Goal: Contribute content: Contribute content

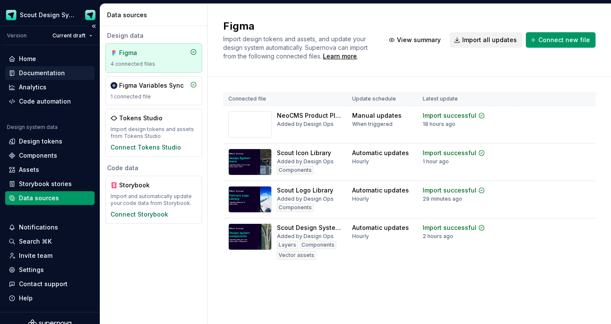
click at [48, 73] on div "Documentation" at bounding box center [42, 73] width 46 height 9
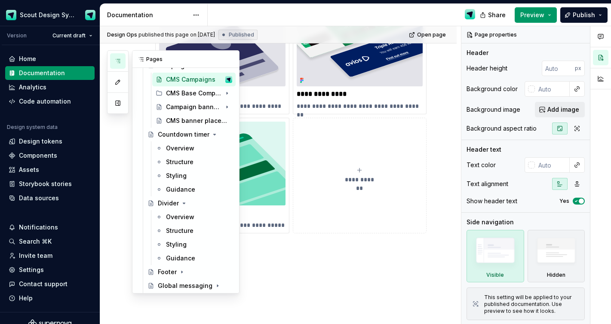
scroll to position [218, 0]
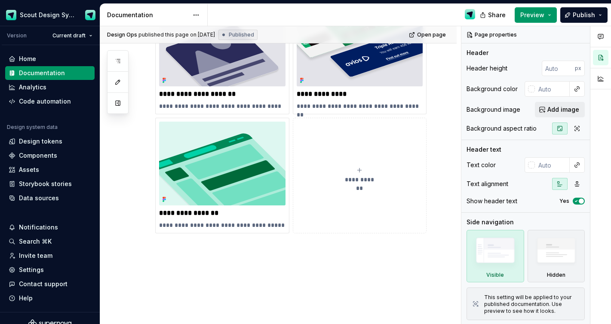
click at [302, 299] on div "**********" at bounding box center [278, 170] width 356 height 384
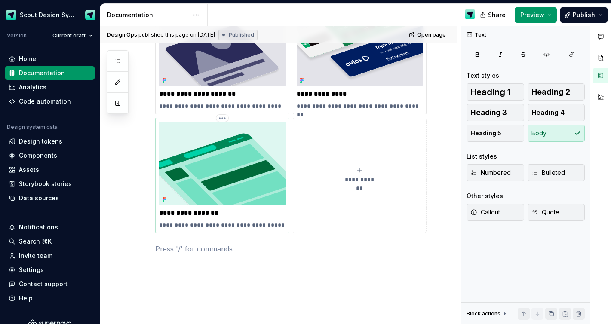
click at [214, 141] on img at bounding box center [222, 164] width 126 height 84
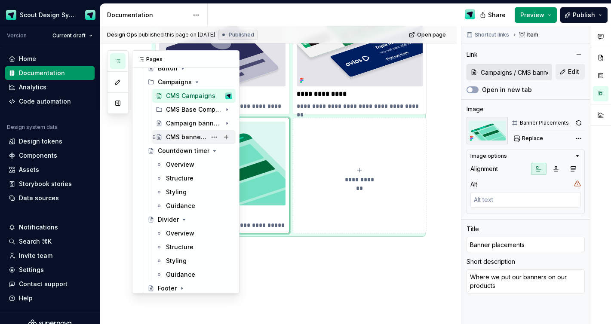
click at [186, 135] on div "CMS banner placements" at bounding box center [186, 137] width 40 height 9
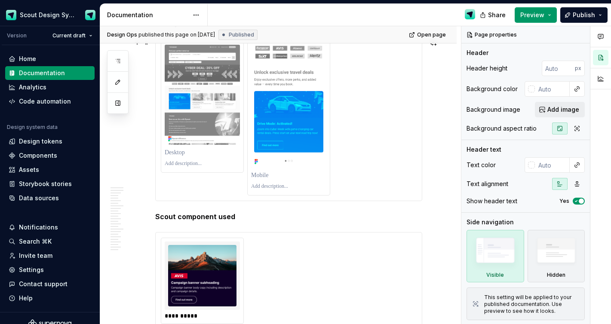
scroll to position [902, 0]
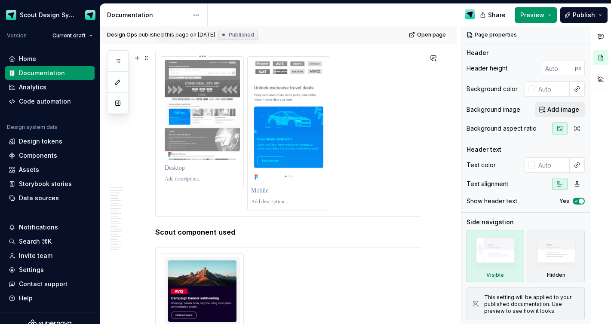
click at [198, 183] on p at bounding box center [202, 179] width 75 height 7
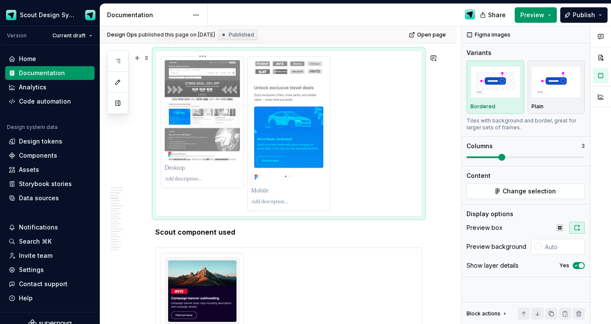
type textarea "*"
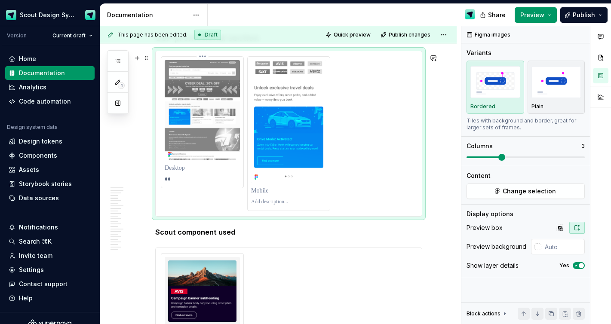
type textarea "*"
click at [263, 205] on p at bounding box center [288, 202] width 75 height 7
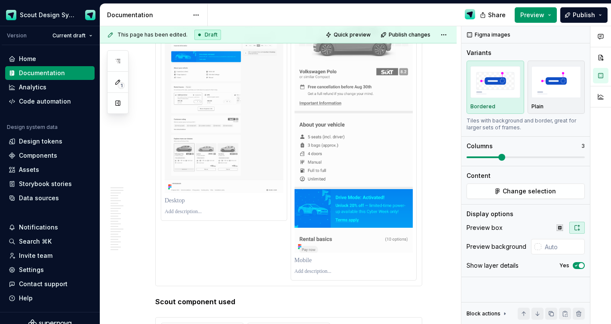
scroll to position [2891, 0]
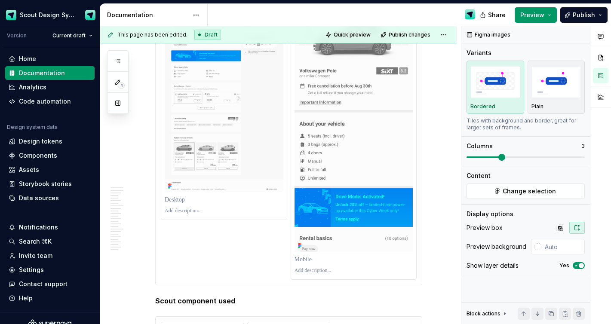
click at [188, 214] on p at bounding box center [224, 211] width 119 height 7
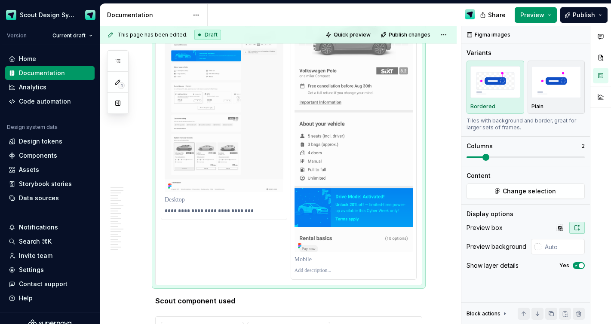
click at [328, 274] on p at bounding box center [353, 270] width 119 height 7
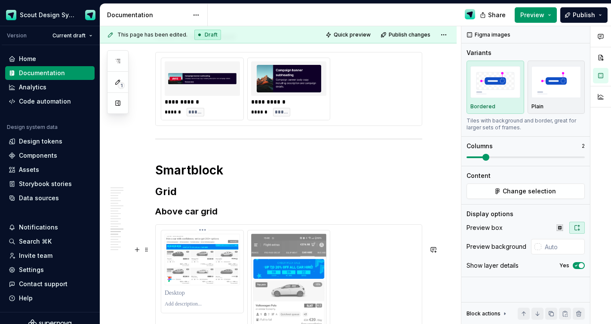
scroll to position [3327, 0]
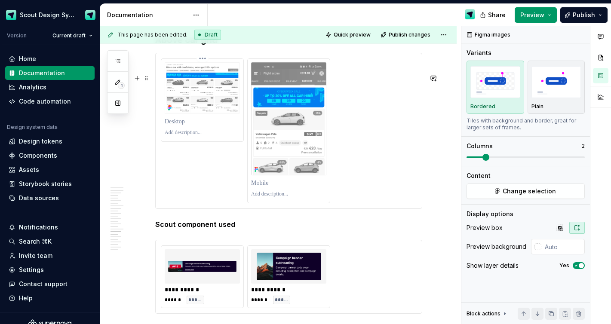
click at [191, 136] on p at bounding box center [202, 132] width 75 height 7
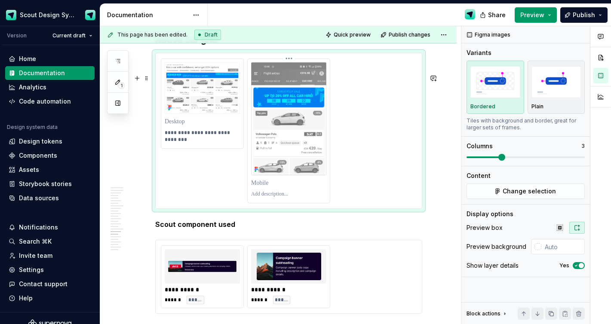
click at [271, 203] on div at bounding box center [289, 131] width 82 height 144
click at [276, 198] on p at bounding box center [288, 194] width 75 height 7
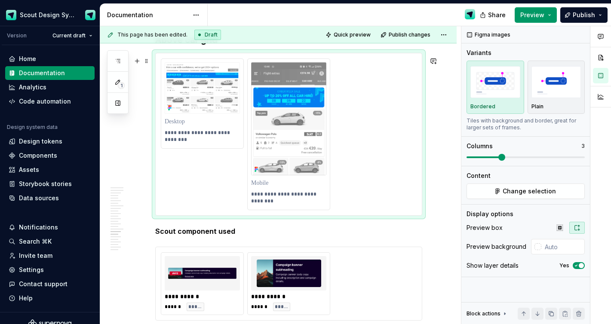
click at [293, 46] on h3 "Above car grid" at bounding box center [288, 40] width 267 height 12
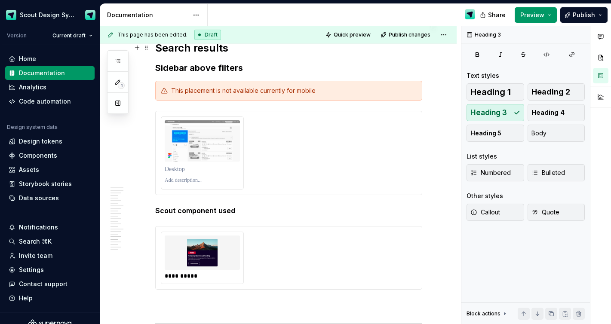
scroll to position [3663, 0]
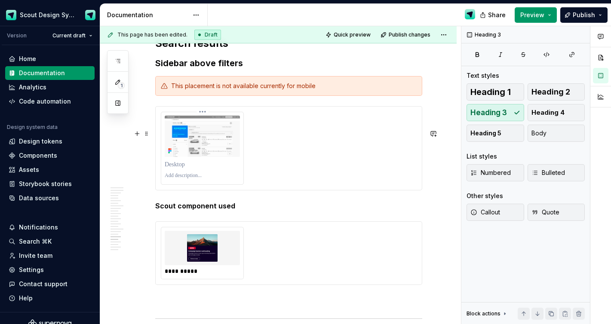
click at [189, 179] on p at bounding box center [202, 175] width 75 height 7
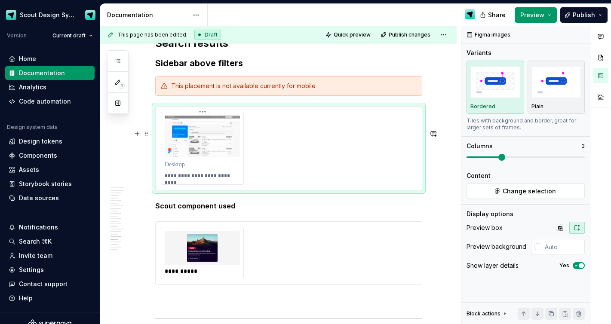
type textarea "*"
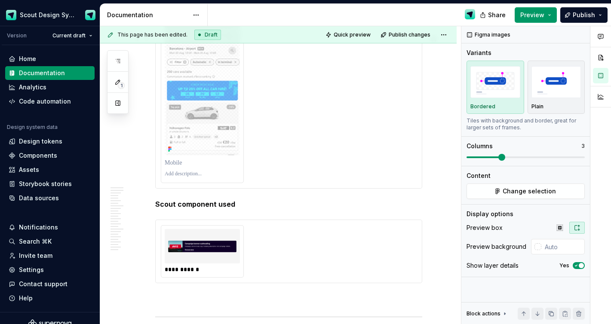
scroll to position [4067, 0]
click at [193, 177] on p at bounding box center [202, 173] width 75 height 7
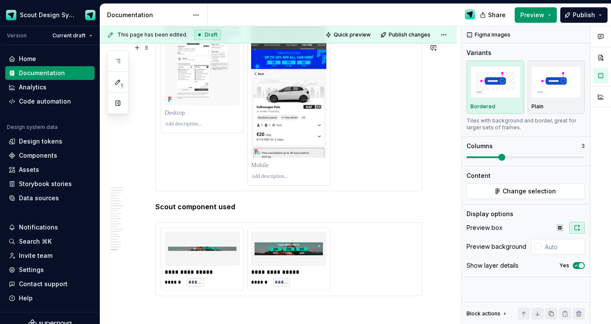
scroll to position [4430, 0]
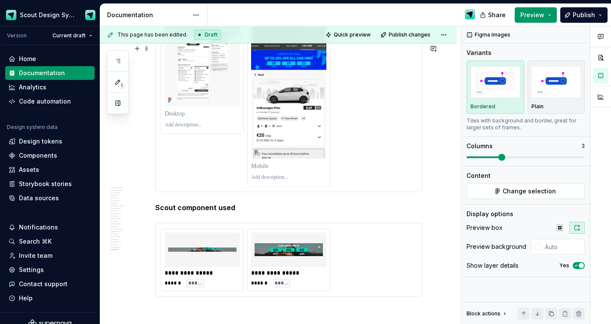
click at [196, 128] on p at bounding box center [202, 125] width 75 height 7
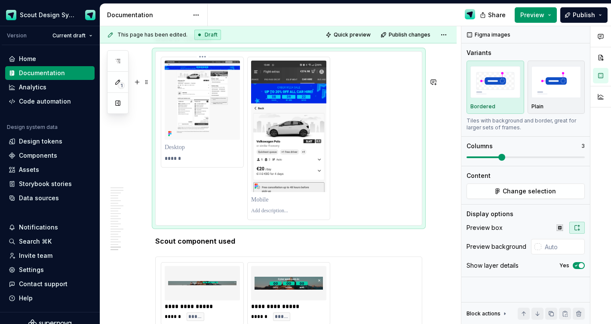
scroll to position [4397, 0]
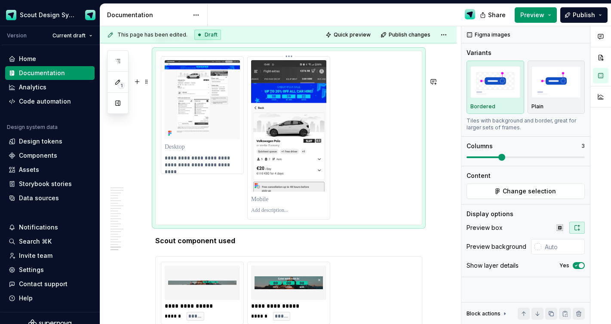
click at [277, 214] on p at bounding box center [288, 210] width 75 height 7
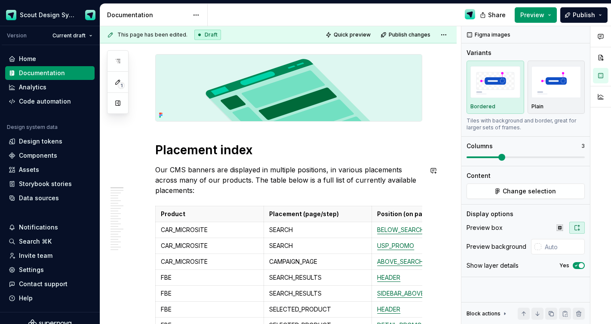
scroll to position [0, 0]
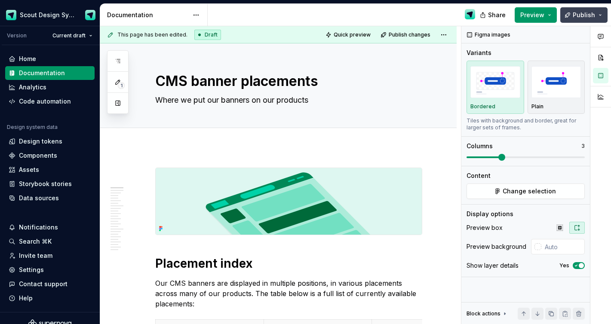
click at [575, 16] on span "Publish" at bounding box center [583, 15] width 22 height 9
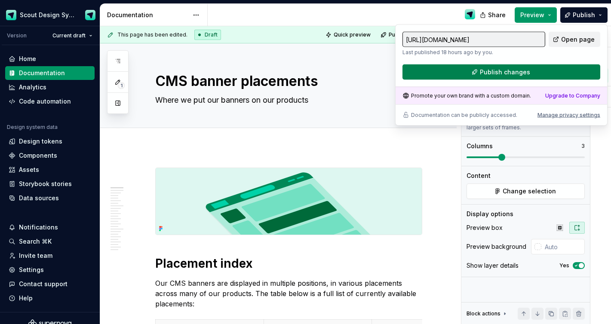
click at [517, 68] on span "Publish changes" at bounding box center [505, 72] width 50 height 9
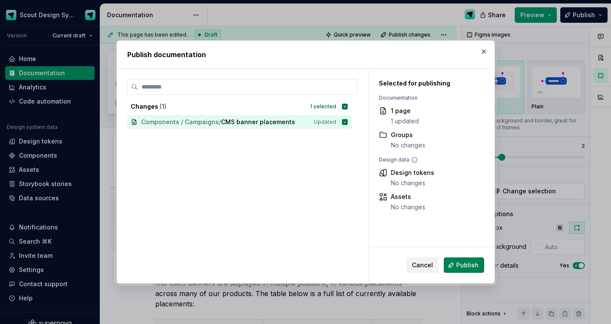
click at [467, 263] on span "Publish" at bounding box center [467, 265] width 22 height 9
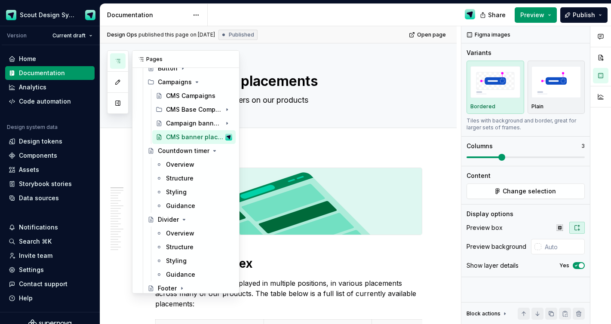
click at [117, 58] on icon "button" at bounding box center [117, 61] width 7 height 7
click at [178, 107] on div "CMS Base Components" at bounding box center [182, 109] width 32 height 9
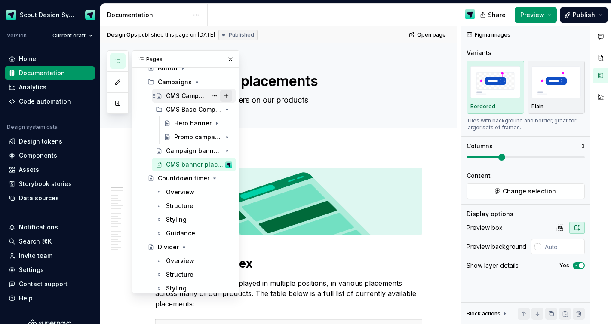
click at [227, 94] on button "Page tree" at bounding box center [226, 96] width 12 height 12
type textarea "*"
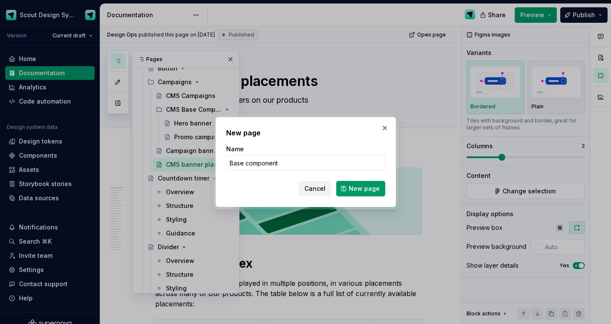
type input "Base components"
click at [357, 191] on span "New page" at bounding box center [364, 188] width 31 height 9
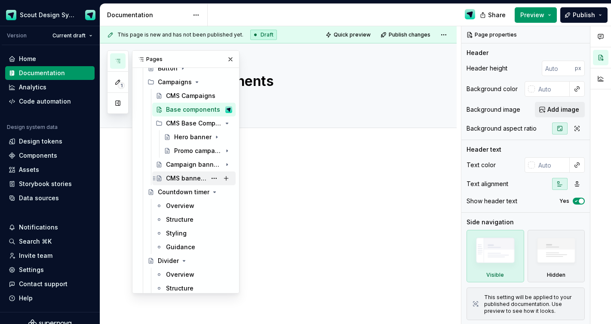
click at [192, 178] on div "CMS banner placements" at bounding box center [186, 178] width 40 height 9
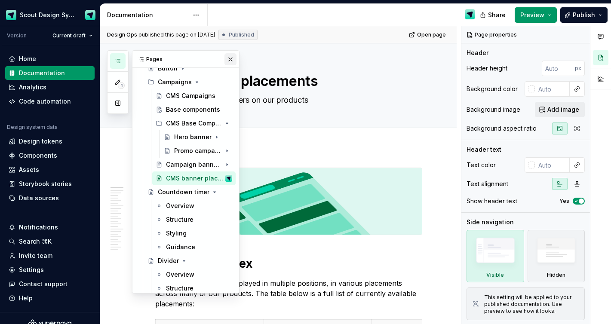
click at [229, 61] on button "button" at bounding box center [230, 59] width 12 height 12
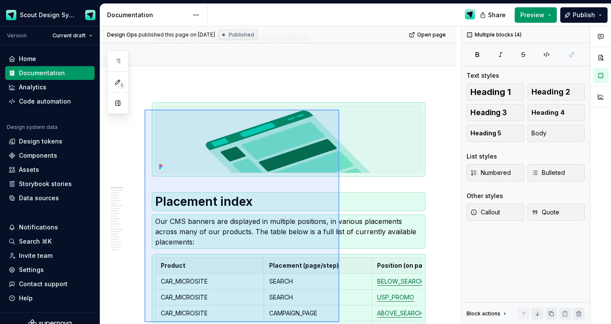
scroll to position [76, 0]
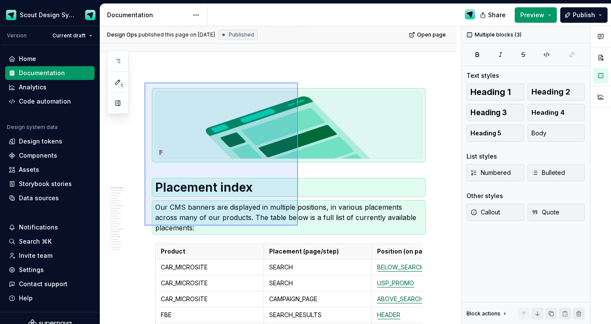
drag, startPoint x: 144, startPoint y: 159, endPoint x: 298, endPoint y: 226, distance: 167.4
click at [298, 226] on div "Design Ops published this page on August 20, 2025 Published Open page CMS banne…" at bounding box center [280, 175] width 361 height 298
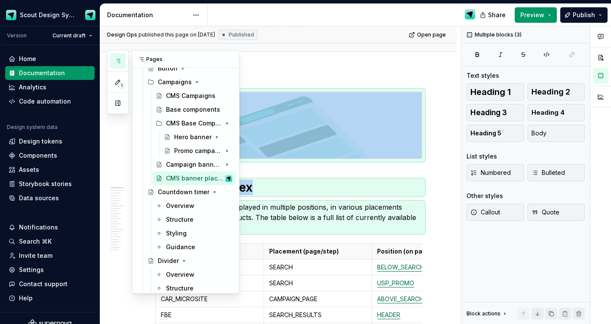
click at [121, 64] on button "button" at bounding box center [117, 60] width 15 height 15
click at [191, 112] on div "Base components" at bounding box center [186, 109] width 40 height 9
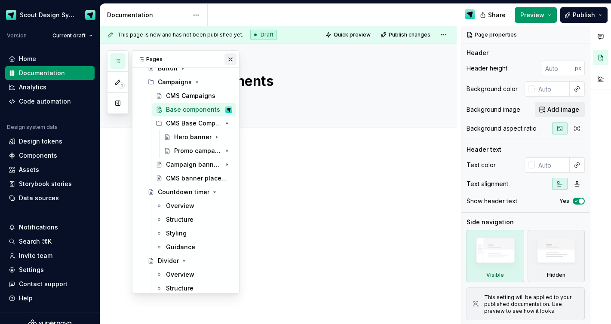
click at [231, 63] on button "button" at bounding box center [230, 59] width 12 height 12
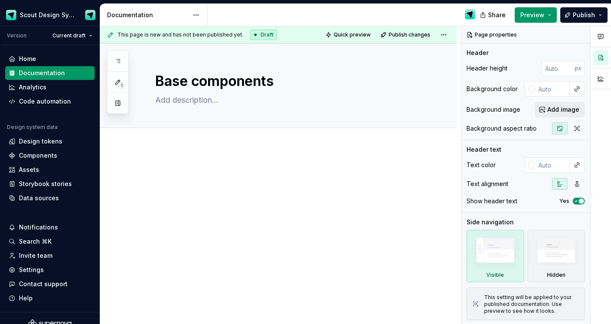
click at [215, 158] on div at bounding box center [278, 227] width 356 height 161
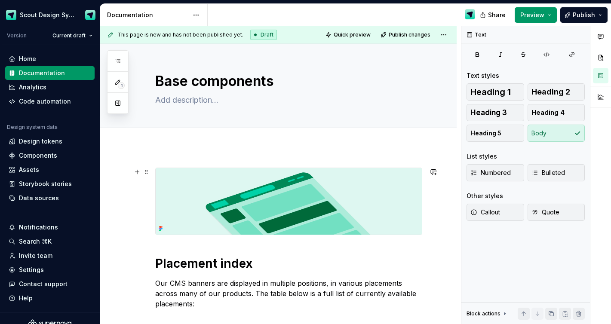
type textarea "*"
click at [177, 135] on span "Add tab" at bounding box center [176, 137] width 20 height 7
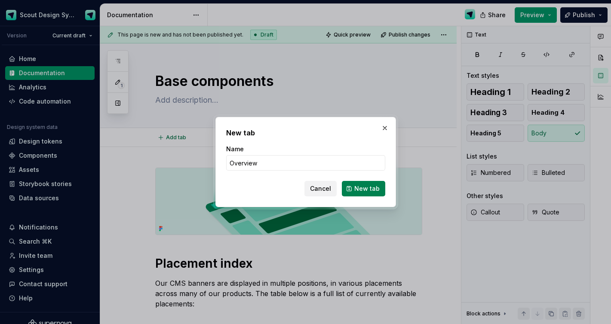
type input "Overview"
click at [367, 191] on span "New tab" at bounding box center [366, 188] width 25 height 9
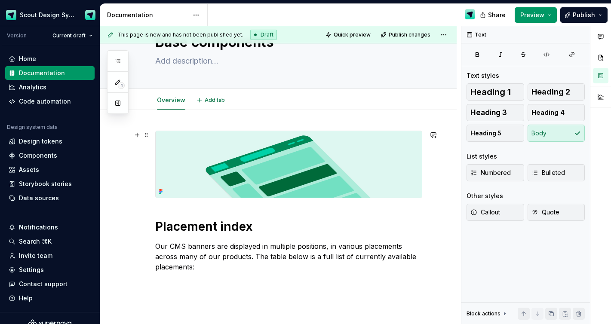
scroll to position [40, 0]
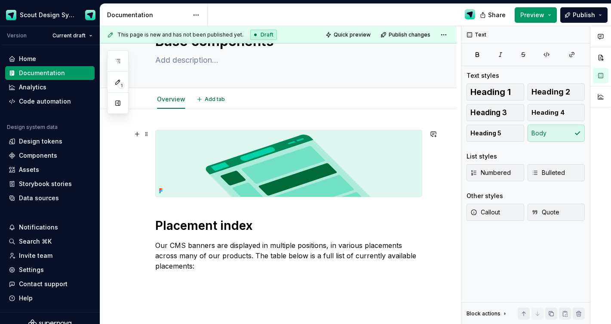
click at [272, 175] on img at bounding box center [289, 163] width 266 height 67
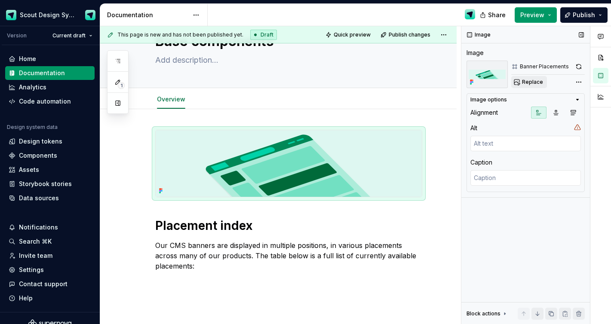
click at [538, 83] on span "Replace" at bounding box center [532, 82] width 21 height 7
type textarea "*"
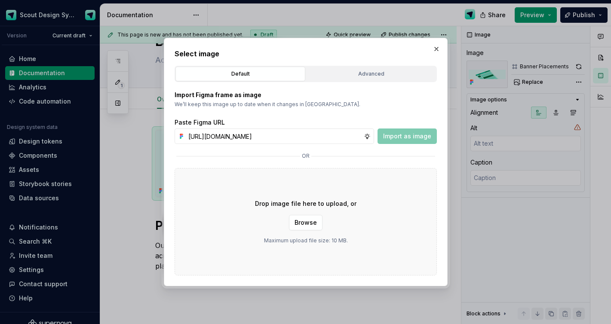
scroll to position [0, 242]
type input "https://www.figma.com/design/Ma4o8aUoC29DAP2Z0RSzwm/Scout-Design-System-Compone…"
click at [409, 134] on span "Import as image" at bounding box center [407, 136] width 48 height 9
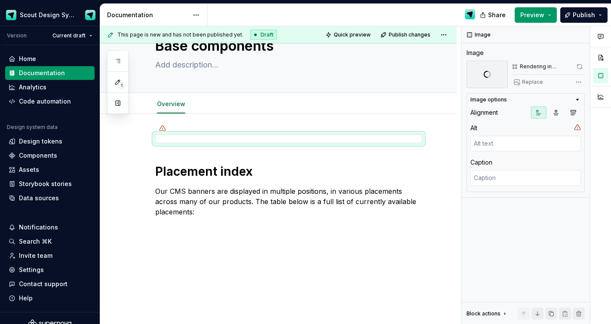
scroll to position [40, 0]
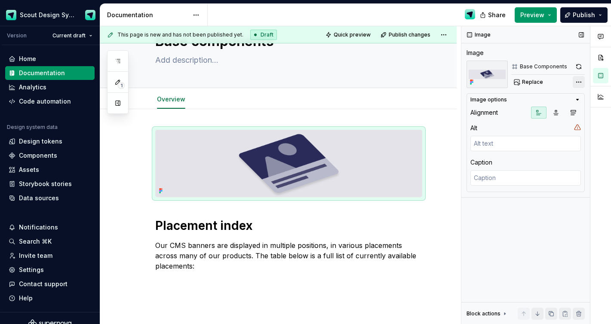
click at [578, 80] on div "Comments Open comments No comments yet Select ‘Comment’ from the block context …" at bounding box center [536, 175] width 150 height 298
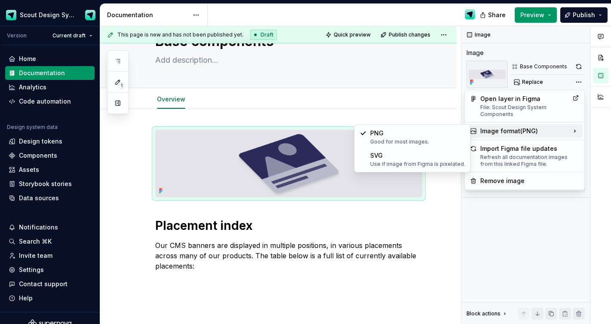
click at [543, 132] on div "Image format ( PNG )" at bounding box center [524, 131] width 116 height 14
click at [418, 163] on div "Use if image from Figma is pixelated." at bounding box center [417, 164] width 95 height 7
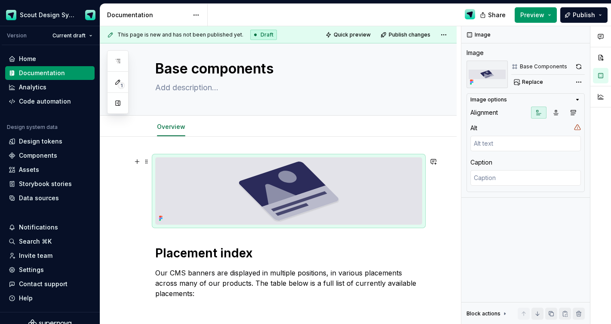
scroll to position [8, 0]
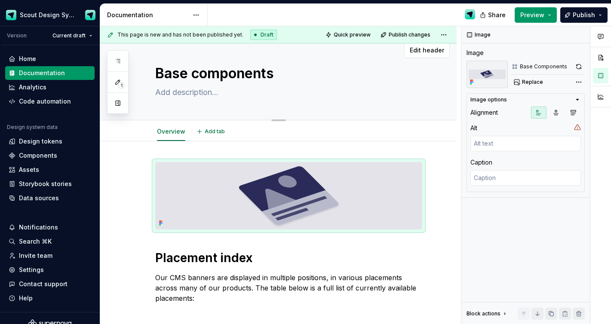
click at [209, 92] on textarea at bounding box center [286, 93] width 267 height 14
type textarea "*"
type textarea "W"
type textarea "*"
type textarea "Wh"
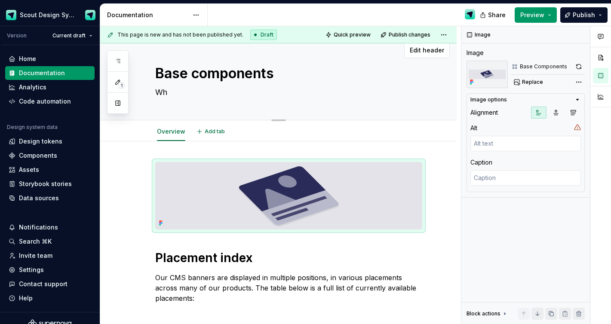
type textarea "*"
type textarea "Wha"
type textarea "*"
type textarea "What"
type textarea "*"
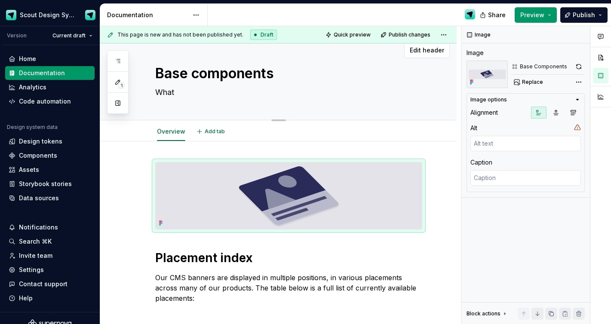
type textarea "What"
type textarea "*"
type textarea "What w"
type textarea "*"
type textarea "What we"
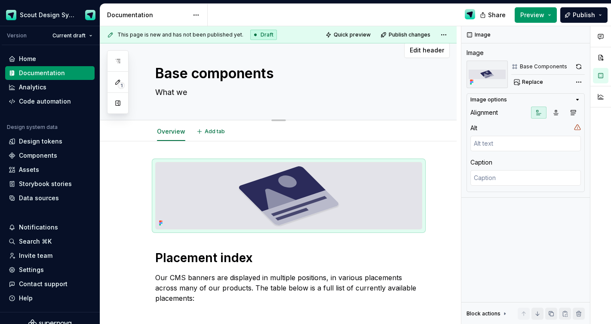
type textarea "*"
type textarea "What we"
type textarea "*"
type textarea "What we u"
type textarea "*"
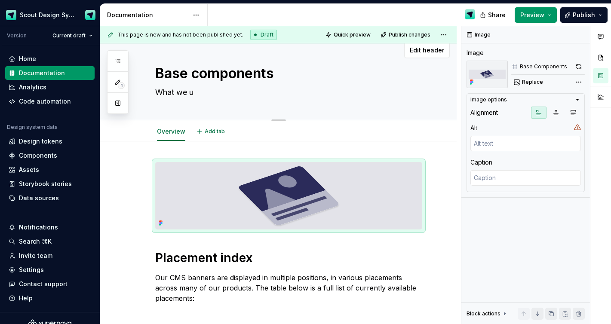
type textarea "What we us"
type textarea "*"
type textarea "What we use"
type textarea "*"
type textarea "What we use"
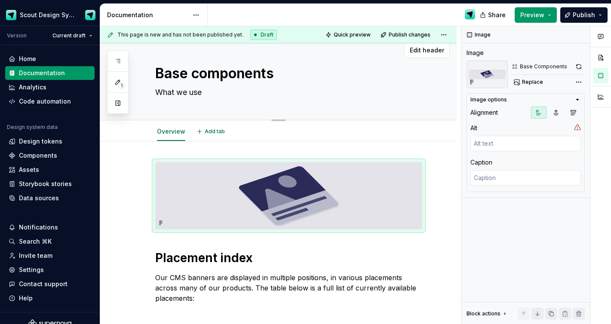
type textarea "*"
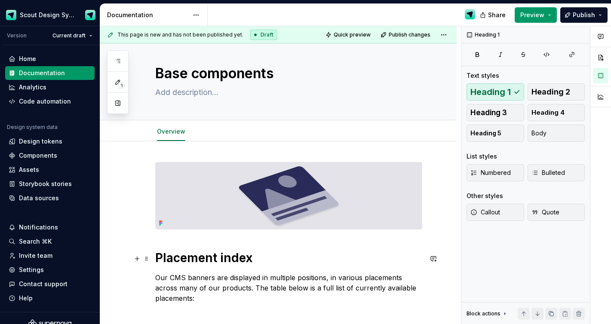
click at [252, 257] on h1 "Placement index" at bounding box center [288, 257] width 267 height 15
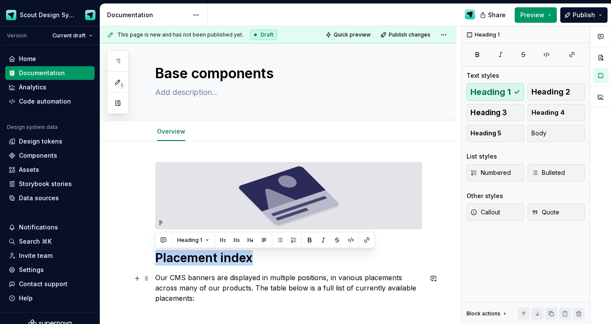
click at [128, 278] on div "Placement index Our CMS banners are displayed in multiple positions, in various…" at bounding box center [278, 275] width 356 height 269
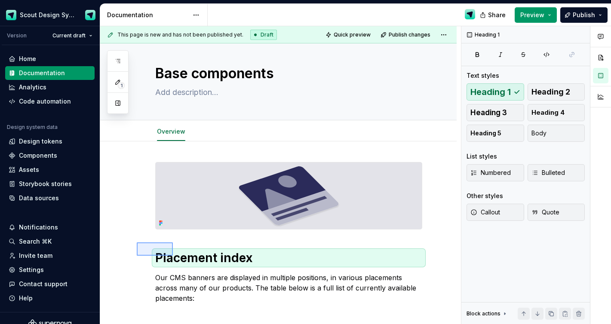
drag, startPoint x: 137, startPoint y: 242, endPoint x: 175, endPoint y: 260, distance: 42.7
click at [176, 261] on div "This page is new and has not been published yet. Draft Quick preview Publish ch…" at bounding box center [280, 175] width 361 height 298
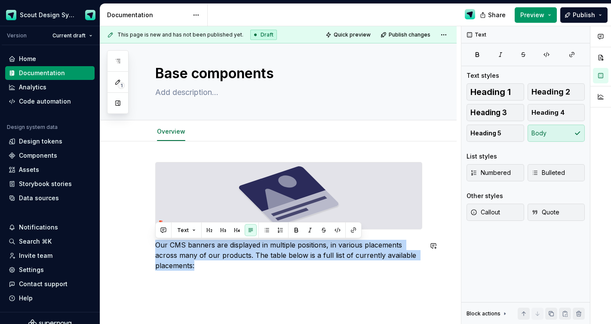
type textarea "*"
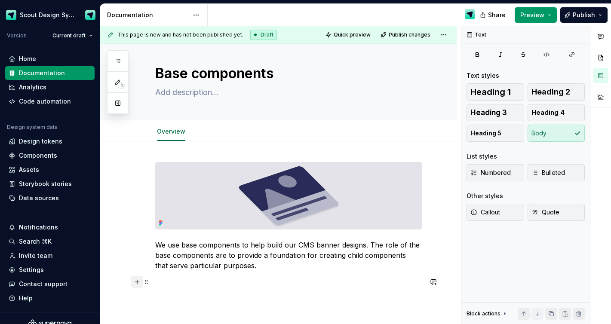
click at [135, 281] on button "button" at bounding box center [137, 282] width 12 height 12
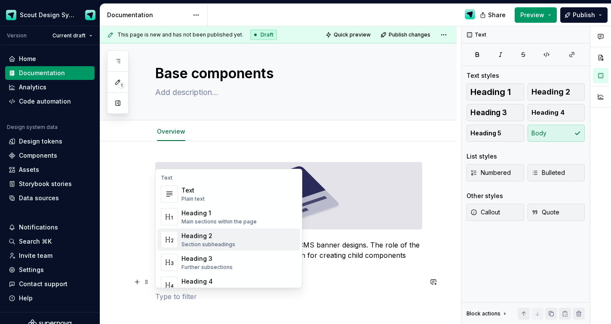
click at [190, 232] on div "Heading 2" at bounding box center [208, 236] width 54 height 9
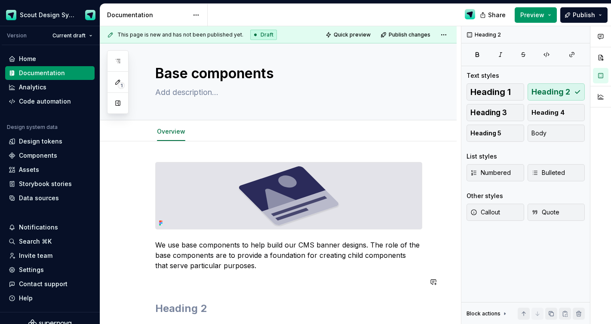
click at [177, 286] on p at bounding box center [288, 281] width 267 height 10
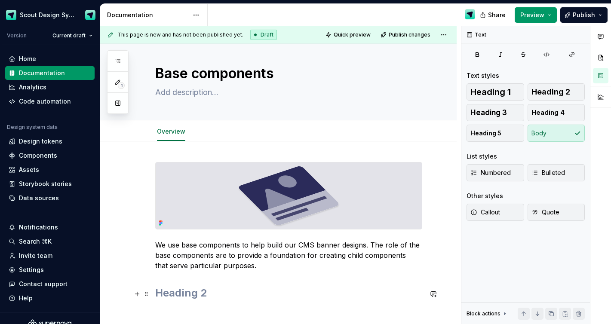
click at [173, 295] on h2 at bounding box center [288, 293] width 267 height 14
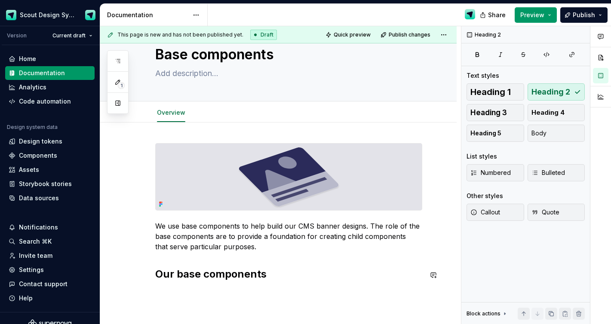
click at [253, 249] on p "We use base components to help build our CMS banner designs. The role of the ba…" at bounding box center [288, 236] width 267 height 31
click at [289, 273] on h2 "Our base components" at bounding box center [288, 274] width 267 height 14
click at [139, 276] on button "button" at bounding box center [137, 275] width 12 height 12
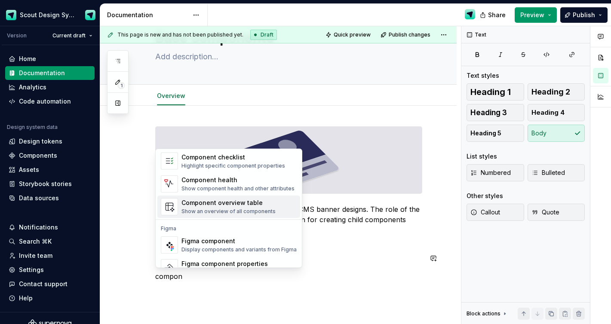
scroll to position [26, 0]
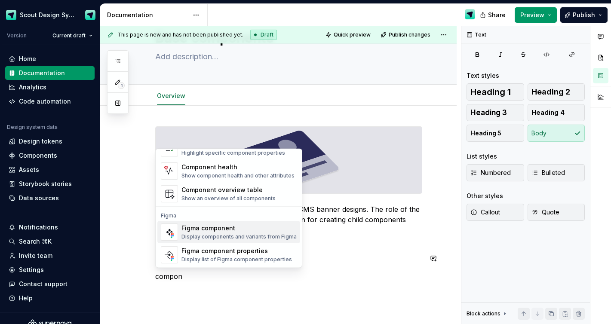
click at [210, 234] on div "Display components and variants from Figma" at bounding box center [238, 236] width 115 height 7
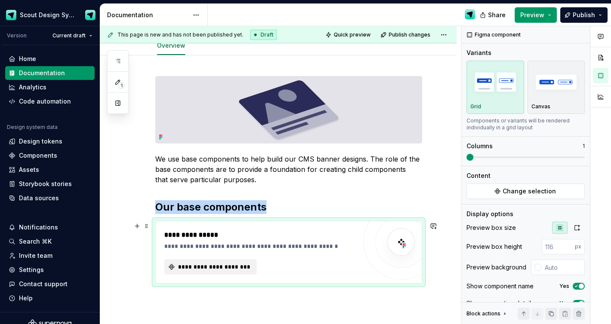
scroll to position [97, 0]
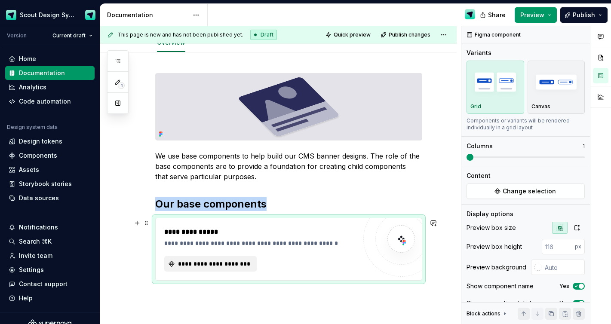
type textarea "*"
click at [245, 260] on button "**********" at bounding box center [210, 263] width 92 height 15
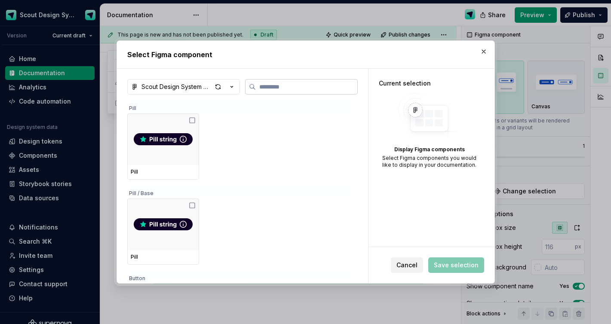
click at [310, 84] on input "search" at bounding box center [306, 87] width 101 height 9
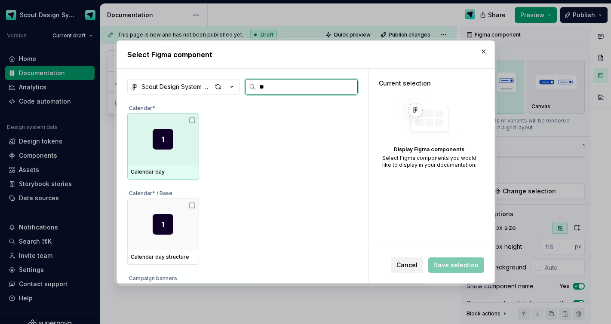
type input "*"
type input "****"
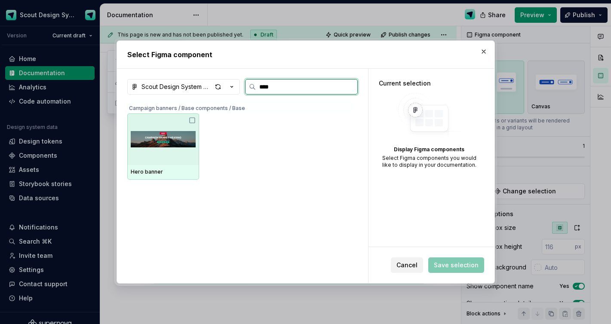
click at [169, 150] on img at bounding box center [163, 139] width 65 height 45
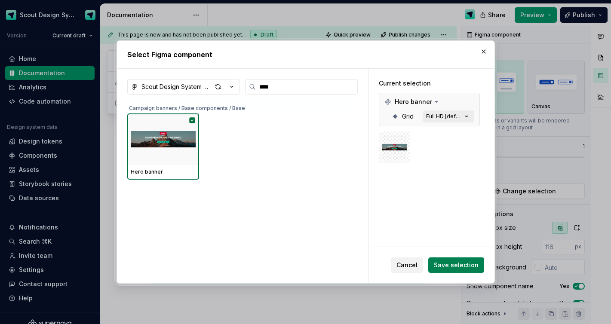
click at [466, 267] on span "Save selection" at bounding box center [456, 265] width 45 height 9
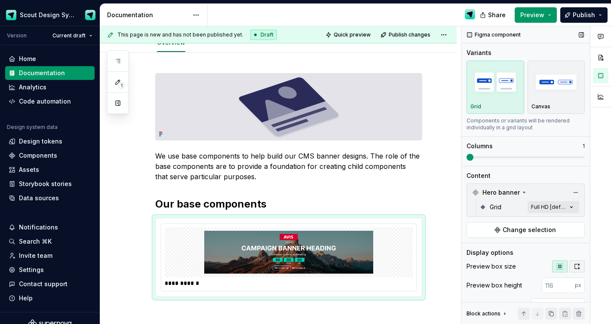
click at [577, 267] on icon "button" at bounding box center [576, 266] width 7 height 7
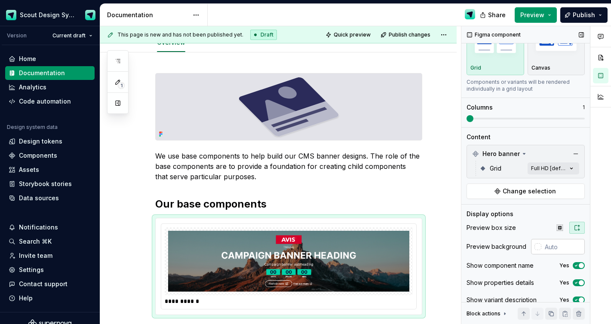
scroll to position [48, 0]
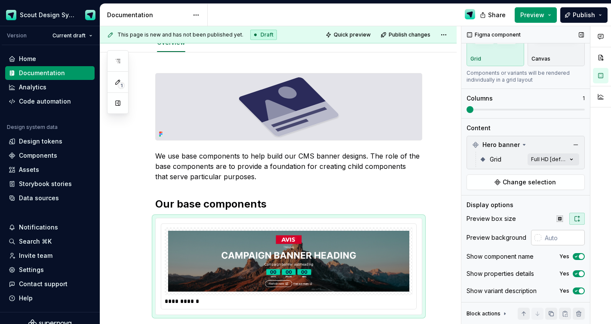
click at [551, 230] on input "text" at bounding box center [562, 237] width 43 height 15
type input "#F5F5F5"
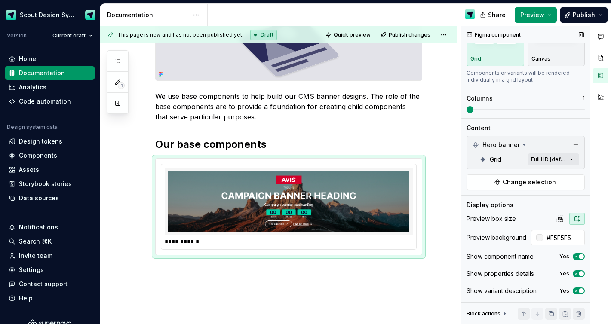
scroll to position [0, 0]
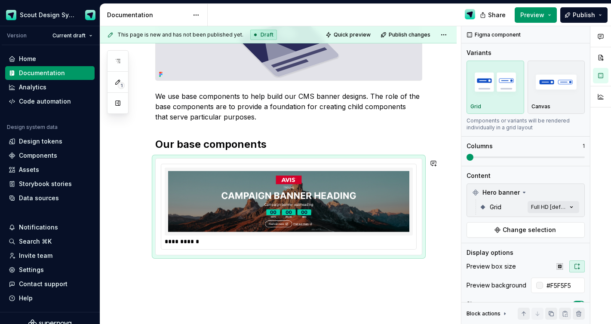
click at [212, 271] on div "**********" at bounding box center [278, 178] width 356 height 370
click at [197, 270] on div "**********" at bounding box center [280, 175] width 361 height 298
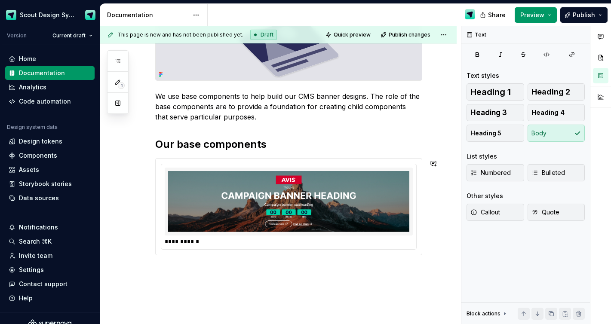
click at [187, 270] on div "**********" at bounding box center [278, 178] width 356 height 370
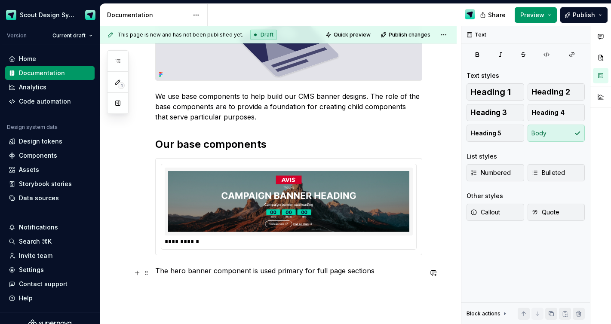
click at [326, 275] on p "The hero banner component is used primary for full page sections" at bounding box center [288, 271] width 267 height 10
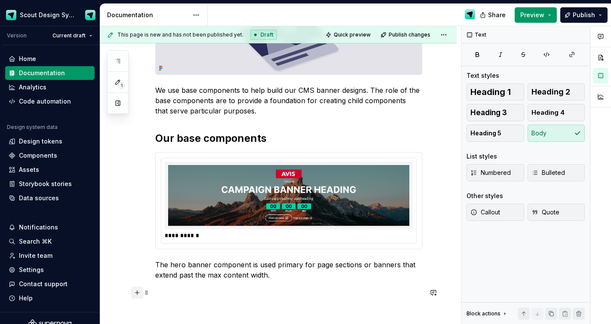
click at [135, 292] on button "button" at bounding box center [137, 293] width 12 height 12
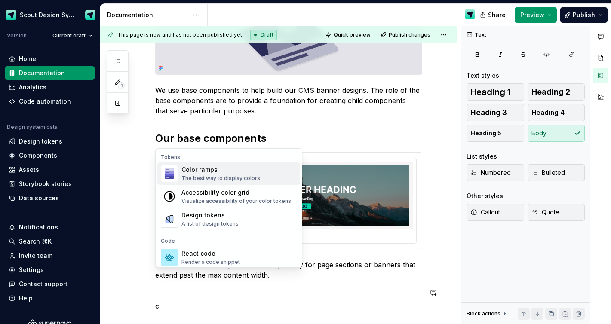
scroll to position [193, 0]
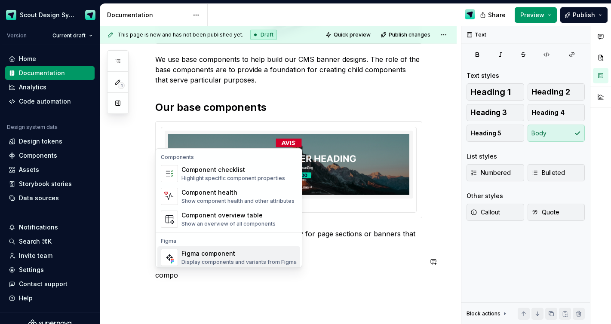
click at [228, 260] on div "Display components and variants from Figma" at bounding box center [238, 262] width 115 height 7
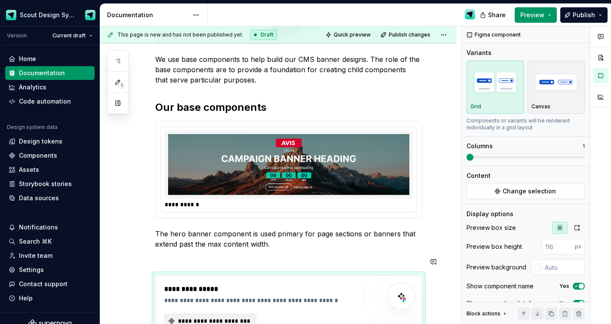
scroll to position [209, 0]
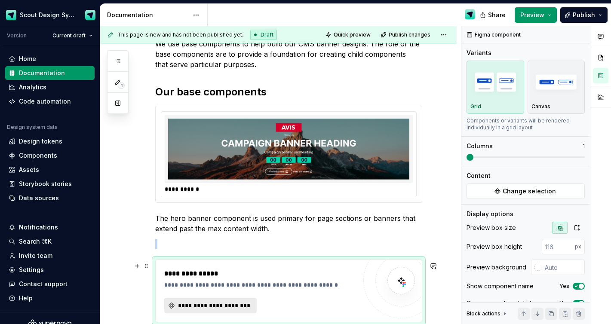
click at [221, 310] on span "**********" at bounding box center [214, 305] width 74 height 9
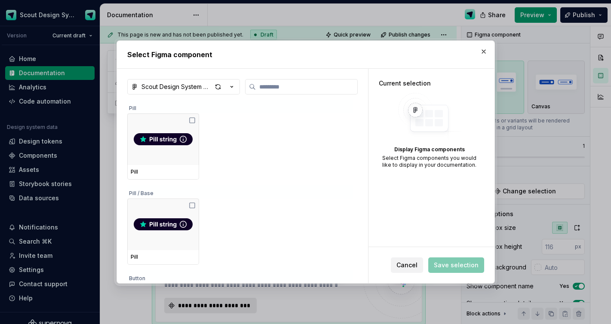
type textarea "*"
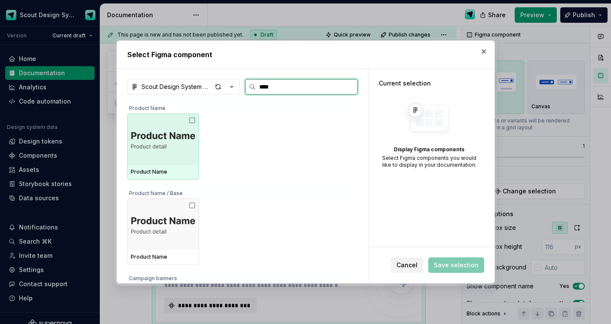
type input "*****"
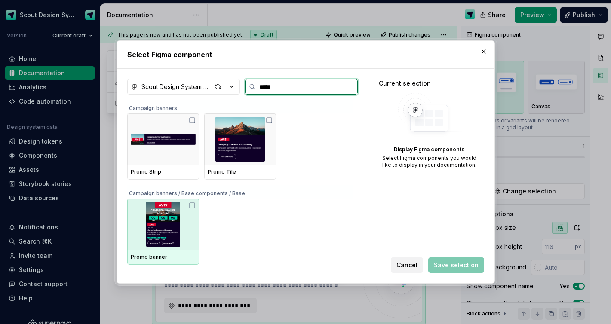
click at [151, 220] on img at bounding box center [163, 224] width 65 height 45
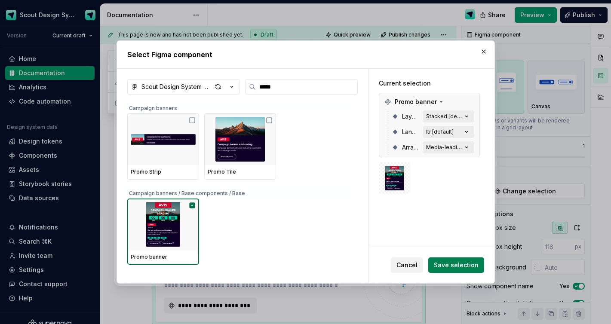
click at [462, 262] on span "Save selection" at bounding box center [456, 265] width 45 height 9
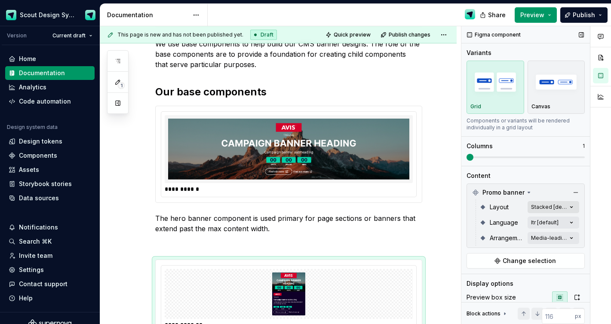
click at [552, 210] on div "Comments Open comments No comments yet Select ‘Comment’ from the block context …" at bounding box center [536, 175] width 150 height 298
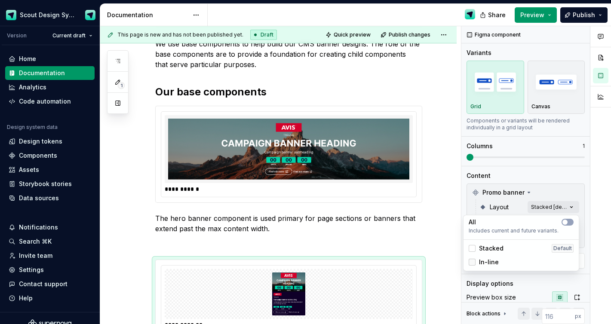
click at [471, 261] on div at bounding box center [471, 262] width 7 height 7
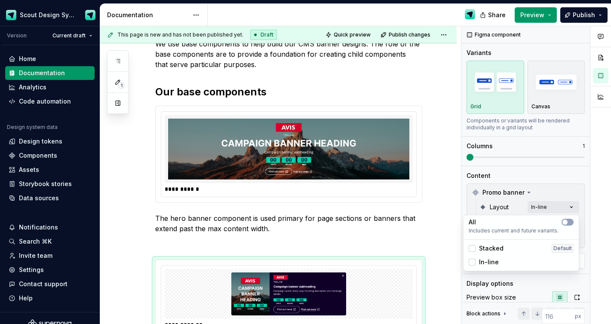
click at [395, 239] on html "Scout Design System Version Current draft Home Documentation Analytics Code aut…" at bounding box center [305, 162] width 611 height 324
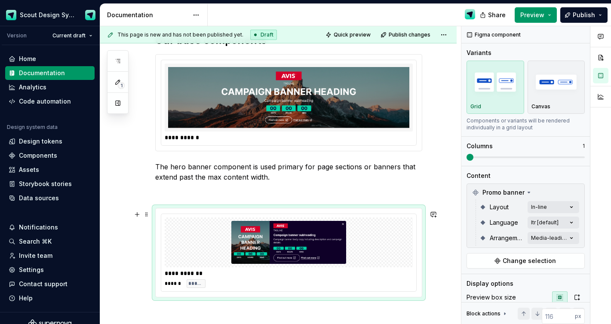
scroll to position [321, 0]
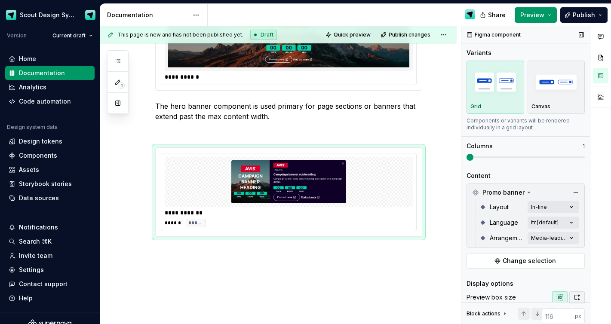
click at [576, 297] on icon "button" at bounding box center [576, 297] width 7 height 7
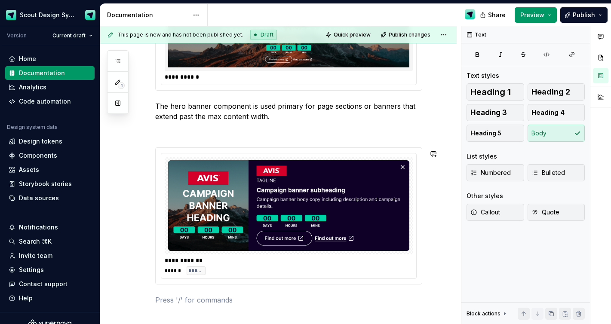
click at [174, 296] on div "**********" at bounding box center [288, 77] width 267 height 456
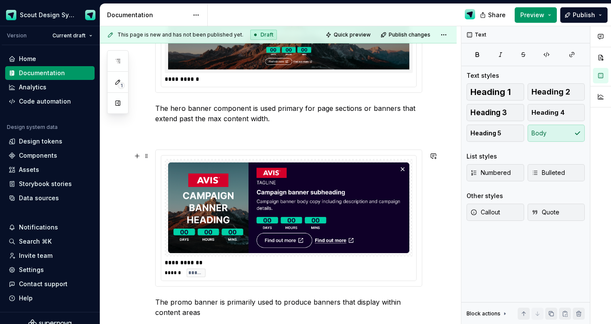
scroll to position [318, 0]
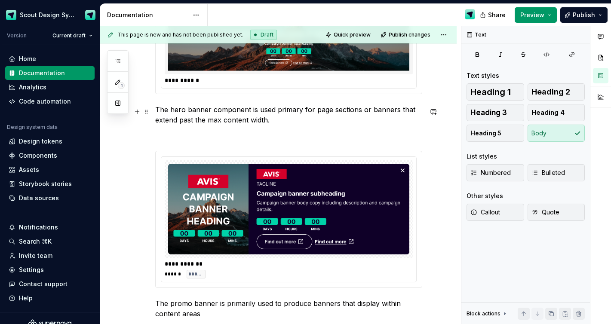
click at [267, 122] on p "The hero banner component is used primary for page sections or banners that ext…" at bounding box center [288, 114] width 267 height 21
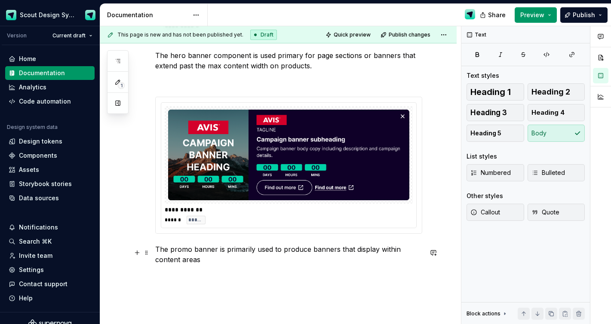
scroll to position [369, 0]
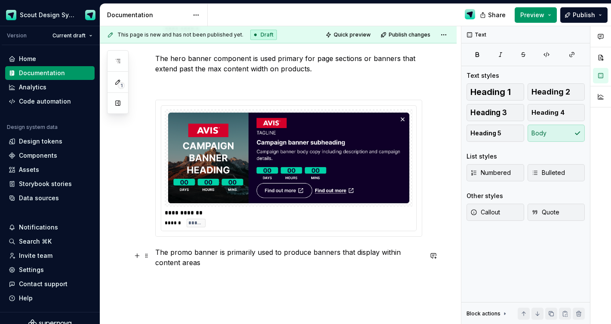
click at [188, 266] on p "The promo banner is primarily used to produce banners that display within conte…" at bounding box center [288, 257] width 267 height 21
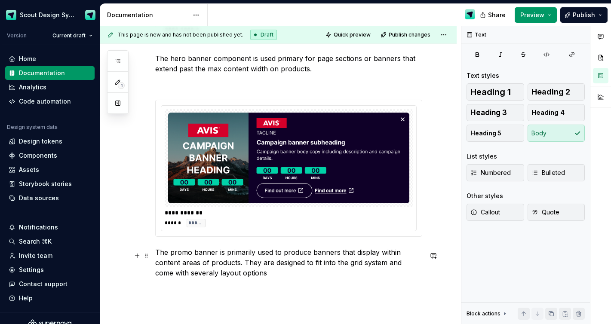
click at [181, 278] on p "The promo banner is primarily used to produce banners that display within conte…" at bounding box center [288, 262] width 267 height 31
click at [239, 274] on p "The promo banner is primarily used to produce banners that display within conte…" at bounding box center [288, 262] width 267 height 31
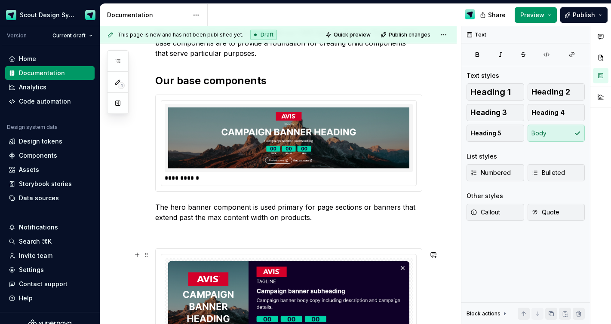
scroll to position [433, 0]
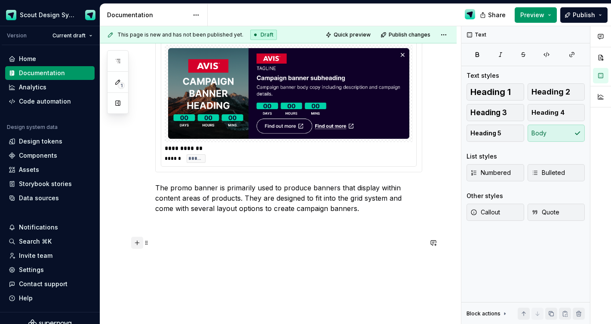
click at [135, 239] on button "button" at bounding box center [137, 243] width 12 height 12
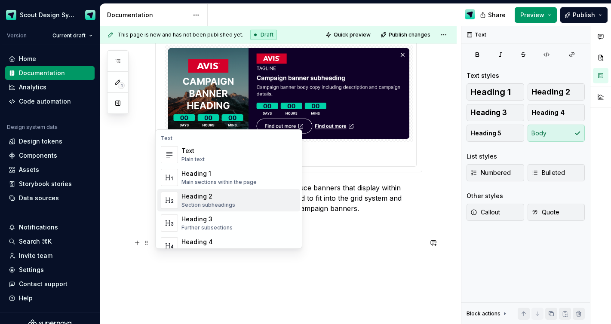
click at [203, 196] on div "Heading 2" at bounding box center [208, 196] width 54 height 9
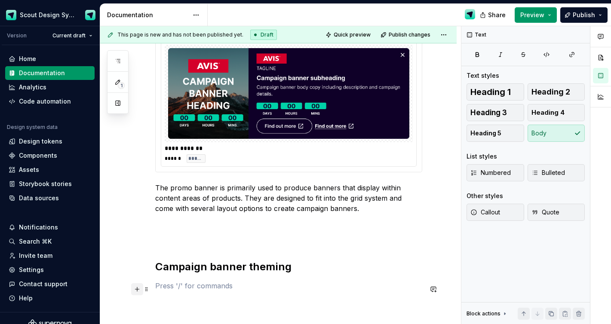
click at [134, 287] on button "button" at bounding box center [137, 289] width 12 height 12
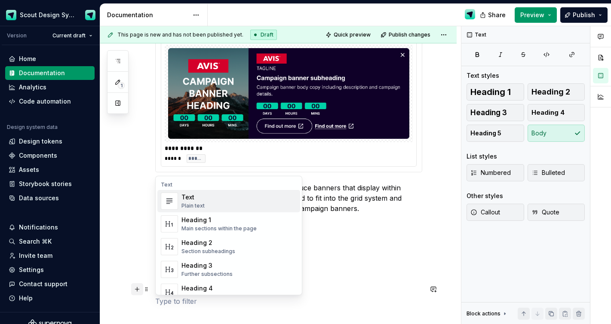
scroll to position [461, 0]
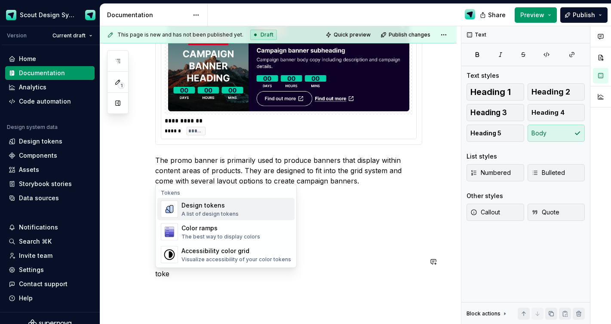
click at [199, 210] on div "Design tokens A list of design tokens" at bounding box center [209, 209] width 57 height 16
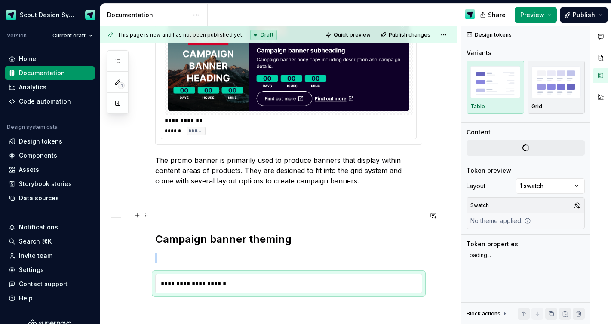
type textarea "*"
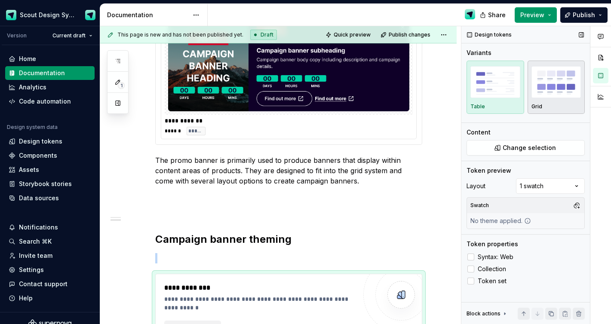
click at [560, 95] on img "button" at bounding box center [556, 81] width 50 height 31
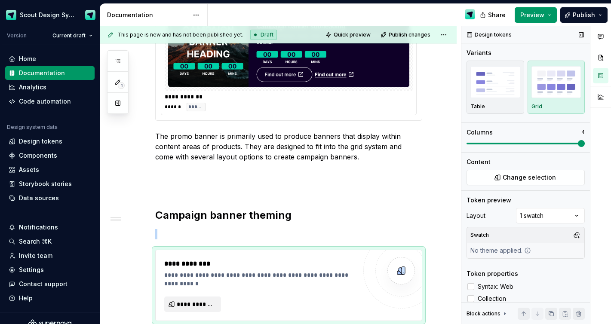
click at [610, 159] on html "Scout Design System Version Current draft Home Documentation Analytics Code aut…" at bounding box center [305, 162] width 611 height 324
click at [537, 179] on span "Change selection" at bounding box center [528, 177] width 53 height 9
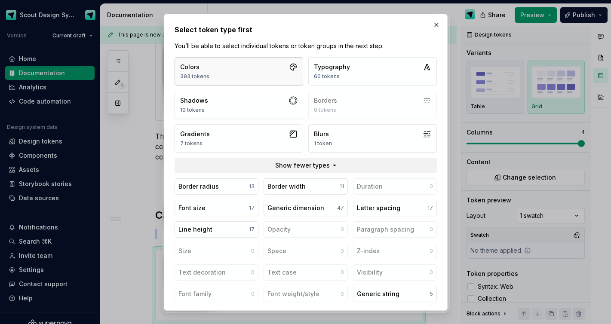
click at [250, 64] on button "Colors 393 tokens" at bounding box center [238, 71] width 128 height 28
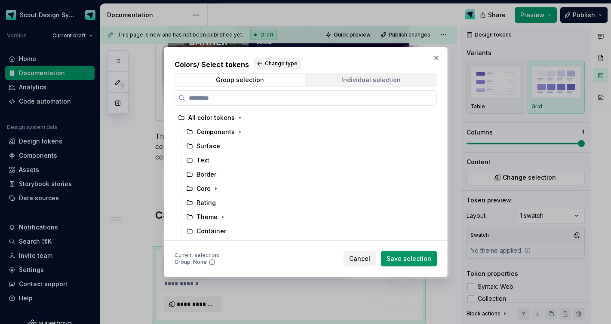
click at [349, 85] on span "Individual selection" at bounding box center [370, 80] width 129 height 12
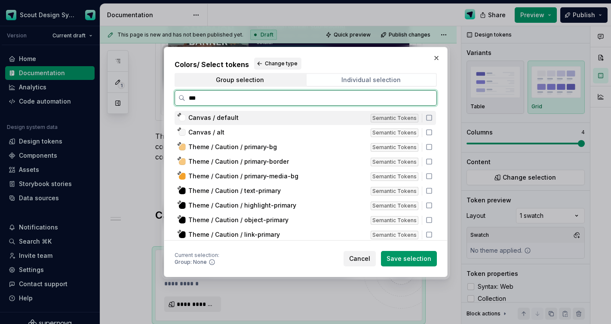
type input "****"
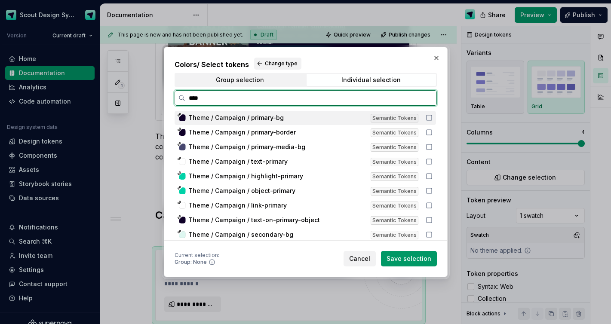
click at [431, 121] on icon at bounding box center [428, 117] width 7 height 7
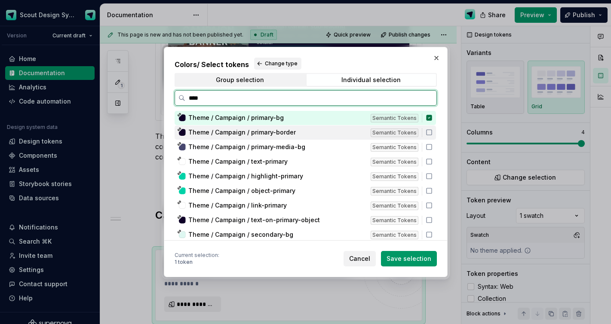
click at [431, 129] on icon at bounding box center [428, 132] width 7 height 7
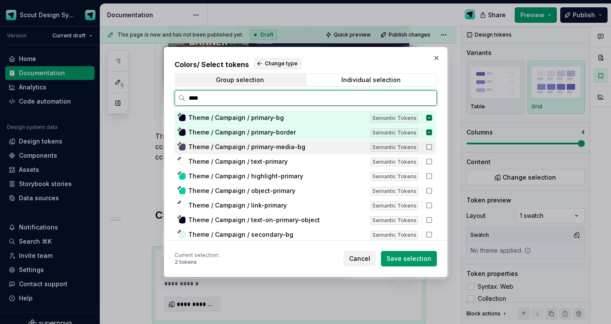
click at [432, 148] on icon at bounding box center [428, 147] width 7 height 7
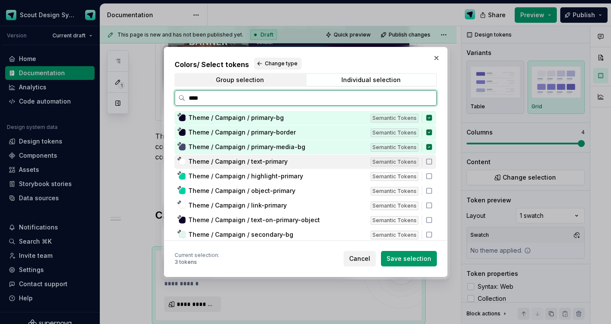
click at [432, 159] on icon at bounding box center [428, 161] width 7 height 7
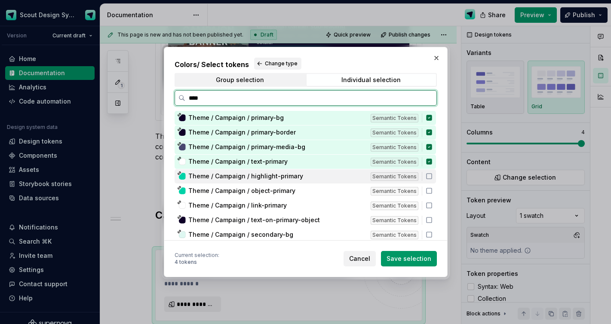
click at [432, 177] on icon at bounding box center [428, 176] width 7 height 7
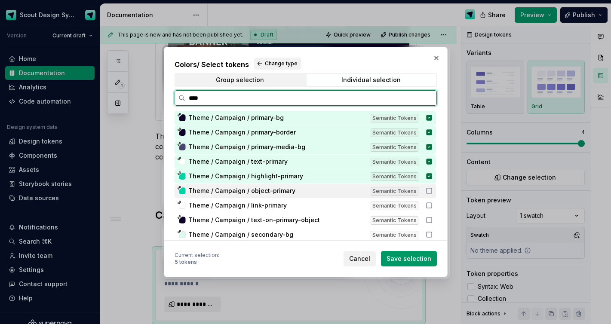
click at [434, 186] on div "Theme / Campaign / object-primary Semantic Tokens" at bounding box center [304, 191] width 261 height 14
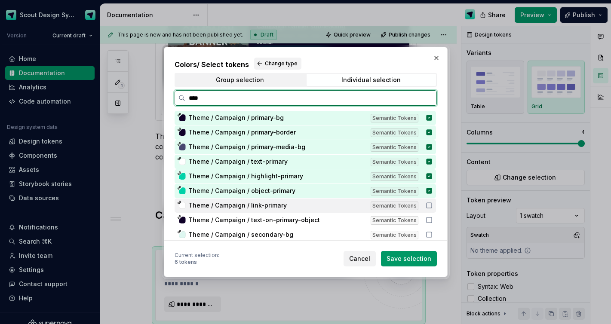
click at [432, 205] on icon at bounding box center [428, 205] width 7 height 7
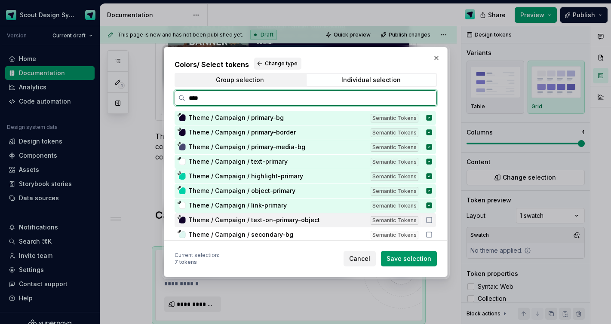
click at [432, 220] on icon at bounding box center [428, 220] width 7 height 7
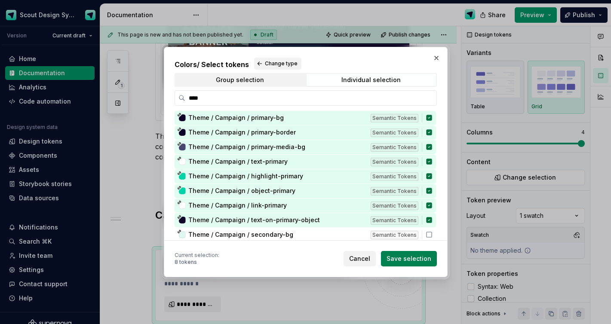
click at [416, 259] on span "Save selection" at bounding box center [408, 258] width 45 height 9
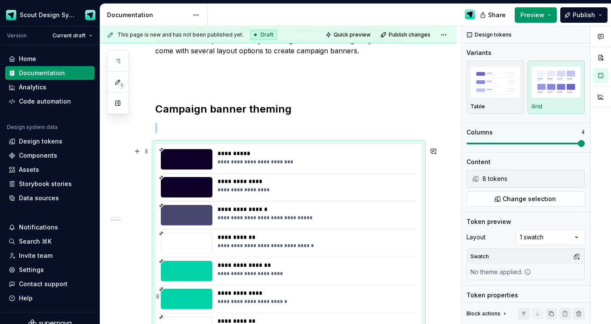
scroll to position [590, 0]
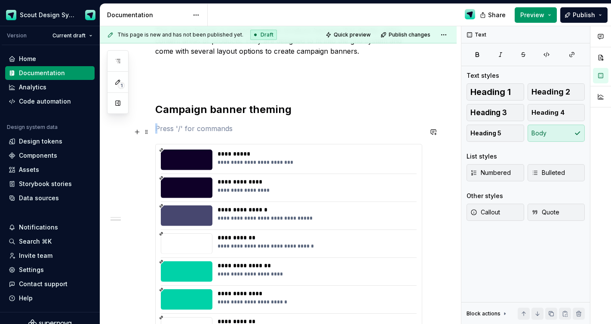
click at [162, 134] on p at bounding box center [288, 128] width 267 height 10
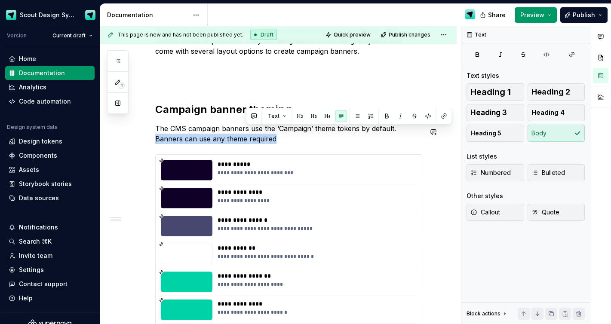
drag, startPoint x: 396, startPoint y: 135, endPoint x: 396, endPoint y: 149, distance: 14.6
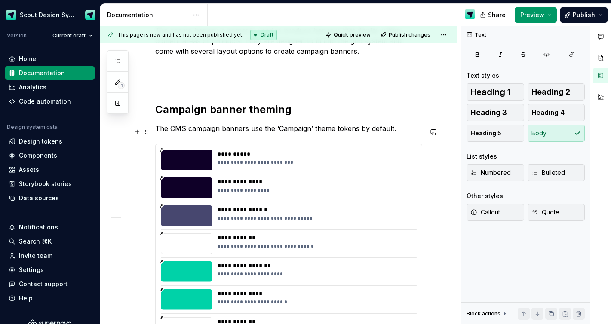
click at [155, 132] on p "The CMS campaign banners use the ‘Campaign’ theme tokens by default." at bounding box center [288, 128] width 267 height 10
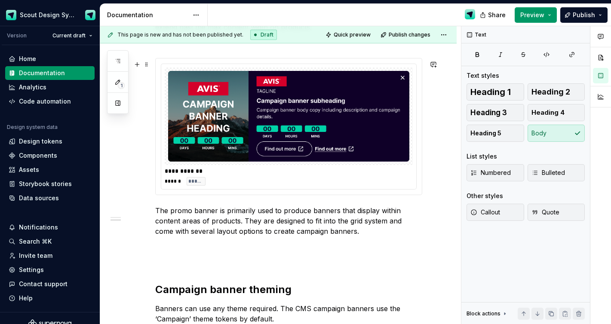
scroll to position [414, 0]
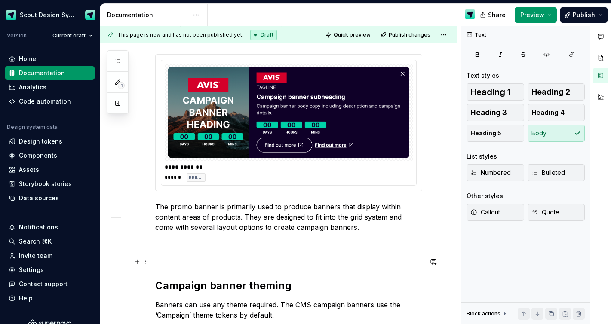
click at [218, 263] on p at bounding box center [288, 258] width 267 height 10
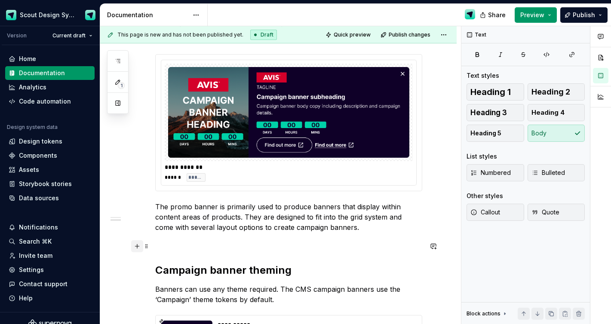
click at [139, 245] on button "button" at bounding box center [137, 246] width 12 height 12
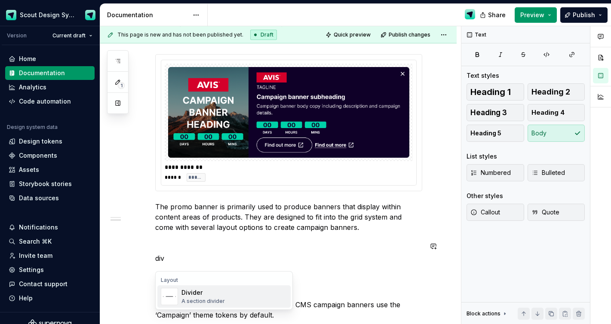
click at [193, 296] on div "Divider" at bounding box center [202, 292] width 43 height 9
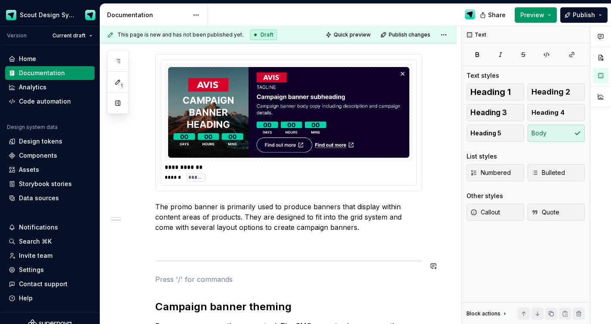
click at [187, 254] on div "**********" at bounding box center [288, 166] width 267 height 823
click at [177, 284] on p at bounding box center [288, 279] width 267 height 10
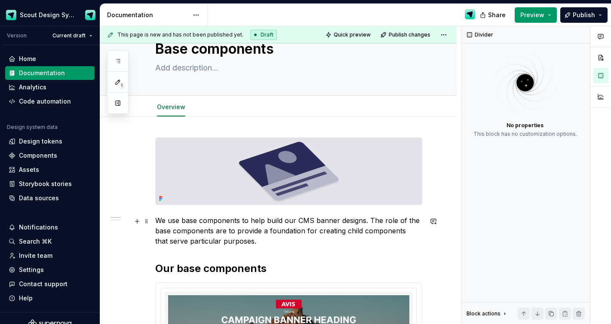
scroll to position [0, 0]
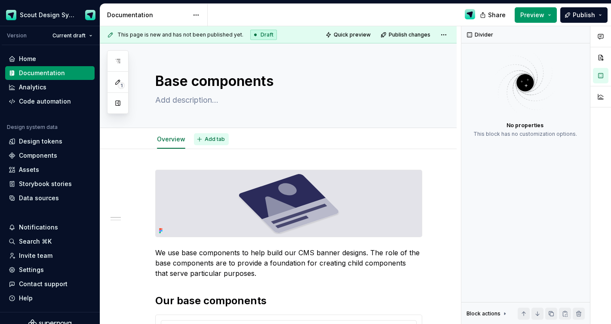
click at [216, 138] on span "Add tab" at bounding box center [215, 139] width 20 height 7
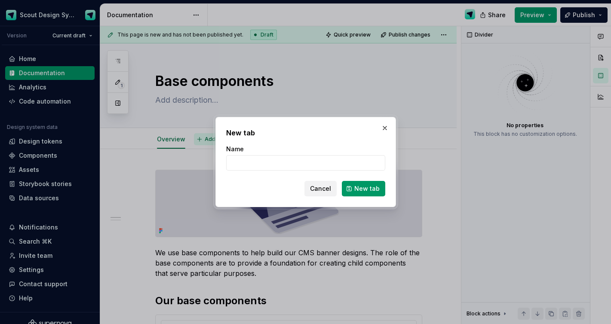
type textarea "*"
type input "Hero"
click button "New tab" at bounding box center [363, 188] width 43 height 15
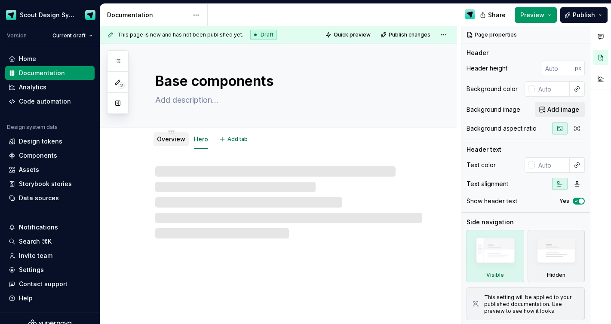
click at [174, 137] on link "Overview" at bounding box center [171, 138] width 28 height 7
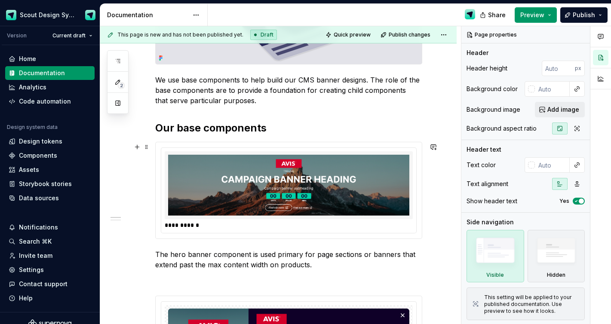
scroll to position [25, 0]
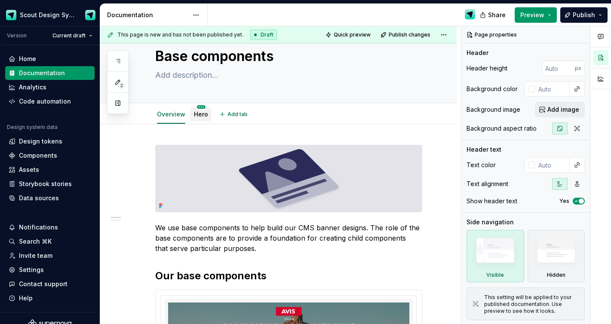
click at [202, 107] on html "Scout Design System Version Current draft Home Documentation Analytics Code aut…" at bounding box center [305, 162] width 611 height 324
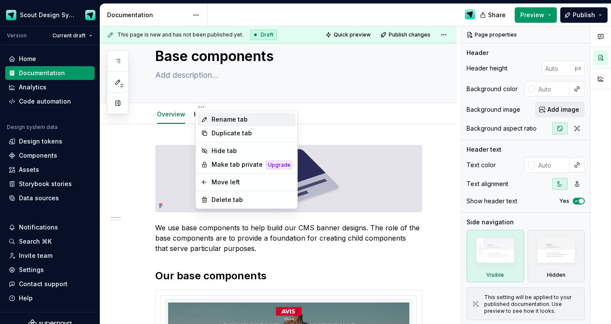
type textarea "*"
click at [232, 123] on div "Rename tab" at bounding box center [251, 119] width 81 height 9
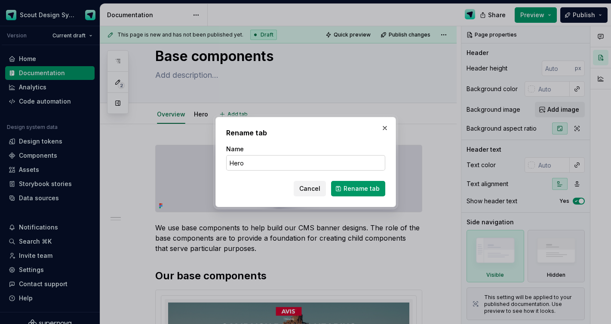
click at [263, 160] on input "Hero" at bounding box center [305, 162] width 159 height 15
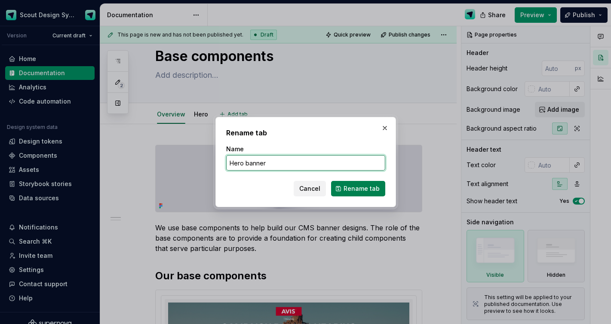
type input "Hero banner"
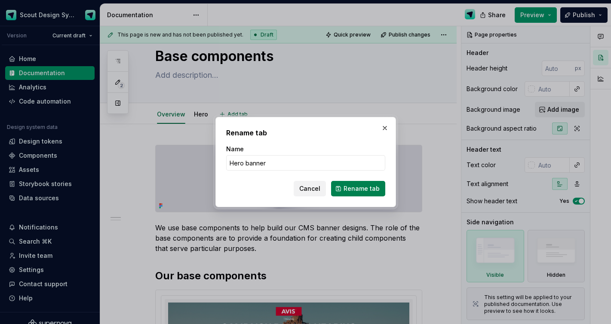
click at [346, 189] on span "Rename tab" at bounding box center [361, 188] width 36 height 9
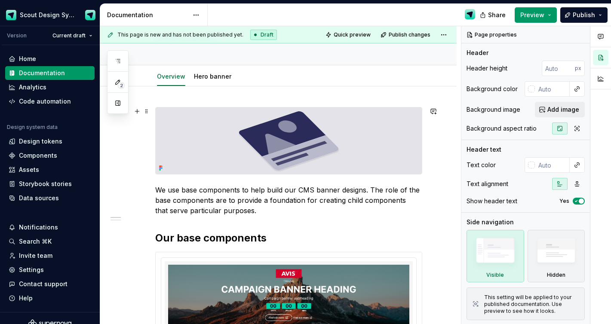
type textarea "*"
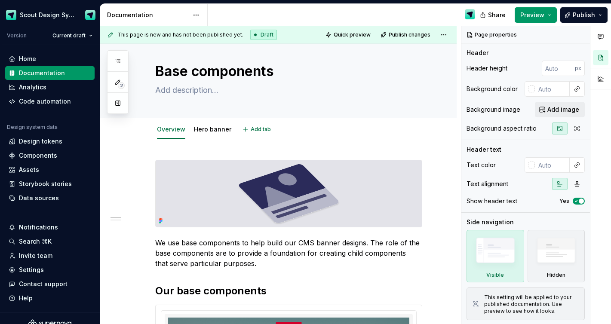
scroll to position [5, 0]
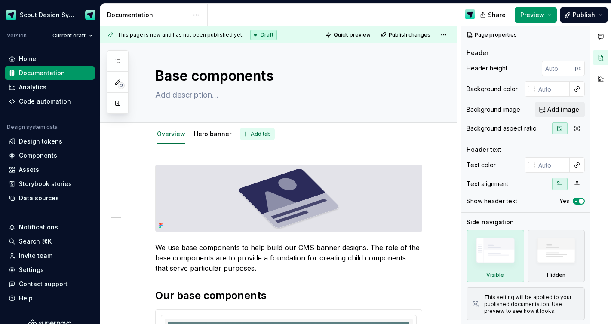
click at [253, 135] on span "Add tab" at bounding box center [261, 134] width 20 height 7
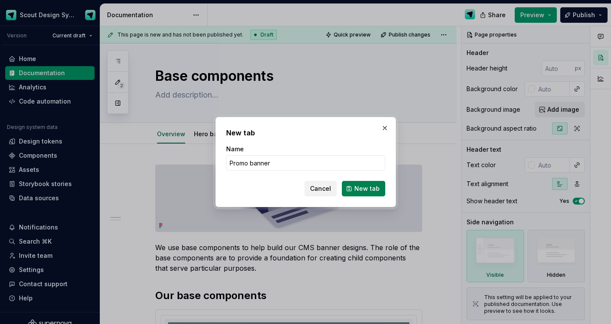
type input "Promo banner"
click at [370, 190] on span "New tab" at bounding box center [366, 188] width 25 height 9
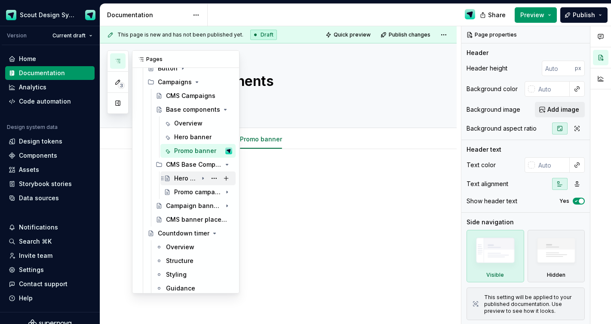
click at [192, 179] on div "Hero banner" at bounding box center [186, 178] width 24 height 9
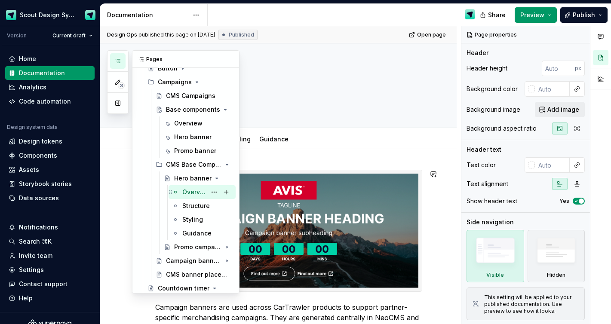
click at [196, 193] on div "Overview" at bounding box center [194, 192] width 24 height 9
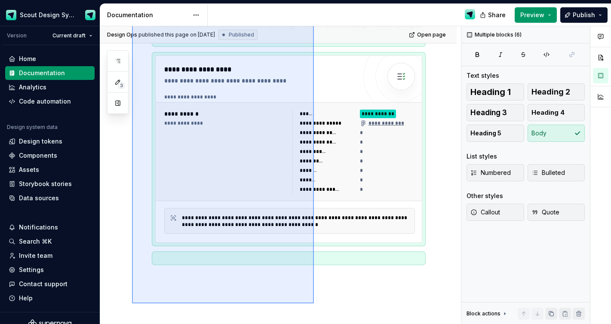
scroll to position [337, 0]
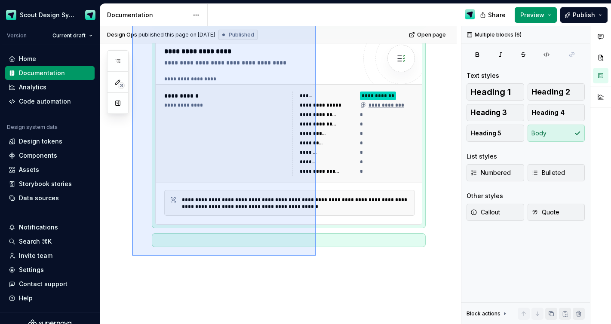
drag, startPoint x: 132, startPoint y: 202, endPoint x: 316, endPoint y: 256, distance: 191.7
click at [316, 256] on div "**********" at bounding box center [280, 175] width 361 height 298
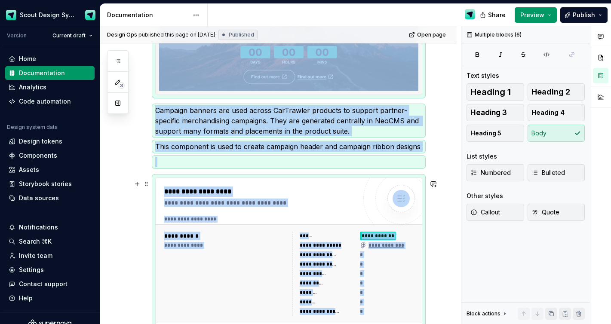
scroll to position [197, 0]
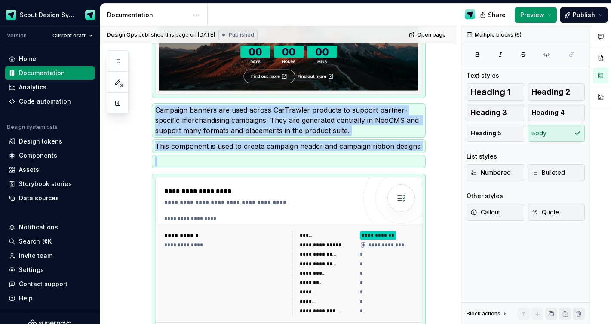
click at [145, 80] on div "**********" at bounding box center [278, 222] width 356 height 541
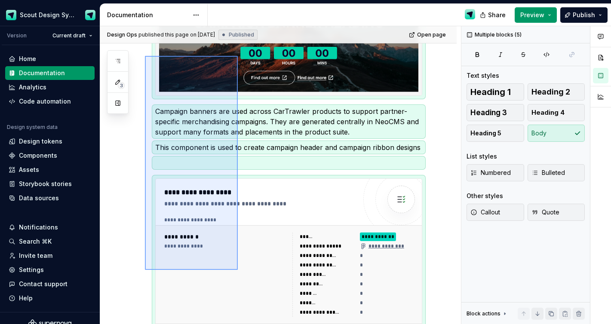
drag, startPoint x: 145, startPoint y: 55, endPoint x: 238, endPoint y: 270, distance: 234.5
click at [238, 270] on div "**********" at bounding box center [280, 175] width 361 height 298
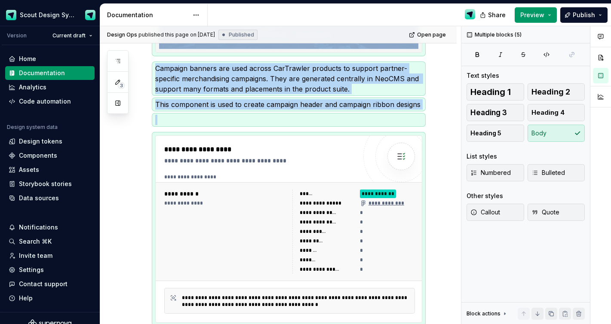
copy div "Campaign banners are used across CarTrawler products to support partner-specifi…"
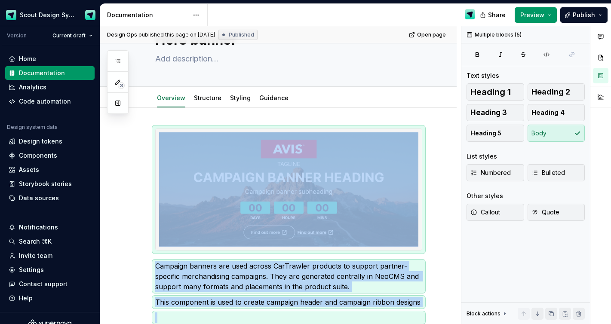
scroll to position [0, 0]
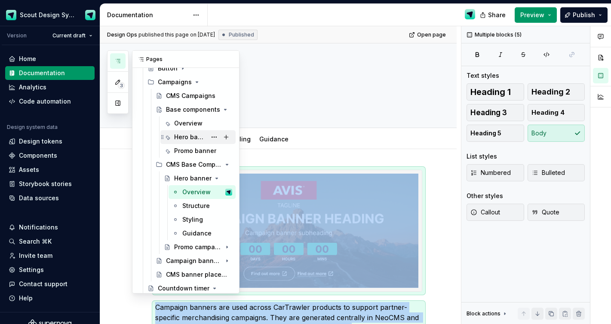
click at [177, 135] on div "Hero banner" at bounding box center [190, 137] width 32 height 9
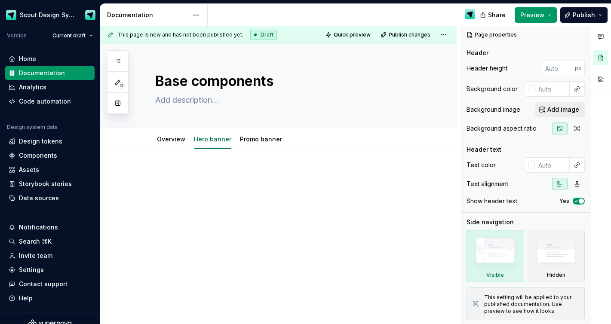
type textarea "*"
click at [191, 170] on p at bounding box center [288, 175] width 267 height 10
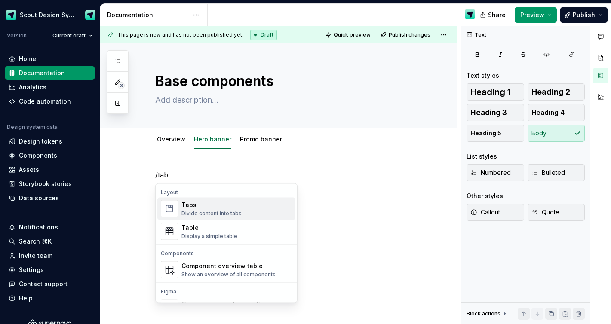
click at [207, 210] on div "Divide content into tabs" at bounding box center [211, 213] width 60 height 7
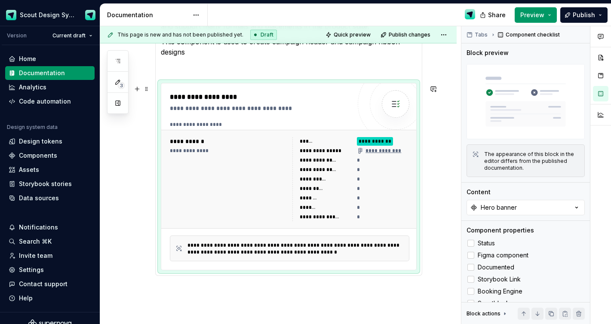
scroll to position [394, 0]
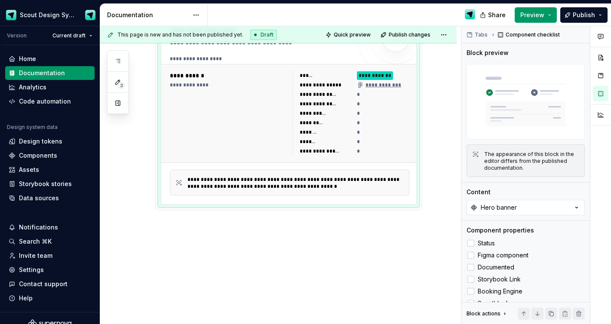
click at [203, 248] on div "**********" at bounding box center [278, 41] width 356 height 568
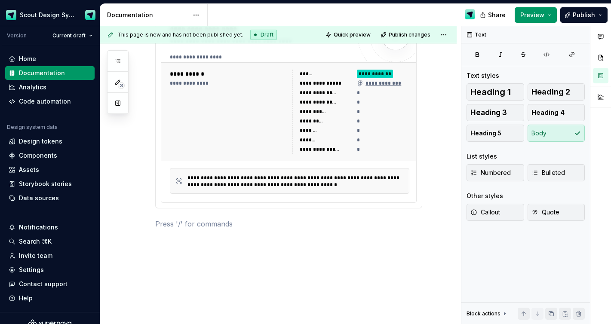
click at [203, 248] on div "**********" at bounding box center [278, 45] width 356 height 581
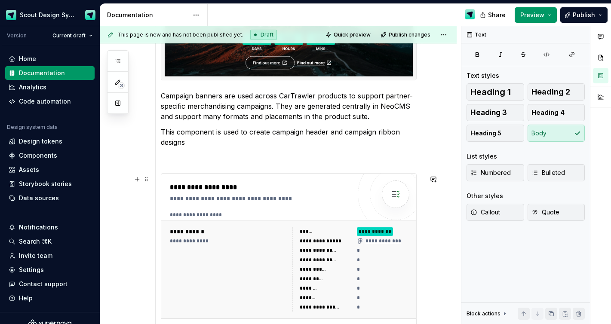
scroll to position [59, 0]
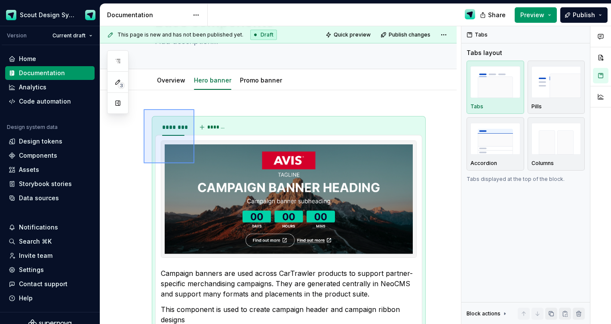
drag, startPoint x: 144, startPoint y: 109, endPoint x: 204, endPoint y: 173, distance: 87.8
click at [204, 173] on div "**********" at bounding box center [280, 175] width 361 height 298
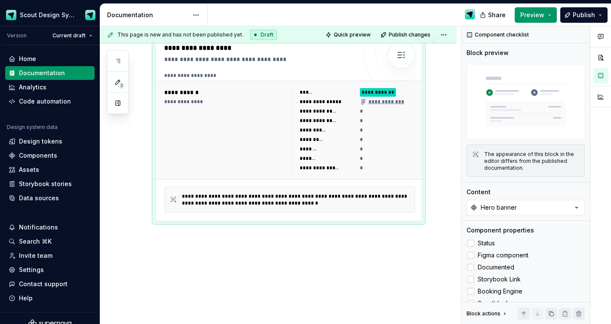
scroll to position [347, 0]
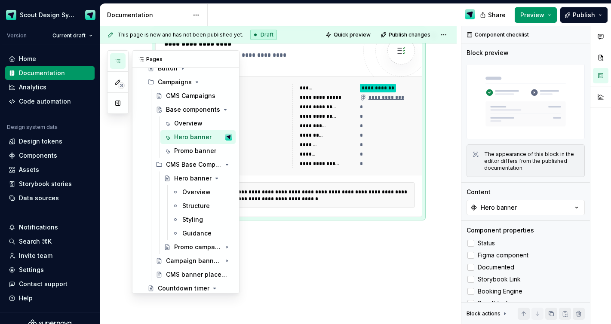
click at [120, 61] on icon "button" at bounding box center [117, 61] width 7 height 7
click at [198, 204] on div "Structure" at bounding box center [194, 206] width 24 height 9
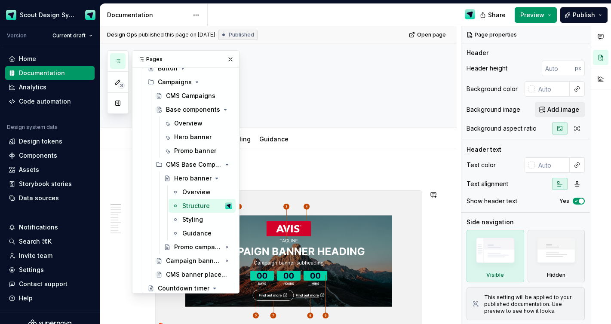
click at [288, 286] on img at bounding box center [289, 261] width 266 height 141
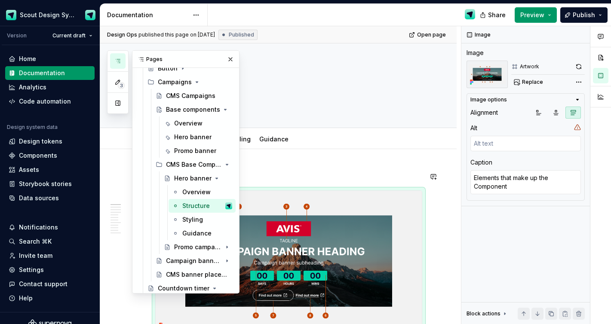
click at [309, 179] on h2 "Anatomy" at bounding box center [288, 177] width 267 height 14
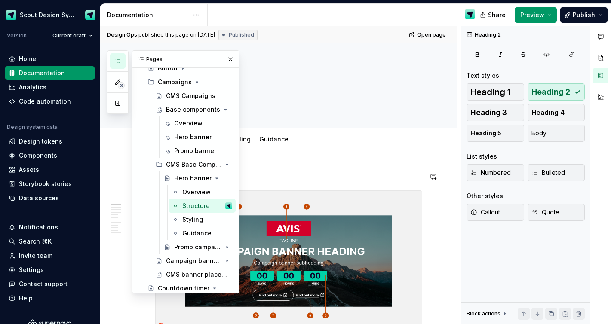
click at [305, 172] on h2 "Anatomy" at bounding box center [288, 177] width 267 height 14
click at [226, 59] on button "button" at bounding box center [230, 59] width 12 height 12
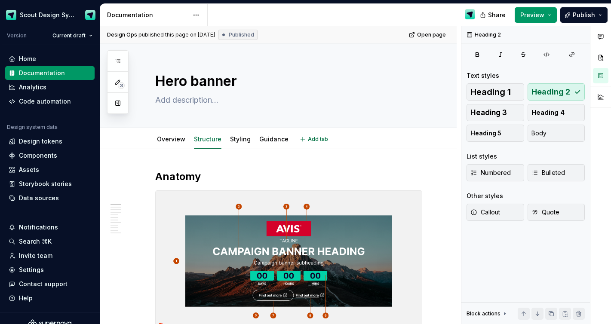
type textarea "*"
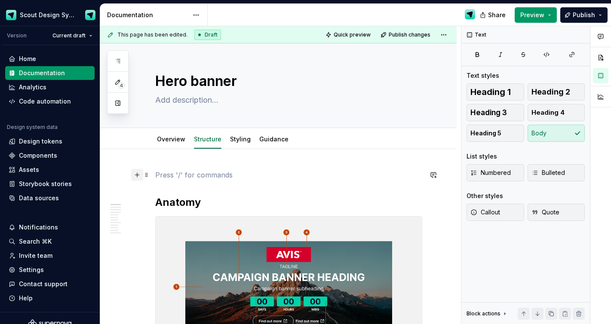
click at [140, 177] on button "button" at bounding box center [137, 175] width 12 height 12
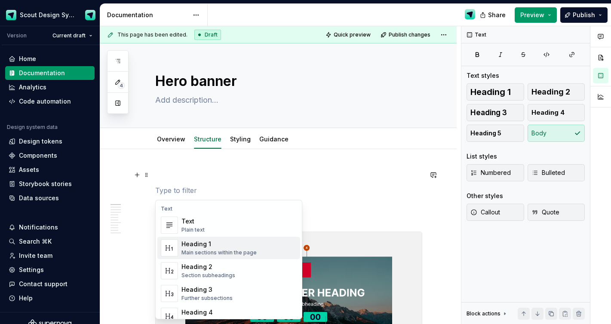
click at [236, 253] on div "Main sections within the page" at bounding box center [218, 252] width 75 height 7
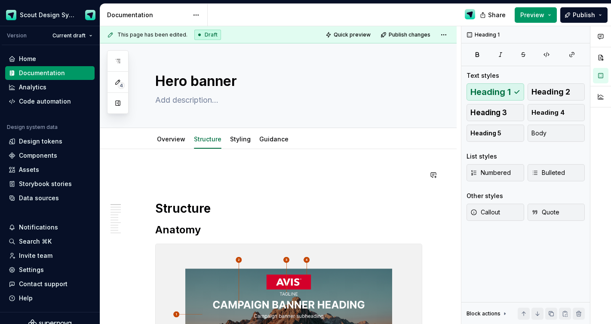
click at [134, 205] on button "button" at bounding box center [137, 208] width 12 height 12
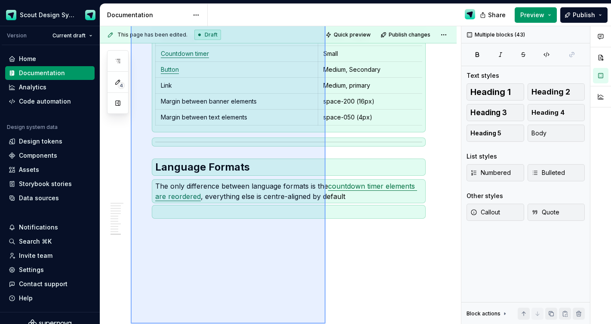
scroll to position [2909, 0]
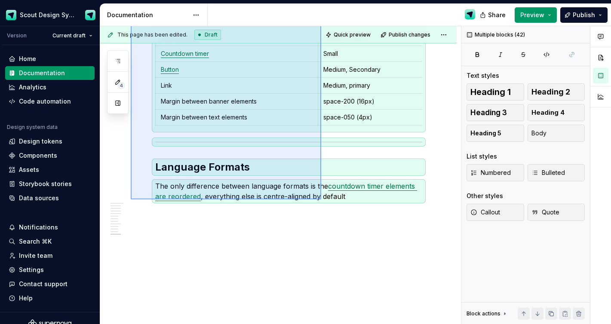
drag, startPoint x: 131, startPoint y: 199, endPoint x: 321, endPoint y: 199, distance: 190.4
click at [321, 199] on div "**********" at bounding box center [280, 175] width 361 height 298
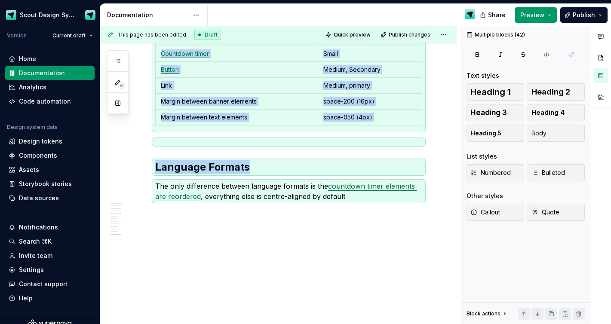
copy div "**********"
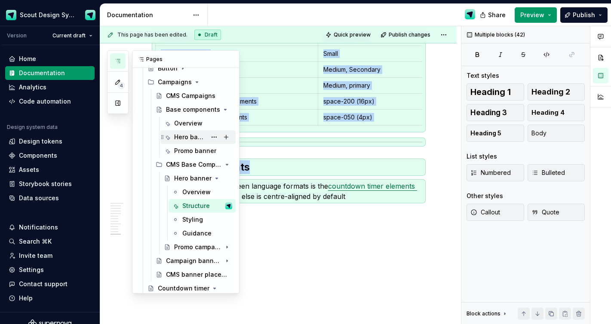
click at [194, 133] on div "Hero banner" at bounding box center [190, 137] width 32 height 9
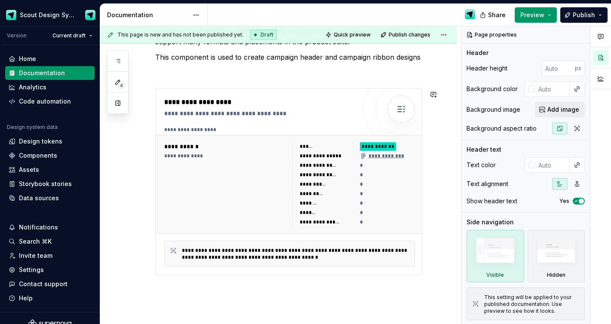
scroll to position [347, 0]
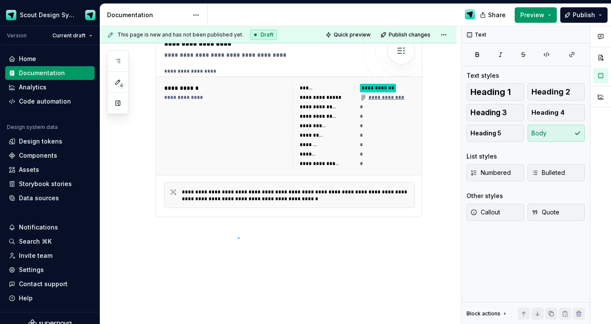
click at [238, 237] on div "**********" at bounding box center [280, 175] width 361 height 298
click at [205, 229] on div "**********" at bounding box center [278, 64] width 356 height 520
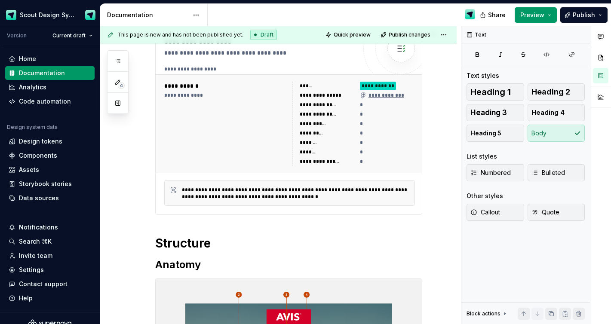
type textarea "*"
click at [165, 212] on div "**********" at bounding box center [289, 121] width 266 height 187
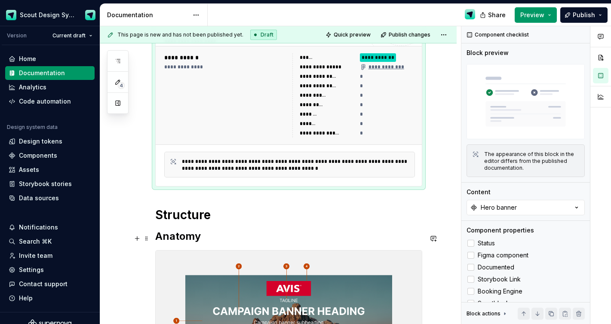
click at [201, 238] on h2 "Anatomy" at bounding box center [288, 236] width 267 height 14
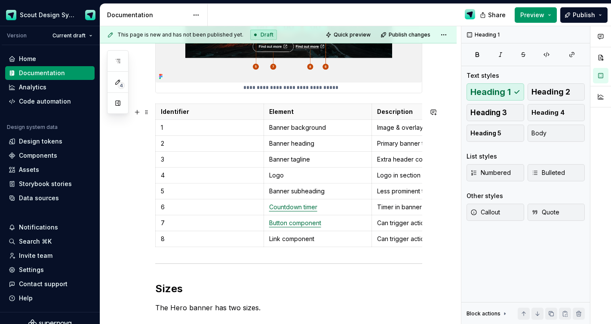
scroll to position [661, 0]
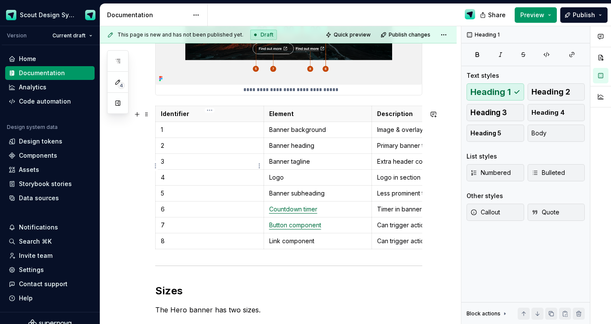
click at [241, 166] on p "3" at bounding box center [210, 161] width 98 height 9
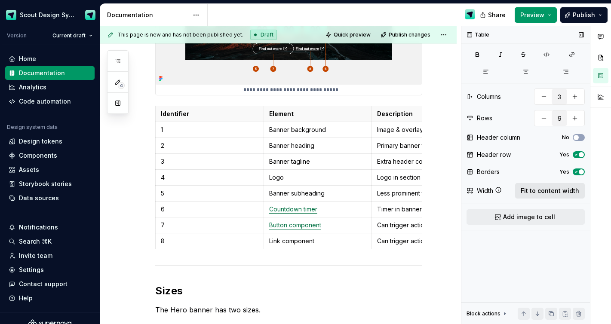
click at [545, 186] on button "Fit to content width" at bounding box center [550, 190] width 70 height 15
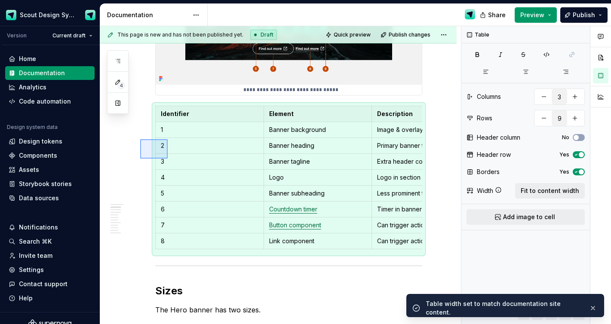
drag, startPoint x: 140, startPoint y: 139, endPoint x: 190, endPoint y: 184, distance: 67.6
click at [190, 184] on div "**********" at bounding box center [280, 175] width 361 height 298
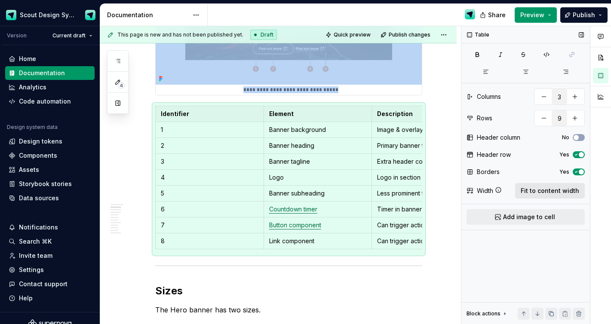
click at [552, 187] on span "Fit to content width" at bounding box center [549, 191] width 58 height 9
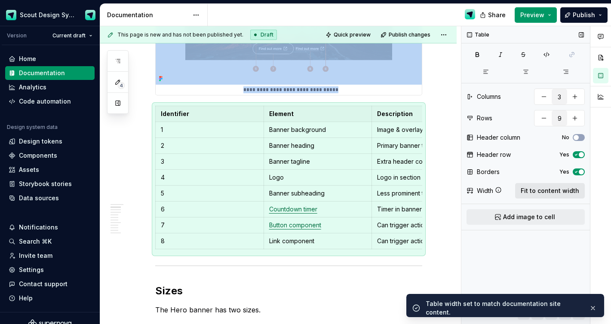
click at [552, 187] on span "Fit to content width" at bounding box center [549, 191] width 58 height 9
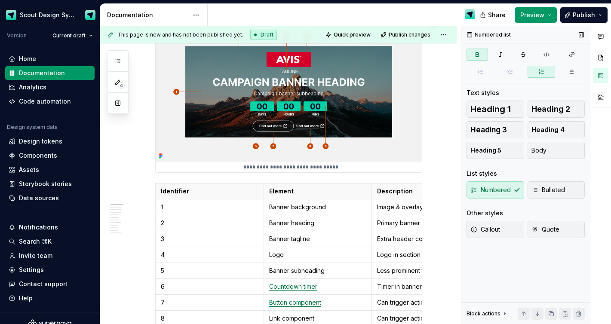
scroll to position [524, 0]
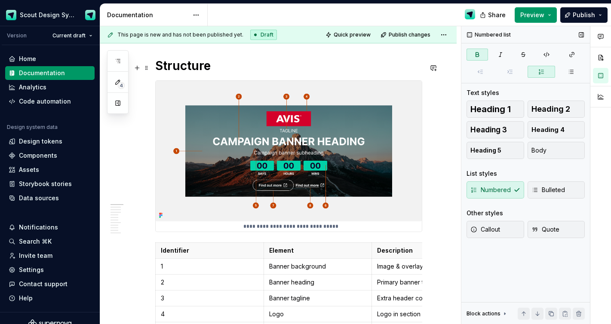
click at [211, 66] on h1 "Structure" at bounding box center [288, 65] width 267 height 15
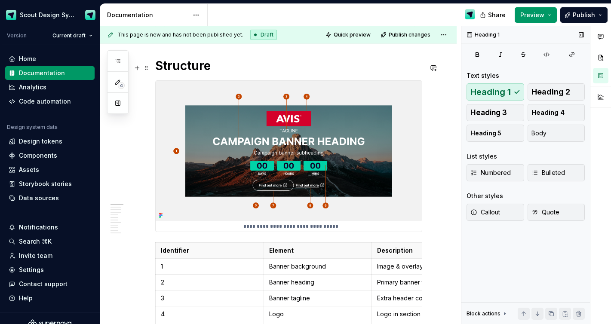
click at [211, 66] on h1 "Structure" at bounding box center [288, 65] width 267 height 15
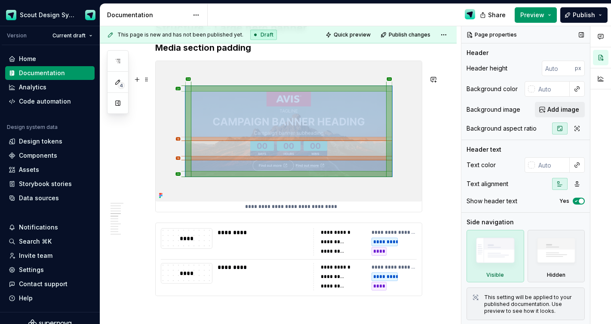
scroll to position [1662, 0]
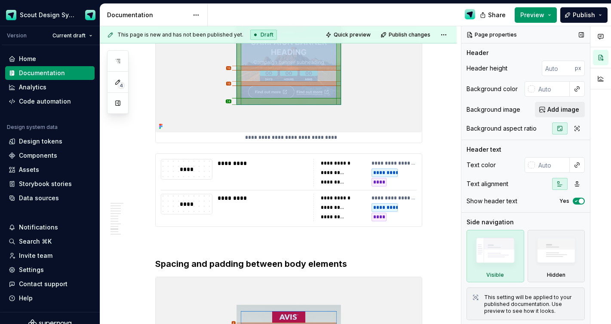
click at [176, 108] on img at bounding box center [289, 59] width 266 height 148
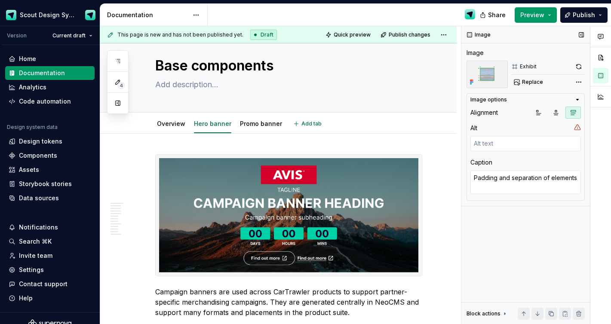
scroll to position [0, 0]
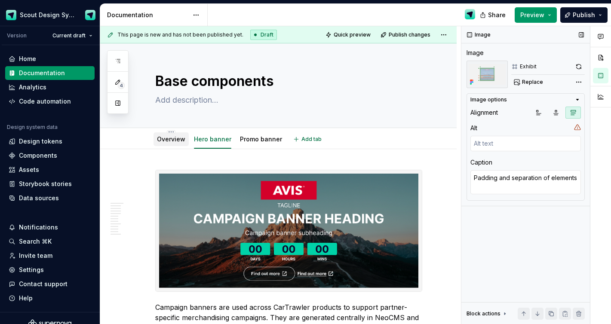
click at [175, 142] on link "Overview" at bounding box center [171, 138] width 28 height 7
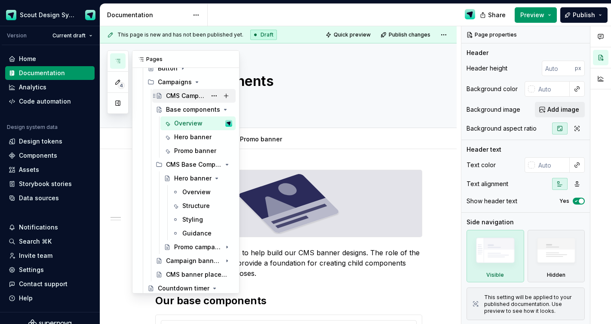
click at [190, 99] on div "CMS Campaigns" at bounding box center [186, 96] width 40 height 9
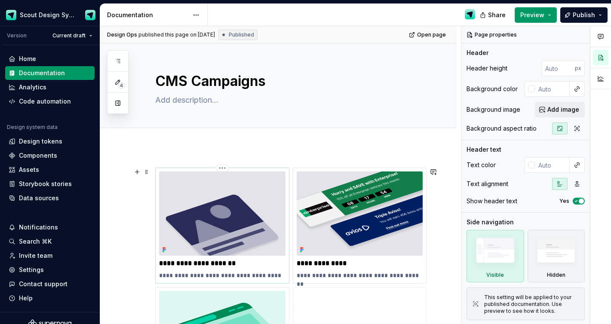
click at [265, 265] on p "**********" at bounding box center [222, 263] width 126 height 9
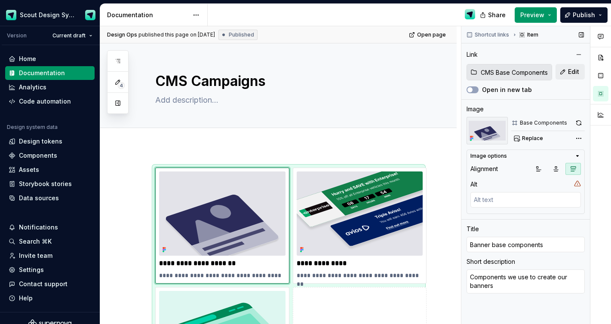
click at [526, 73] on input "CMS Base Components" at bounding box center [514, 71] width 74 height 15
click at [568, 74] on span "Edit" at bounding box center [573, 71] width 11 height 9
type textarea "*"
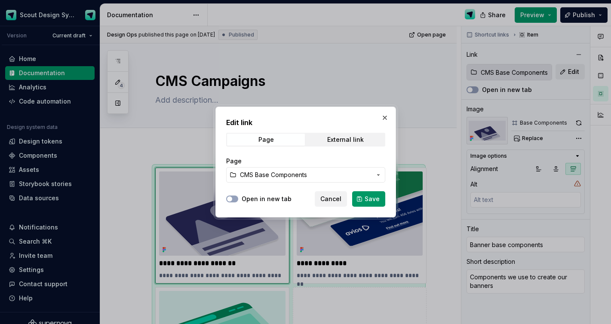
click at [349, 174] on span "CMS Base Components" at bounding box center [306, 175] width 132 height 9
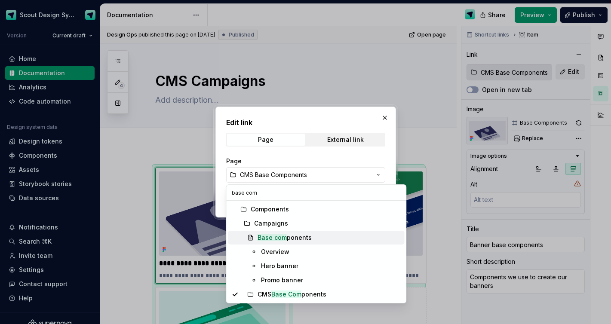
type input "base com"
click at [308, 237] on div "Base com ponents" at bounding box center [284, 237] width 54 height 9
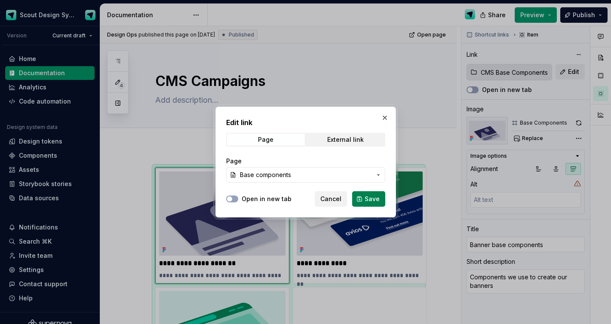
click at [374, 199] on span "Save" at bounding box center [371, 199] width 15 height 9
type textarea "*"
type input "Base components"
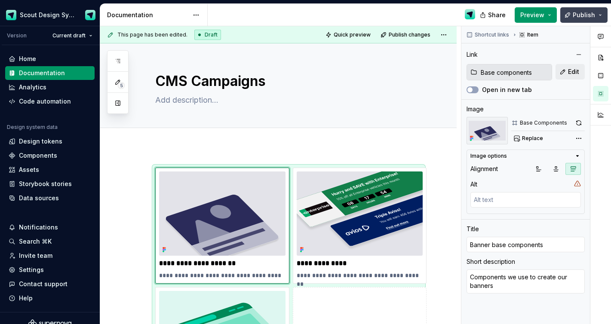
click at [573, 12] on button "Publish" at bounding box center [583, 14] width 47 height 15
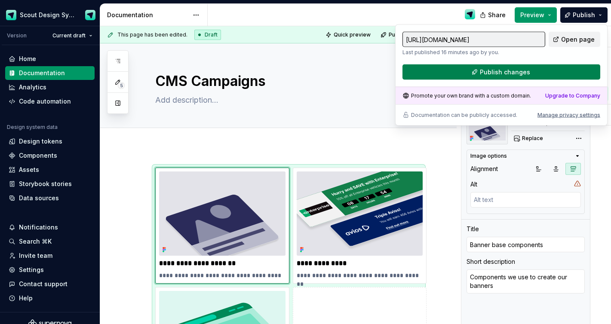
click at [447, 74] on button "Publish changes" at bounding box center [501, 71] width 198 height 15
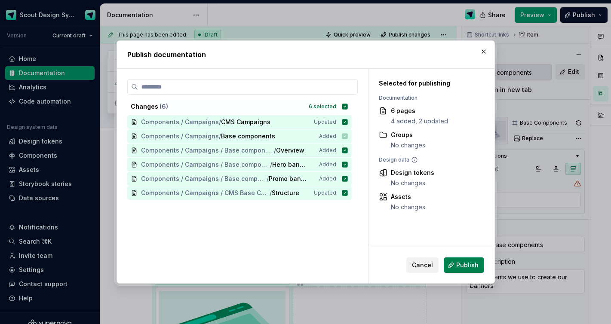
click at [471, 263] on span "Publish" at bounding box center [467, 265] width 22 height 9
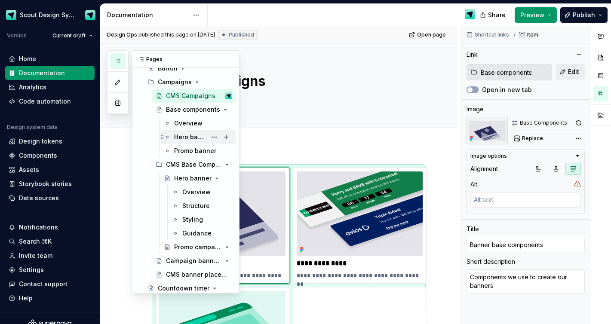
click at [191, 133] on div "Hero banner" at bounding box center [190, 137] width 32 height 9
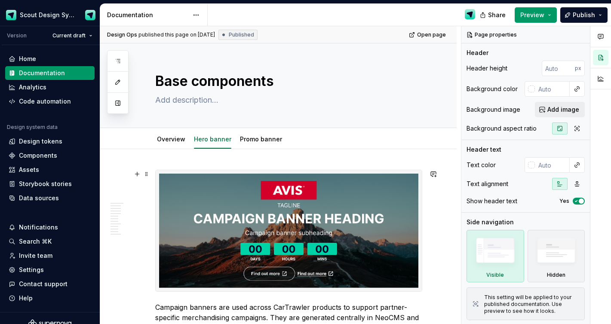
type textarea "*"
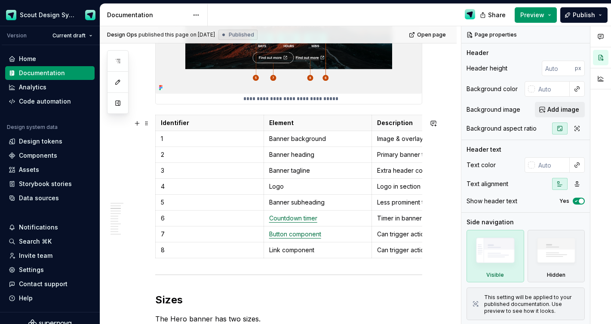
scroll to position [746, 0]
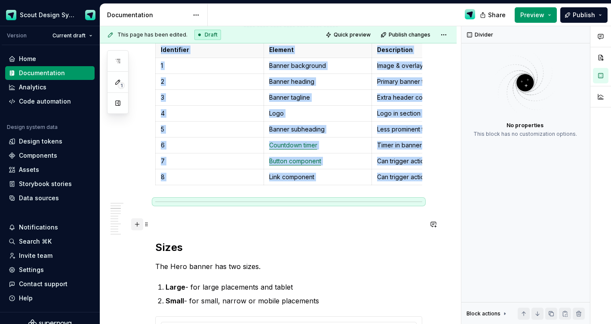
click at [138, 223] on button "button" at bounding box center [137, 224] width 12 height 12
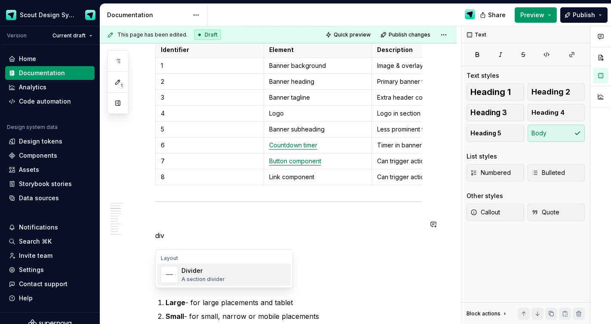
click at [190, 273] on div "Divider" at bounding box center [202, 270] width 43 height 9
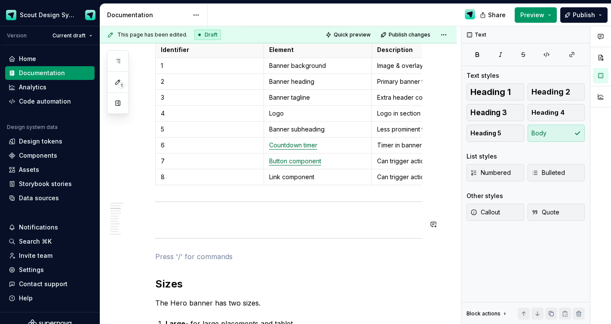
click at [178, 219] on p at bounding box center [288, 220] width 267 height 10
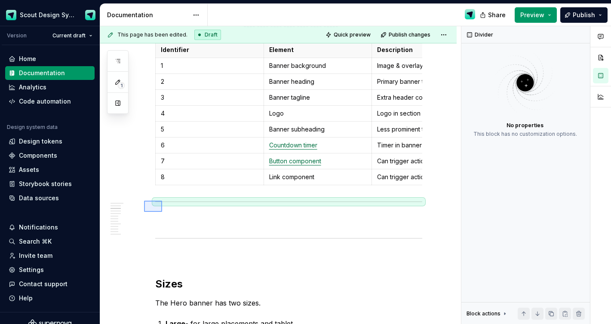
drag, startPoint x: 144, startPoint y: 201, endPoint x: 162, endPoint y: 212, distance: 21.2
click at [162, 212] on div "**********" at bounding box center [280, 175] width 361 height 298
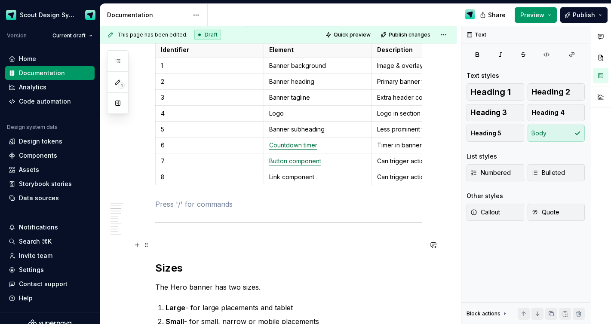
click at [203, 245] on p at bounding box center [288, 241] width 267 height 10
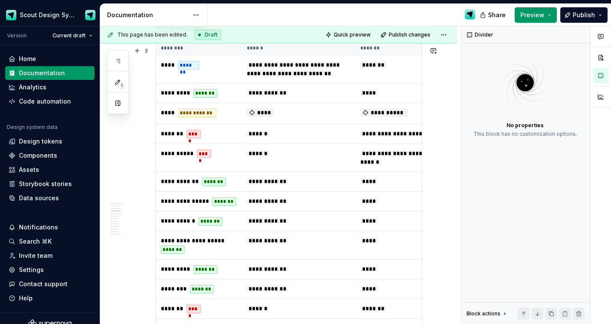
scroll to position [1182, 0]
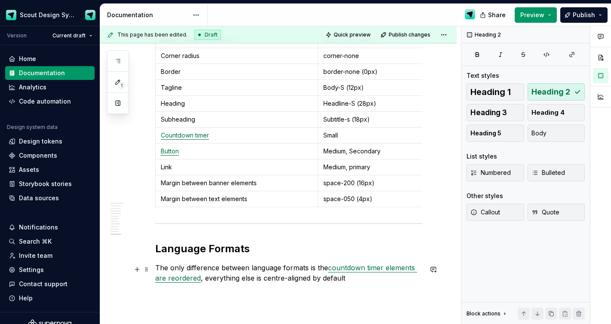
scroll to position [3319, 0]
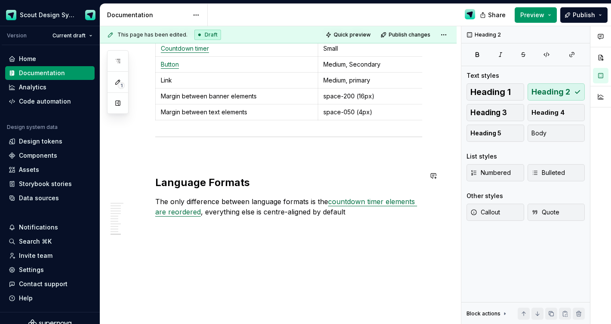
click at [139, 176] on button "button" at bounding box center [137, 176] width 12 height 12
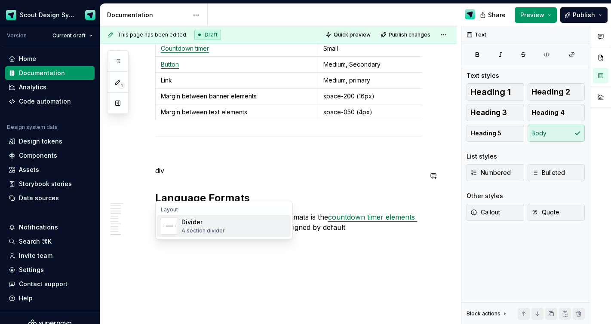
click at [194, 224] on div "Divider" at bounding box center [202, 222] width 43 height 9
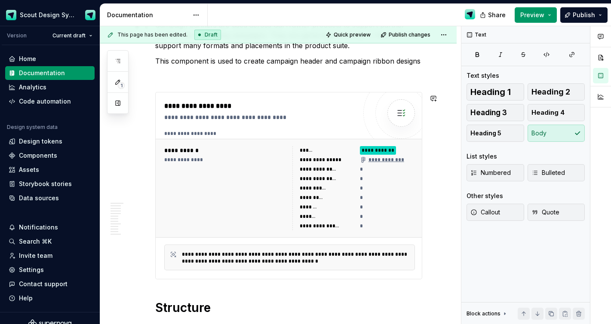
scroll to position [0, 0]
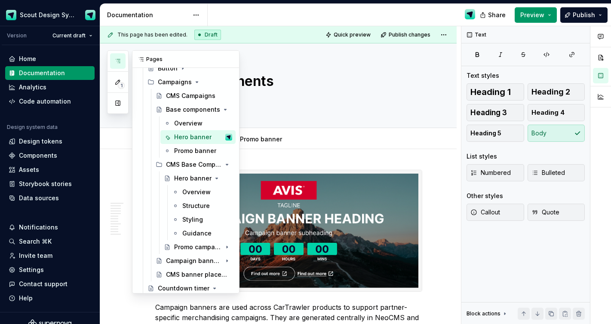
click at [119, 58] on icon "button" at bounding box center [117, 61] width 7 height 7
click at [196, 219] on div "Styling" at bounding box center [192, 219] width 21 height 9
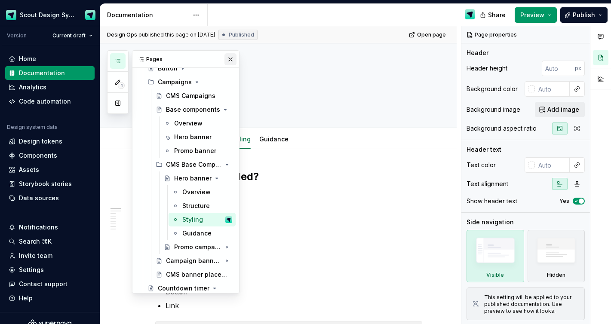
click at [229, 59] on button "button" at bounding box center [230, 59] width 12 height 12
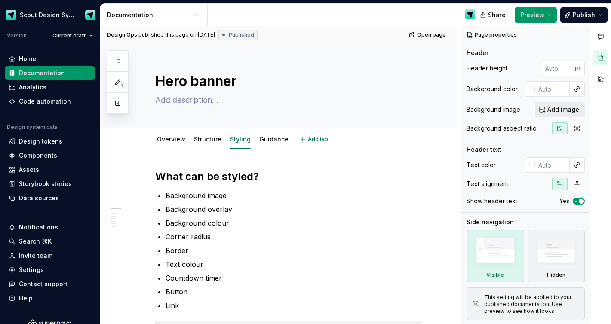
type textarea "*"
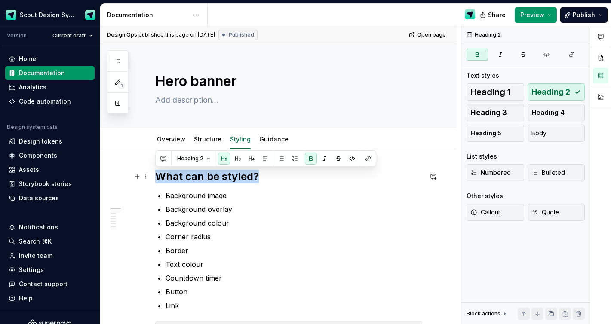
drag, startPoint x: 262, startPoint y: 180, endPoint x: 156, endPoint y: 176, distance: 105.4
click at [156, 176] on h2 "What can be styled?" at bounding box center [288, 177] width 267 height 14
click at [206, 160] on button "Heading 2" at bounding box center [193, 159] width 41 height 12
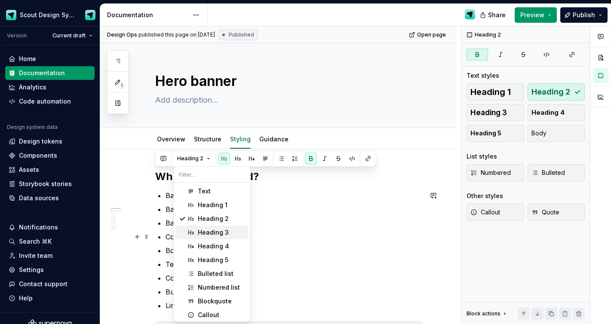
click at [204, 232] on div "Heading 3" at bounding box center [213, 232] width 31 height 9
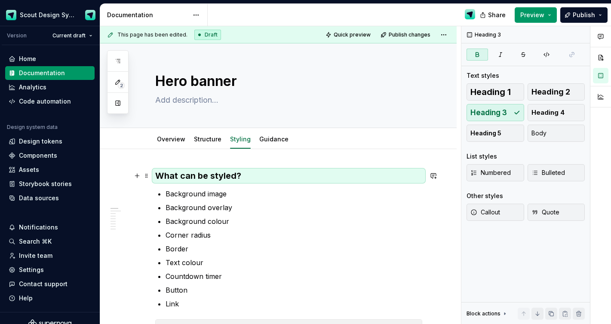
click at [157, 173] on strong "What can be styled?" at bounding box center [198, 176] width 86 height 10
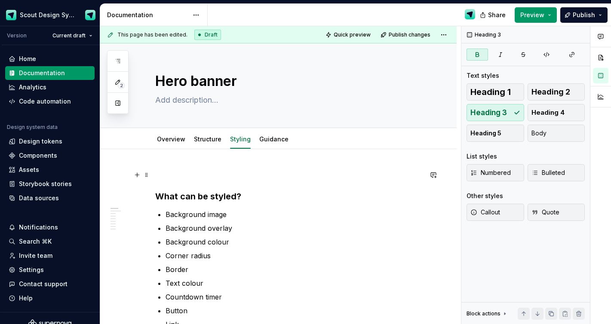
click at [165, 171] on p at bounding box center [288, 175] width 267 height 10
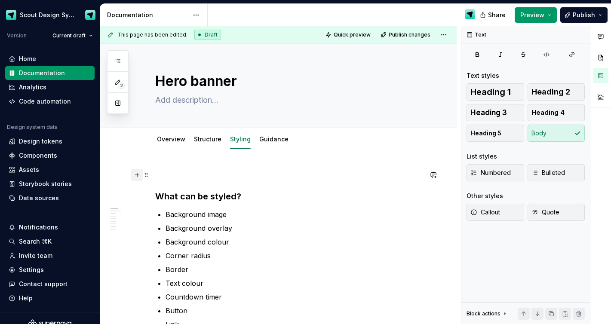
click at [135, 173] on button "button" at bounding box center [137, 175] width 12 height 12
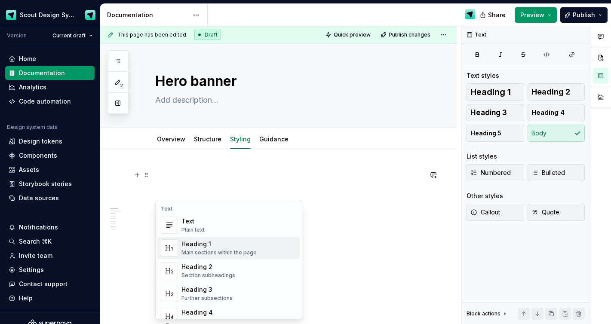
click at [193, 244] on div "Heading 1" at bounding box center [218, 244] width 75 height 9
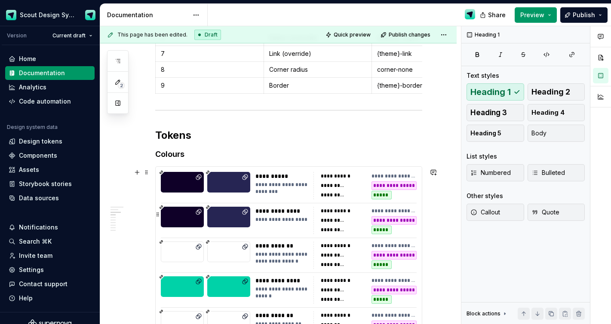
scroll to position [536, 0]
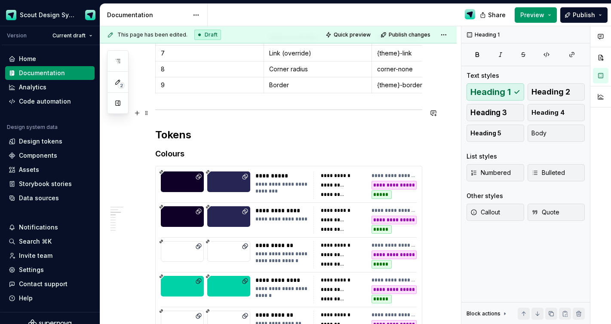
click at [156, 110] on div at bounding box center [288, 110] width 267 height 6
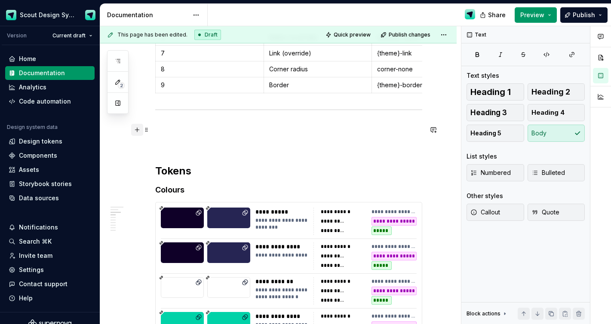
click at [137, 134] on button "button" at bounding box center [137, 130] width 12 height 12
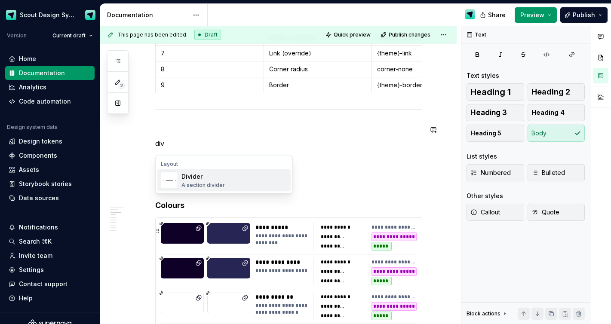
scroll to position [0, 0]
click at [202, 190] on span "Divider A section divider" at bounding box center [223, 180] width 133 height 22
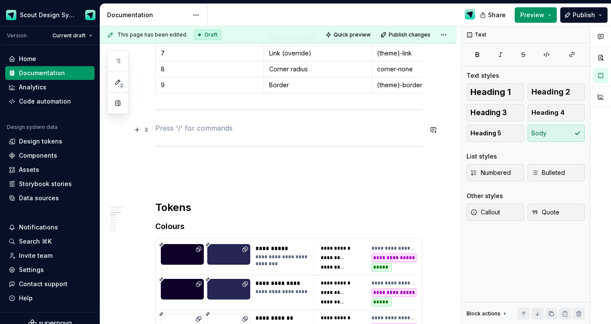
click at [171, 128] on p at bounding box center [288, 128] width 267 height 10
click at [171, 166] on p at bounding box center [288, 164] width 267 height 10
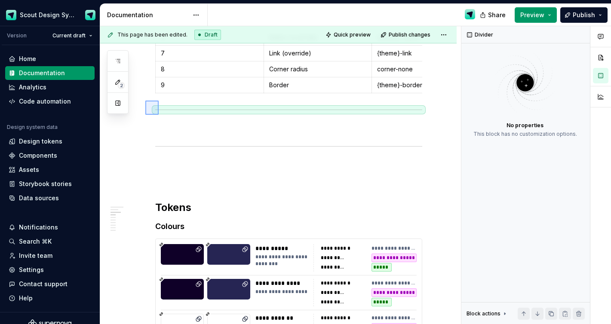
drag, startPoint x: 145, startPoint y: 101, endPoint x: 159, endPoint y: 113, distance: 18.5
click at [159, 115] on div "**********" at bounding box center [280, 175] width 361 height 298
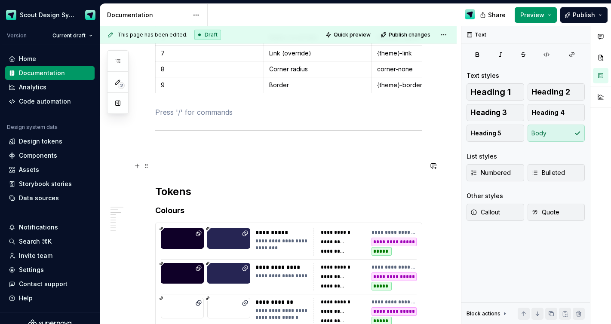
click at [164, 169] on p at bounding box center [288, 164] width 267 height 10
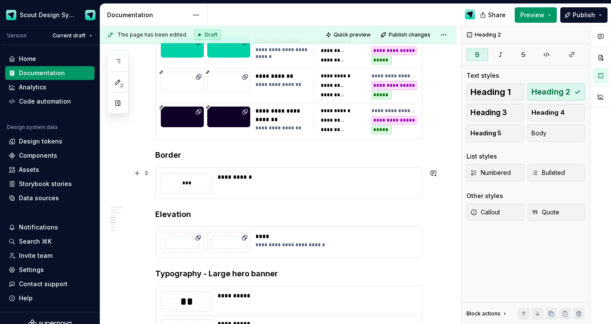
scroll to position [795, 0]
click at [153, 217] on div "**********" at bounding box center [278, 62] width 356 height 1417
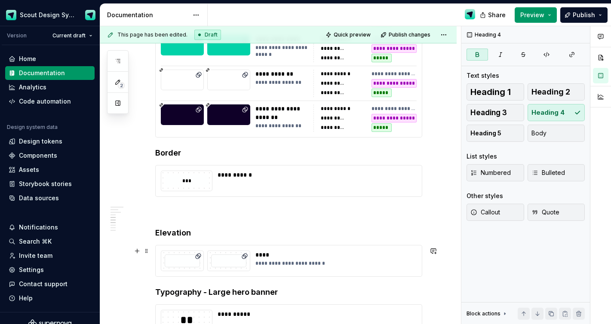
scroll to position [900, 0]
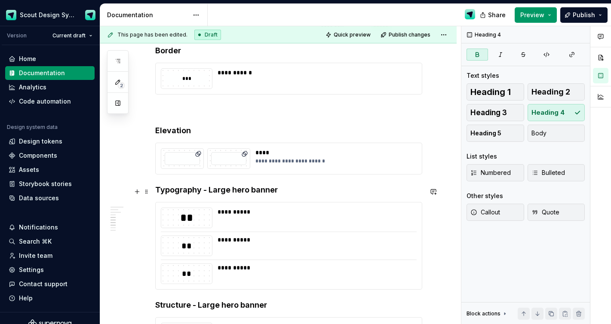
click at [156, 190] on strong "Typography - Large hero banner" at bounding box center [216, 189] width 122 height 9
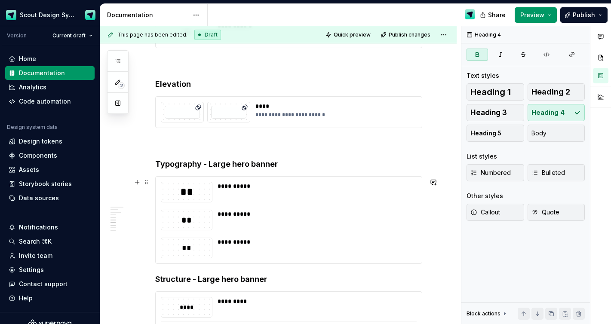
scroll to position [1014, 0]
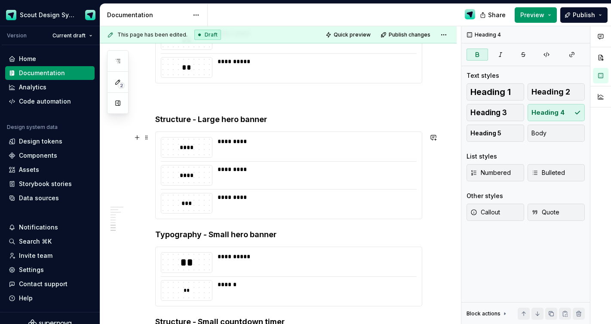
scroll to position [1136, 0]
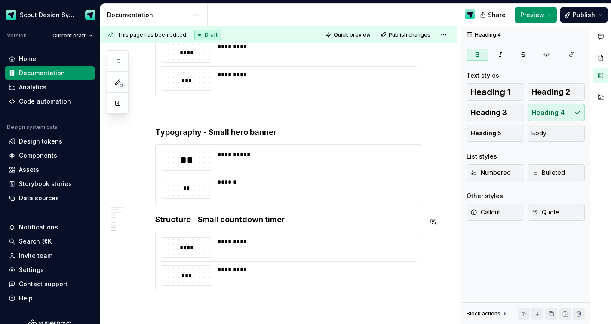
scroll to position [1272, 0]
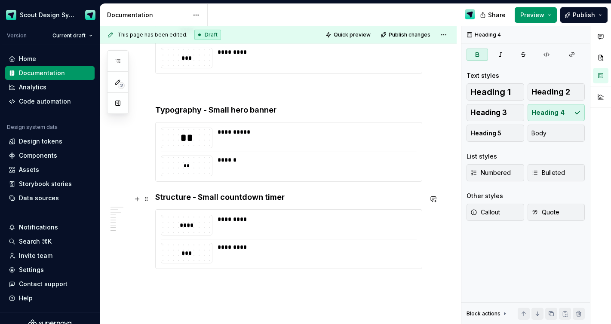
click at [156, 199] on strong "Structure - Small countdown timer" at bounding box center [219, 197] width 129 height 9
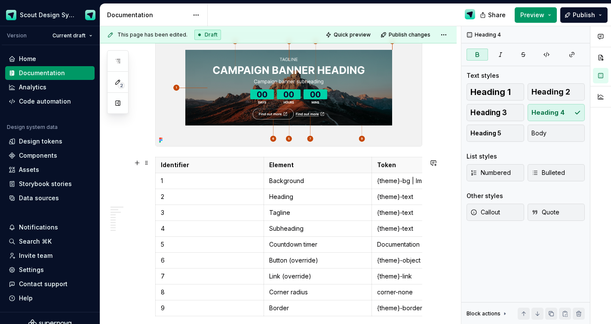
scroll to position [340, 0]
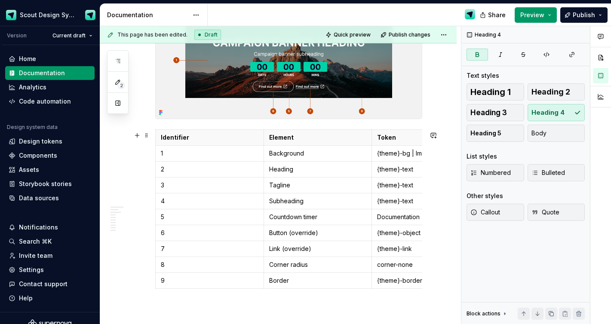
click at [228, 183] on p "3" at bounding box center [210, 185] width 98 height 9
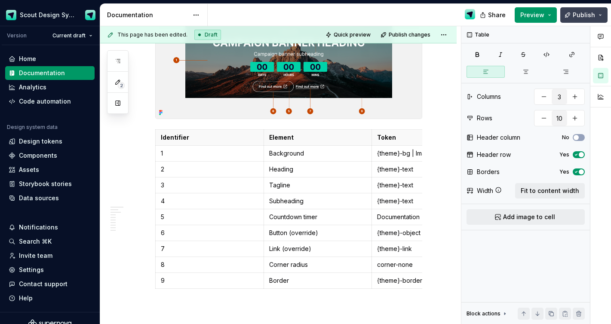
click at [587, 13] on span "Publish" at bounding box center [583, 15] width 22 height 9
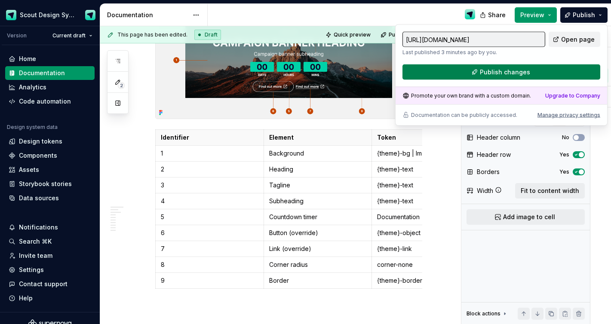
click at [509, 68] on span "Publish changes" at bounding box center [505, 72] width 50 height 9
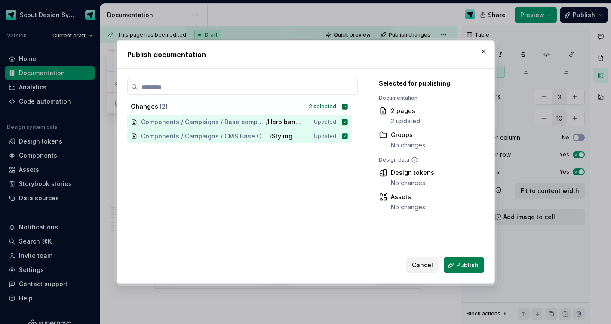
click at [471, 266] on span "Publish" at bounding box center [467, 265] width 22 height 9
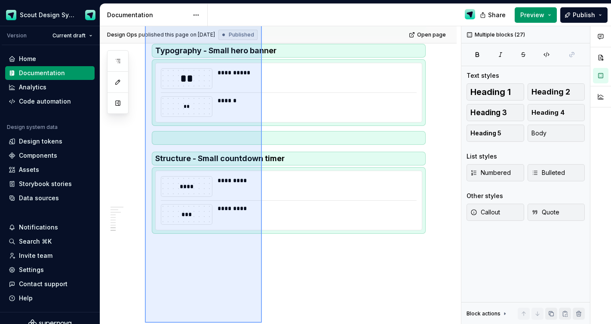
scroll to position [1346, 0]
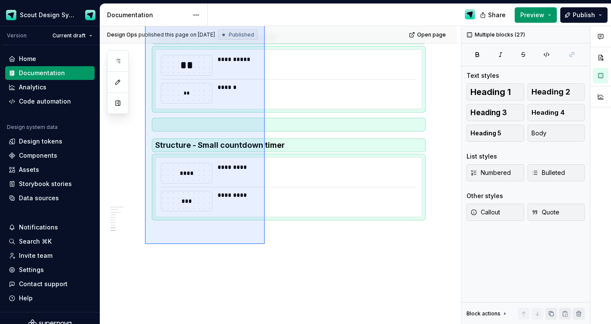
drag, startPoint x: 145, startPoint y: 166, endPoint x: 265, endPoint y: 244, distance: 142.9
click at [265, 244] on div "**********" at bounding box center [280, 175] width 361 height 298
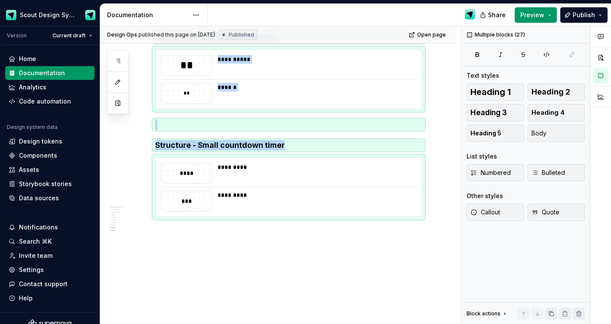
copy div "**********"
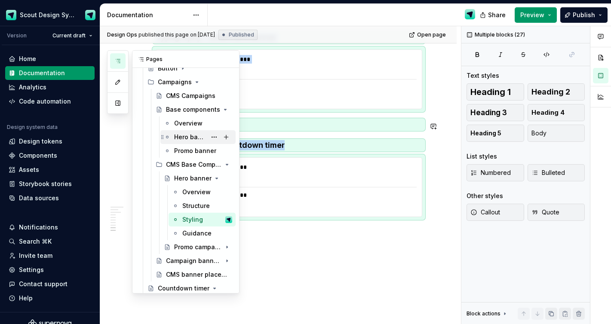
click at [196, 138] on div "Hero banner" at bounding box center [190, 137] width 32 height 9
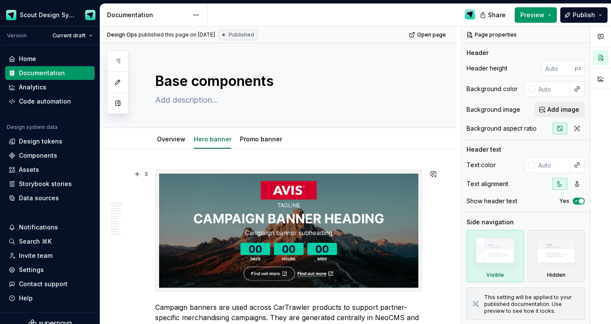
type textarea "*"
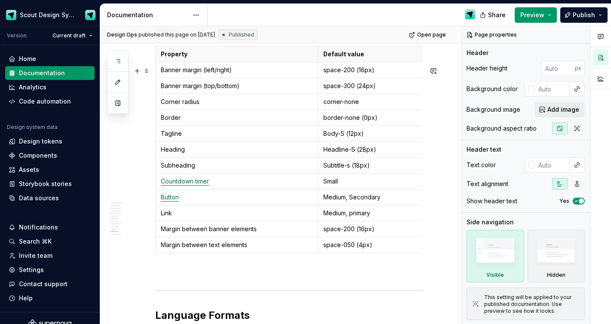
scroll to position [3339, 0]
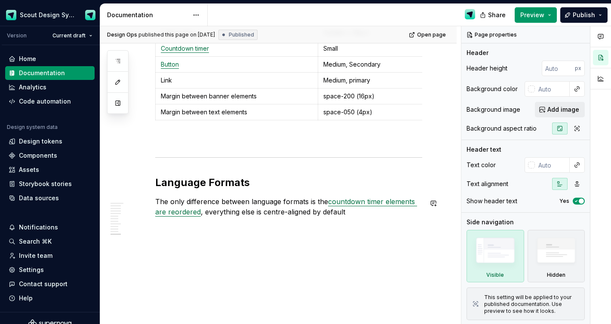
click at [229, 246] on div "**********" at bounding box center [280, 175] width 361 height 298
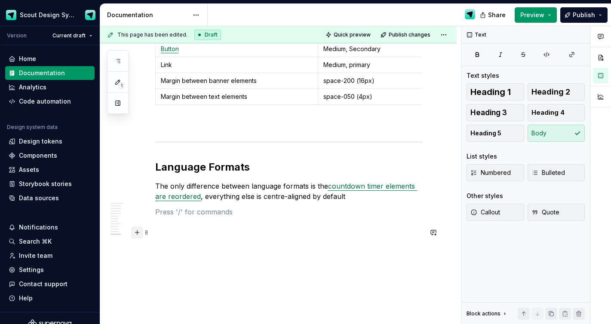
click at [138, 231] on button "button" at bounding box center [137, 232] width 12 height 12
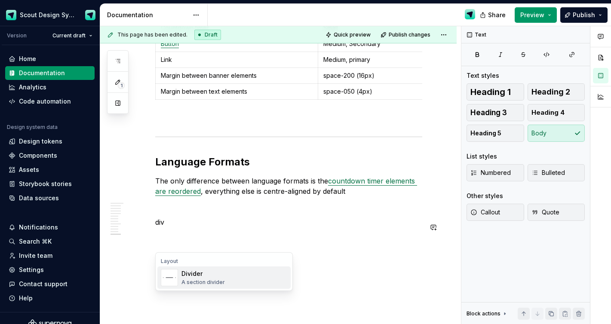
click at [215, 278] on div "Divider A section divider" at bounding box center [202, 277] width 43 height 16
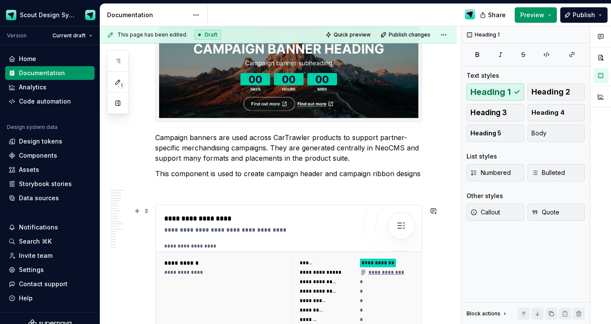
scroll to position [0, 0]
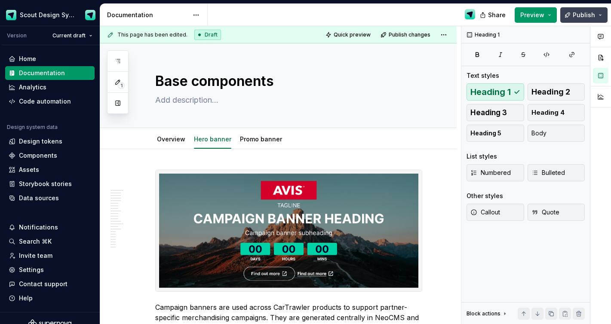
click at [584, 14] on span "Publish" at bounding box center [583, 15] width 22 height 9
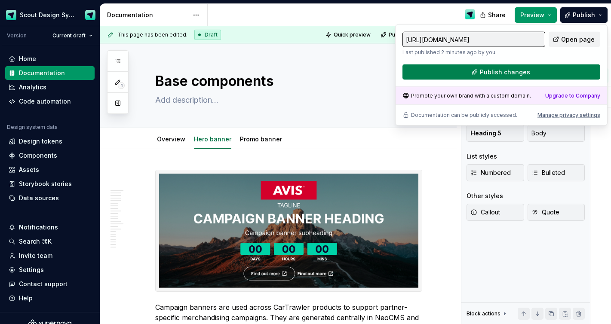
click at [496, 73] on span "Publish changes" at bounding box center [505, 72] width 50 height 9
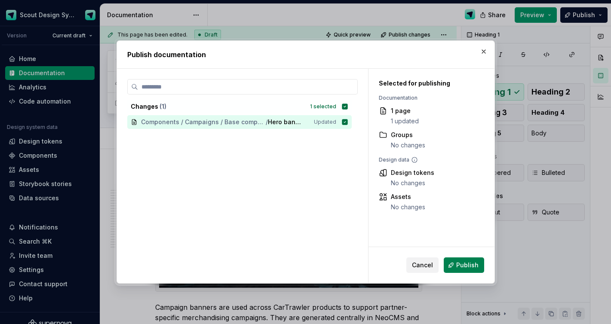
click at [470, 266] on span "Publish" at bounding box center [467, 265] width 22 height 9
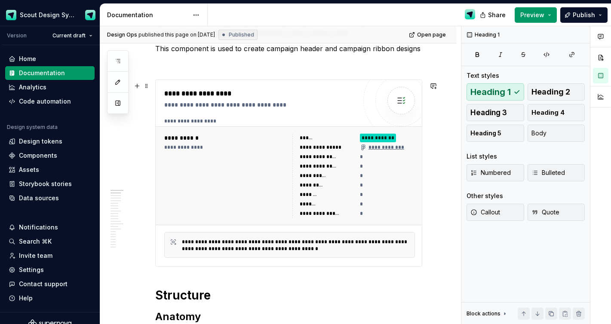
scroll to position [435, 0]
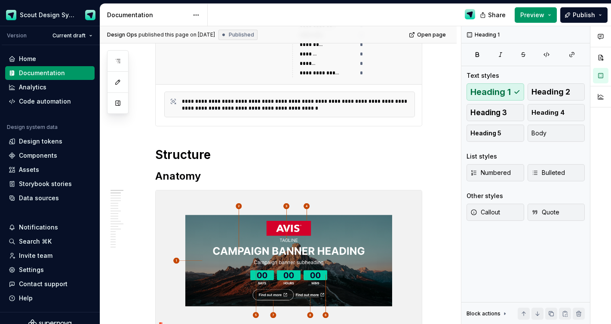
click at [155, 126] on div "**********" at bounding box center [288, 32] width 267 height 187
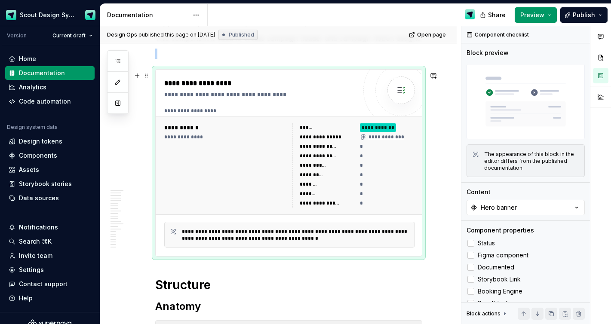
scroll to position [252, 0]
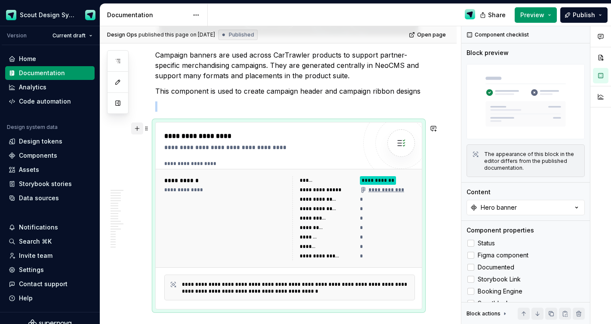
click at [136, 128] on button "button" at bounding box center [137, 128] width 12 height 12
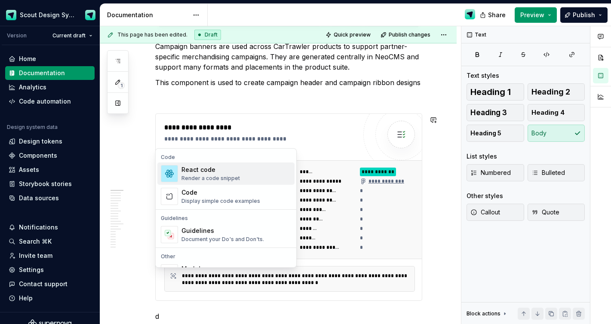
scroll to position [302, 0]
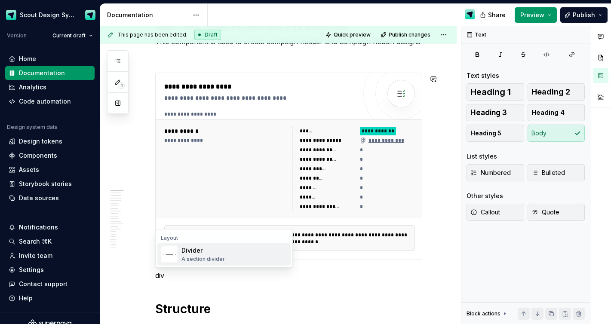
click at [199, 261] on div "A section divider" at bounding box center [202, 259] width 43 height 7
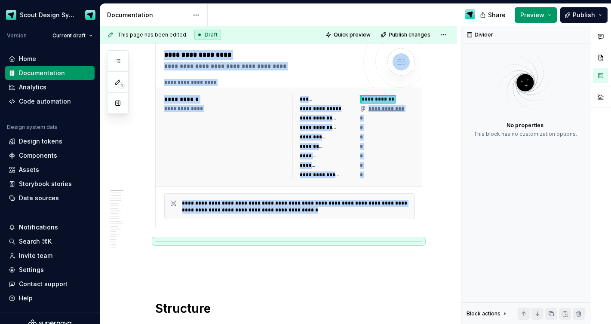
scroll to position [340, 0]
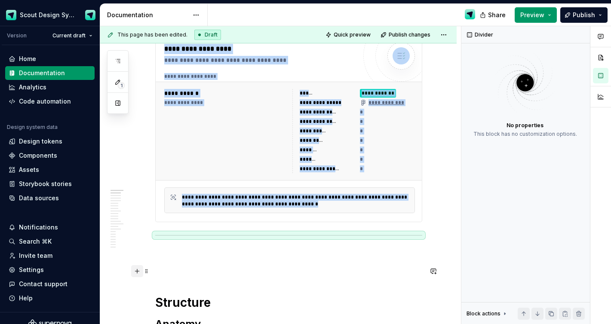
click at [138, 269] on button "button" at bounding box center [137, 271] width 12 height 12
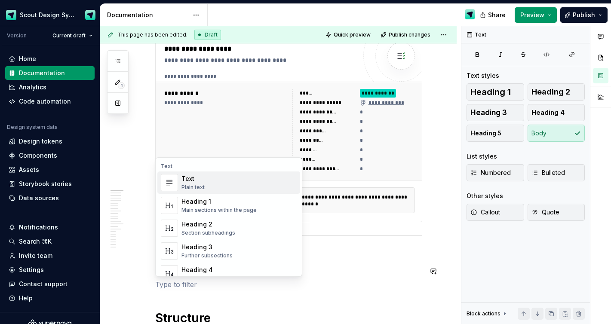
scroll to position [349, 0]
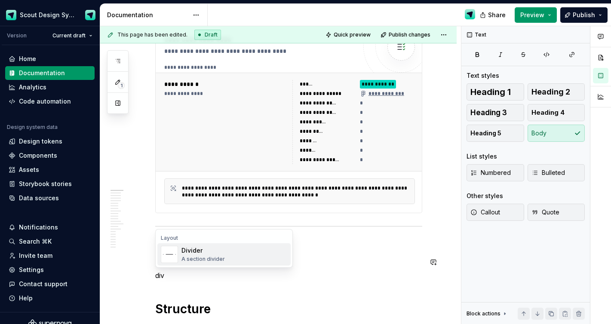
click at [188, 262] on div "A section divider" at bounding box center [202, 259] width 43 height 7
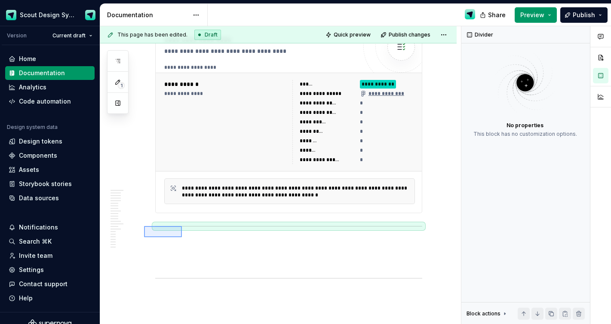
drag, startPoint x: 144, startPoint y: 237, endPoint x: 181, endPoint y: 225, distance: 38.9
click at [181, 225] on div "**********" at bounding box center [280, 175] width 361 height 298
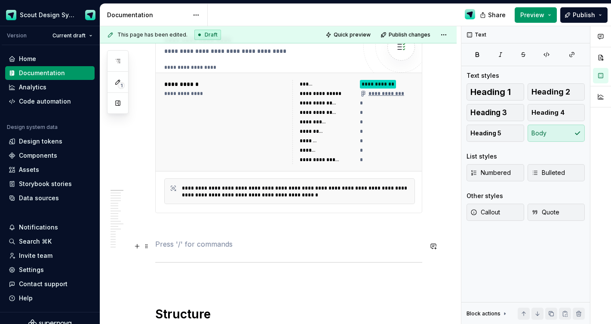
click at [176, 248] on p at bounding box center [288, 244] width 267 height 10
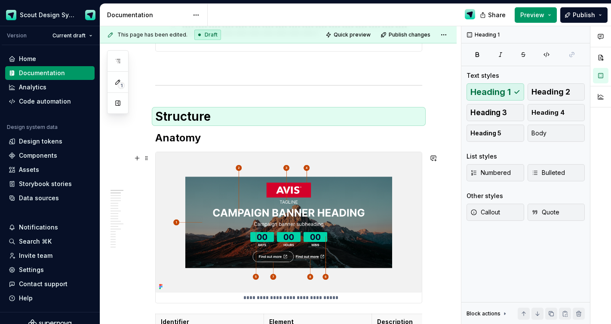
scroll to position [532, 0]
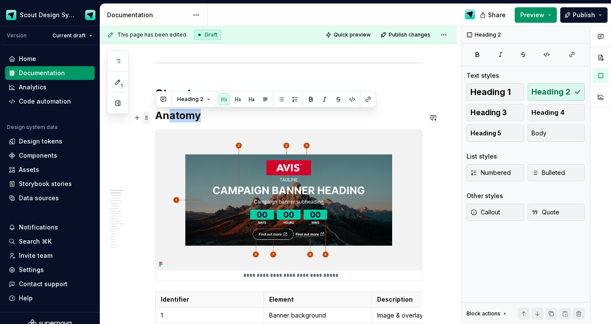
drag, startPoint x: 206, startPoint y: 117, endPoint x: 150, endPoint y: 117, distance: 56.3
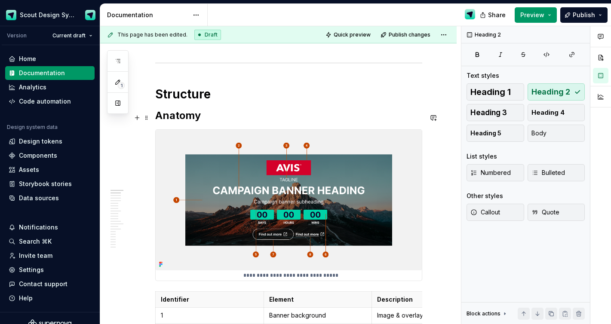
click at [211, 117] on h2 "Anatomy" at bounding box center [288, 116] width 267 height 14
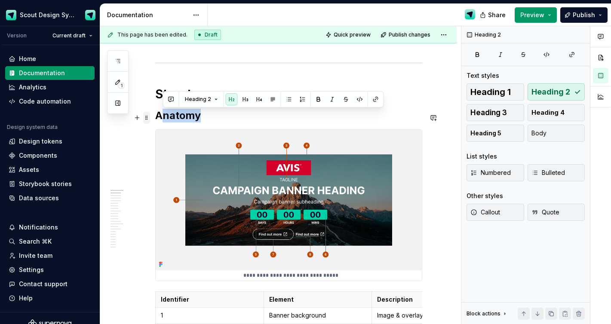
drag, startPoint x: 211, startPoint y: 116, endPoint x: 147, endPoint y: 116, distance: 64.5
click at [251, 102] on button "button" at bounding box center [251, 99] width 12 height 12
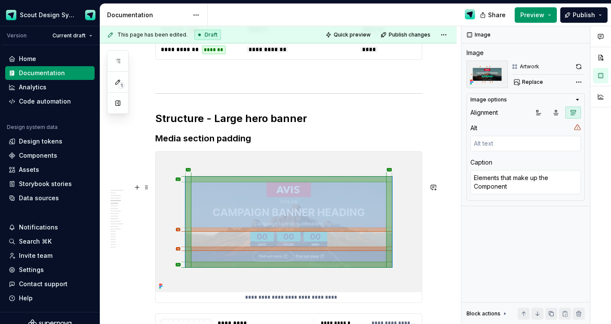
scroll to position [1693, 0]
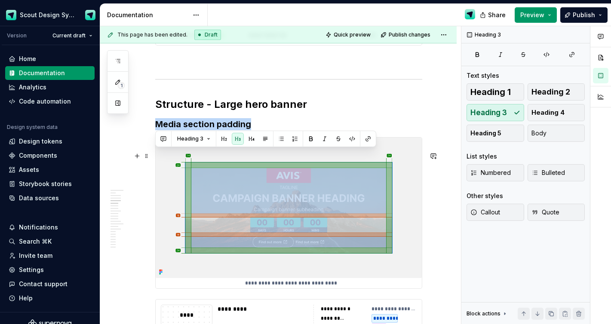
drag, startPoint x: 250, startPoint y: 158, endPoint x: 156, endPoint y: 156, distance: 94.1
click at [156, 130] on h3 "Media section padding" at bounding box center [288, 124] width 267 height 12
click at [191, 140] on span "Heading 3" at bounding box center [190, 138] width 26 height 7
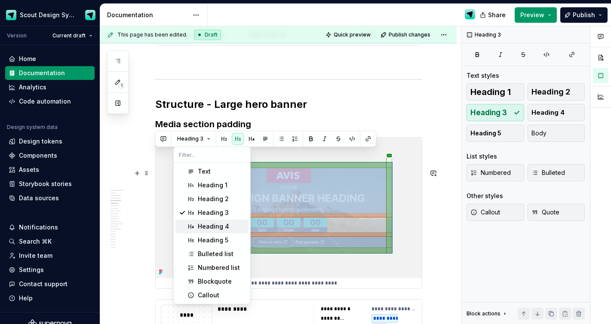
click at [203, 223] on div "Heading 4" at bounding box center [213, 226] width 31 height 9
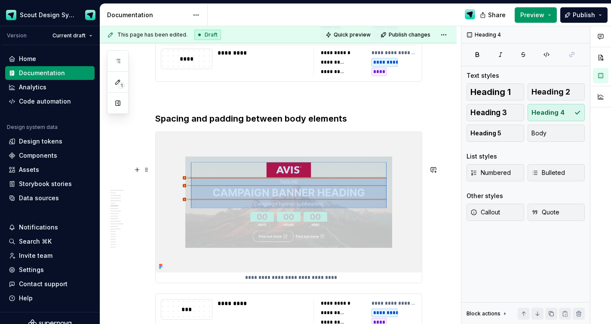
scroll to position [1988, 0]
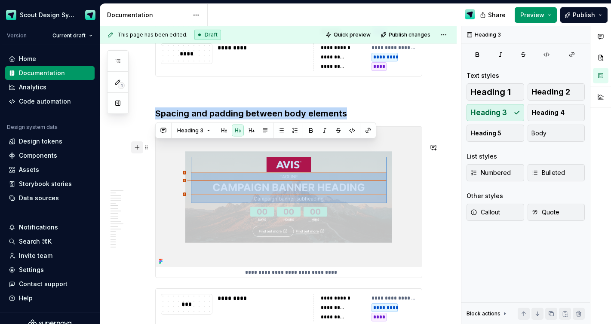
drag, startPoint x: 349, startPoint y: 148, endPoint x: 138, endPoint y: 145, distance: 210.2
click at [249, 130] on button "button" at bounding box center [251, 131] width 12 height 12
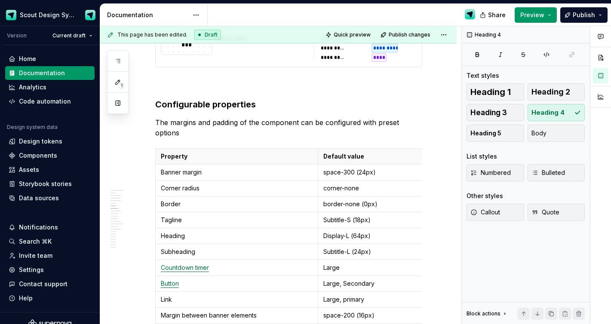
scroll to position [2295, 0]
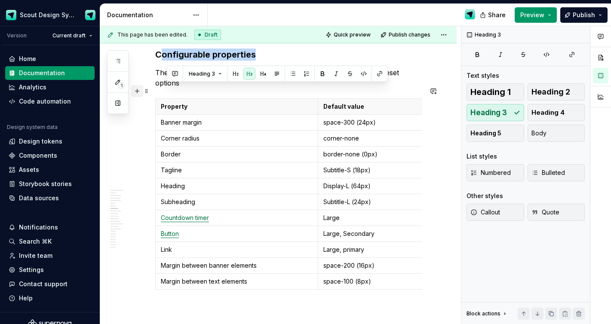
drag, startPoint x: 257, startPoint y: 93, endPoint x: 141, endPoint y: 92, distance: 115.6
click at [155, 92] on div "**********" at bounding box center [288, 299] width 267 height 4850
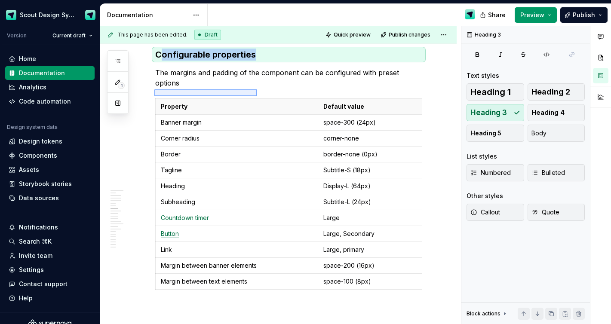
drag, startPoint x: 155, startPoint y: 89, endPoint x: 257, endPoint y: 96, distance: 102.5
click at [257, 96] on div "**********" at bounding box center [280, 175] width 361 height 298
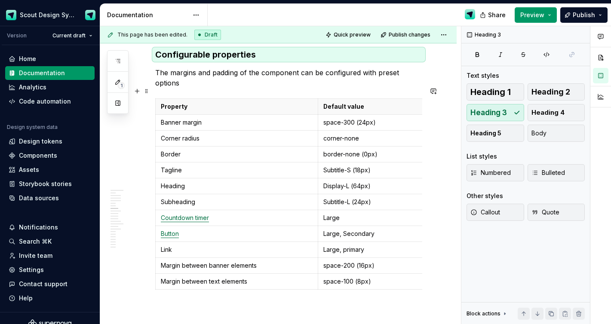
click at [242, 61] on h3 "Configurable properties" at bounding box center [288, 55] width 267 height 12
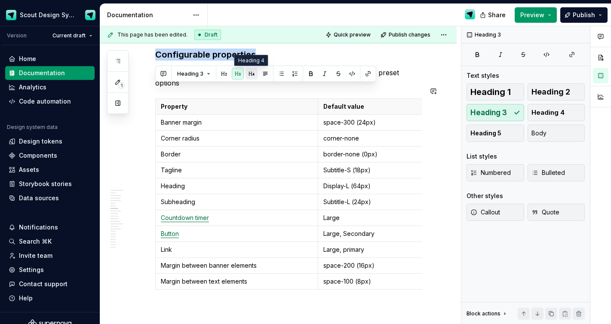
click at [249, 74] on button "button" at bounding box center [251, 74] width 12 height 12
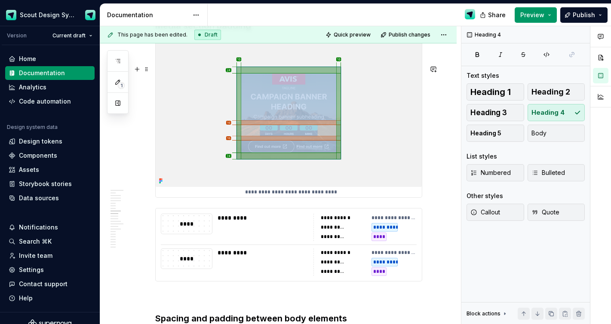
scroll to position [2606, 0]
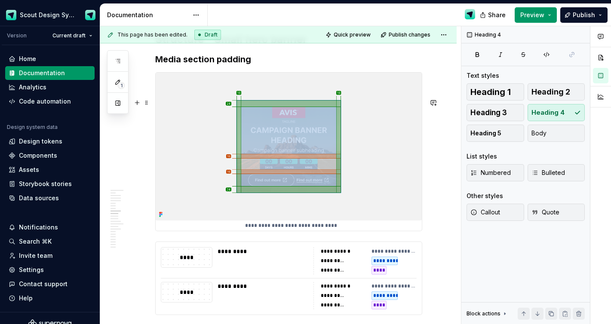
click at [203, 198] on img at bounding box center [289, 147] width 266 height 148
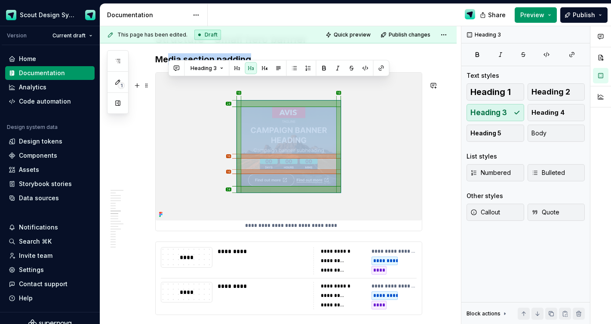
drag, startPoint x: 252, startPoint y: 87, endPoint x: 166, endPoint y: 86, distance: 86.4
click at [166, 65] on h3 "Media section padding" at bounding box center [288, 59] width 267 height 12
click at [248, 70] on button "button" at bounding box center [251, 68] width 12 height 12
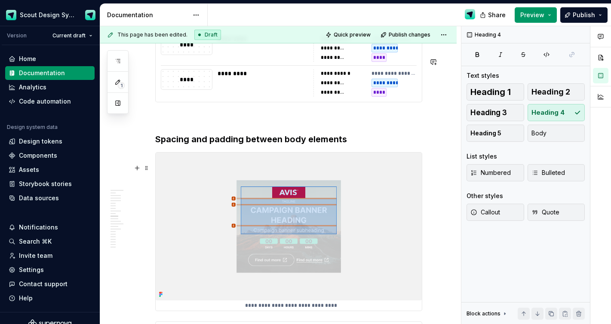
scroll to position [2857, 0]
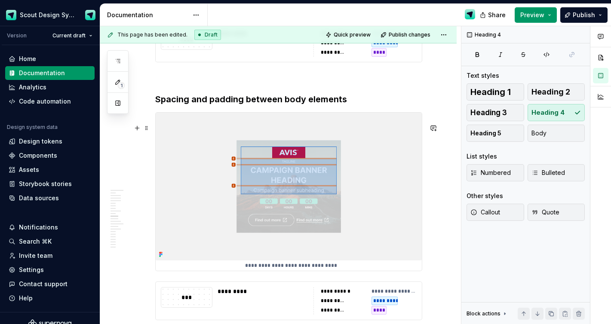
click at [237, 105] on h3 "Spacing and padding between body elements" at bounding box center [288, 99] width 267 height 12
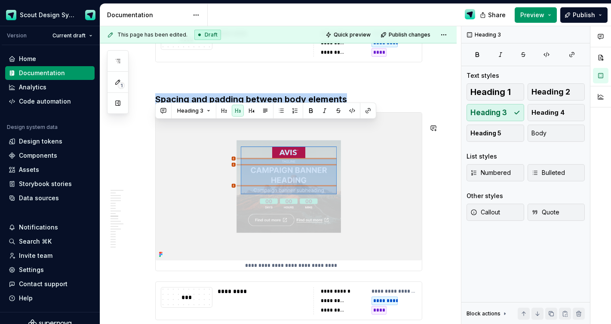
click at [249, 107] on button "button" at bounding box center [251, 111] width 12 height 12
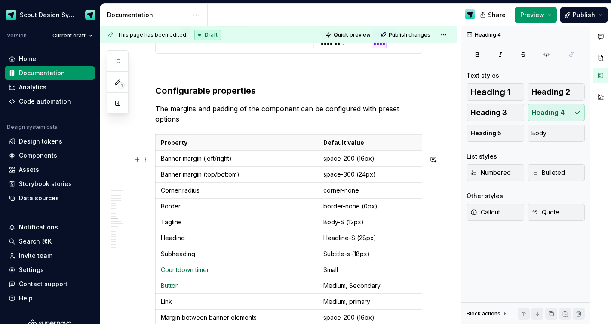
scroll to position [3119, 0]
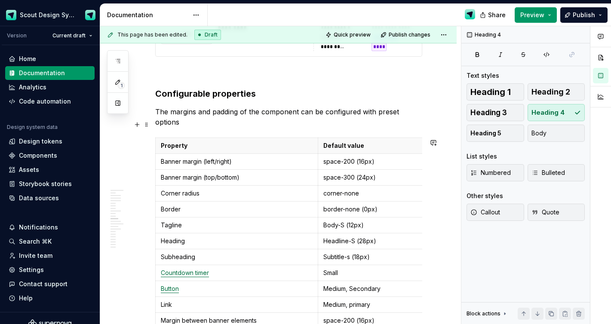
click at [219, 100] on h3 "Configurable properties" at bounding box center [288, 94] width 267 height 12
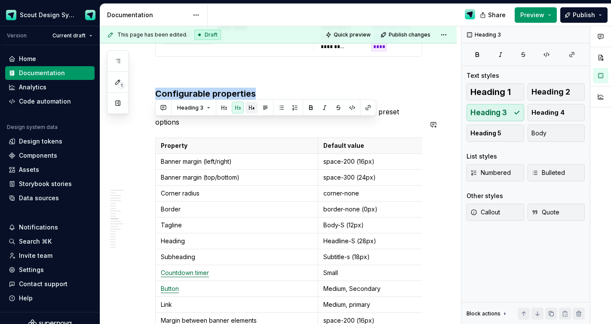
click at [248, 109] on button "button" at bounding box center [251, 108] width 12 height 12
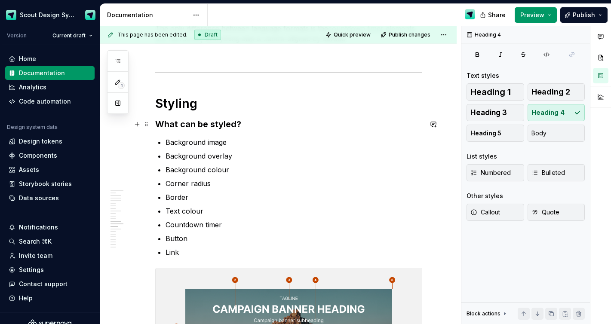
scroll to position [3525, 0]
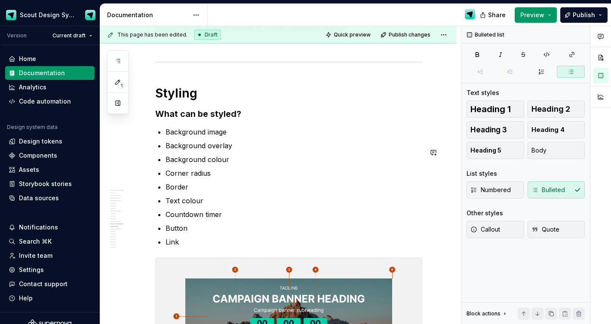
click at [218, 119] on strong "What can be styled?" at bounding box center [198, 114] width 86 height 10
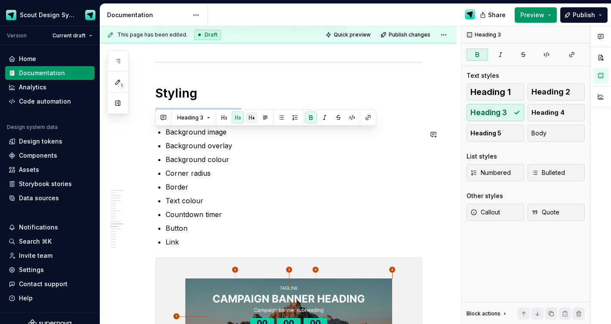
click at [247, 117] on button "button" at bounding box center [251, 118] width 12 height 12
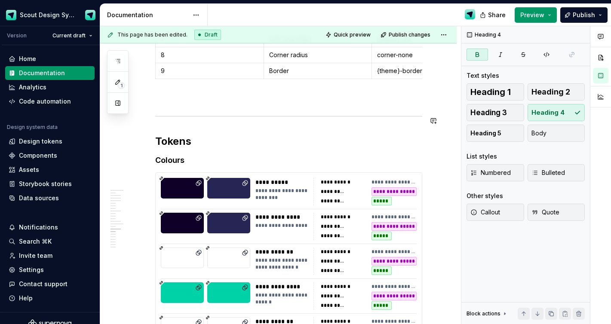
scroll to position [4001, 0]
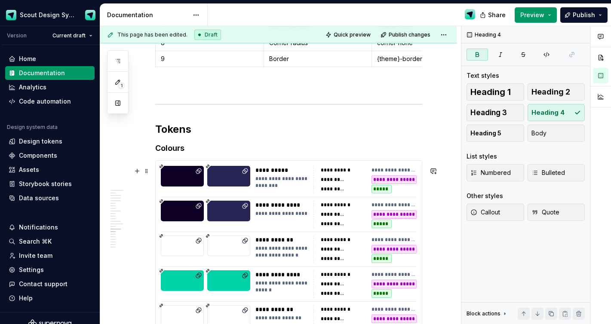
click at [179, 153] on strong "Colours" at bounding box center [169, 148] width 29 height 9
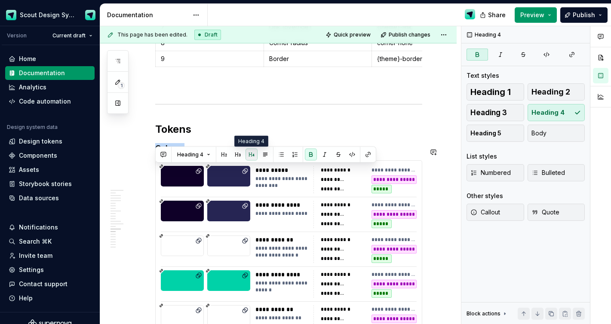
click at [251, 157] on button "button" at bounding box center [251, 155] width 12 height 12
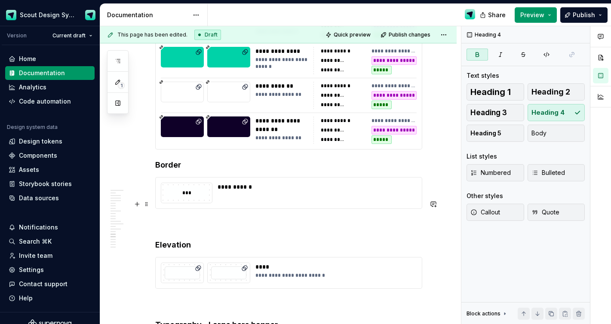
scroll to position [4248, 0]
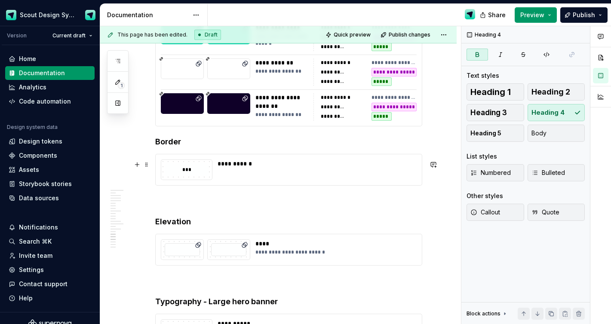
click at [172, 146] on strong "Border" at bounding box center [168, 141] width 26 height 9
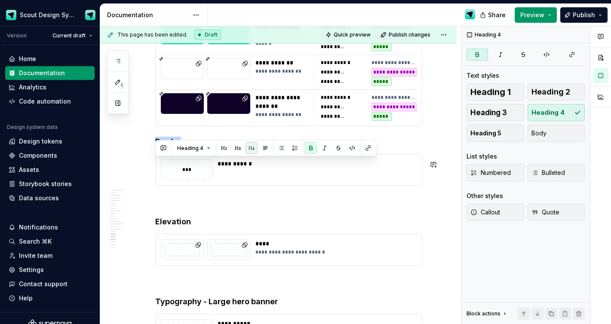
click at [250, 150] on button "button" at bounding box center [251, 148] width 12 height 12
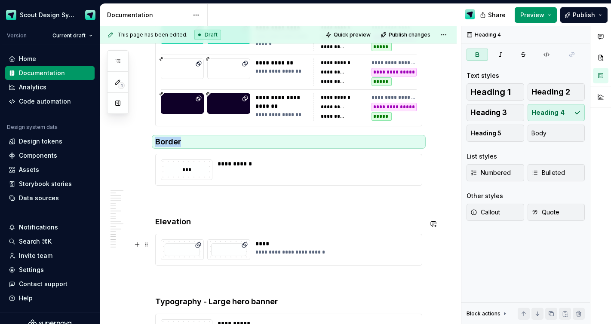
click at [175, 226] on strong "Elevation" at bounding box center [173, 221] width 36 height 9
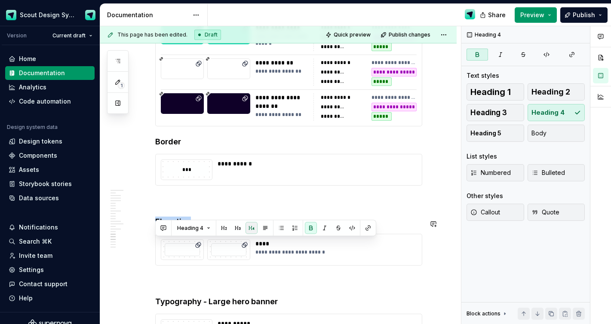
click at [248, 225] on button "button" at bounding box center [251, 228] width 12 height 12
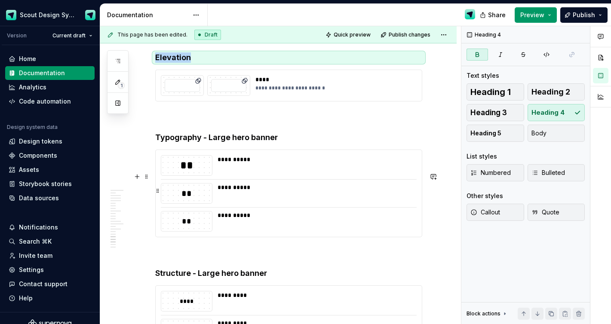
scroll to position [4424, 0]
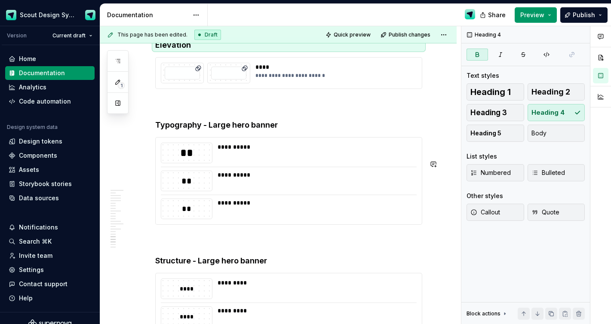
click at [191, 129] on strong "Typography - Large hero banner" at bounding box center [216, 124] width 122 height 9
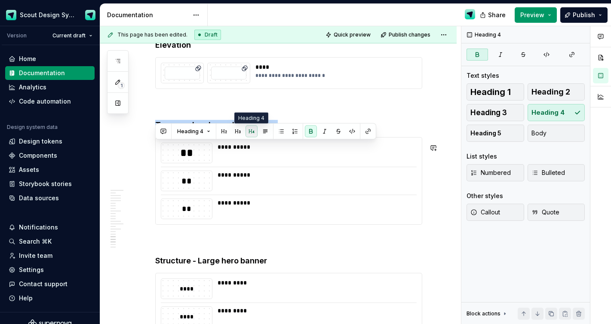
click at [253, 132] on button "button" at bounding box center [251, 131] width 12 height 12
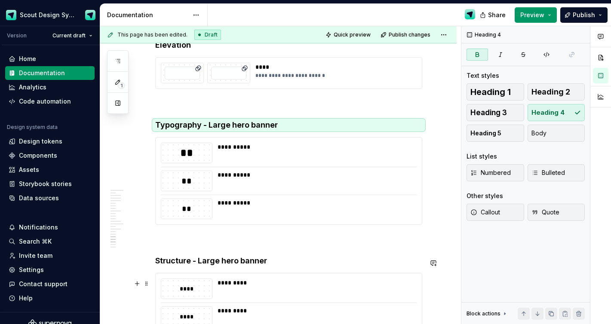
click at [181, 265] on strong "Structure - Large hero banner" at bounding box center [211, 260] width 112 height 9
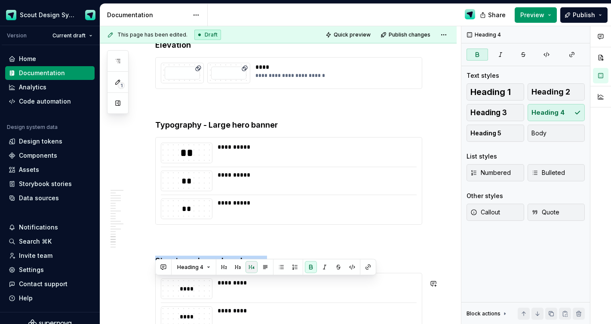
click at [247, 261] on button "button" at bounding box center [251, 267] width 12 height 12
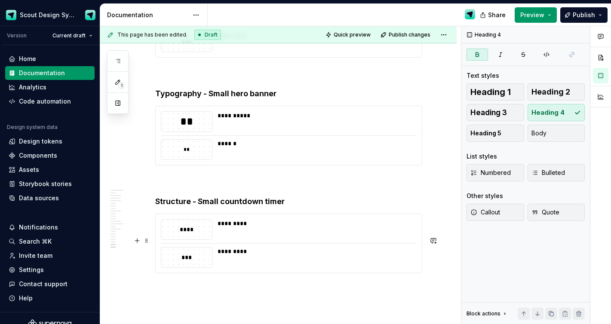
scroll to position [4732, 0]
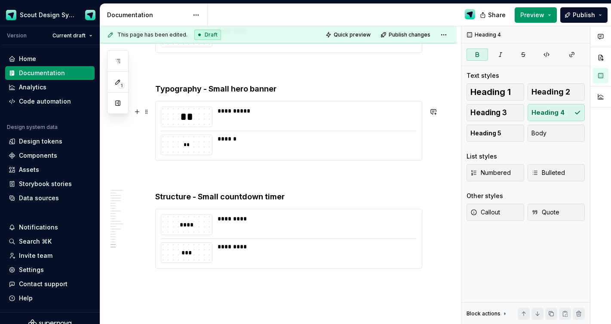
click at [180, 93] on strong "Typography - Small hero banner" at bounding box center [215, 88] width 121 height 9
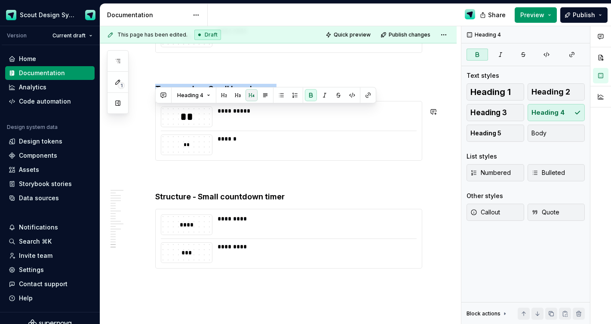
click at [252, 94] on button "button" at bounding box center [251, 95] width 12 height 12
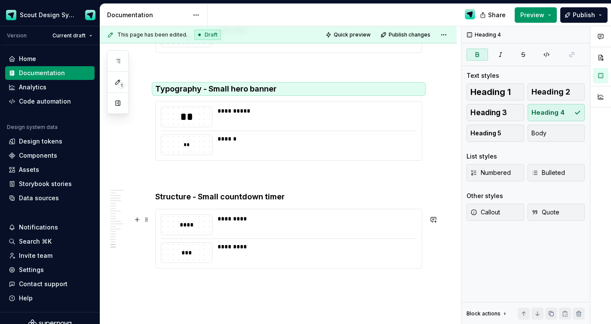
click at [184, 201] on strong "Structure - Small countdown timer" at bounding box center [219, 196] width 129 height 9
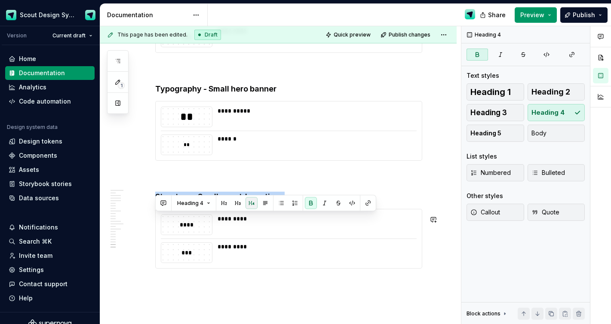
click at [246, 202] on button "button" at bounding box center [251, 203] width 12 height 12
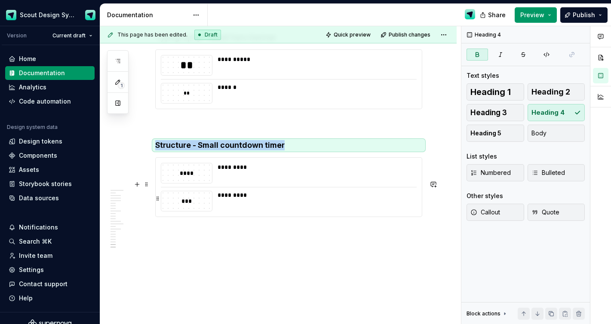
scroll to position [4806, 0]
click at [575, 10] on button "Publish" at bounding box center [583, 14] width 47 height 15
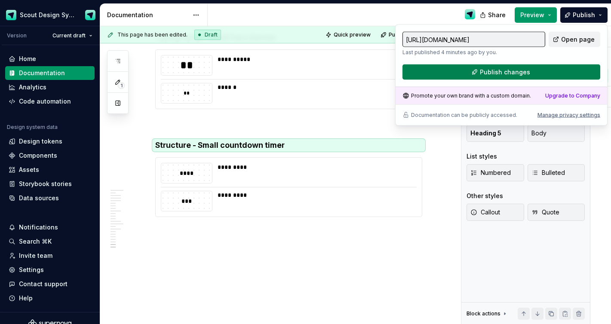
click at [491, 66] on button "Publish changes" at bounding box center [501, 71] width 198 height 15
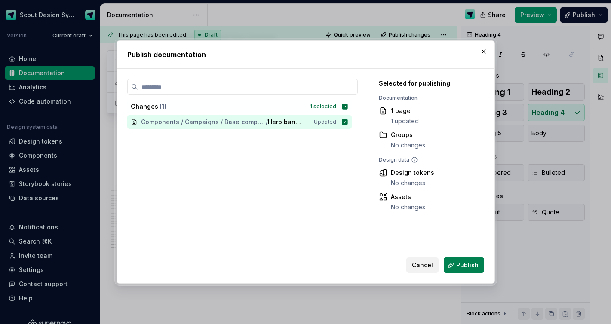
click at [473, 265] on span "Publish" at bounding box center [467, 265] width 22 height 9
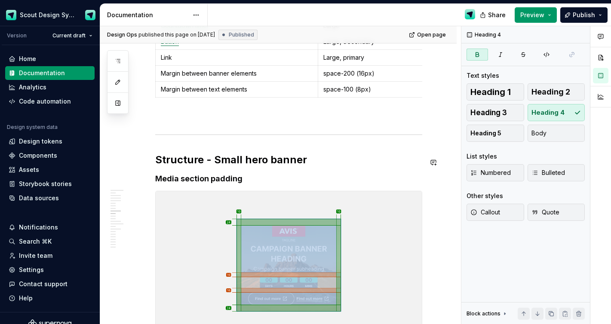
scroll to position [2481, 0]
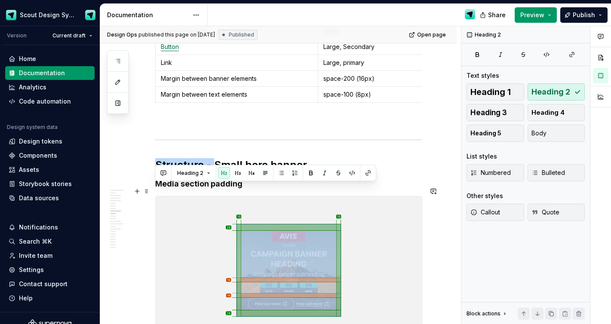
drag, startPoint x: 214, startPoint y: 193, endPoint x: 156, endPoint y: 190, distance: 58.5
click at [156, 172] on h2 "Structure - Small hero banner" at bounding box center [288, 165] width 267 height 14
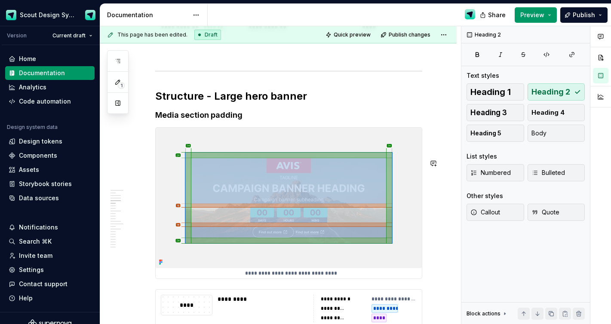
scroll to position [1633, 0]
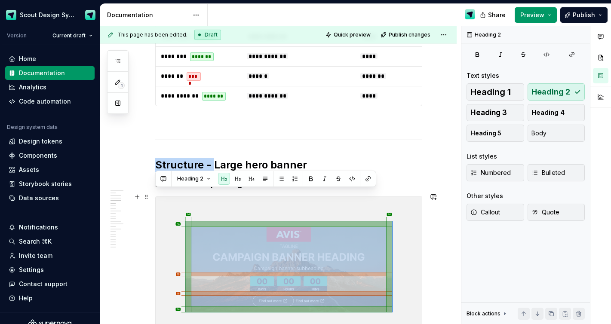
drag, startPoint x: 211, startPoint y: 201, endPoint x: 154, endPoint y: 199, distance: 57.2
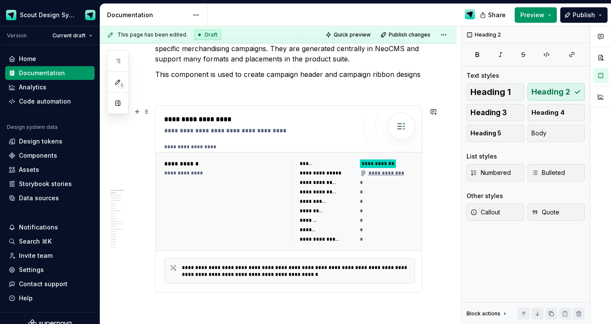
scroll to position [0, 0]
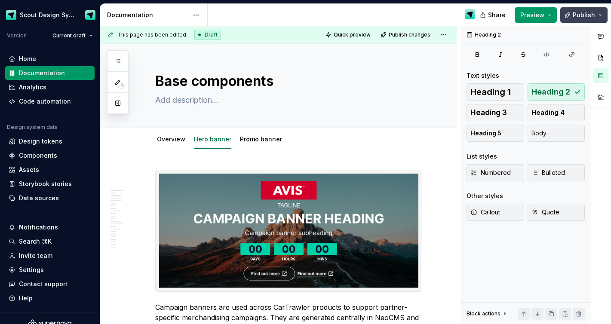
click at [576, 17] on span "Publish" at bounding box center [583, 15] width 22 height 9
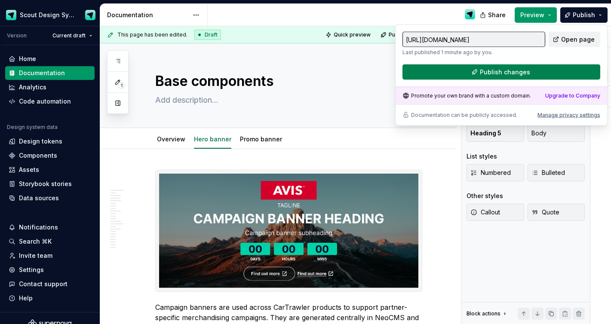
click at [512, 71] on span "Publish changes" at bounding box center [505, 72] width 50 height 9
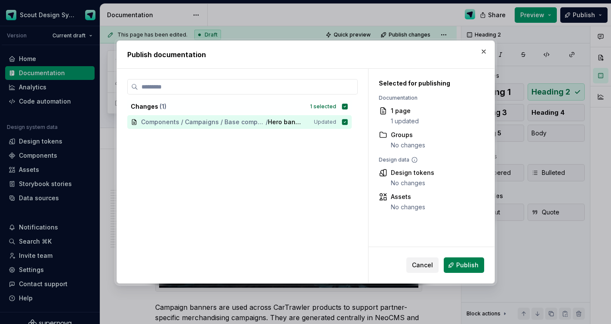
click at [469, 269] on button "Publish" at bounding box center [464, 264] width 40 height 15
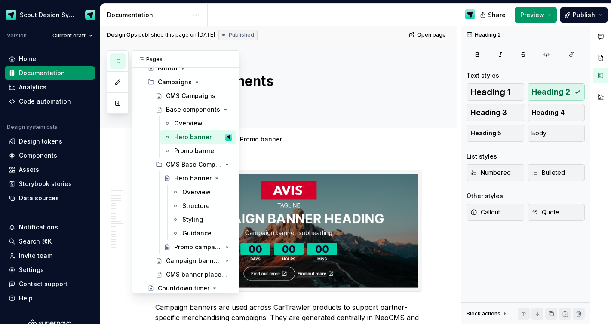
click at [122, 58] on button "button" at bounding box center [117, 60] width 15 height 15
click at [198, 232] on div "Guidance" at bounding box center [194, 233] width 24 height 9
click at [193, 233] on div "Guidance" at bounding box center [194, 233] width 24 height 9
click at [189, 236] on div "Guidance" at bounding box center [194, 233] width 24 height 9
click at [185, 232] on div "Guidance" at bounding box center [194, 233] width 24 height 9
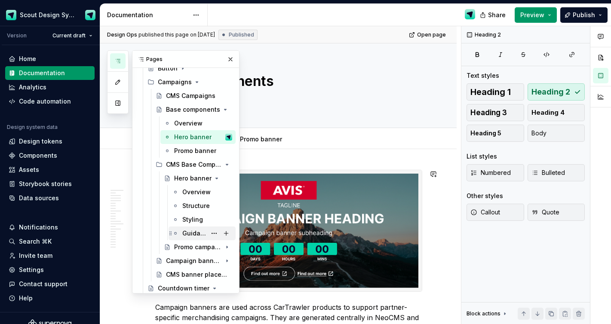
click at [195, 230] on div "Guidance" at bounding box center [194, 233] width 24 height 9
click at [305, 140] on span "Add tab" at bounding box center [311, 139] width 20 height 7
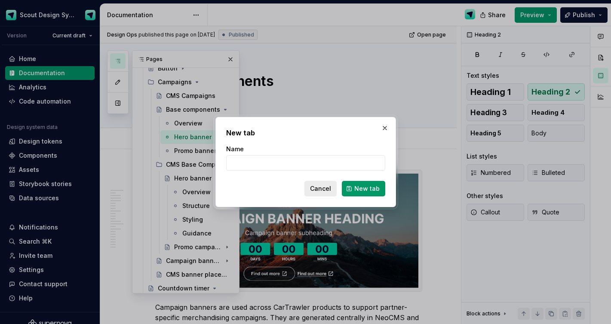
click at [335, 192] on button "Cancel" at bounding box center [320, 188] width 32 height 15
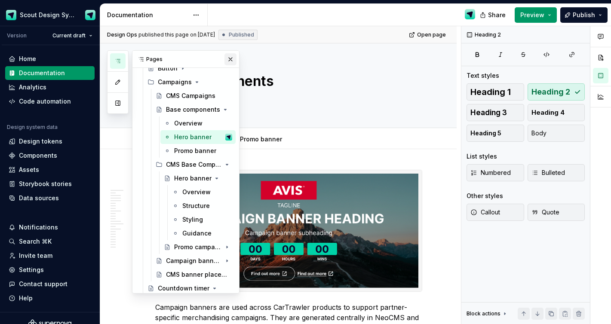
click at [229, 61] on button "button" at bounding box center [230, 59] width 12 height 12
click at [195, 233] on div "Guidance" at bounding box center [194, 233] width 24 height 9
click at [193, 177] on div "Hero banner" at bounding box center [186, 178] width 24 height 9
click at [179, 179] on div "Hero banner" at bounding box center [186, 178] width 24 height 9
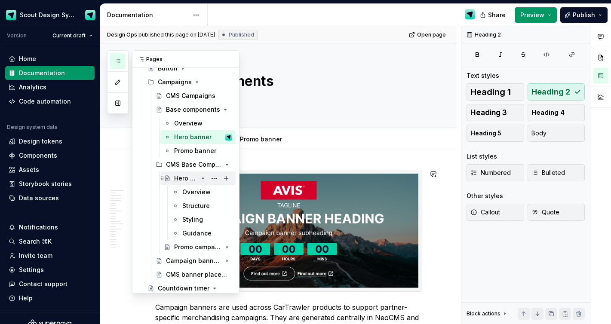
click at [166, 179] on icon "Page tree" at bounding box center [167, 178] width 7 height 7
click at [182, 231] on div "Guidance" at bounding box center [194, 233] width 24 height 9
click at [212, 234] on button "Page tree" at bounding box center [214, 233] width 12 height 12
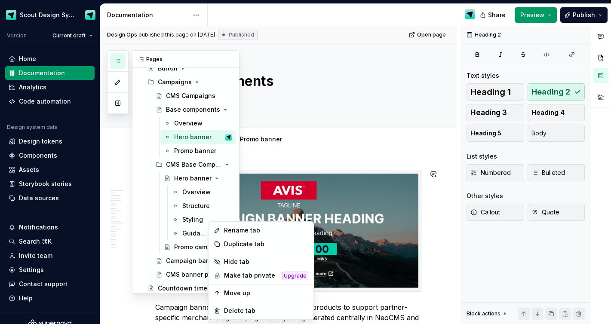
click at [194, 233] on div "Pages Add Accessibility guide for tree Page tree. Navigate the tree with the ar…" at bounding box center [173, 171] width 132 height 243
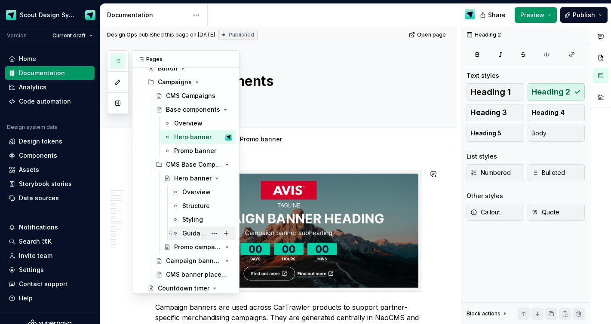
click at [185, 233] on div "Guidance" at bounding box center [194, 233] width 24 height 9
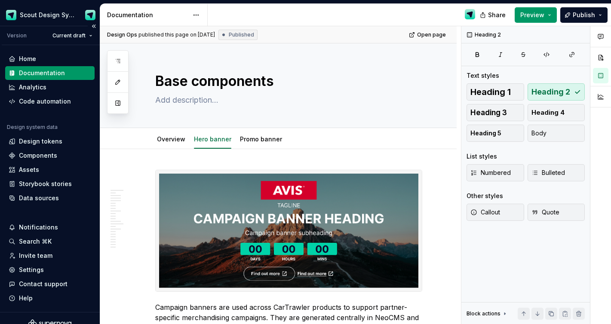
click at [60, 73] on div "Documentation" at bounding box center [42, 73] width 46 height 9
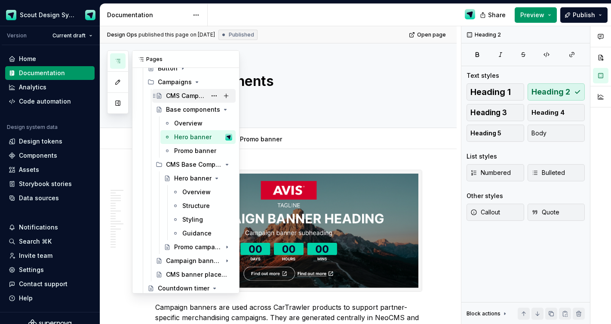
click at [182, 94] on div "CMS Campaigns" at bounding box center [186, 96] width 40 height 9
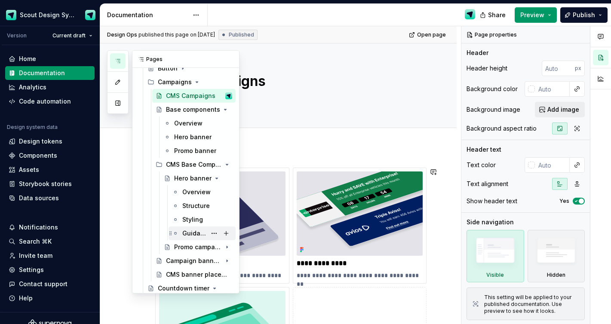
click at [199, 236] on div "Guidance" at bounding box center [194, 233] width 24 height 9
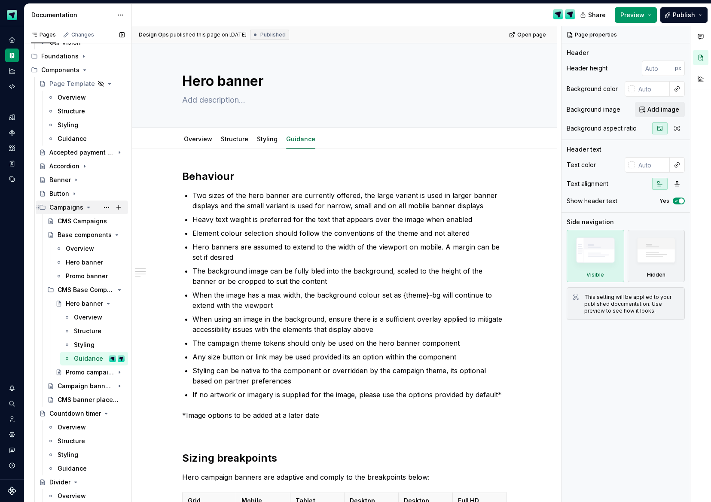
scroll to position [68, 0]
click at [89, 324] on div "Guidance" at bounding box center [86, 358] width 25 height 9
click at [86, 262] on div "Hero banner" at bounding box center [82, 262] width 33 height 9
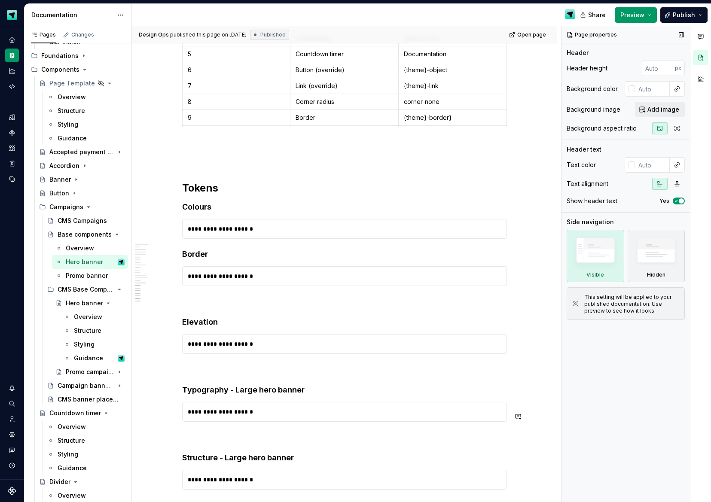
scroll to position [4298, 0]
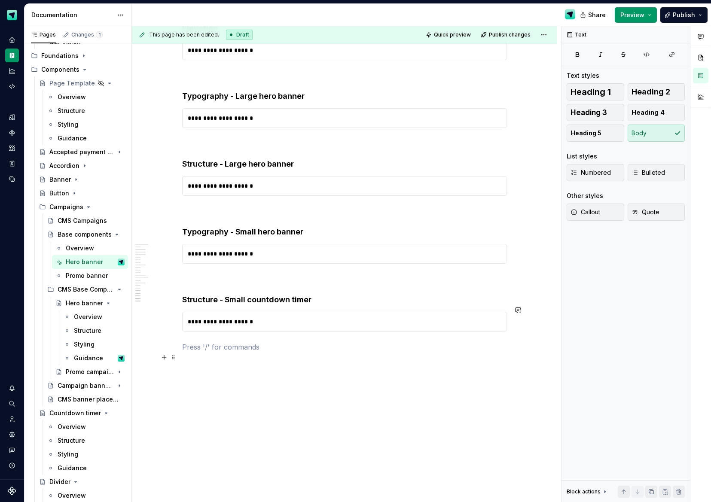
type textarea "*"
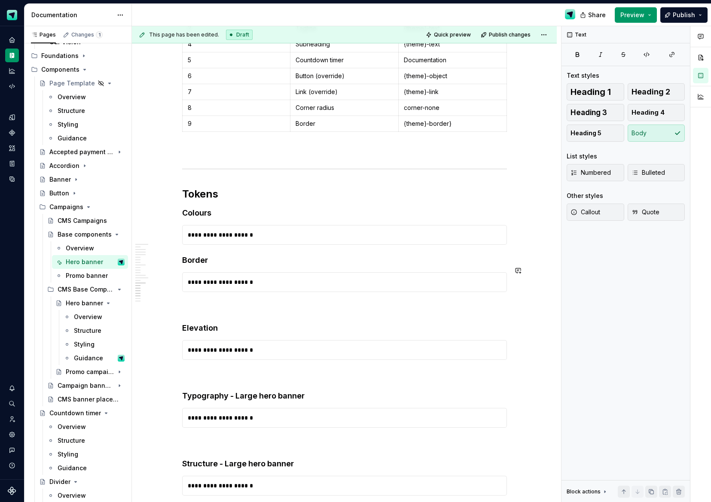
scroll to position [4168, 0]
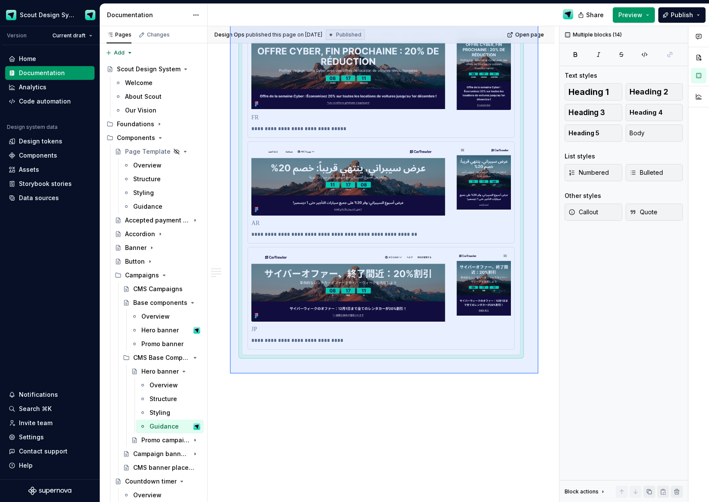
drag, startPoint x: 235, startPoint y: 170, endPoint x: 530, endPoint y: 372, distance: 357.1
click at [536, 372] on div "Design Ops published this page on [DATE] Published Open page Hero banner Edit h…" at bounding box center [384, 264] width 352 height 477
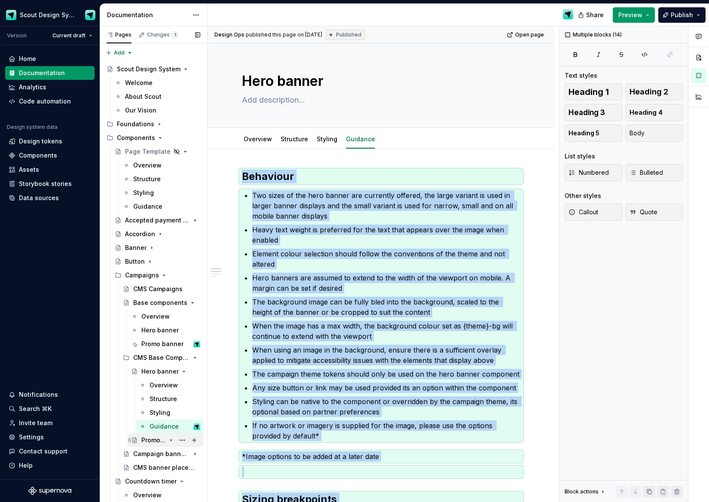
click at [168, 439] on icon "Page tree" at bounding box center [171, 440] width 7 height 7
click at [161, 440] on div "Promo campaign banner" at bounding box center [153, 440] width 24 height 9
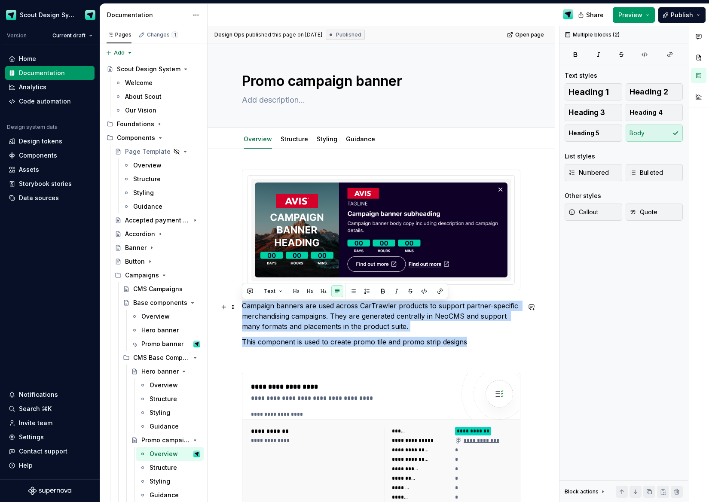
drag, startPoint x: 404, startPoint y: 342, endPoint x: 234, endPoint y: 309, distance: 172.9
click at [238, 309] on div "**********" at bounding box center [381, 445] width 347 height 593
copy div "Campaign banners are used across CarTrawler products to support partner-specifi…"
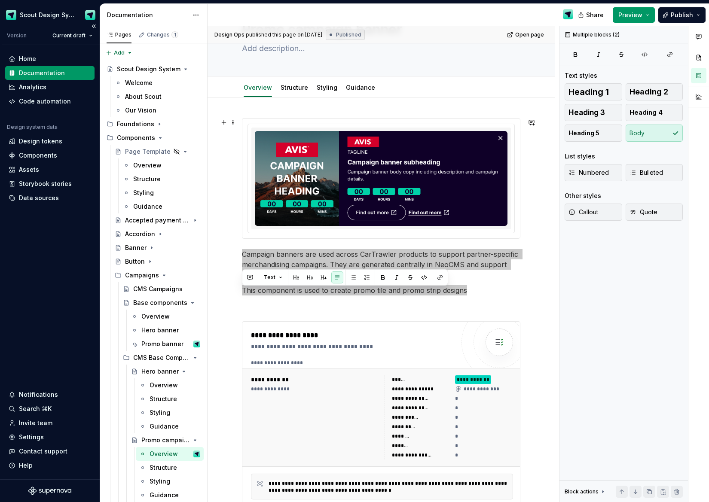
scroll to position [14, 0]
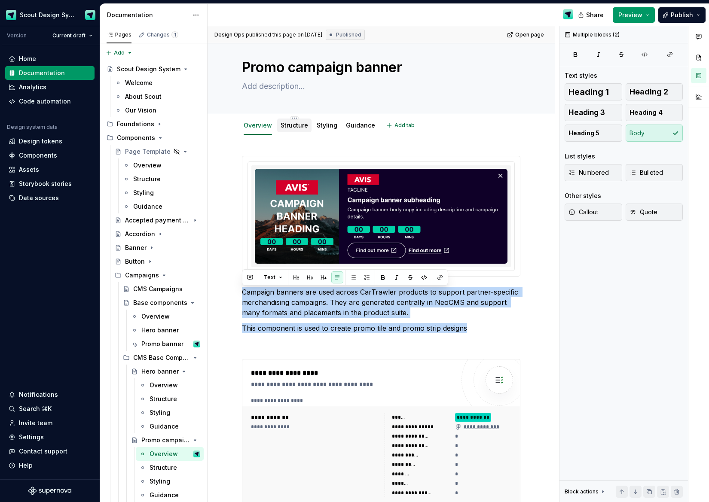
click at [300, 125] on link "Structure" at bounding box center [295, 125] width 28 height 7
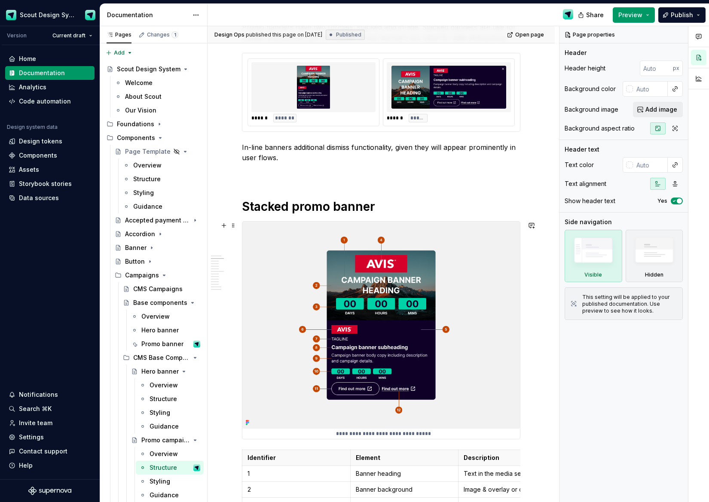
scroll to position [29, 0]
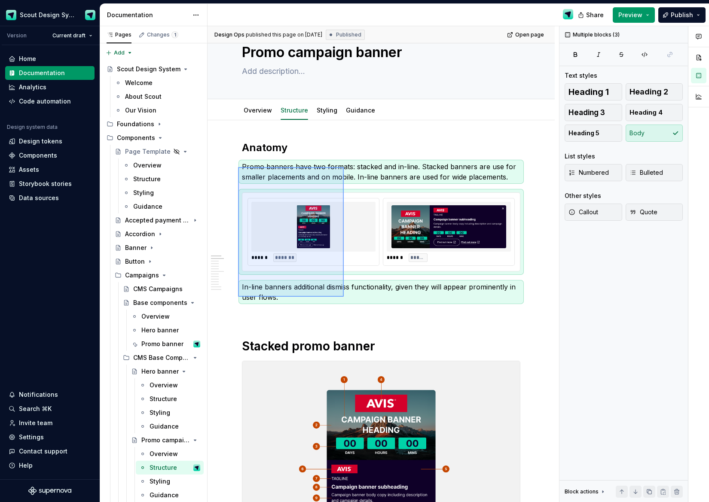
drag, startPoint x: 256, startPoint y: 188, endPoint x: 344, endPoint y: 297, distance: 139.7
click at [344, 297] on div "**********" at bounding box center [384, 264] width 352 height 477
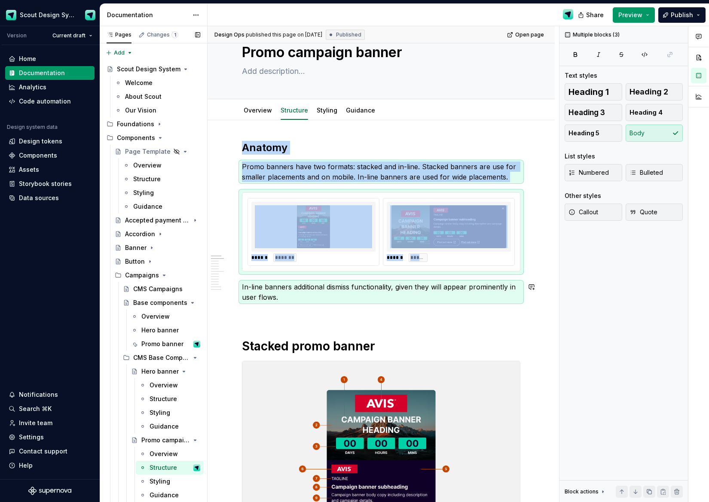
copy div "Anatomy Promo banners have two formats: stacked and in-line. Stacked banners ar…"
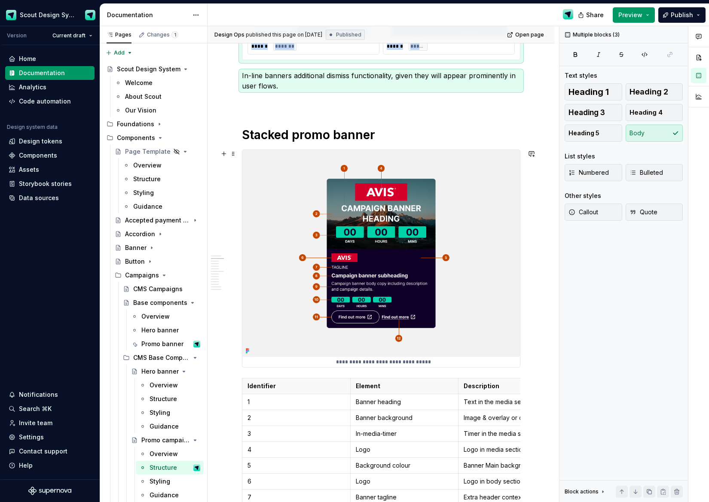
scroll to position [321, 0]
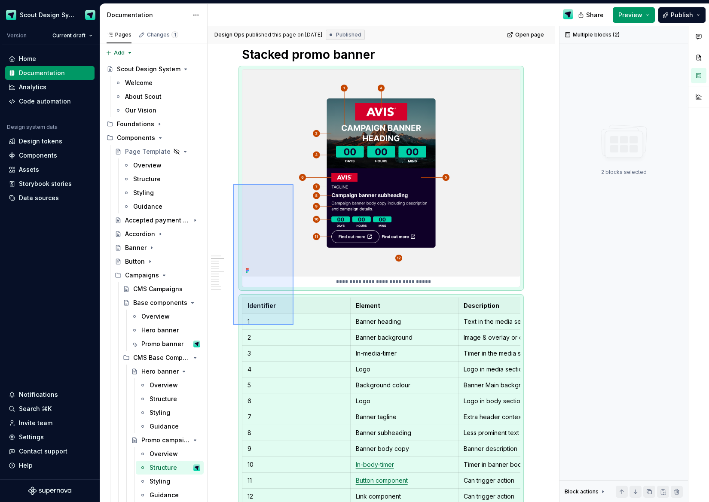
drag, startPoint x: 272, startPoint y: 290, endPoint x: 294, endPoint y: 326, distance: 42.2
click at [294, 326] on div "**********" at bounding box center [384, 264] width 352 height 477
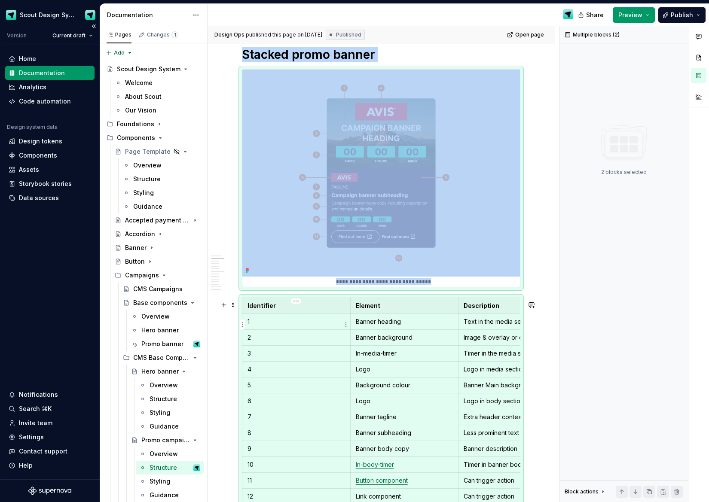
scroll to position [329, 0]
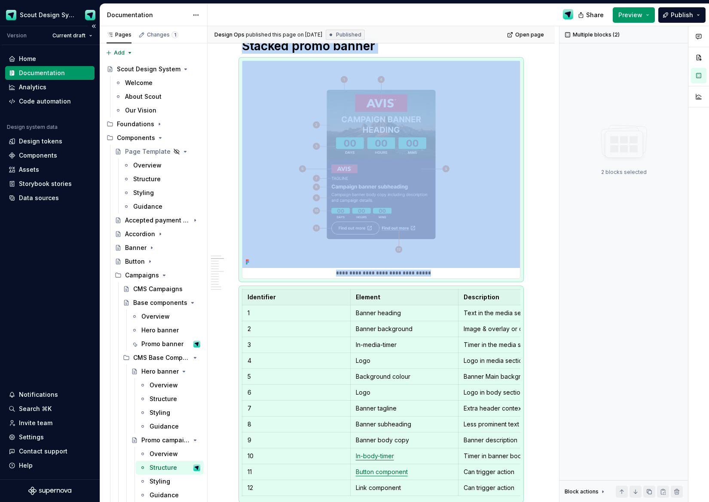
copy div "**********"
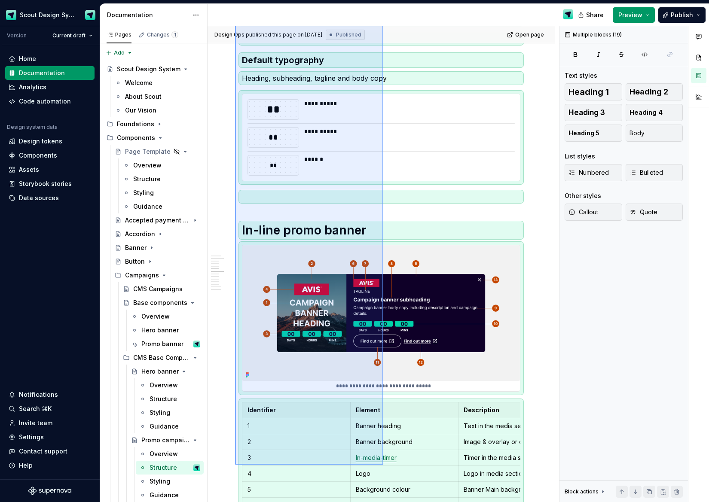
scroll to position [1875, 0]
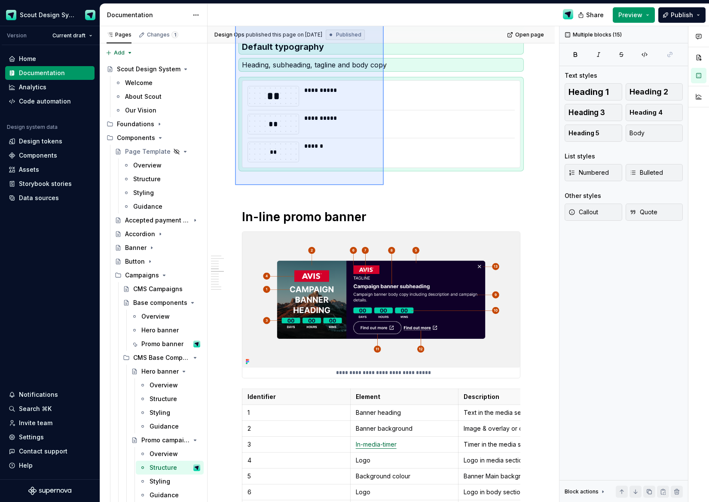
drag, startPoint x: 303, startPoint y: 228, endPoint x: 383, endPoint y: 185, distance: 90.8
click at [384, 185] on div "**********" at bounding box center [384, 264] width 352 height 477
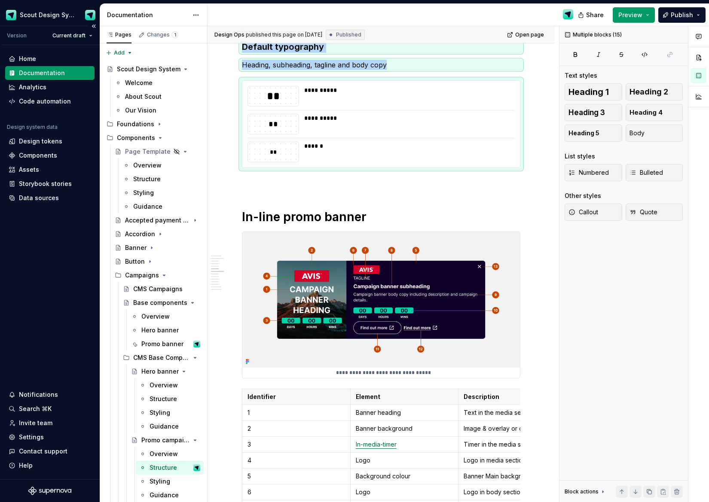
copy div "**********"
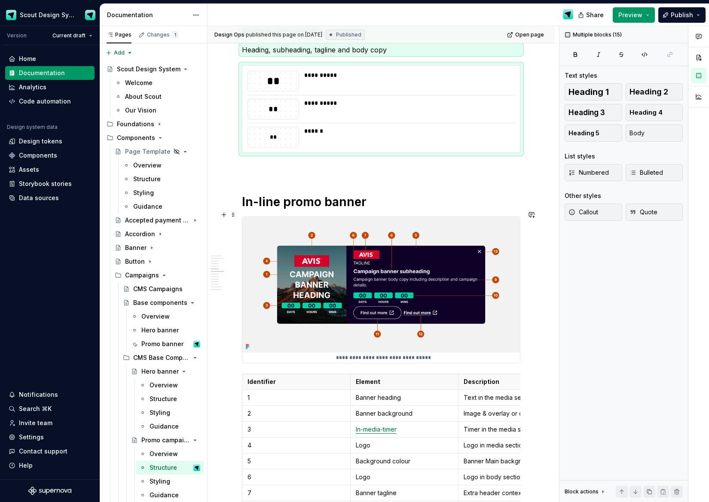
click at [274, 210] on h1 "In-line promo banner" at bounding box center [381, 201] width 278 height 15
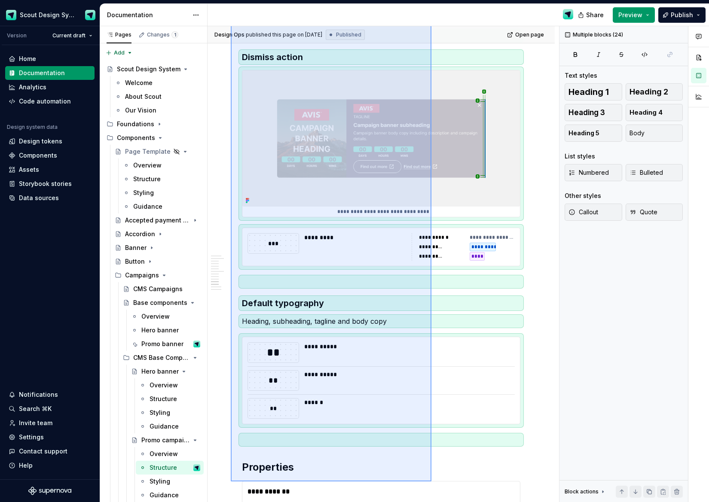
scroll to position [3317, 0]
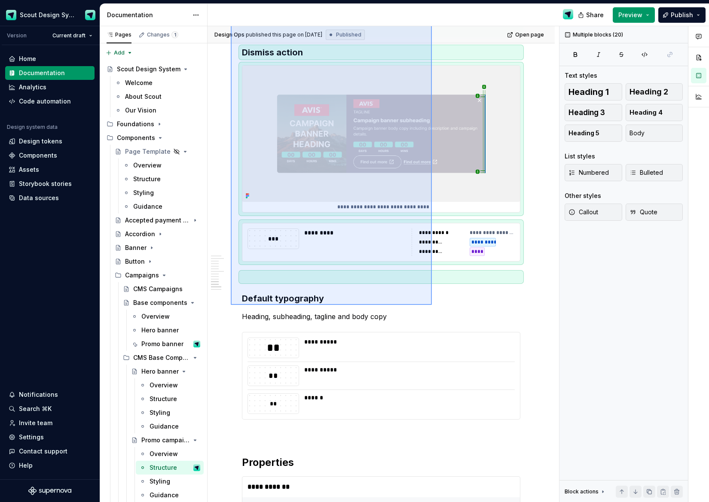
drag, startPoint x: 231, startPoint y: 207, endPoint x: 432, endPoint y: 305, distance: 224.1
click at [432, 305] on div "**********" at bounding box center [384, 264] width 352 height 477
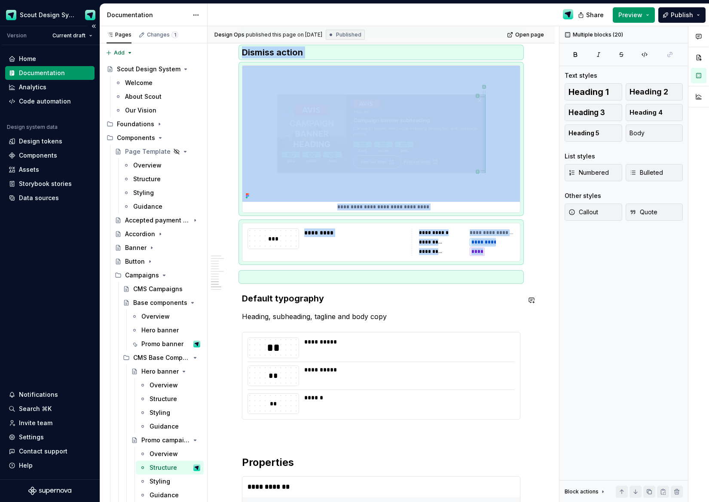
copy div "**********"
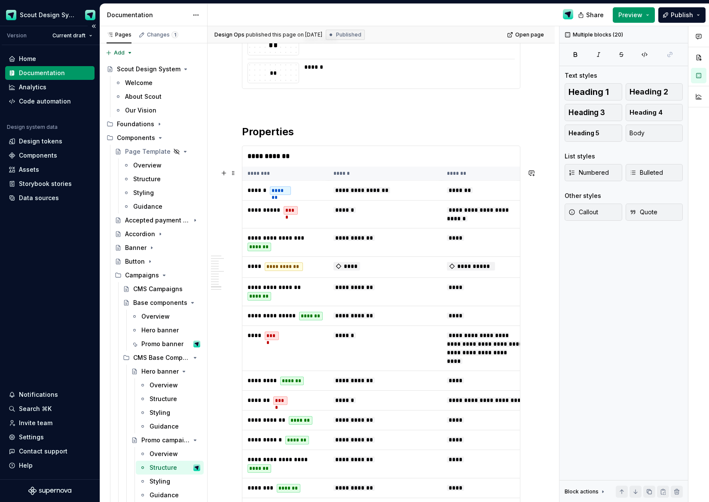
scroll to position [3447, 0]
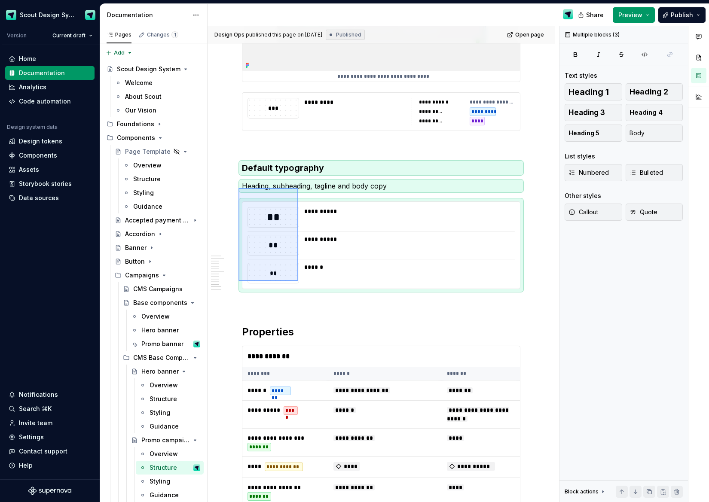
drag, startPoint x: 280, startPoint y: 251, endPoint x: 298, endPoint y: 281, distance: 35.1
click at [298, 281] on div "**********" at bounding box center [384, 264] width 352 height 477
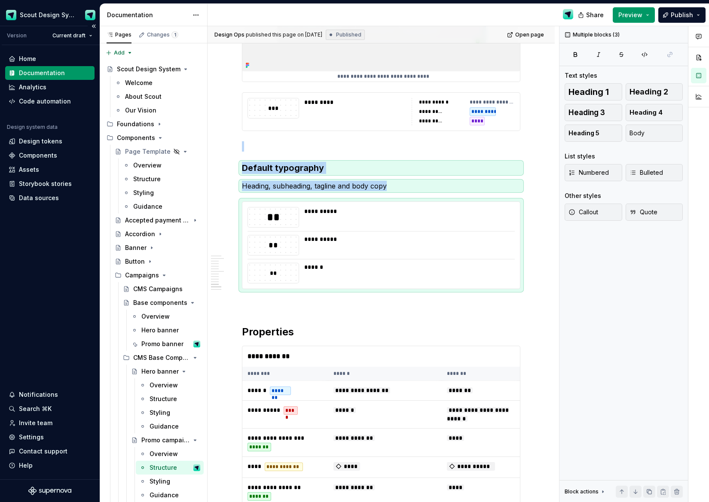
copy div "Default typography Heading, subheading, tagline and body copy"
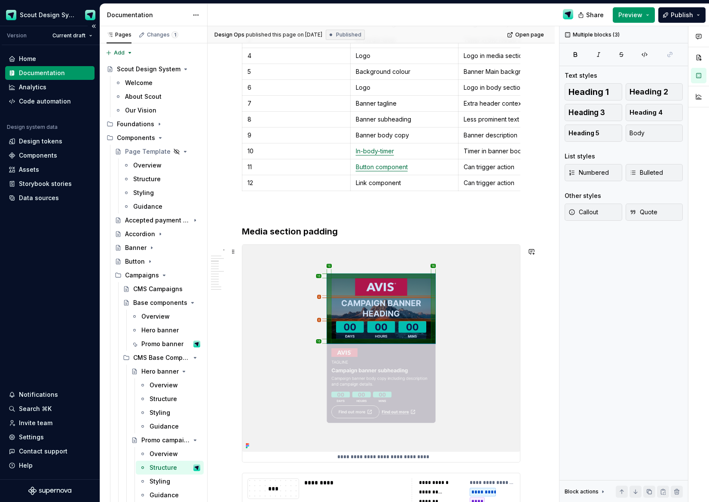
scroll to position [0, 0]
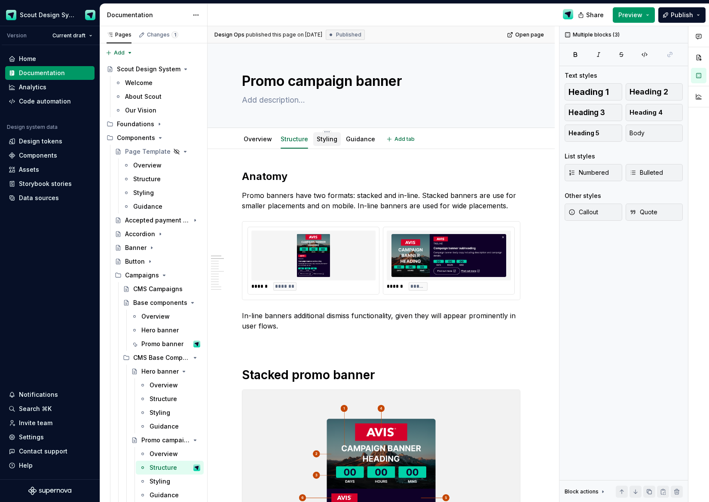
click at [327, 141] on link "Styling" at bounding box center [327, 138] width 21 height 7
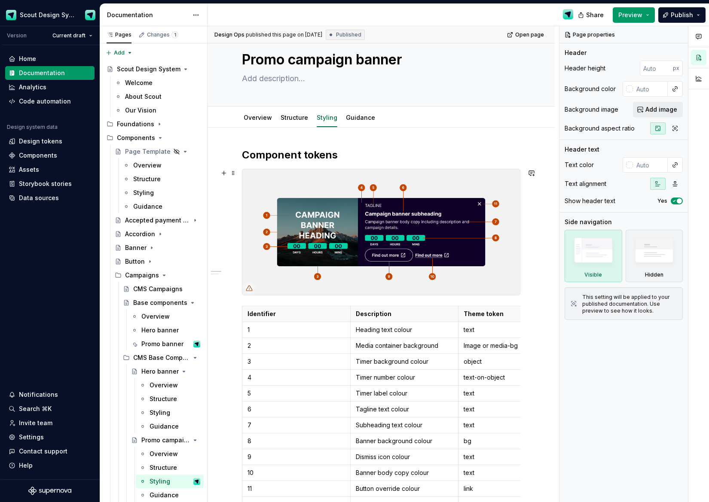
scroll to position [22, 0]
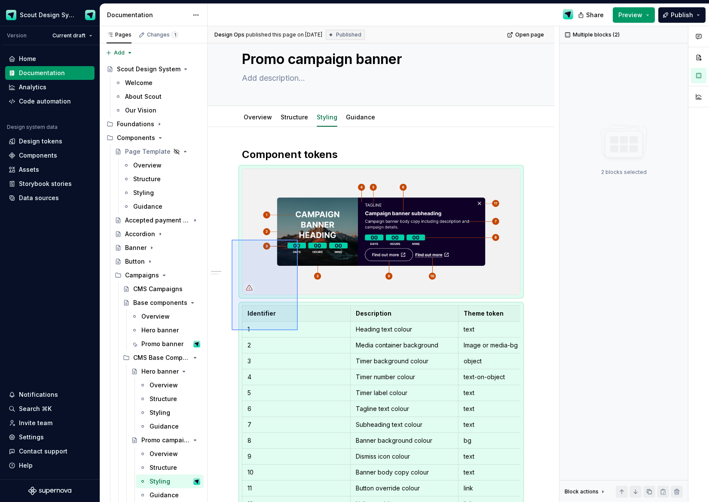
drag, startPoint x: 236, startPoint y: 242, endPoint x: 298, endPoint y: 330, distance: 107.9
click at [298, 330] on div "**********" at bounding box center [384, 264] width 352 height 477
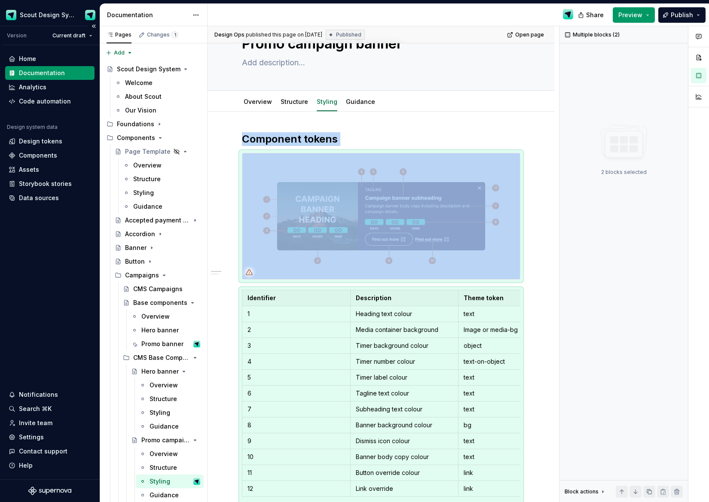
copy div "Component tokens"
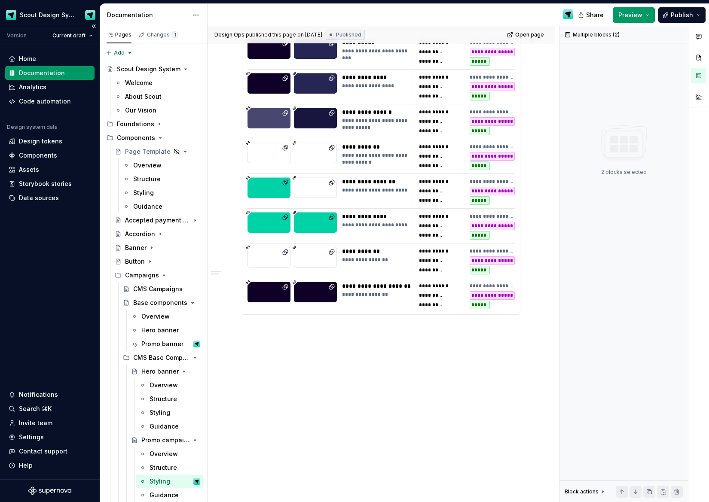
scroll to position [0, 0]
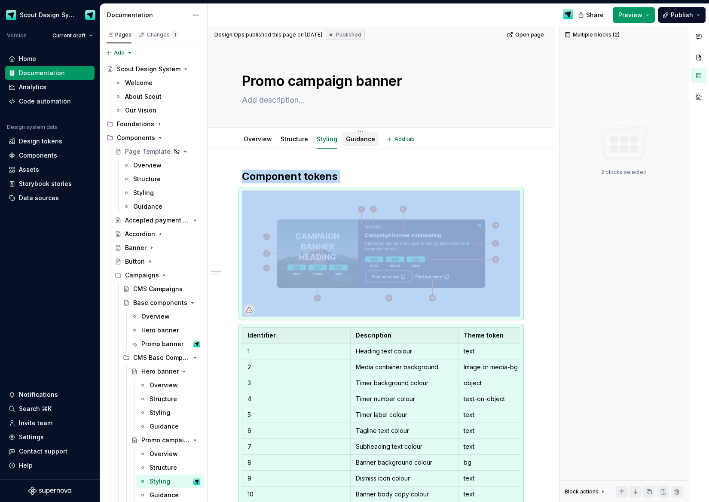
click at [362, 139] on link "Guidance" at bounding box center [360, 138] width 29 height 7
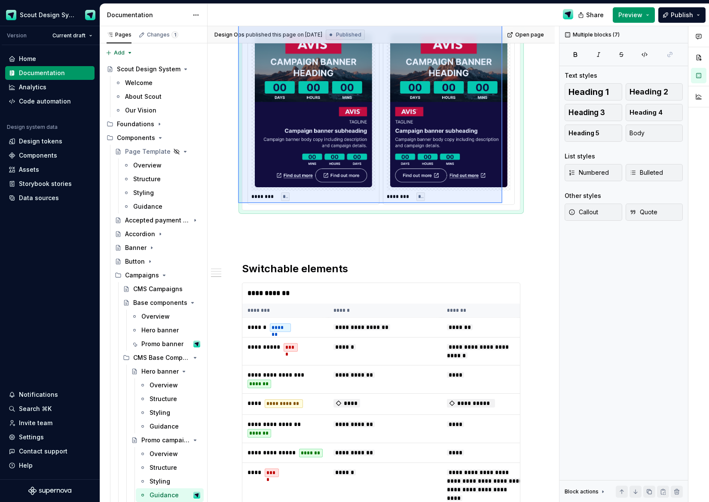
scroll to position [610, 0]
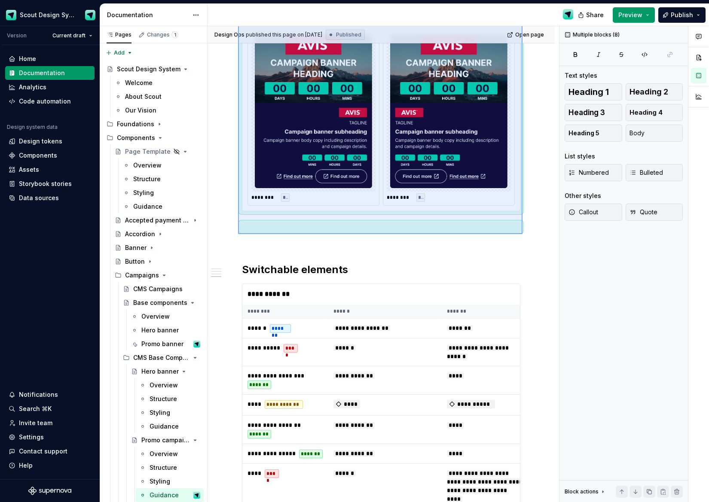
drag, startPoint x: 238, startPoint y: 192, endPoint x: 522, endPoint y: 234, distance: 286.7
click at [522, 234] on div "**********" at bounding box center [384, 264] width 352 height 477
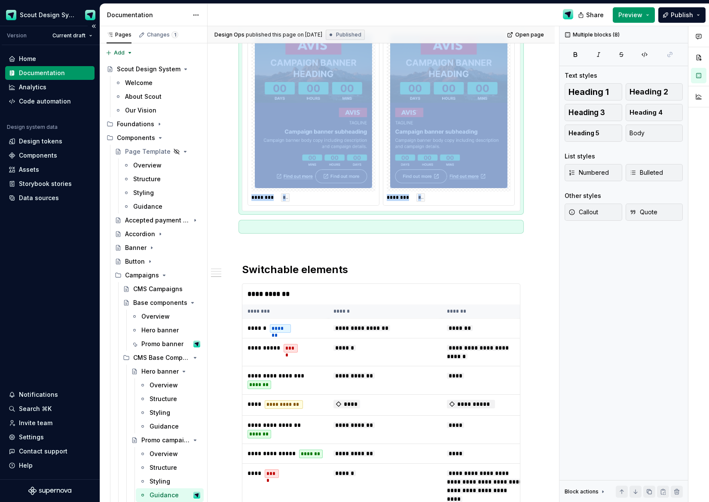
copy div "**********"
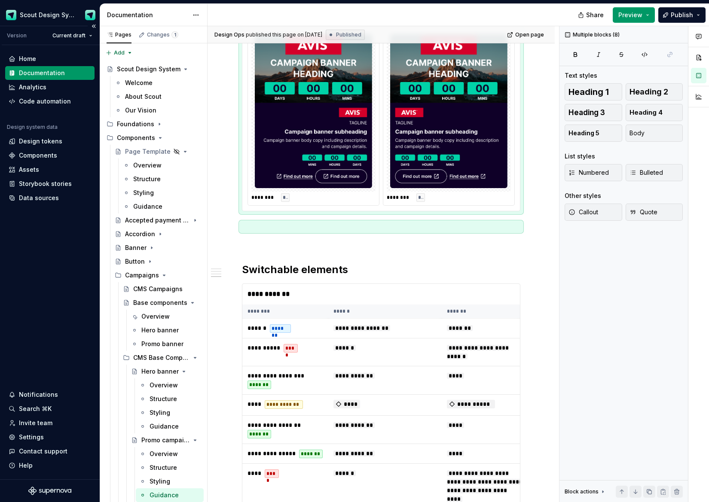
type textarea "*"
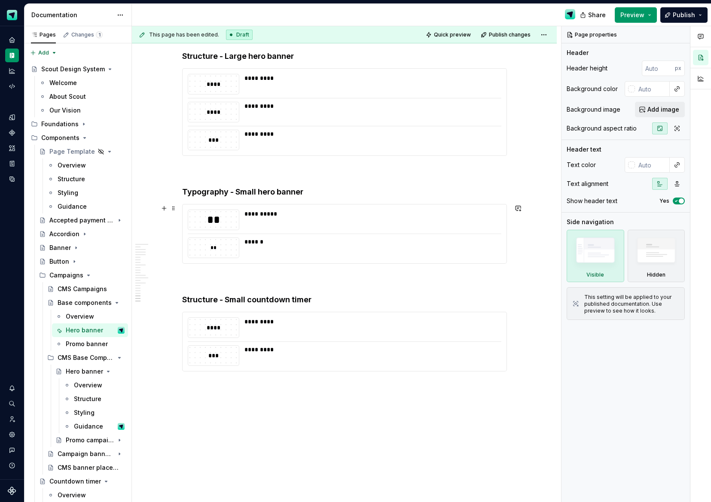
scroll to position [4896, 0]
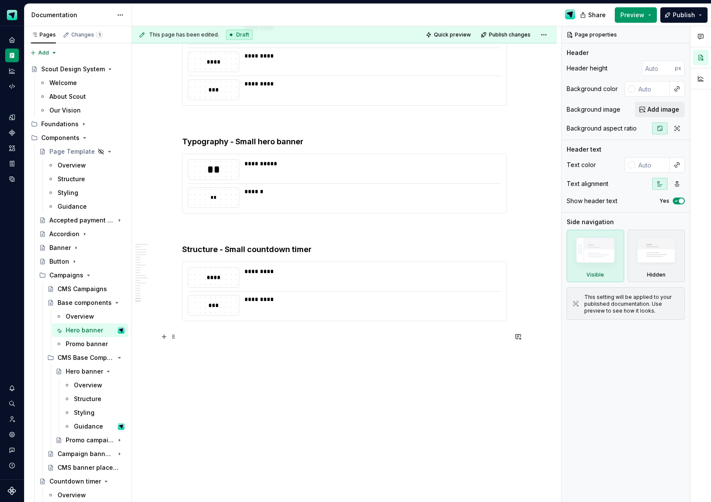
type textarea "*"
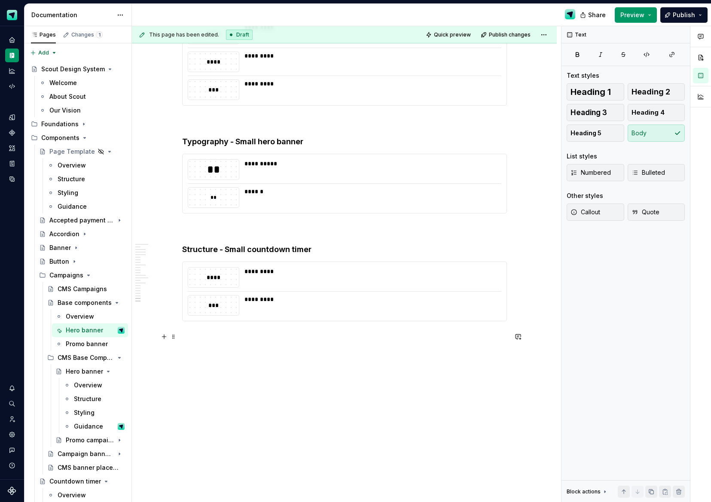
drag, startPoint x: 167, startPoint y: 337, endPoint x: 183, endPoint y: 347, distance: 18.7
click at [167, 337] on button "button" at bounding box center [164, 337] width 12 height 12
click at [228, 391] on div "A section divider" at bounding box center [232, 391] width 43 height 7
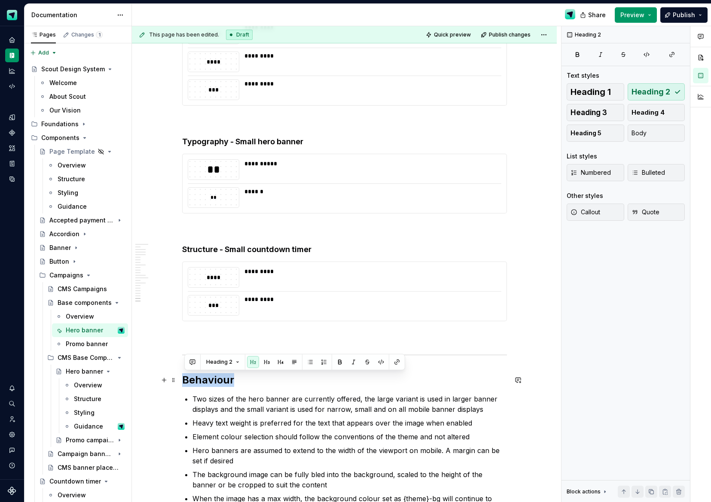
drag, startPoint x: 241, startPoint y: 379, endPoint x: 182, endPoint y: 378, distance: 58.9
click at [278, 365] on button "button" at bounding box center [281, 362] width 12 height 12
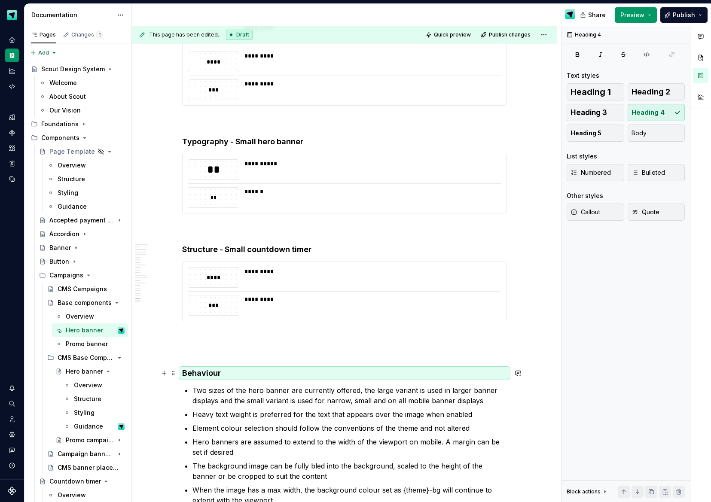
click at [185, 373] on h4 "Behaviour" at bounding box center [344, 373] width 325 height 10
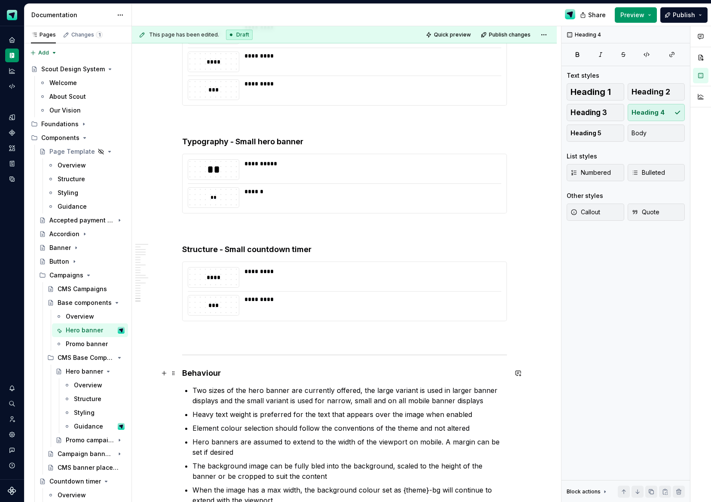
scroll to position [4897, 0]
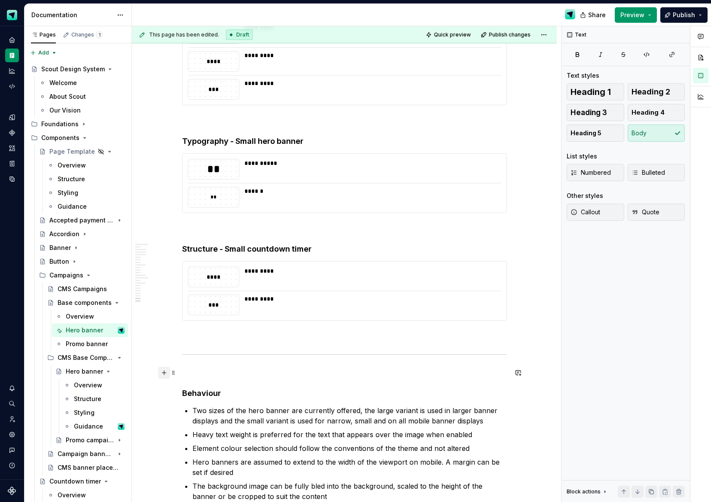
click at [169, 373] on button "button" at bounding box center [164, 373] width 12 height 12
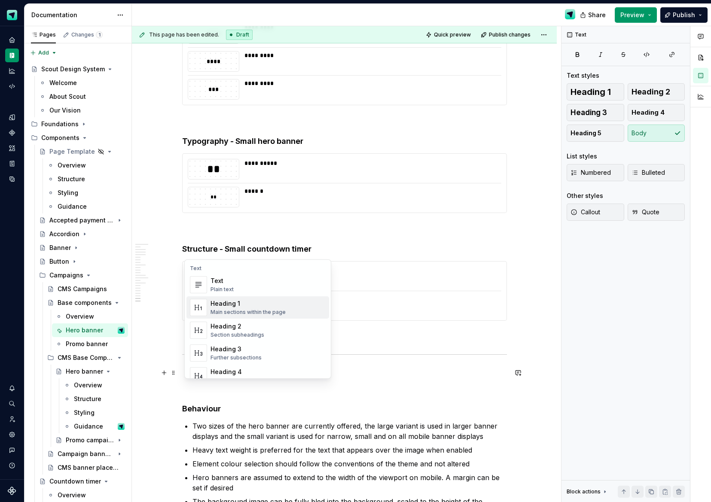
click at [229, 309] on div "Main sections within the page" at bounding box center [248, 312] width 75 height 7
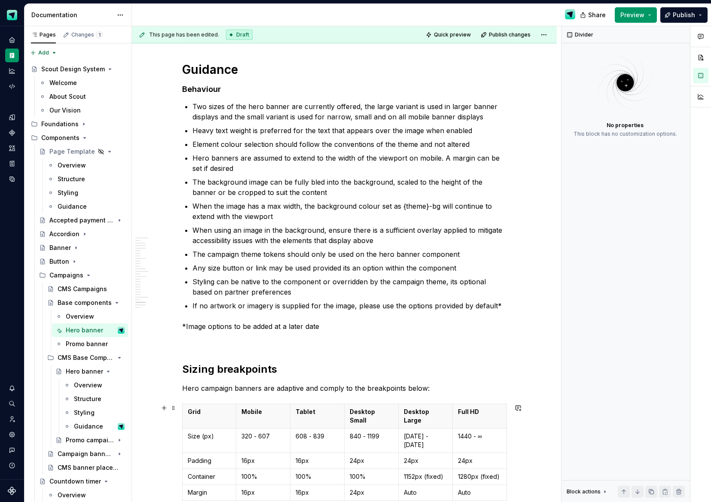
scroll to position [5293, 0]
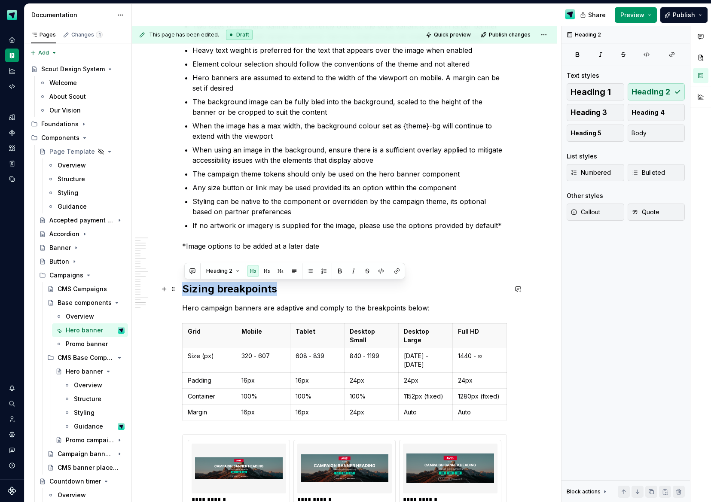
drag, startPoint x: 283, startPoint y: 289, endPoint x: 182, endPoint y: 290, distance: 101.0
drag, startPoint x: 277, startPoint y: 274, endPoint x: 276, endPoint y: 293, distance: 19.0
click at [277, 274] on button "button" at bounding box center [281, 271] width 12 height 12
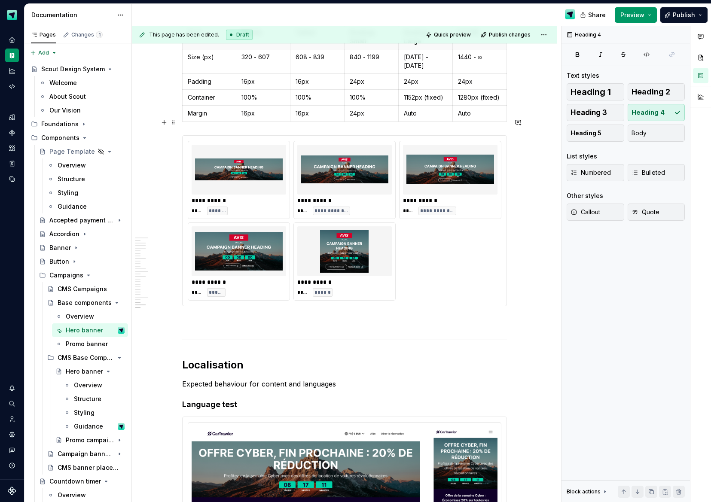
scroll to position [5642, 0]
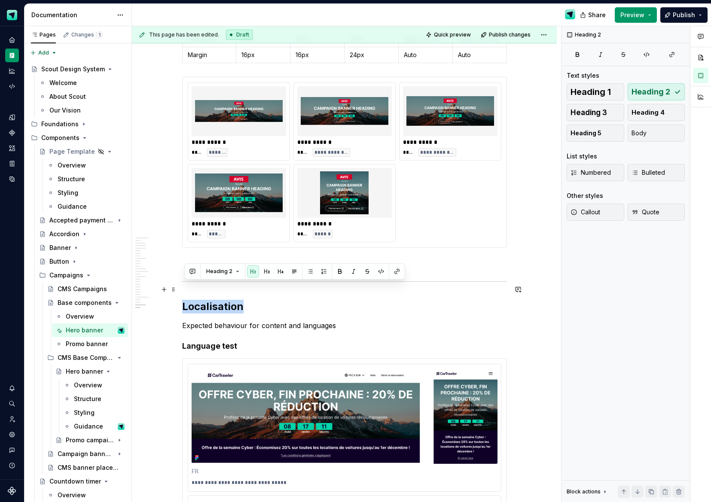
drag, startPoint x: 211, startPoint y: 290, endPoint x: 212, endPoint y: 284, distance: 6.0
click at [238, 273] on button "Heading 2" at bounding box center [222, 272] width 41 height 12
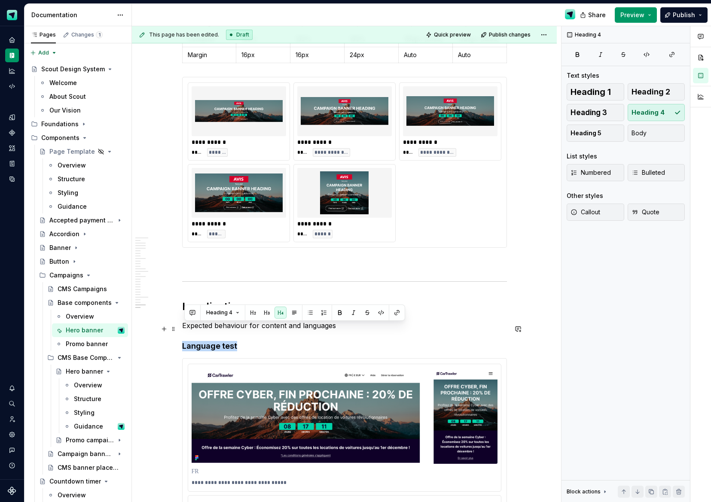
drag, startPoint x: 257, startPoint y: 333, endPoint x: 195, endPoint y: 330, distance: 61.6
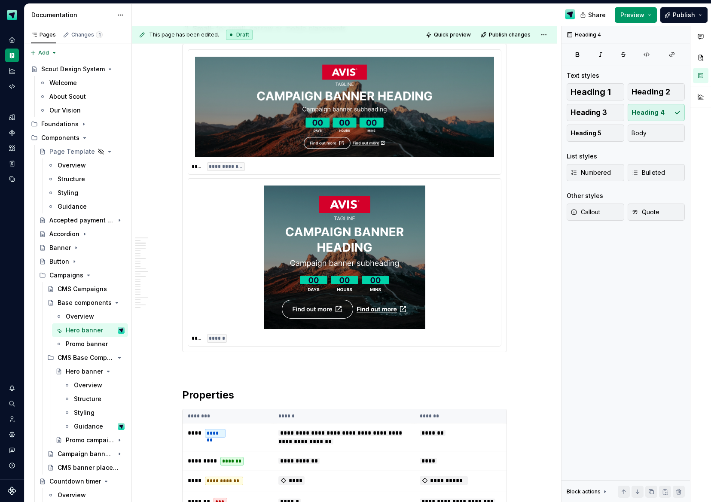
scroll to position [0, 0]
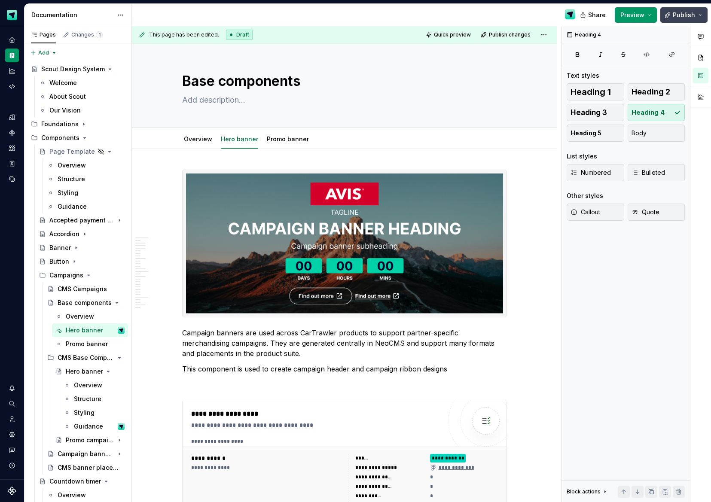
click at [678, 19] on button "Publish" at bounding box center [684, 14] width 47 height 15
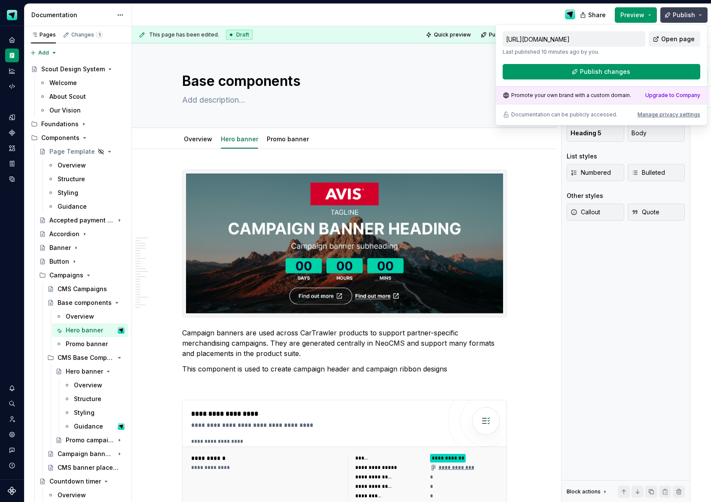
click at [676, 18] on span "Publish" at bounding box center [684, 15] width 22 height 9
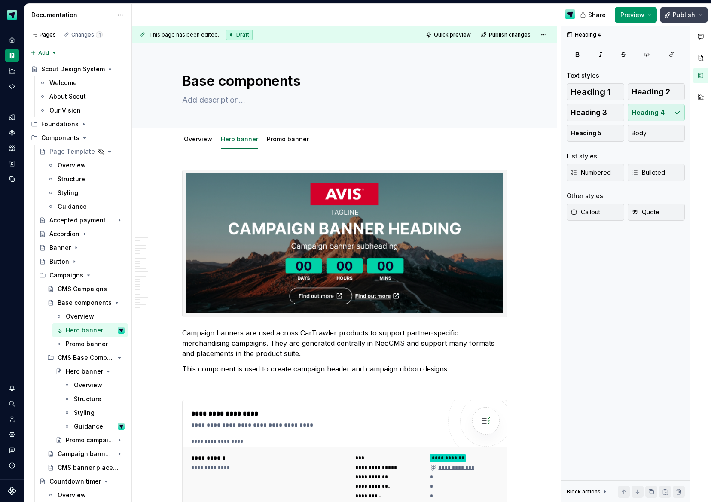
click at [677, 17] on span "Publish" at bounding box center [684, 15] width 22 height 9
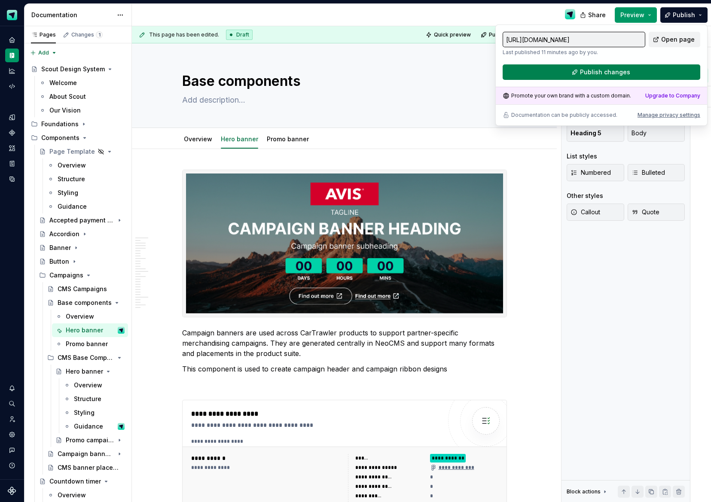
click at [605, 77] on button "Publish changes" at bounding box center [602, 71] width 198 height 15
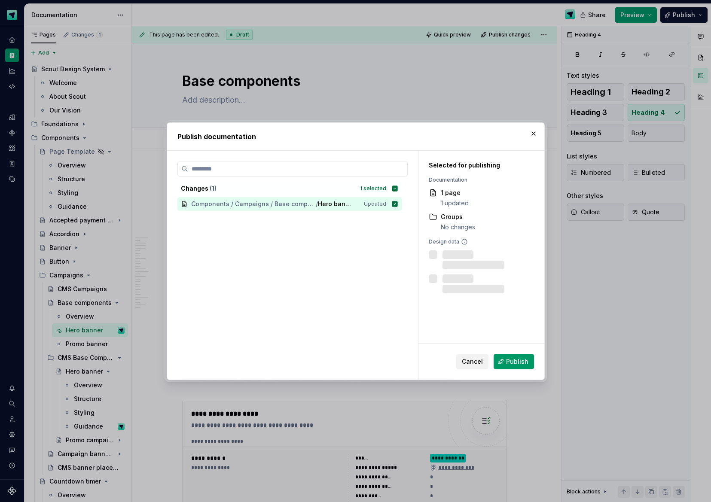
click at [520, 358] on span "Publish" at bounding box center [517, 362] width 22 height 9
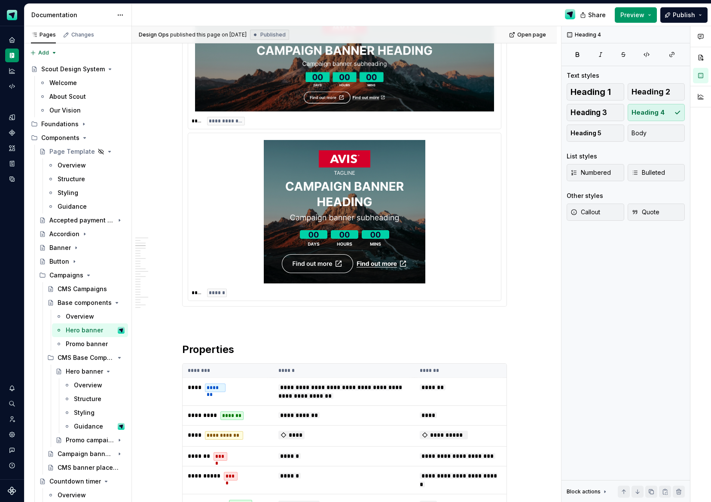
scroll to position [1065, 0]
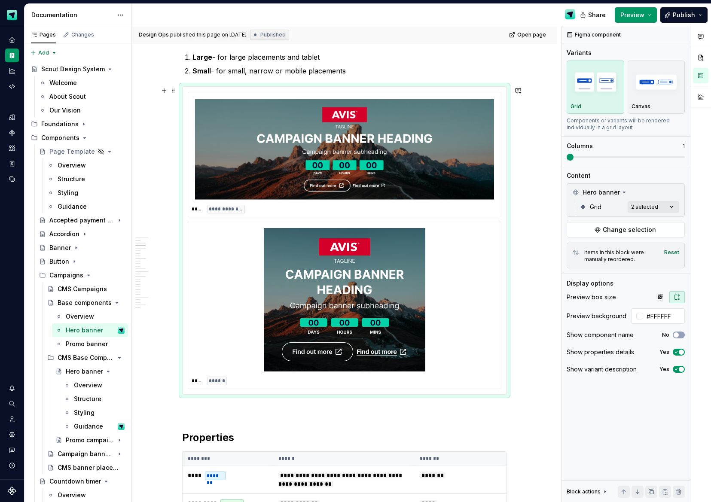
click at [209, 229] on div at bounding box center [345, 300] width 306 height 150
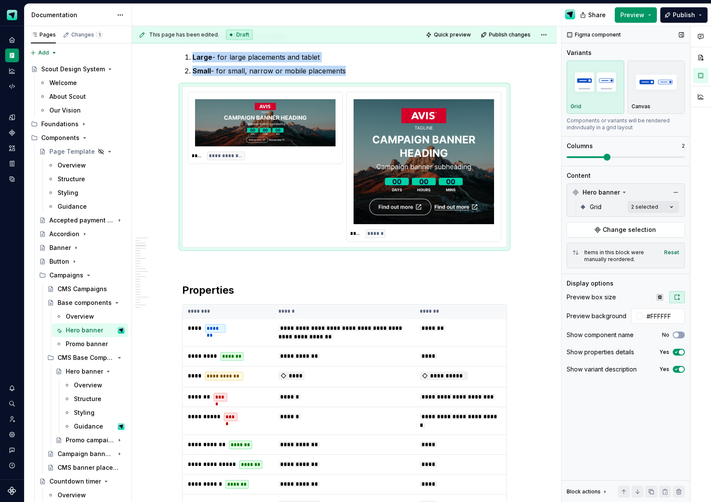
click at [604, 156] on span at bounding box center [607, 157] width 7 height 7
click at [659, 294] on icon "button" at bounding box center [660, 297] width 7 height 7
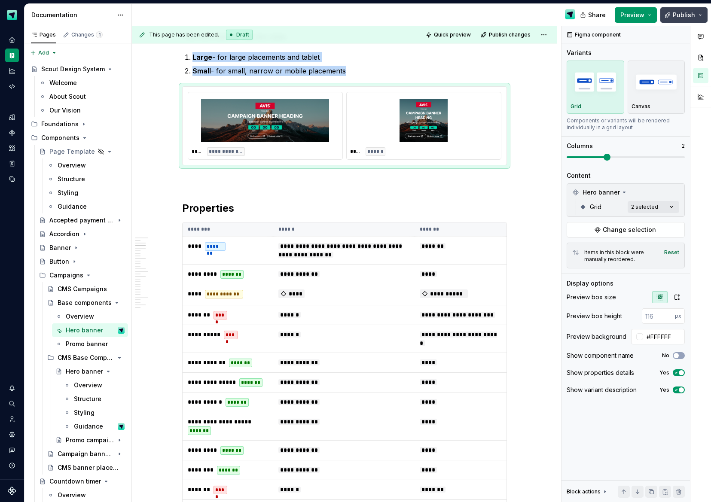
click at [687, 18] on span "Publish" at bounding box center [684, 15] width 22 height 9
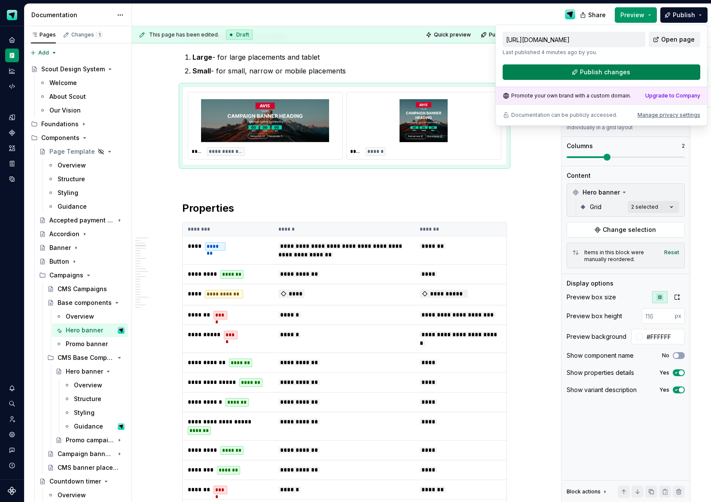
click at [652, 74] on button "Publish changes" at bounding box center [602, 71] width 198 height 15
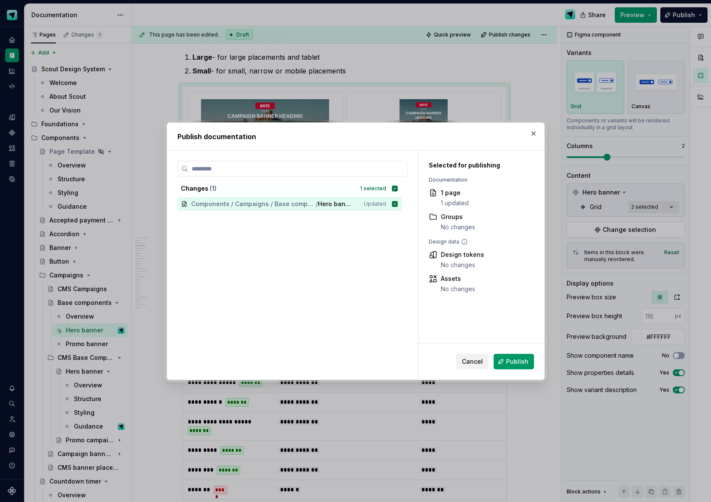
click at [519, 358] on span "Publish" at bounding box center [517, 362] width 22 height 9
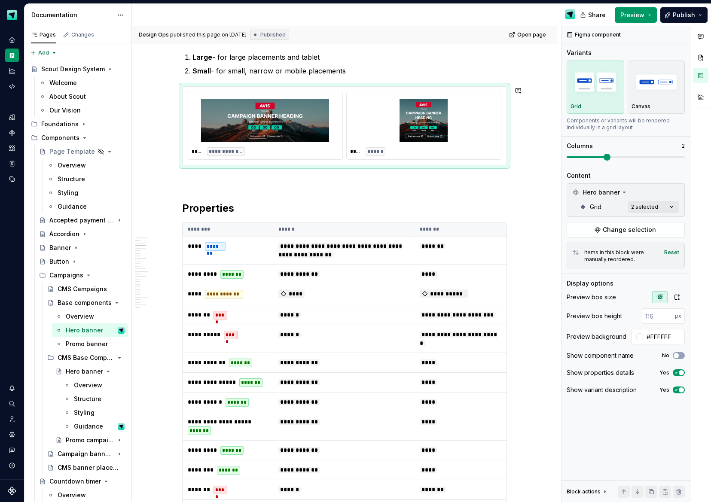
type textarea "*"
click at [658, 316] on input "number" at bounding box center [658, 316] width 33 height 15
drag, startPoint x: 661, startPoint y: 317, endPoint x: 646, endPoint y: 315, distance: 15.1
click at [646, 316] on input "number" at bounding box center [658, 316] width 33 height 15
type input "60"
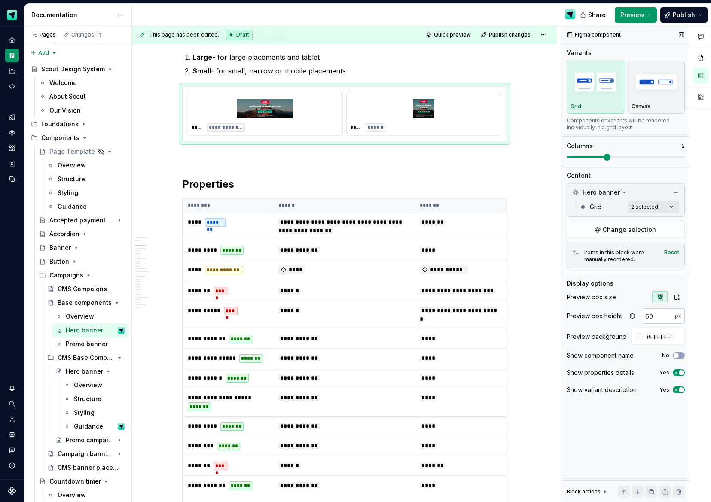
type textarea "*"
click at [676, 302] on button "button" at bounding box center [677, 297] width 15 height 12
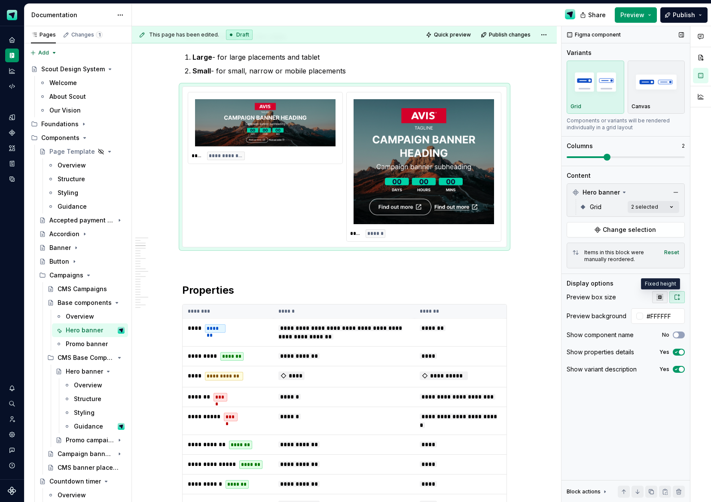
click at [661, 301] on button "button" at bounding box center [659, 297] width 15 height 12
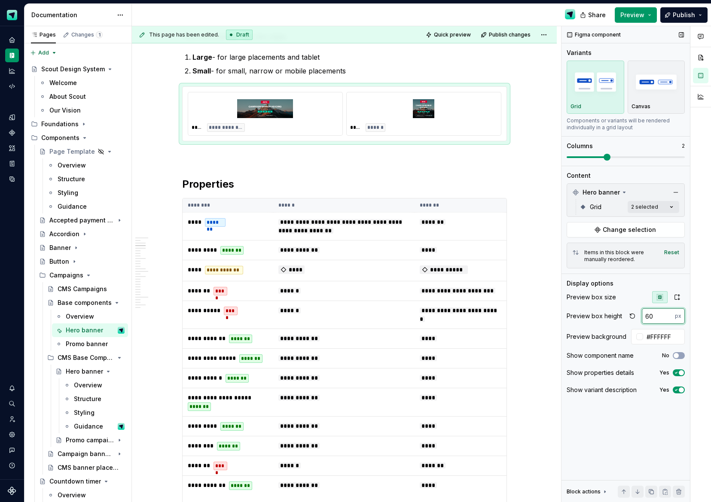
click at [659, 320] on input "60" at bounding box center [658, 316] width 33 height 15
drag, startPoint x: 658, startPoint y: 317, endPoint x: 640, endPoint y: 317, distance: 18.0
click at [640, 317] on div "60 px" at bounding box center [656, 316] width 58 height 15
type input "120"
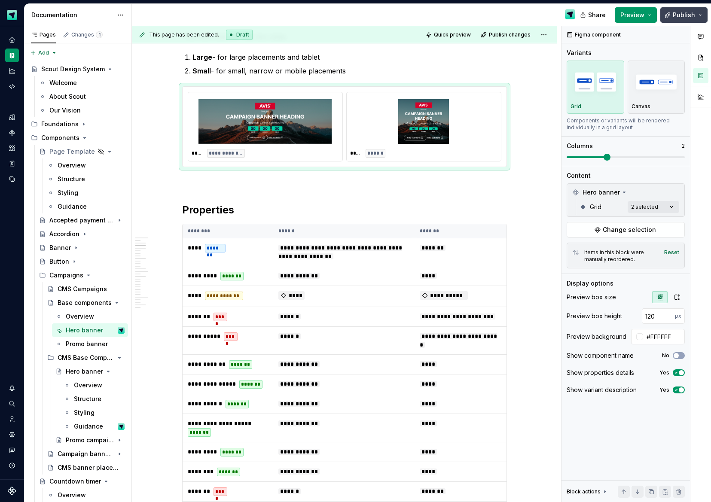
click at [685, 18] on span "Publish" at bounding box center [684, 15] width 22 height 9
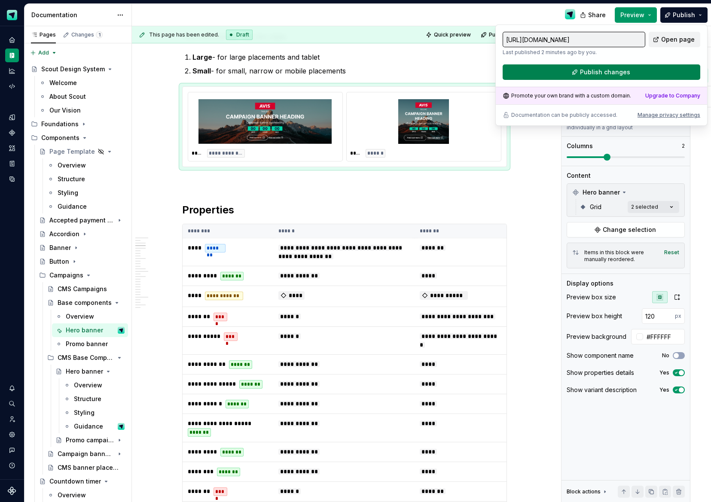
click at [632, 68] on button "Publish changes" at bounding box center [602, 71] width 198 height 15
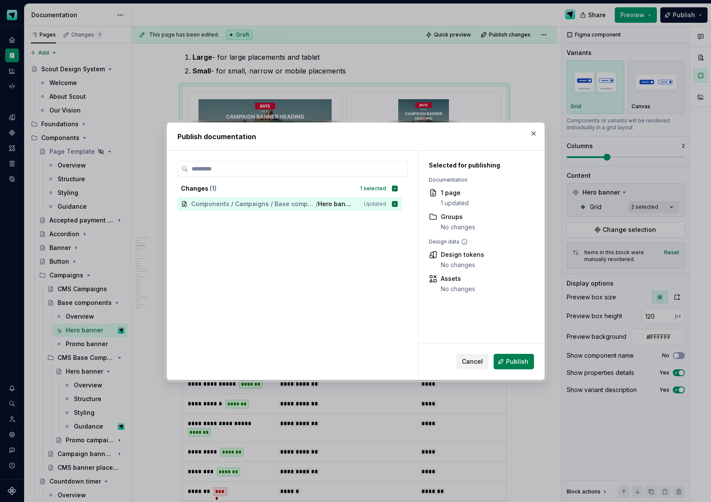
click at [513, 360] on span "Publish" at bounding box center [517, 362] width 22 height 9
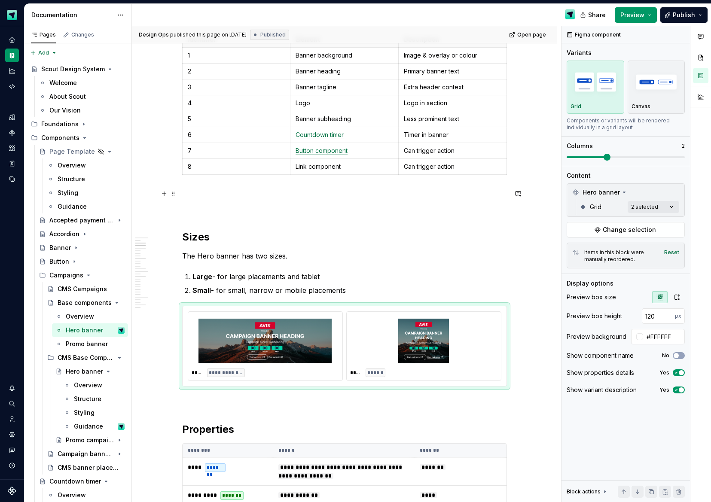
scroll to position [846, 0]
click at [349, 368] on div "**** ******" at bounding box center [424, 346] width 154 height 69
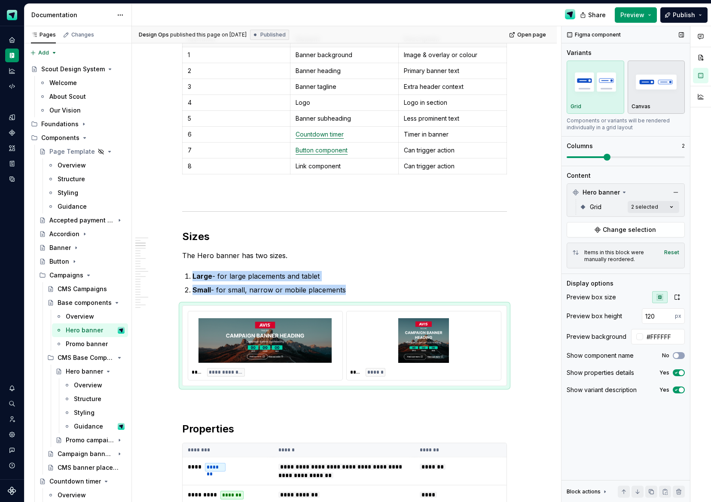
click at [650, 100] on div "Canvas" at bounding box center [657, 87] width 50 height 46
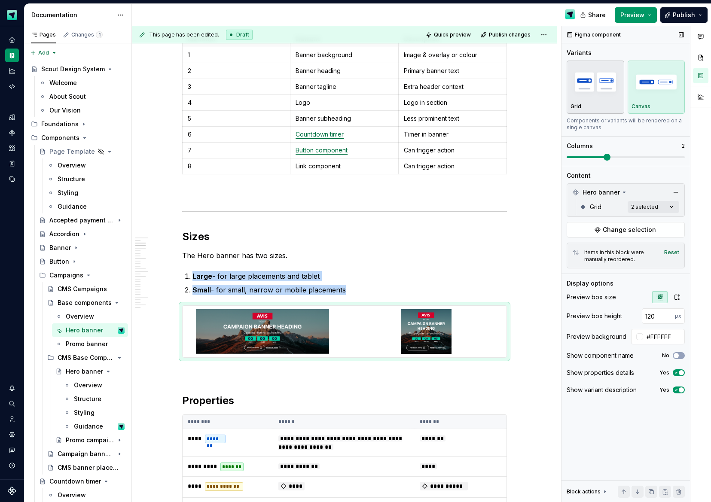
click at [612, 103] on div "Grid" at bounding box center [596, 106] width 50 height 7
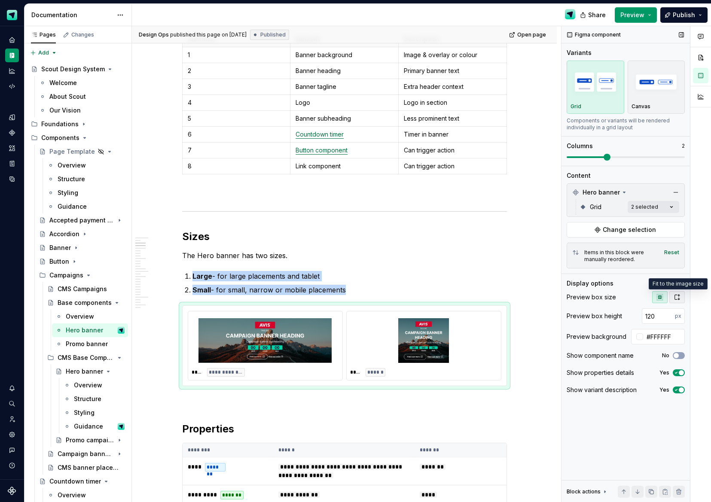
click at [677, 297] on icon "button" at bounding box center [677, 297] width 7 height 7
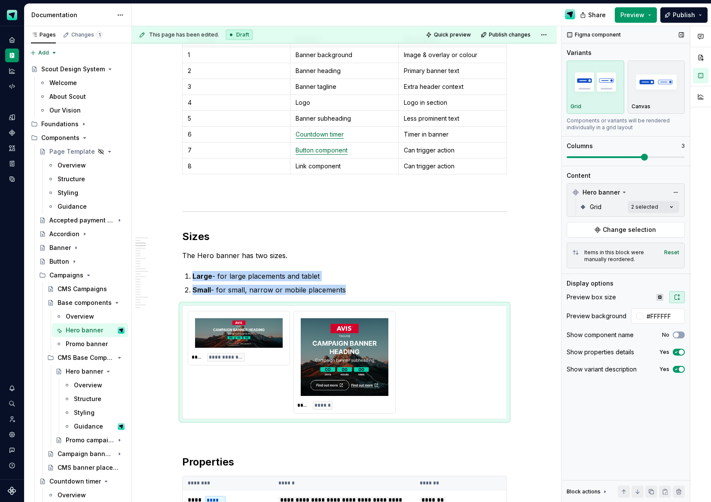
click at [628, 158] on span at bounding box center [626, 157] width 118 height 7
click at [624, 209] on div "Grid" at bounding box center [607, 207] width 34 height 9
click at [651, 210] on div "Comments Open comments No comments yet Select ‘Comment’ from the block context …" at bounding box center [637, 264] width 150 height 477
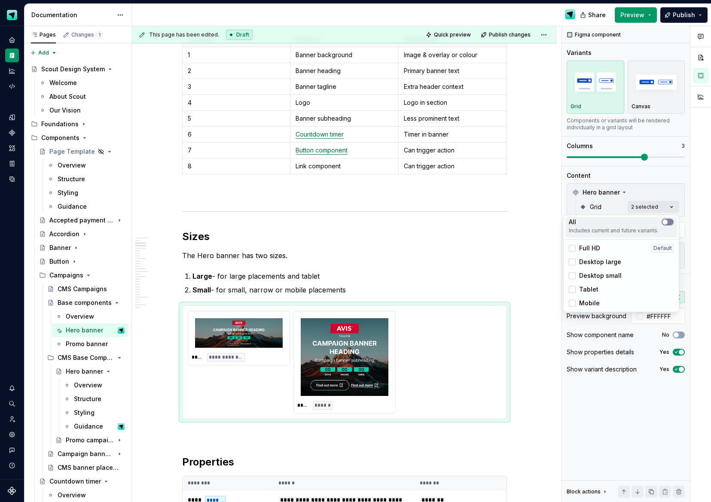
click at [667, 223] on span "button" at bounding box center [665, 222] width 5 height 5
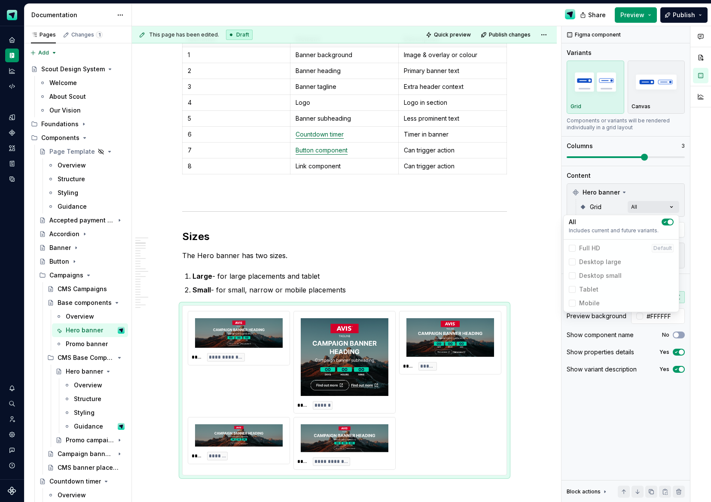
click at [266, 439] on html "Scout Design System Design system data Documentation Share Preview Publish Page…" at bounding box center [355, 251] width 711 height 502
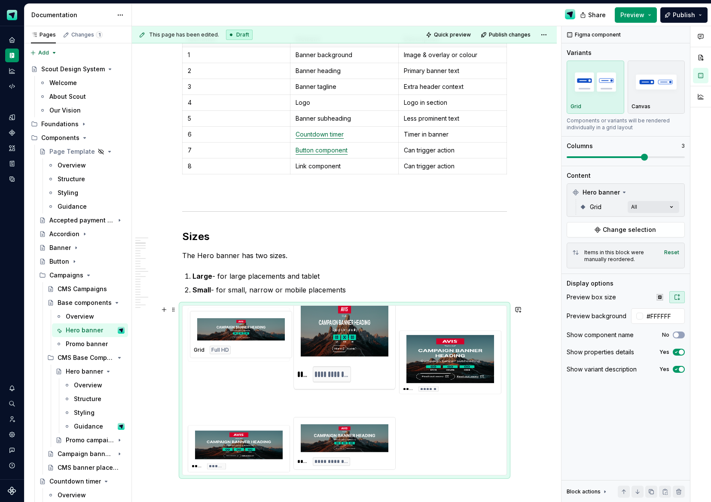
drag, startPoint x: 266, startPoint y: 442, endPoint x: 260, endPoint y: 341, distance: 101.1
click at [260, 341] on body "Scout Design System Design system data Documentation Share Preview Publish Page…" at bounding box center [355, 251] width 711 height 502
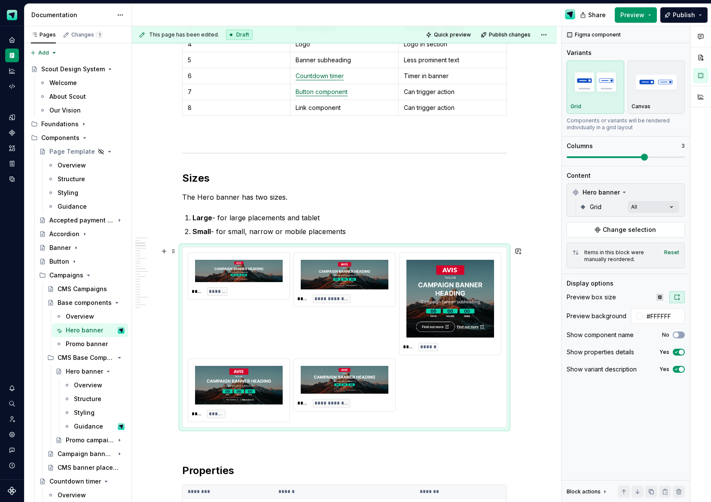
scroll to position [945, 0]
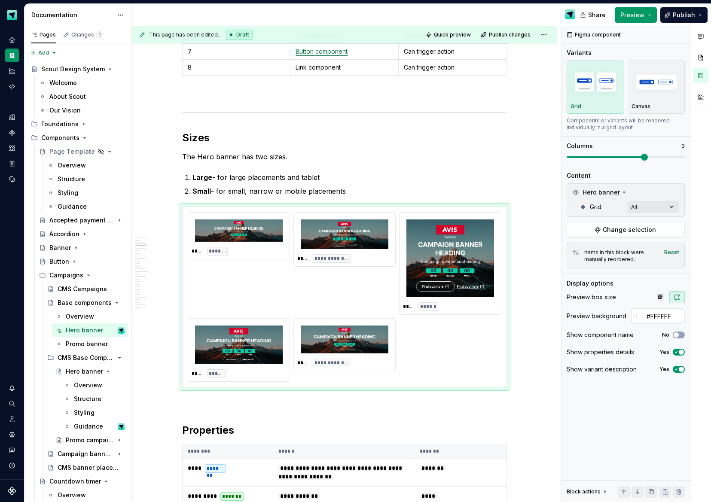
click at [648, 208] on div "Comments Open comments No comments yet Select ‘Comment’ from the block context …" at bounding box center [637, 264] width 150 height 477
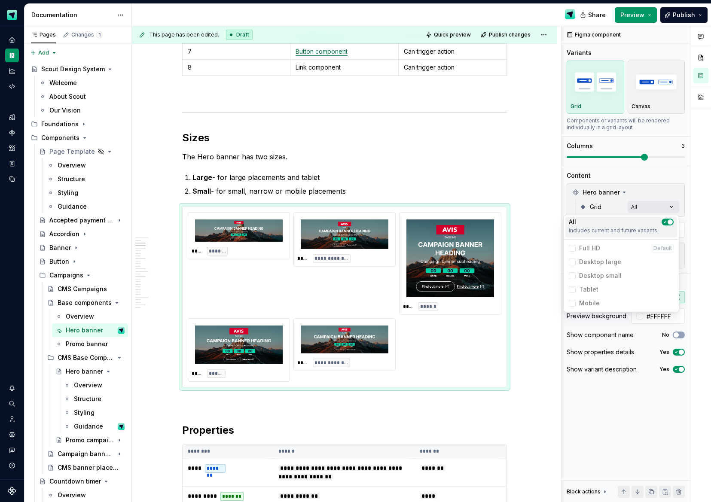
drag, startPoint x: 667, startPoint y: 223, endPoint x: 643, endPoint y: 232, distance: 25.9
click at [667, 223] on icon "button" at bounding box center [665, 222] width 7 height 5
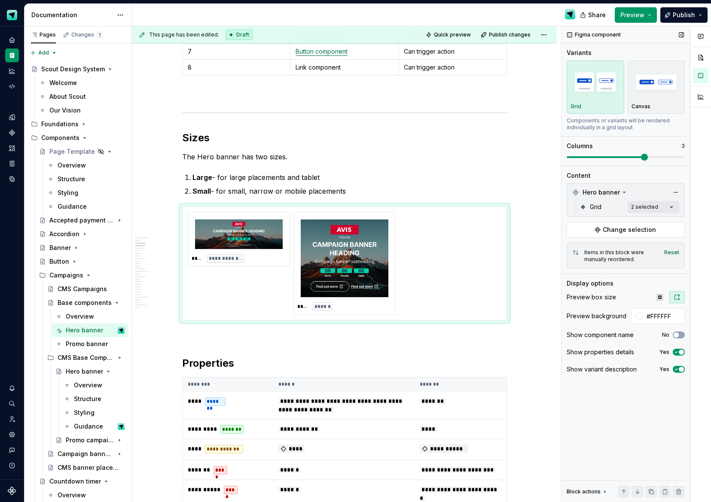
drag, startPoint x: 643, startPoint y: 157, endPoint x: 676, endPoint y: 157, distance: 33.1
click at [681, 157] on div "Comments Open comments No comments yet Select ‘Comment’ from the block context …" at bounding box center [637, 264] width 150 height 477
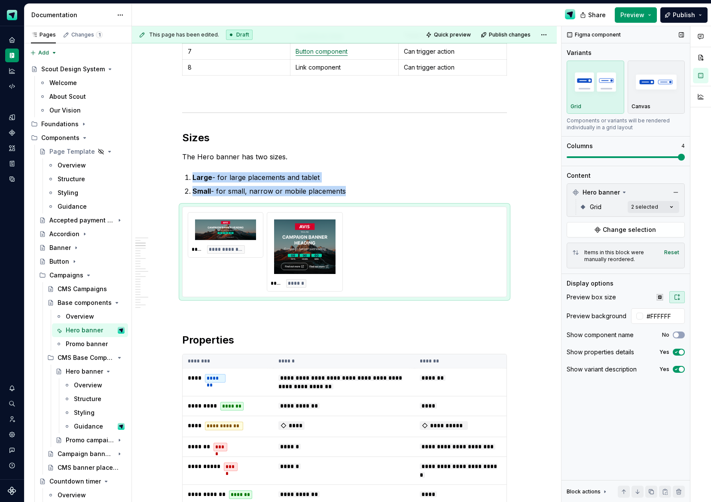
click at [691, 159] on div "Comments Open comments No comments yet Select ‘Comment’ from the block context …" at bounding box center [637, 264] width 150 height 477
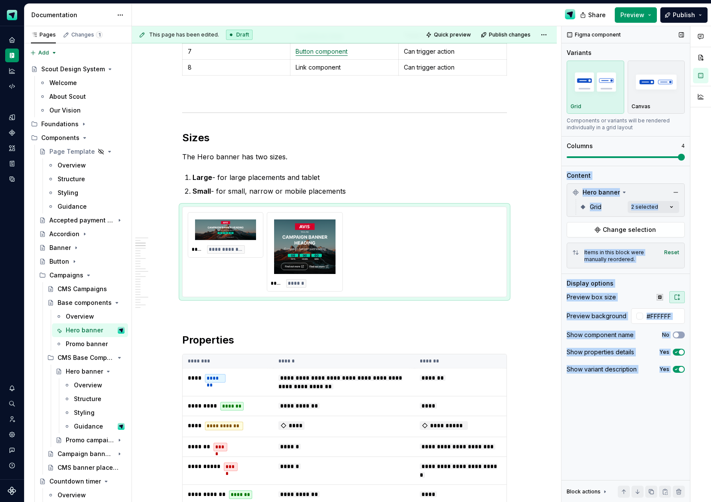
drag, startPoint x: 663, startPoint y: 157, endPoint x: 620, endPoint y: 161, distance: 43.1
click at [711, 161] on html "Scout Design System Design system data Documentation Share Preview Publish Page…" at bounding box center [355, 251] width 711 height 502
click at [525, 167] on div "**********" at bounding box center [346, 264] width 429 height 477
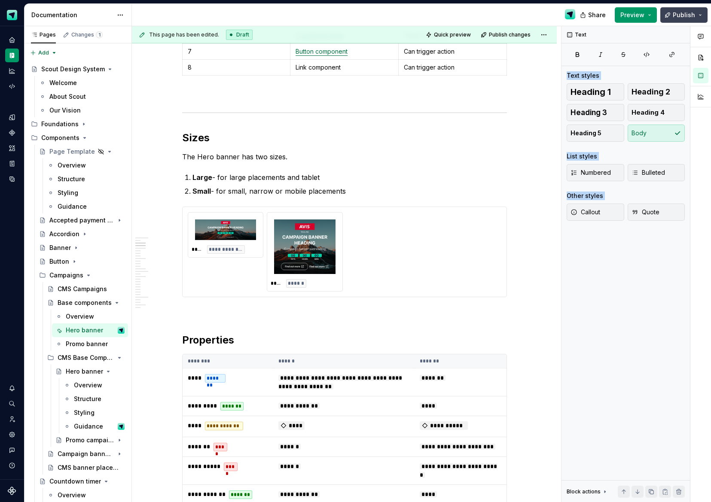
click at [678, 17] on span "Publish" at bounding box center [684, 15] width 22 height 9
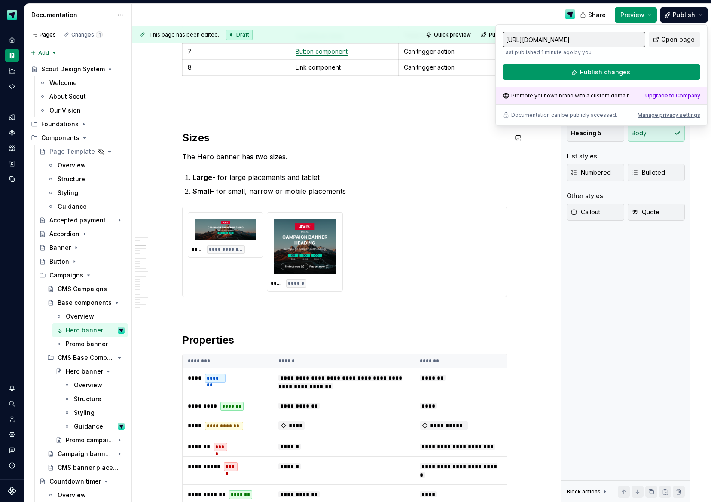
click at [430, 246] on div "**********" at bounding box center [345, 252] width 314 height 80
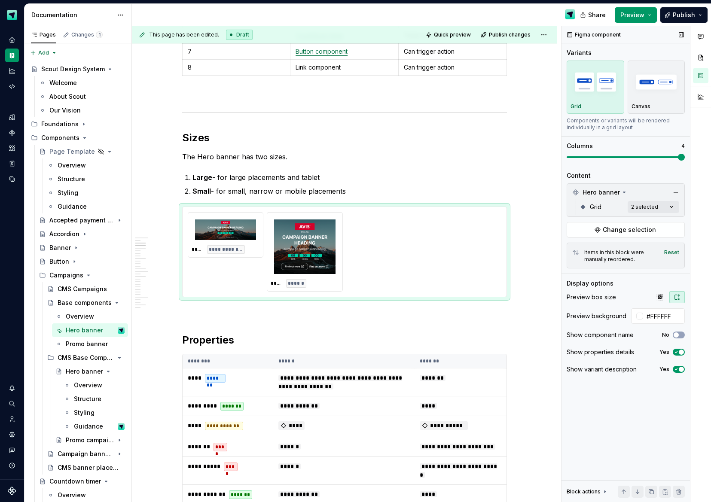
drag, startPoint x: 680, startPoint y: 301, endPoint x: 674, endPoint y: 293, distance: 9.9
click at [680, 301] on button "button" at bounding box center [677, 297] width 15 height 12
click at [684, 11] on span "Publish" at bounding box center [684, 15] width 22 height 9
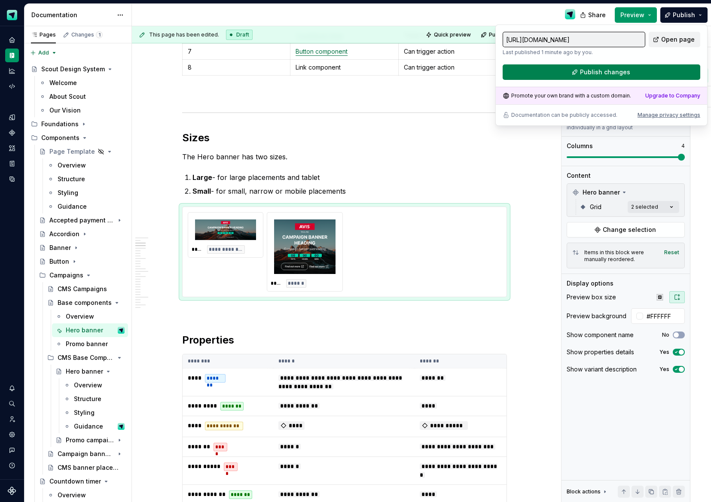
click at [581, 78] on button "Publish changes" at bounding box center [602, 71] width 198 height 15
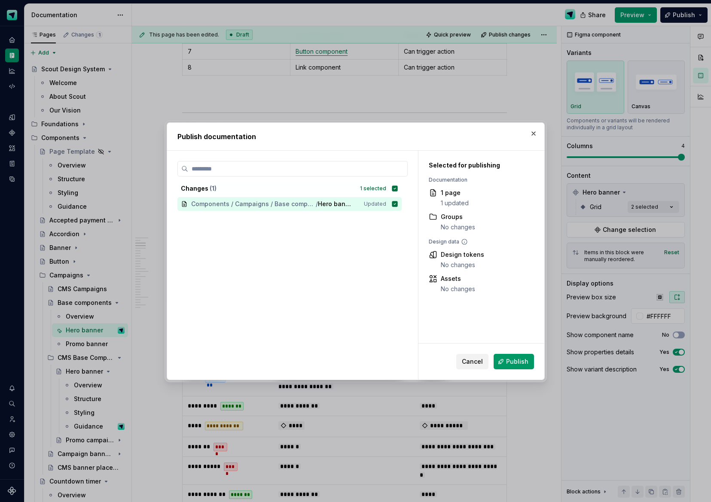
click at [517, 362] on span "Publish" at bounding box center [517, 362] width 22 height 9
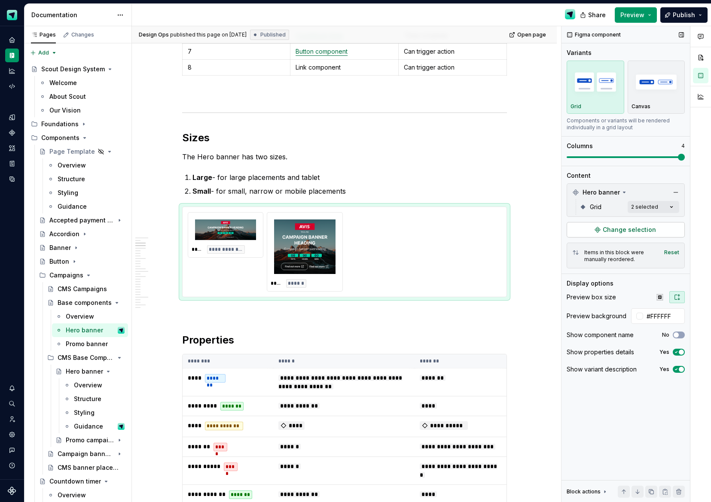
click at [637, 232] on span "Change selection" at bounding box center [629, 230] width 53 height 9
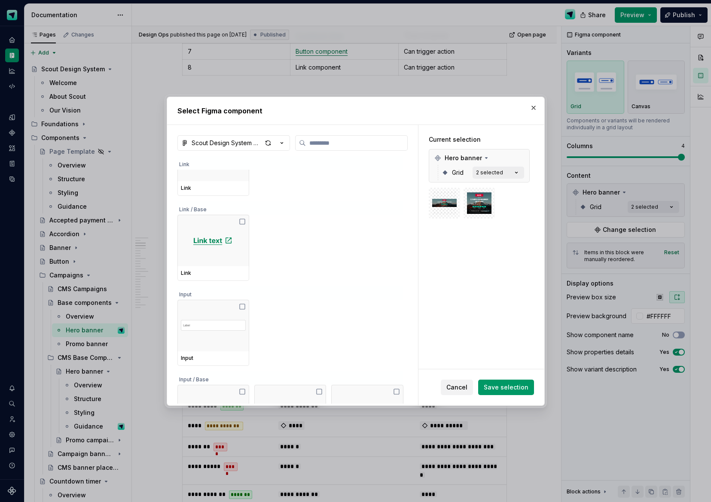
scroll to position [950, 0]
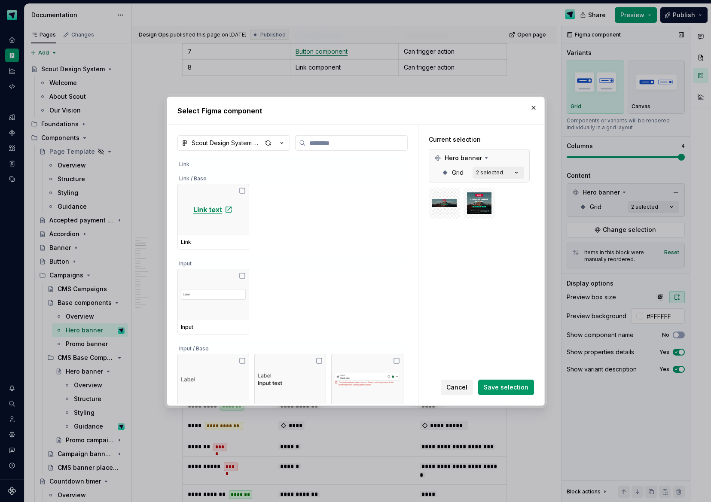
drag, startPoint x: 460, startPoint y: 385, endPoint x: 586, endPoint y: 239, distance: 193.5
click at [460, 385] on span "Cancel" at bounding box center [457, 387] width 21 height 9
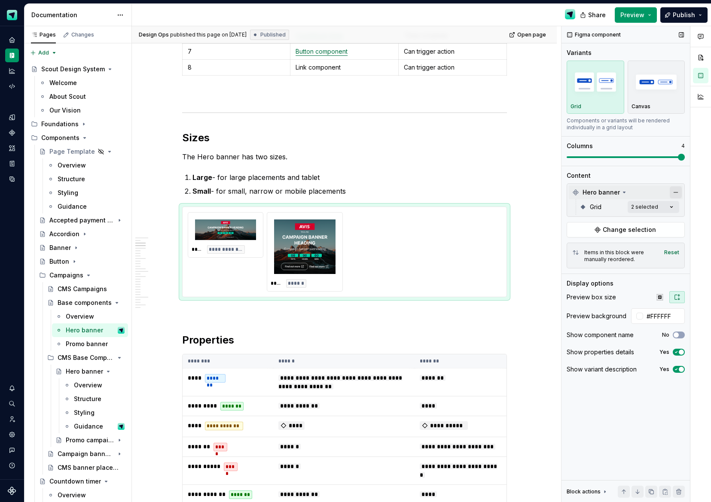
click at [677, 190] on button "button" at bounding box center [676, 193] width 12 height 12
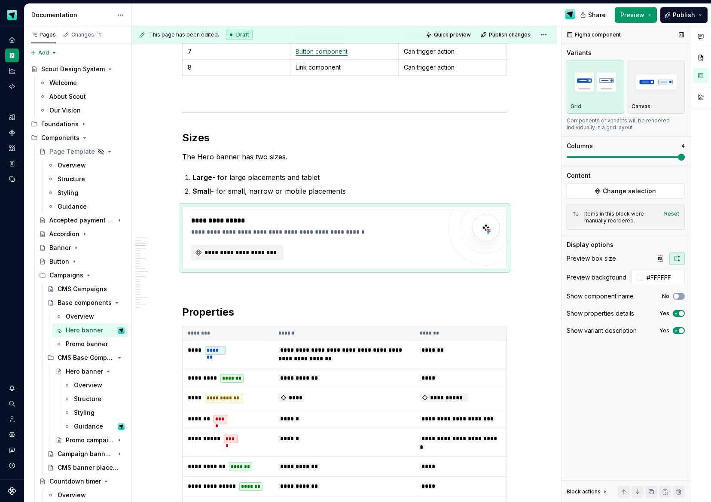
type textarea "*"
click at [252, 254] on span "**********" at bounding box center [241, 252] width 74 height 9
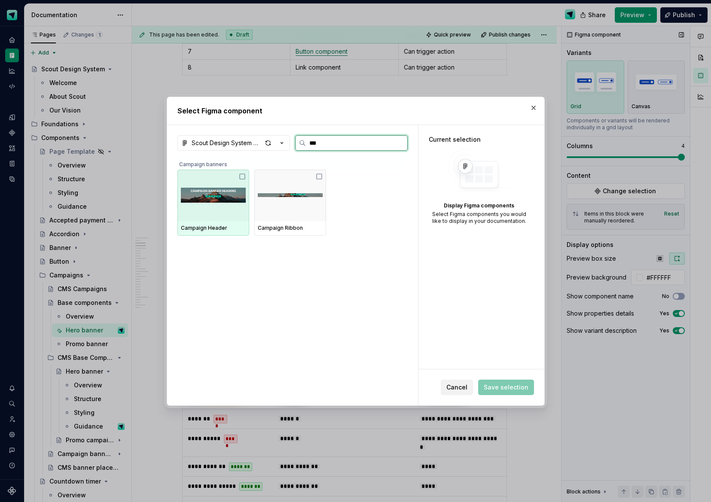
type input "****"
click at [221, 202] on img at bounding box center [213, 195] width 65 height 45
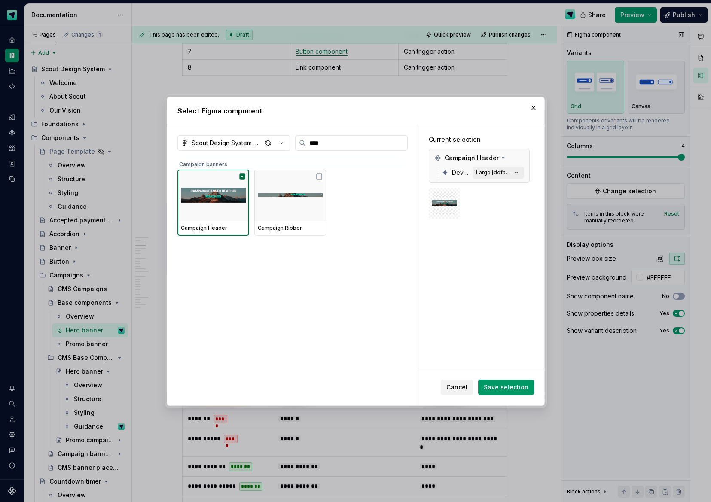
click at [499, 388] on span "Save selection" at bounding box center [506, 387] width 45 height 9
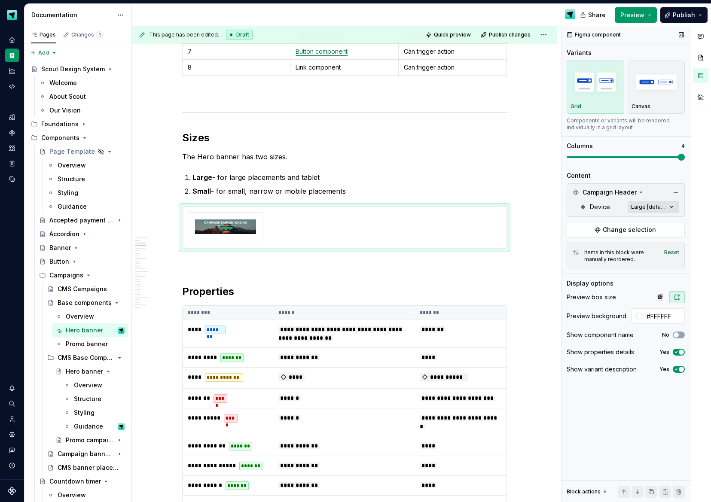
click at [663, 206] on div "Comments Open comments No comments yet Select ‘Comment’ from the block context …" at bounding box center [637, 264] width 150 height 477
click at [666, 223] on span "button" at bounding box center [665, 222] width 5 height 5
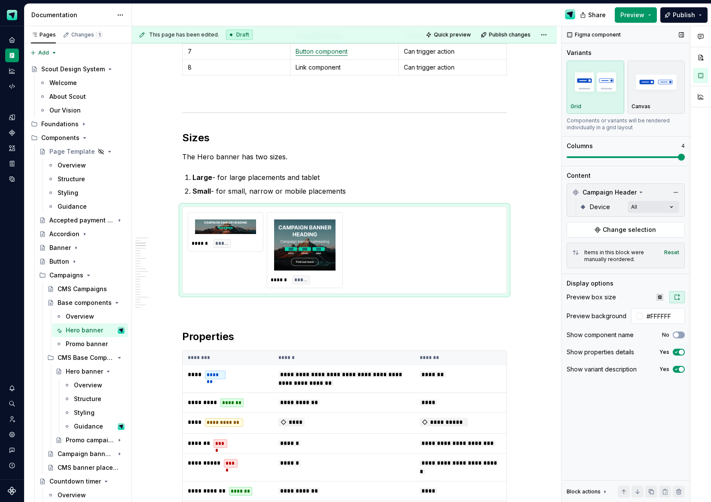
drag, startPoint x: 675, startPoint y: 157, endPoint x: 572, endPoint y: 159, distance: 103.2
click at [570, 159] on div "Comments Open comments No comments yet Select ‘Comment’ from the block context …" at bounding box center [637, 264] width 150 height 477
click at [578, 157] on span at bounding box center [626, 157] width 118 height 2
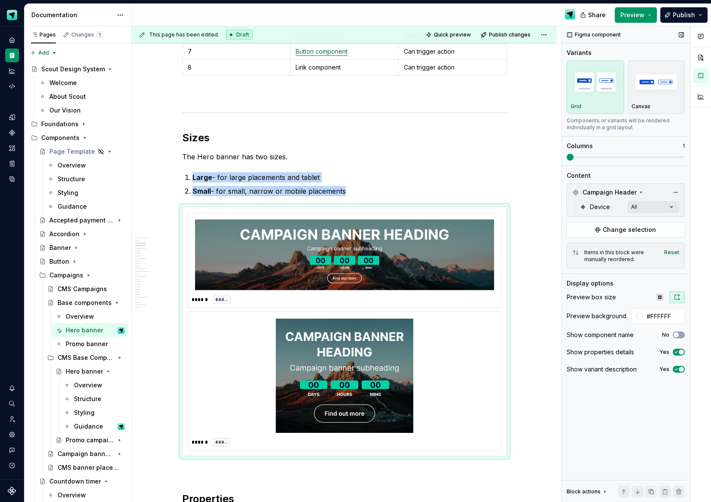
click at [571, 157] on span at bounding box center [626, 157] width 118 height 7
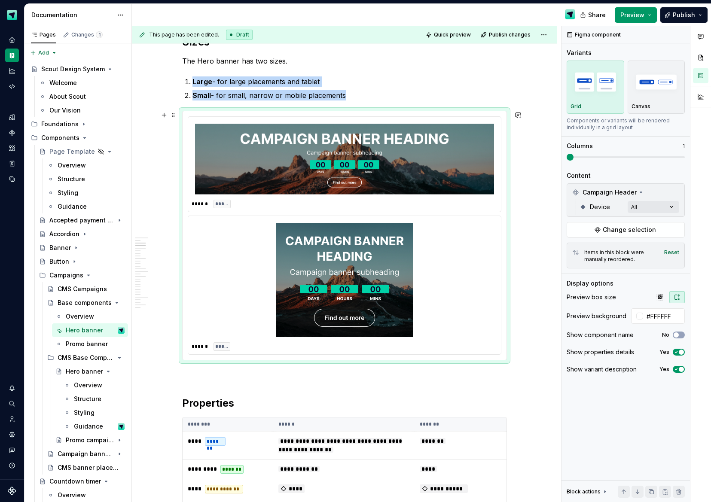
scroll to position [1035, 0]
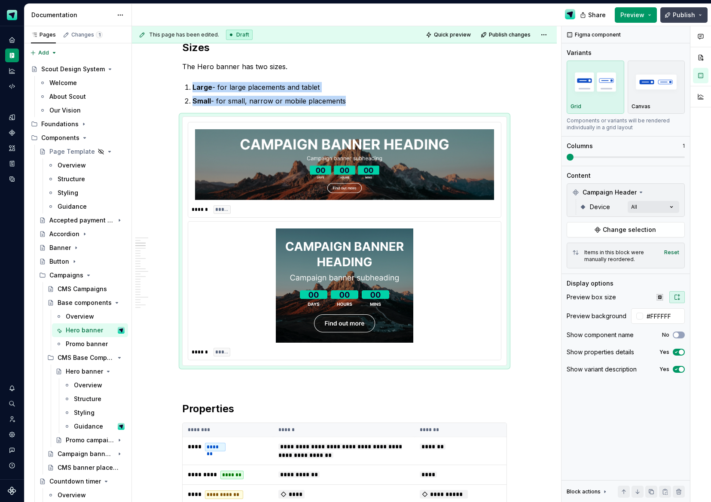
drag, startPoint x: 685, startPoint y: 18, endPoint x: 682, endPoint y: 22, distance: 4.6
click at [685, 18] on span "Publish" at bounding box center [684, 15] width 22 height 9
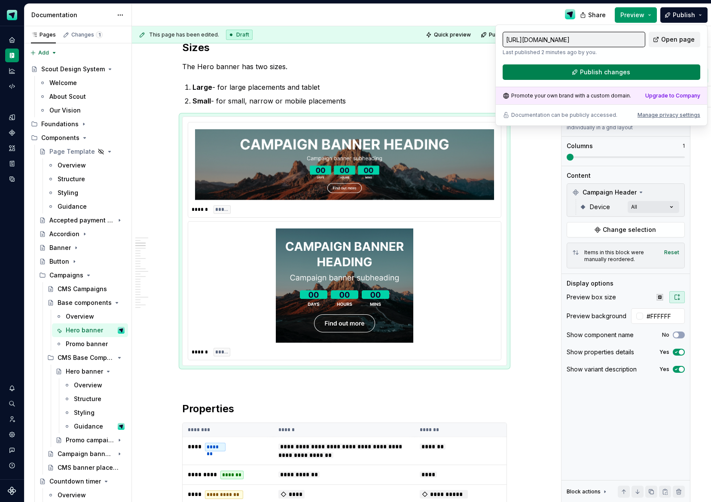
click at [594, 77] on button "Publish changes" at bounding box center [602, 71] width 198 height 15
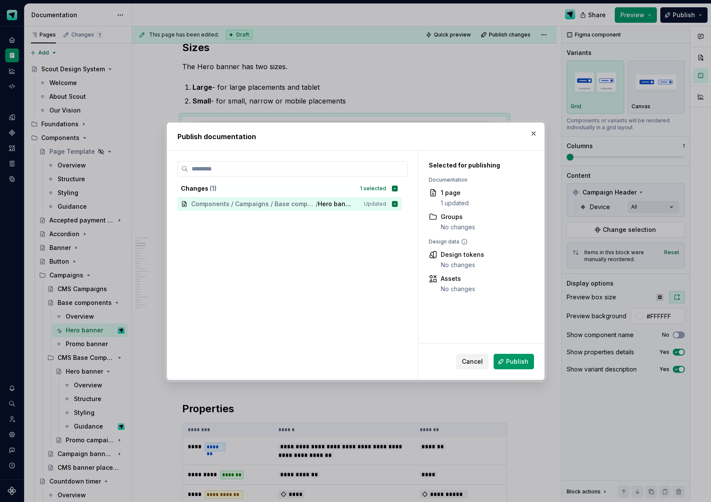
click at [515, 364] on span "Publish" at bounding box center [517, 362] width 22 height 9
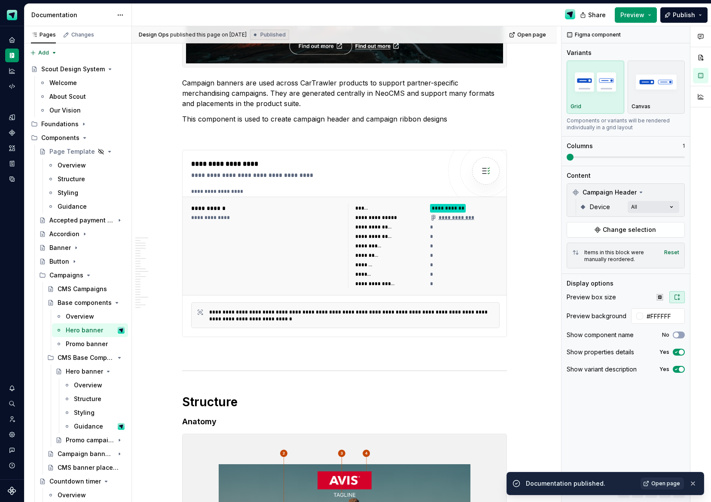
scroll to position [0, 0]
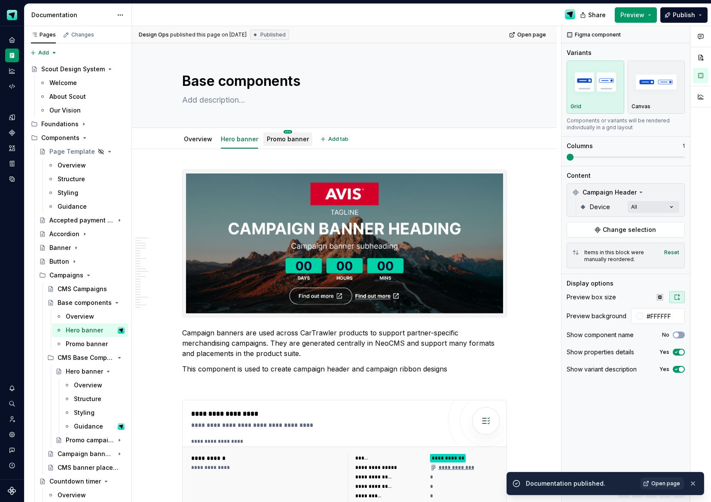
click at [288, 132] on html "Scout Design System Design system data Documentation Share Preview Publish Page…" at bounding box center [355, 251] width 711 height 502
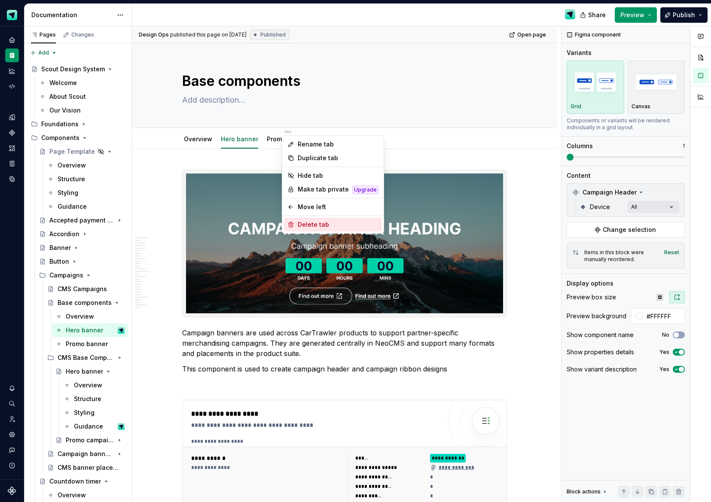
click at [324, 225] on div "Delete tab" at bounding box center [338, 224] width 81 height 9
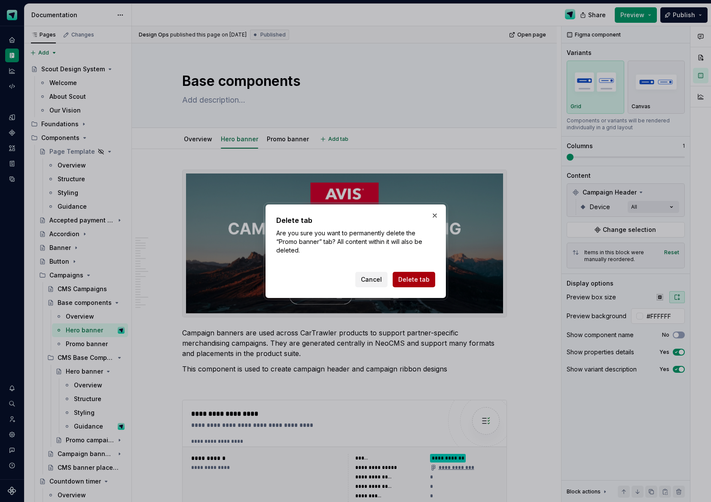
click at [428, 282] on span "Delete tab" at bounding box center [413, 279] width 31 height 9
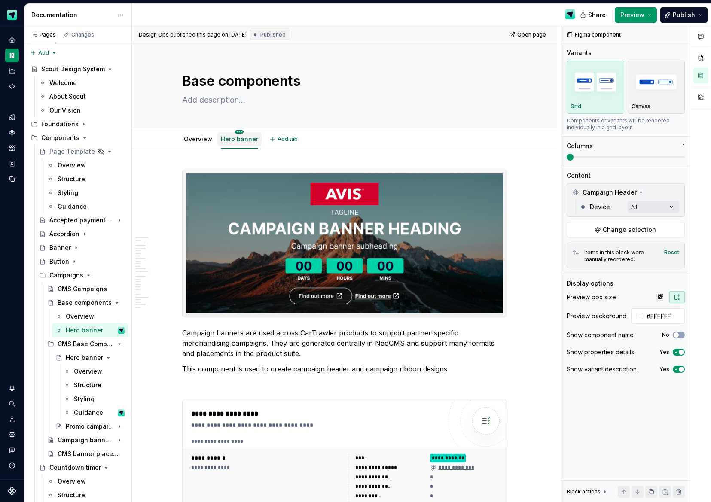
click at [241, 132] on html "Scout Design System Design system data Documentation Share Preview Publish Page…" at bounding box center [355, 251] width 711 height 502
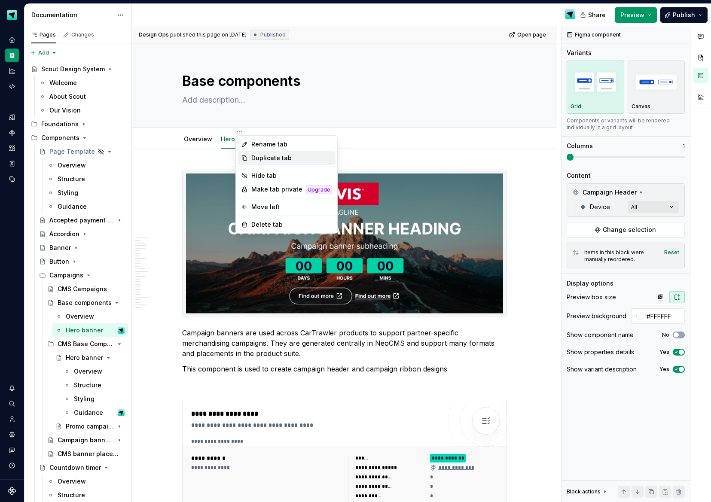
click at [257, 155] on div "Duplicate tab" at bounding box center [291, 158] width 81 height 9
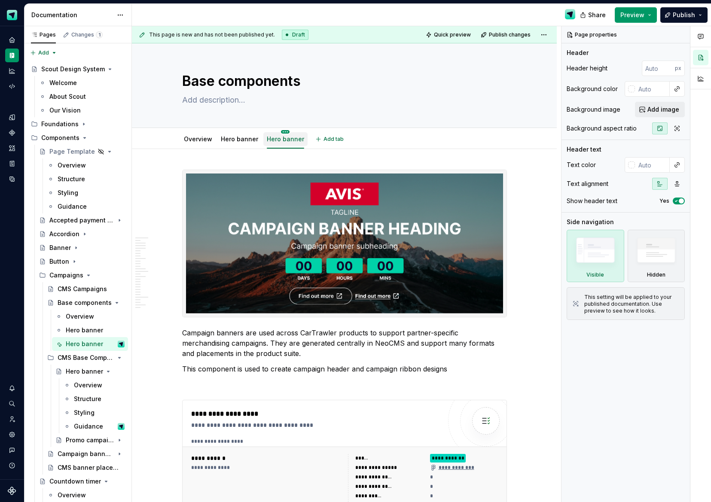
click at [284, 132] on html "Scout Design System Design system data Documentation Share Preview Publish Page…" at bounding box center [355, 251] width 711 height 502
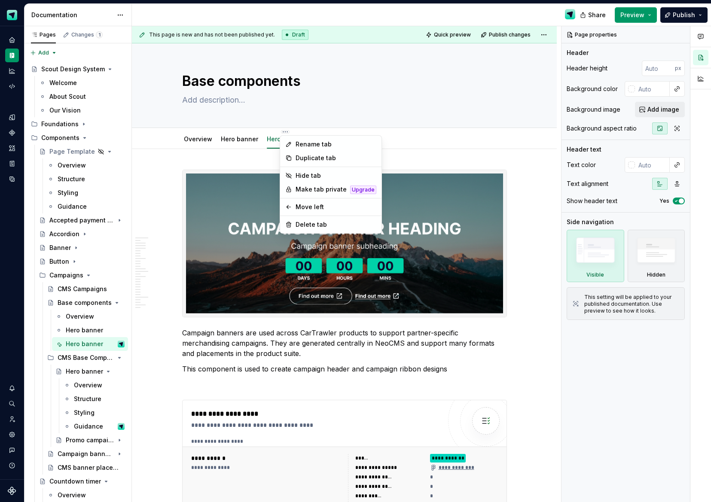
type textarea "*"
click at [316, 143] on div "Rename tab" at bounding box center [336, 144] width 81 height 9
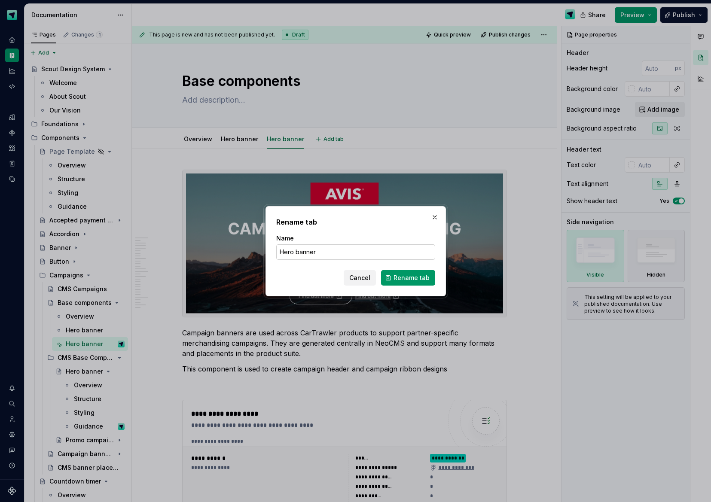
click at [284, 253] on input "Hero banner" at bounding box center [355, 252] width 159 height 15
type input "Promo banner"
click at [428, 286] on div "Rename tab Name Promo banner Cancel Rename tab" at bounding box center [356, 251] width 180 height 90
click at [429, 281] on span "Rename tab" at bounding box center [412, 278] width 36 height 9
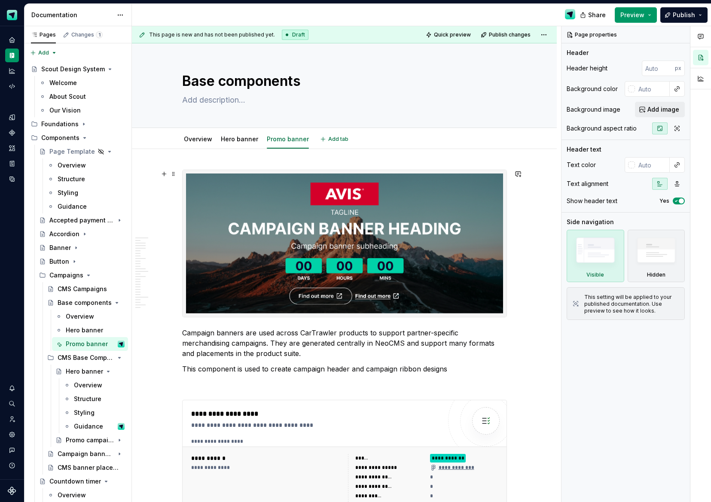
click at [420, 242] on img at bounding box center [344, 244] width 317 height 140
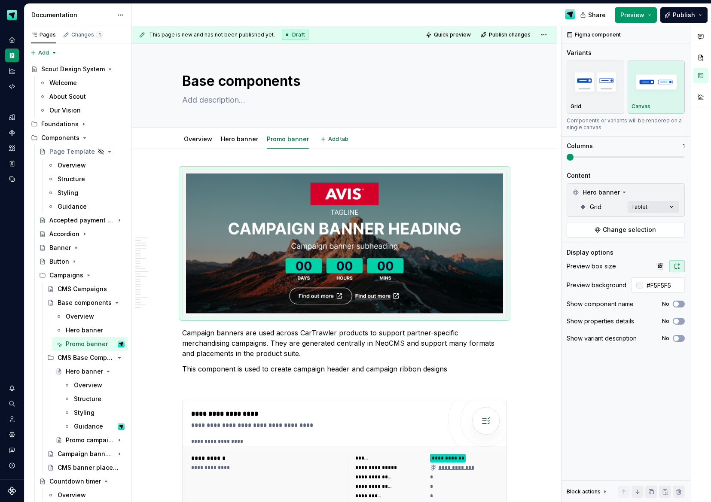
type textarea "*"
click at [674, 193] on button "button" at bounding box center [676, 193] width 12 height 12
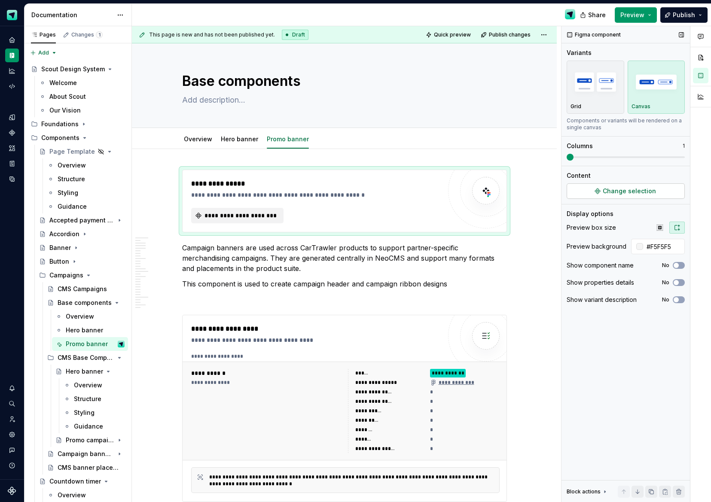
click at [645, 190] on span "Change selection" at bounding box center [629, 191] width 53 height 9
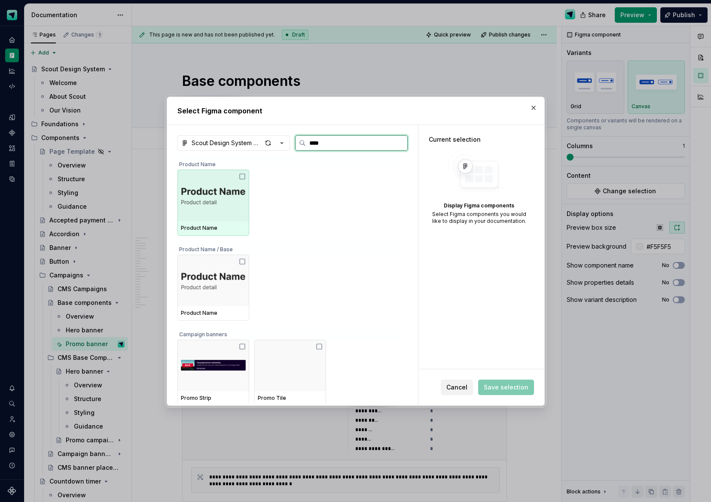
type input "*****"
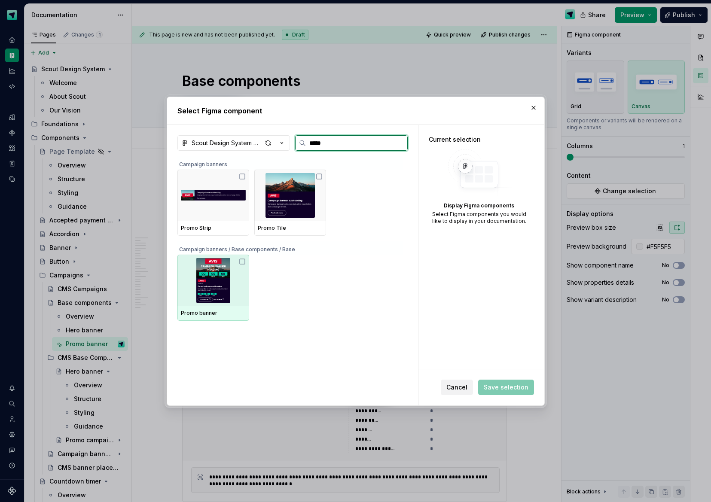
click at [196, 280] on img at bounding box center [213, 280] width 65 height 45
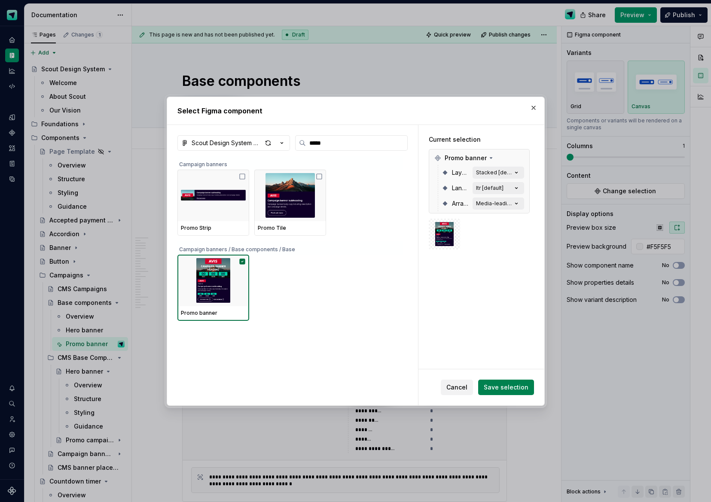
click at [513, 386] on span "Save selection" at bounding box center [506, 387] width 45 height 9
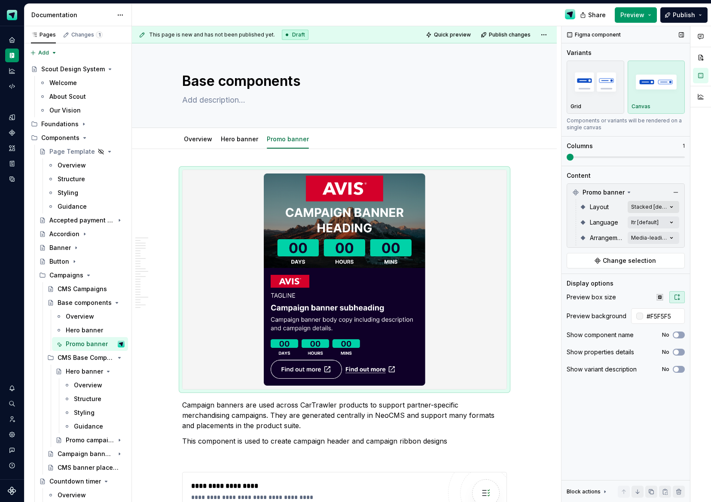
click at [670, 207] on div "Comments Open comments No comments yet Select ‘Comment’ from the block context …" at bounding box center [637, 264] width 150 height 477
click at [575, 262] on div at bounding box center [572, 262] width 7 height 7
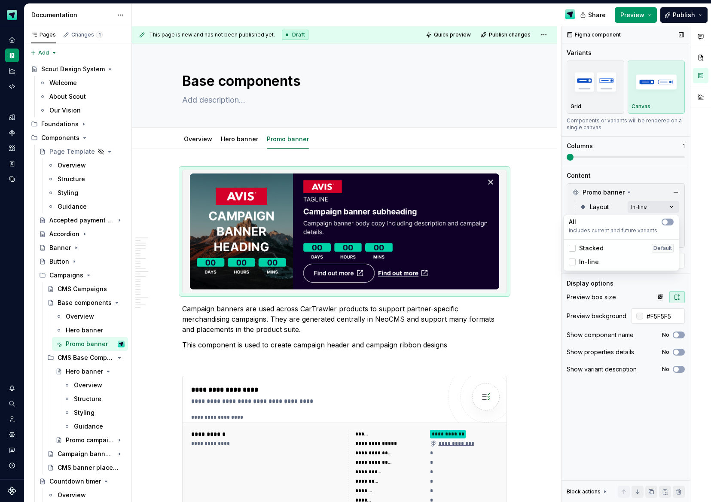
click at [679, 177] on div "Comments Open comments No comments yet Select ‘Comment’ from the block context …" at bounding box center [637, 264] width 150 height 477
type textarea "*"
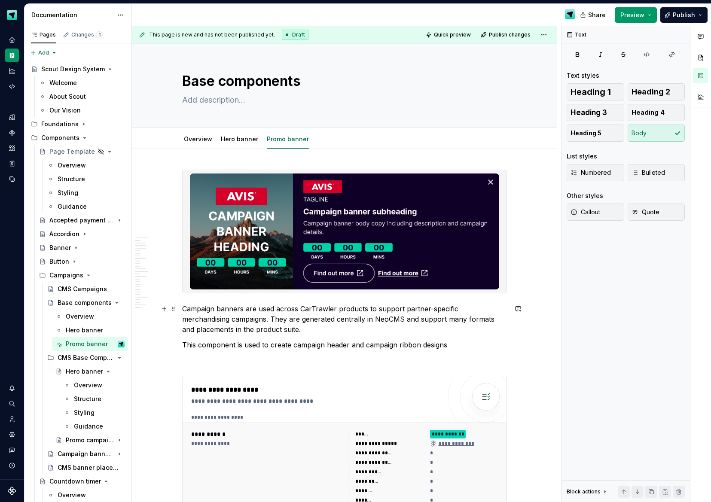
click at [293, 317] on p "Campaign banners are used across CarTrawler products to support partner-specifi…" at bounding box center [344, 319] width 325 height 31
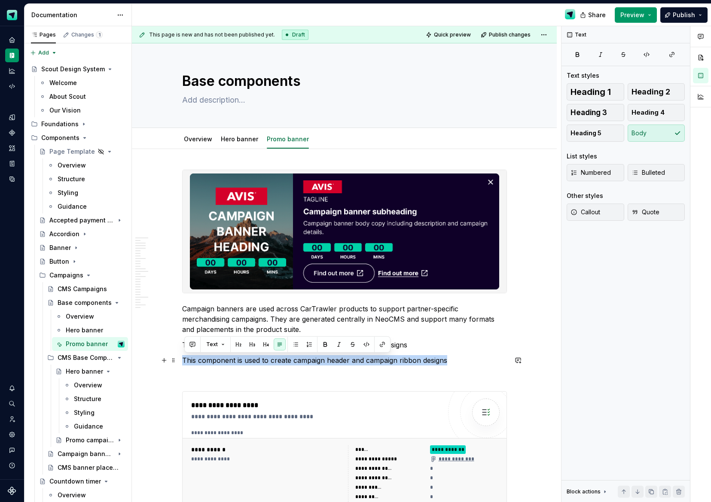
drag, startPoint x: 350, startPoint y: 360, endPoint x: 184, endPoint y: 358, distance: 165.9
click at [184, 358] on p "This component is used to create campaign header and campaign ribbon designs" at bounding box center [344, 360] width 325 height 10
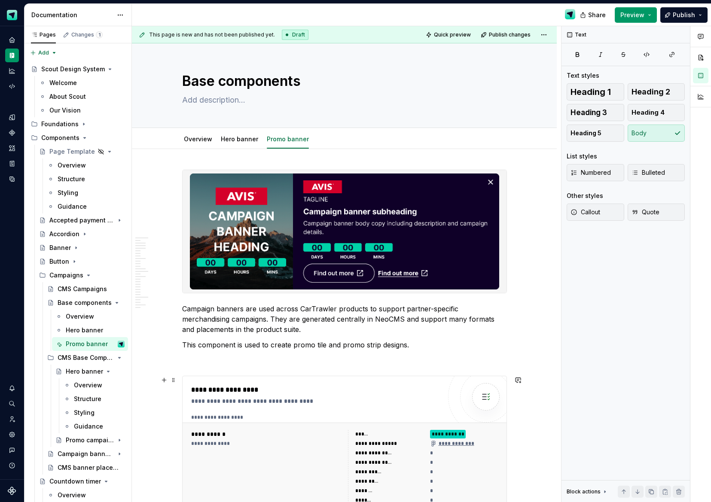
click at [319, 423] on div "**********" at bounding box center [346, 472] width 326 height 99
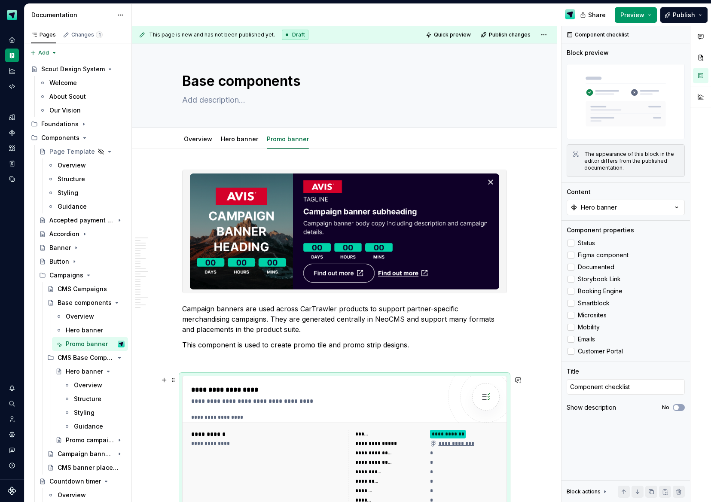
click at [422, 393] on div "**********" at bounding box center [316, 390] width 250 height 10
type textarea "*"
click at [623, 209] on button "Hero banner" at bounding box center [626, 207] width 118 height 15
type input "promo"
click at [609, 244] on div "Promo banner" at bounding box center [593, 242] width 42 height 9
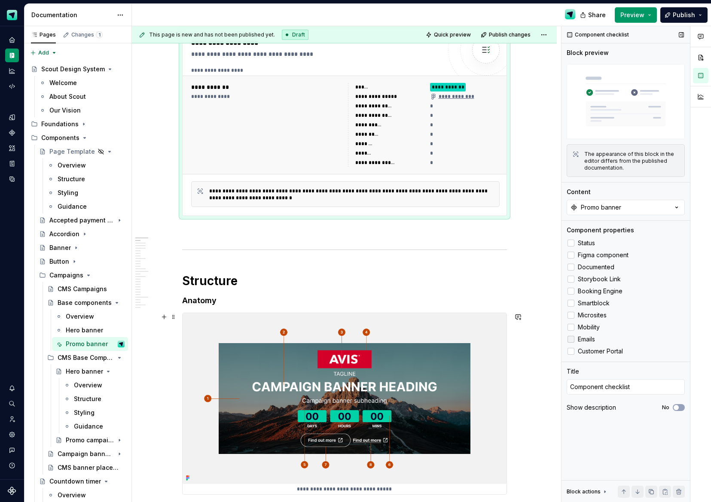
scroll to position [498, 0]
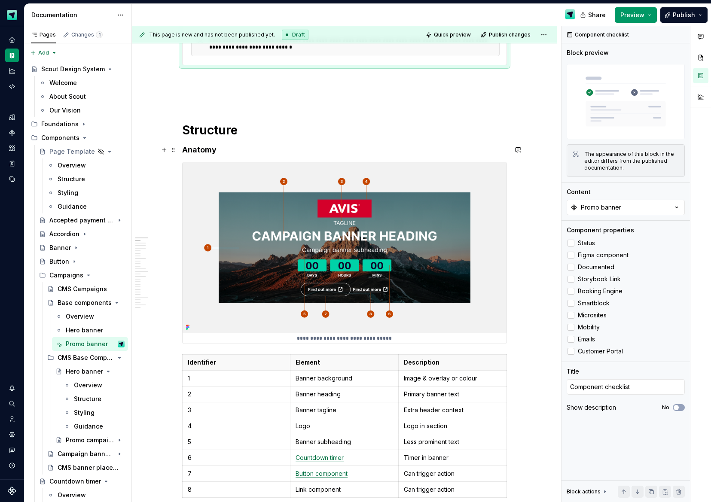
click at [245, 150] on h4 "Anatomy" at bounding box center [344, 150] width 325 height 10
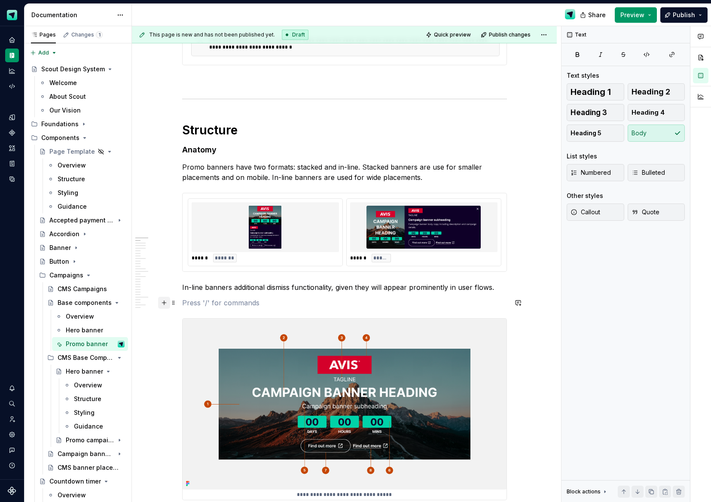
click at [168, 303] on button "button" at bounding box center [164, 303] width 12 height 12
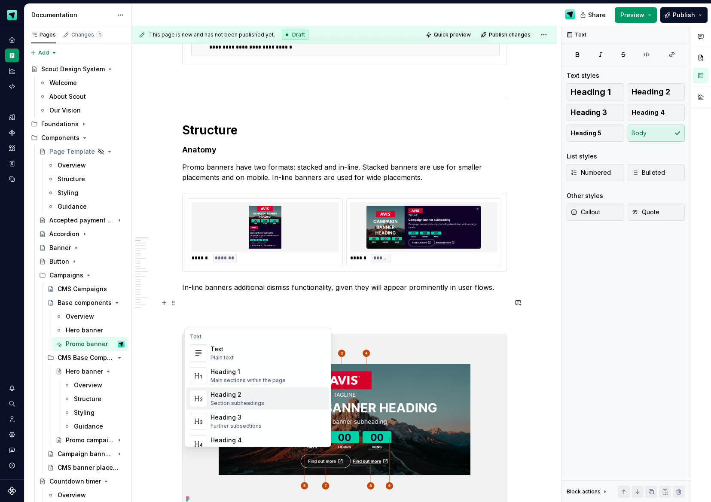
click at [276, 396] on div "Heading 2 Section subheadings" at bounding box center [268, 398] width 115 height 17
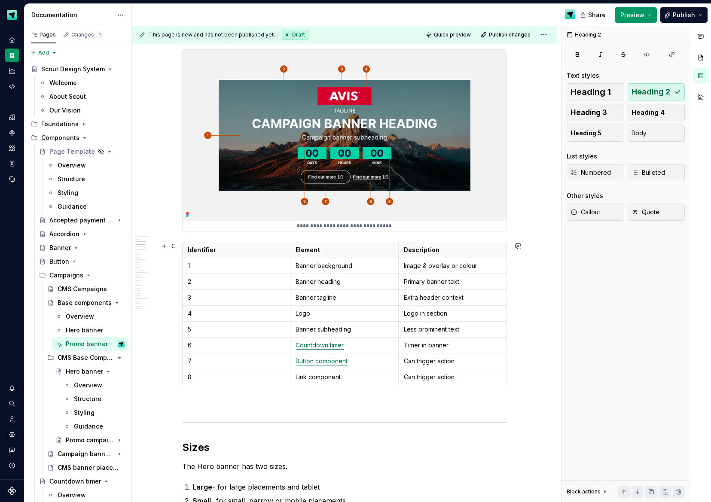
scroll to position [794, 0]
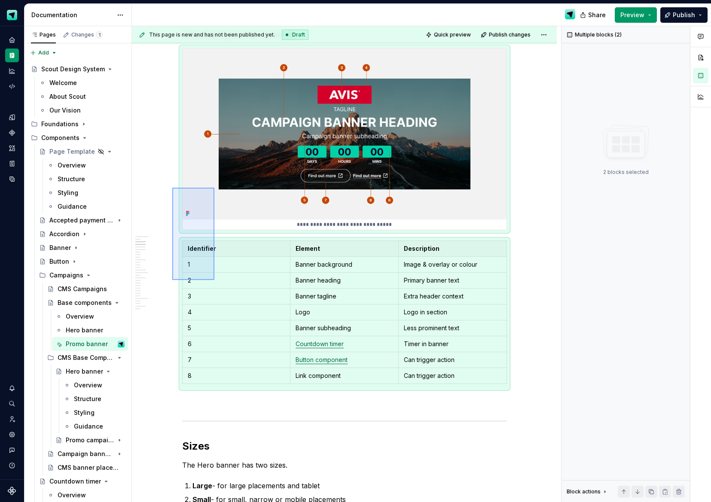
click at [215, 280] on div "**********" at bounding box center [346, 264] width 429 height 477
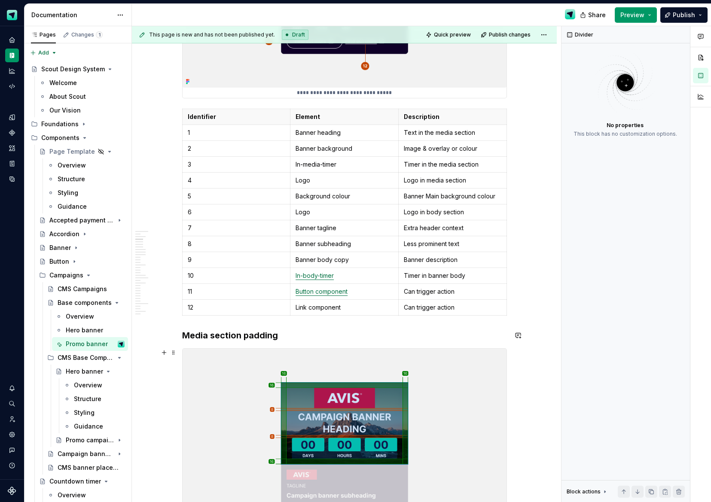
scroll to position [998, 0]
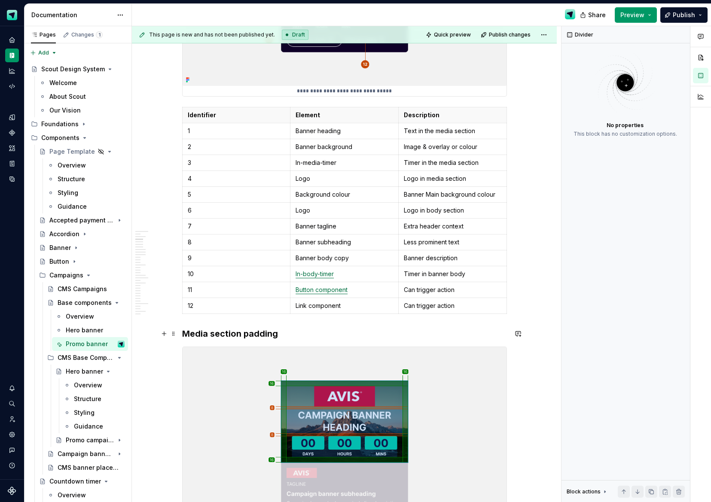
click at [276, 335] on h3 "Media section padding" at bounding box center [344, 334] width 325 height 12
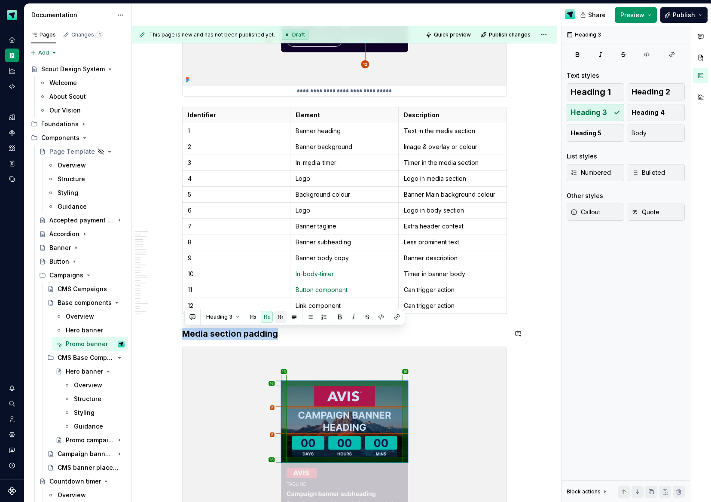
click at [280, 320] on button "button" at bounding box center [281, 317] width 12 height 12
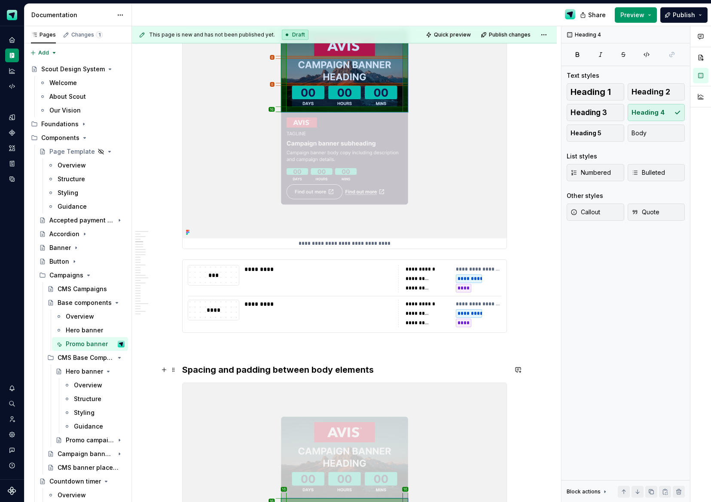
scroll to position [1349, 0]
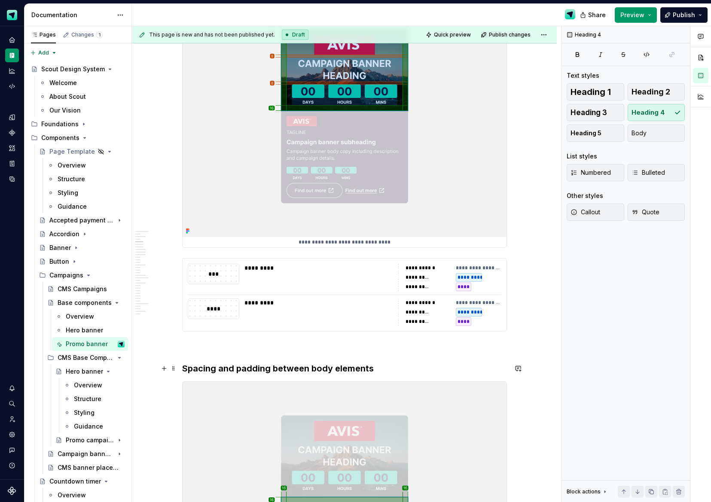
click at [245, 369] on h3 "Spacing and padding between body elements" at bounding box center [344, 369] width 325 height 12
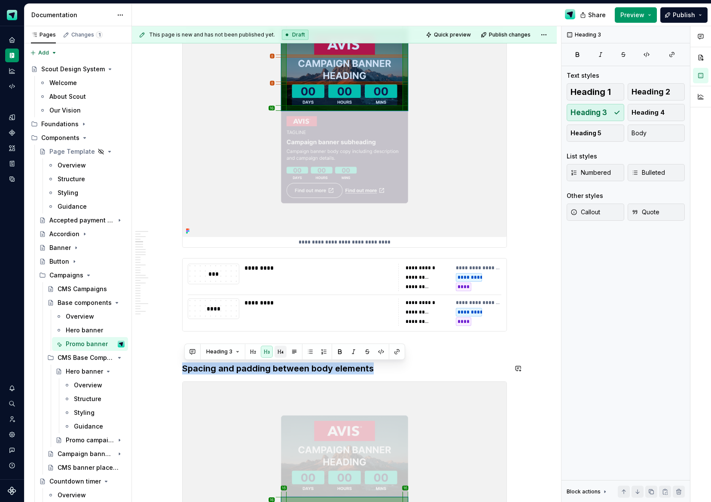
click at [278, 350] on button "button" at bounding box center [281, 352] width 12 height 12
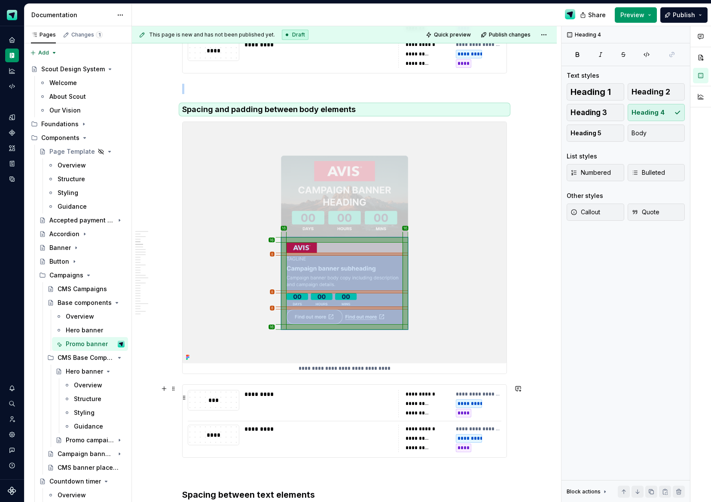
scroll to position [1706, 0]
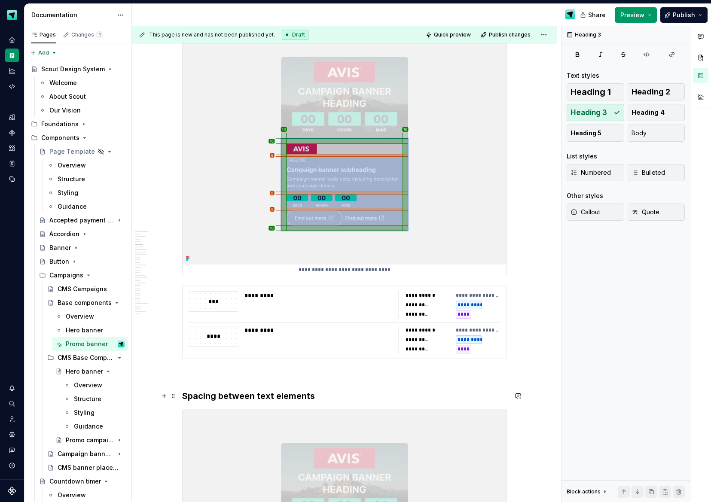
click at [261, 399] on h3 "Spacing between text elements" at bounding box center [344, 396] width 325 height 12
click at [281, 380] on button "button" at bounding box center [281, 379] width 12 height 12
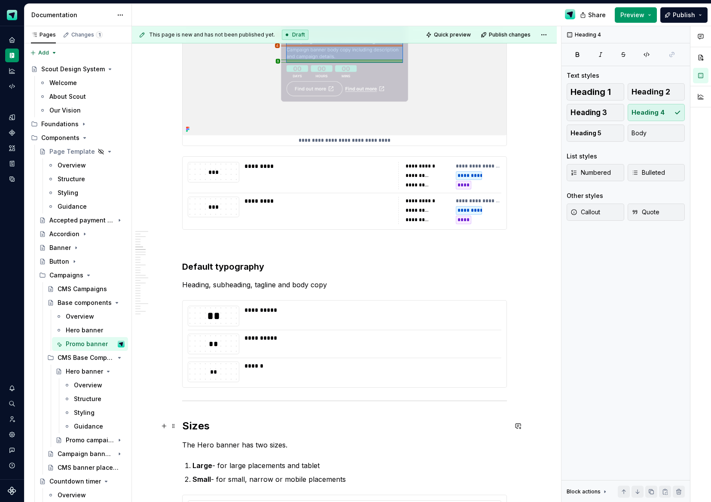
scroll to position [2257, 0]
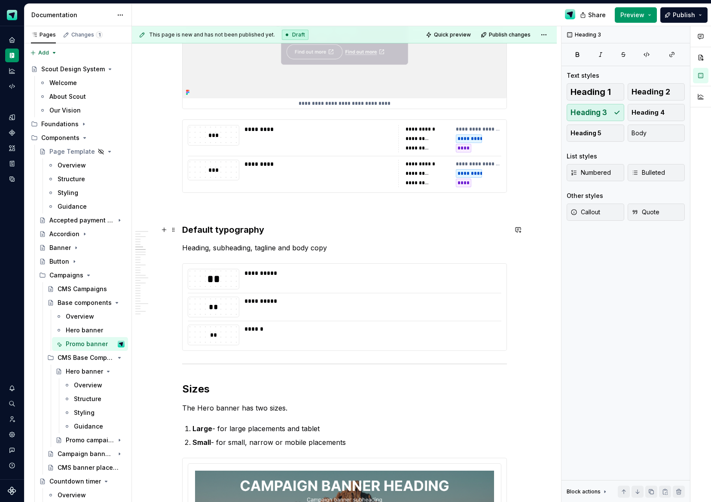
click at [235, 229] on h3 "Default typography" at bounding box center [344, 230] width 325 height 12
click at [279, 214] on button "button" at bounding box center [281, 213] width 12 height 12
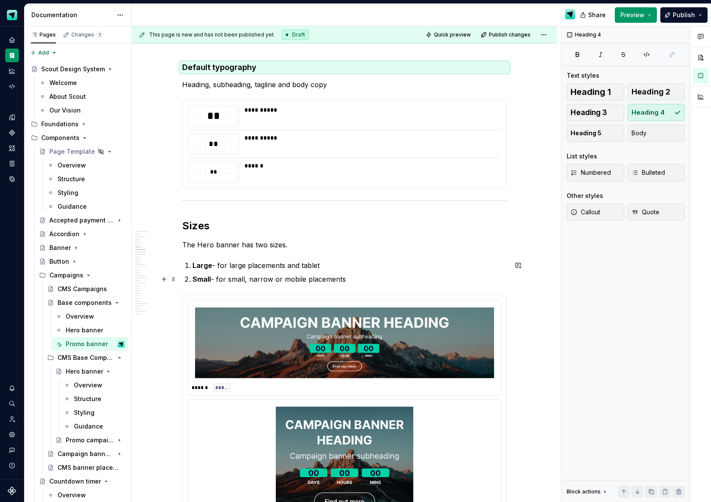
scroll to position [2418, 0]
click at [184, 199] on div at bounding box center [344, 202] width 325 height 6
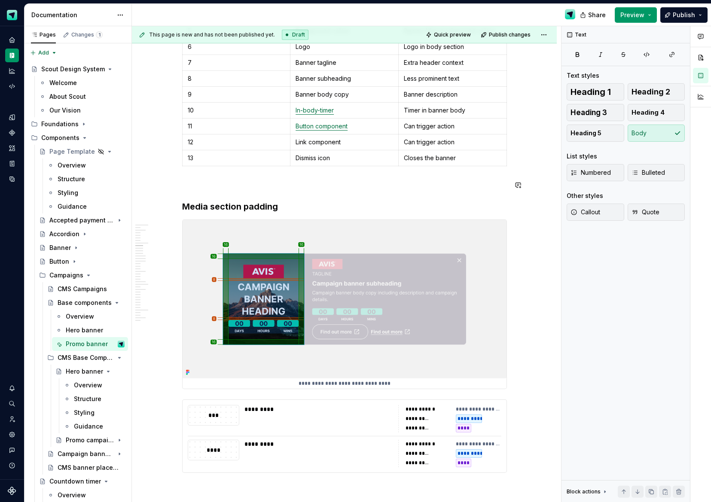
scroll to position [2905, 0]
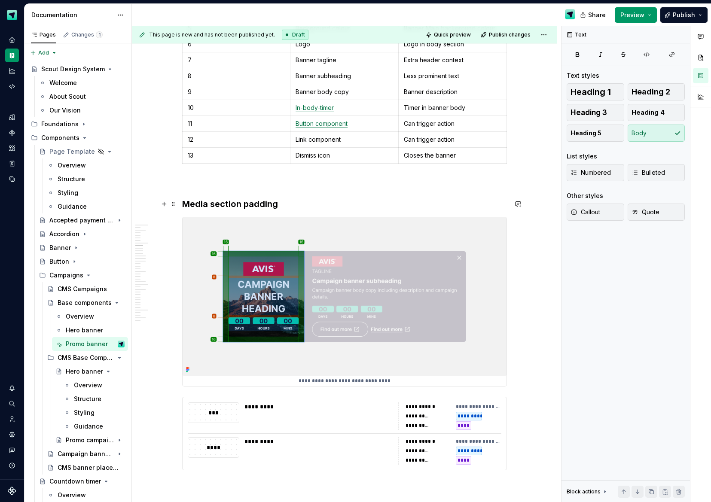
click at [242, 203] on h3 "Media section padding" at bounding box center [344, 204] width 325 height 12
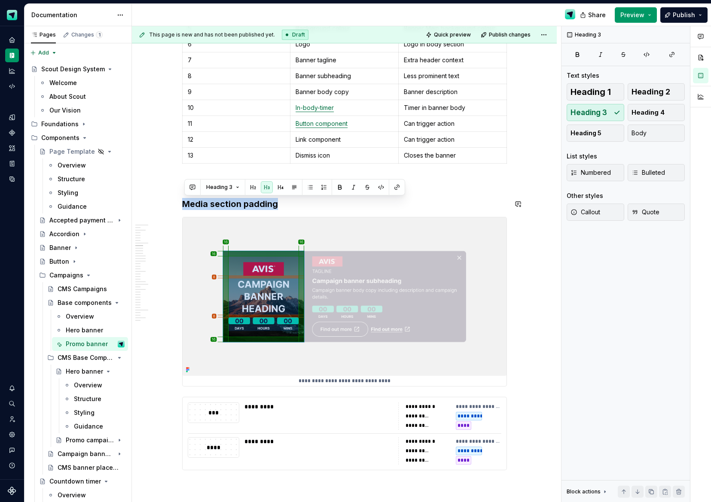
drag, startPoint x: 278, startPoint y: 190, endPoint x: 248, endPoint y: 229, distance: 49.0
click at [278, 190] on button "button" at bounding box center [281, 187] width 12 height 12
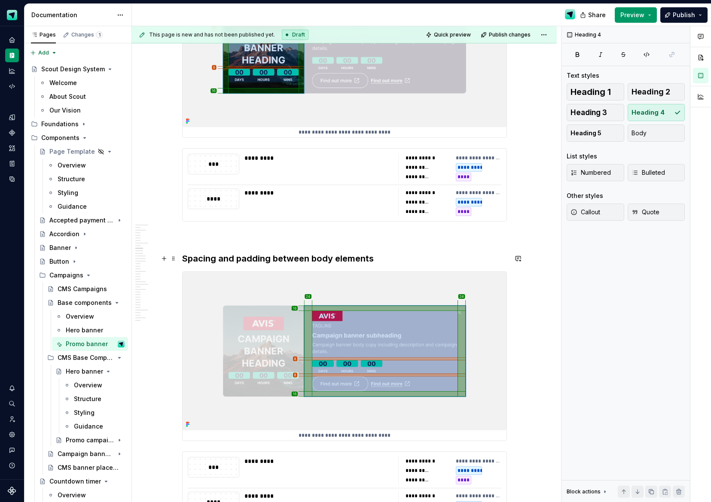
scroll to position [3151, 0]
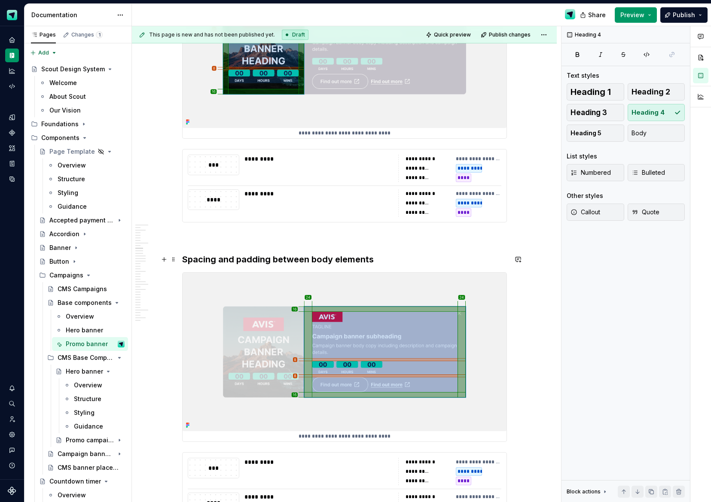
click at [236, 262] on h3 "Spacing and padding between body elements" at bounding box center [344, 260] width 325 height 12
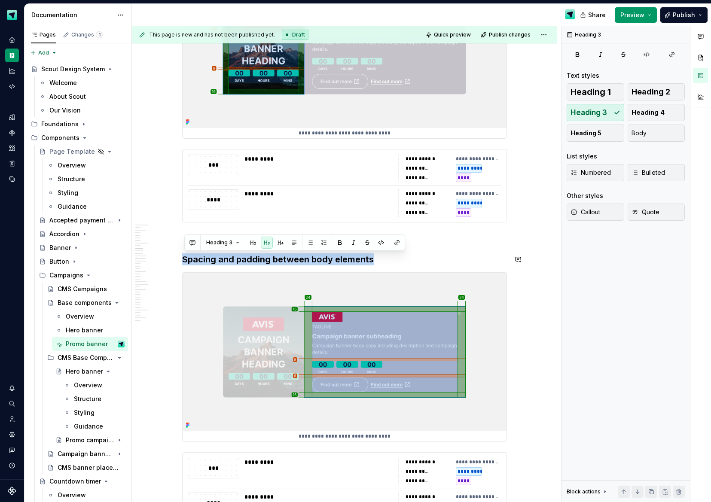
drag, startPoint x: 277, startPoint y: 241, endPoint x: 243, endPoint y: 291, distance: 60.6
click at [278, 241] on button "button" at bounding box center [281, 243] width 12 height 12
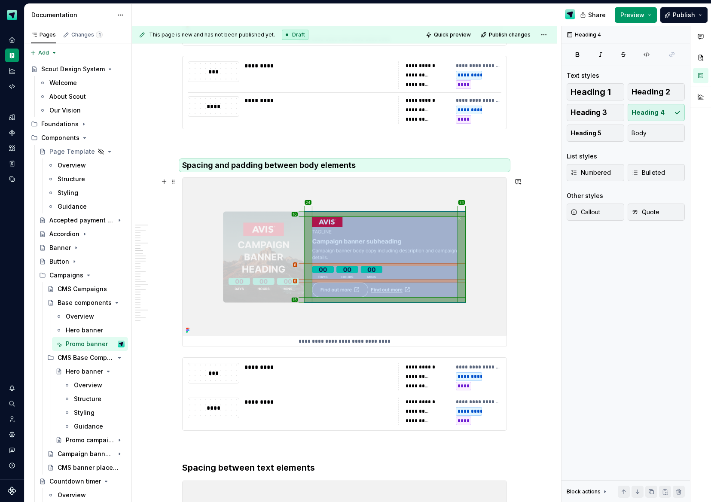
scroll to position [3332, 0]
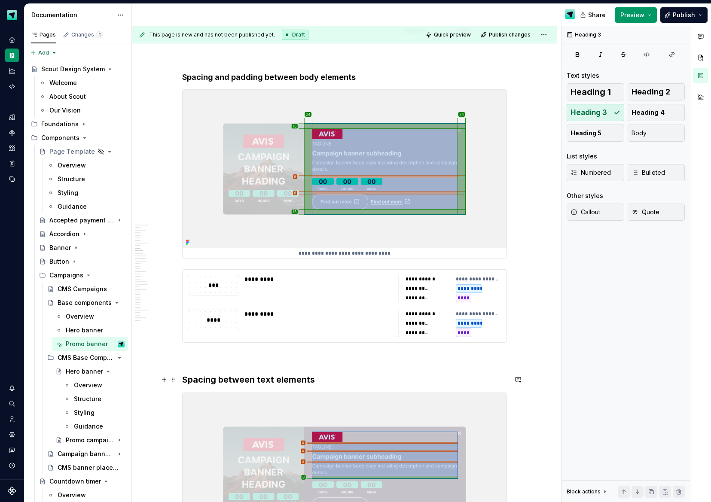
click at [249, 375] on h3 "Spacing between text elements" at bounding box center [344, 380] width 325 height 12
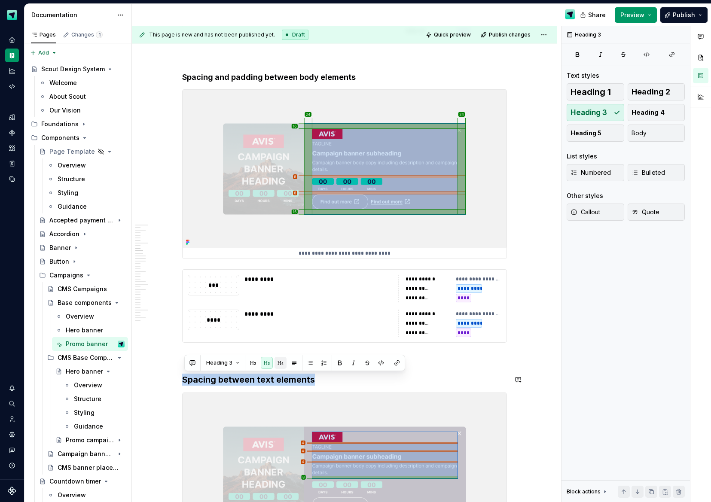
click at [280, 362] on button "button" at bounding box center [281, 363] width 12 height 12
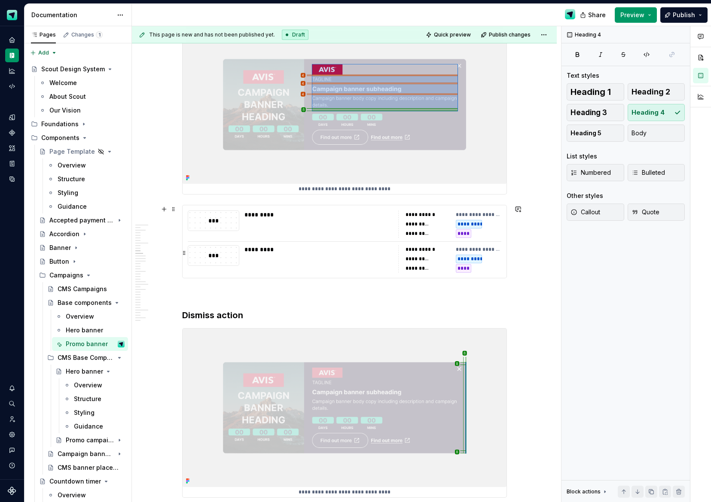
scroll to position [3747, 0]
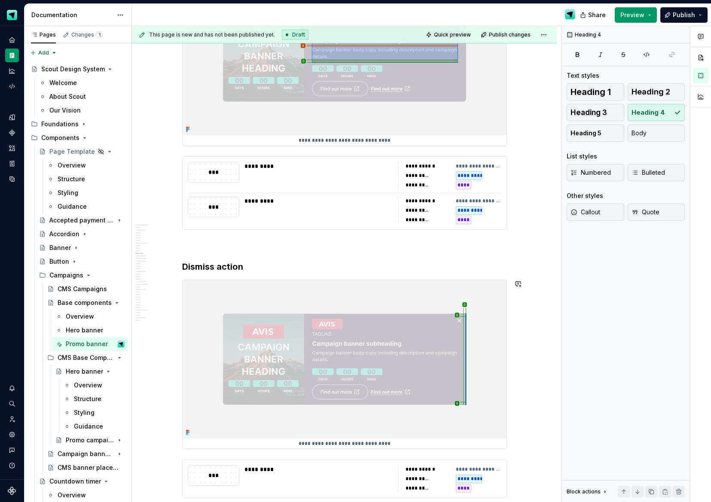
click at [229, 266] on h3 "Dismiss action" at bounding box center [344, 267] width 325 height 12
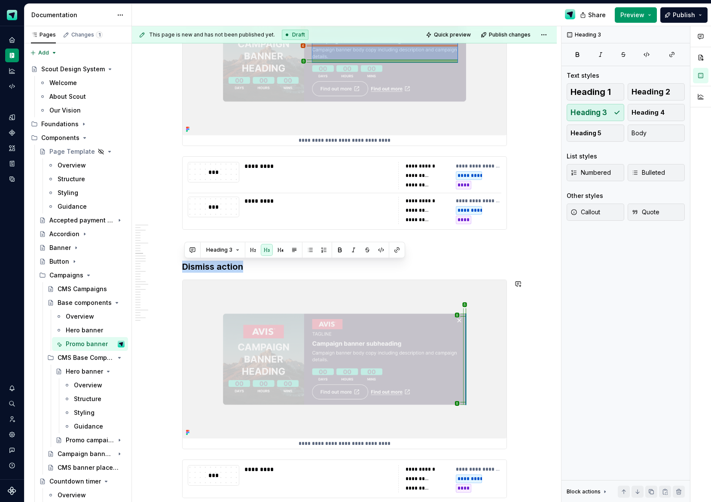
drag, startPoint x: 278, startPoint y: 248, endPoint x: 260, endPoint y: 255, distance: 19.5
click at [278, 248] on button "button" at bounding box center [281, 250] width 12 height 12
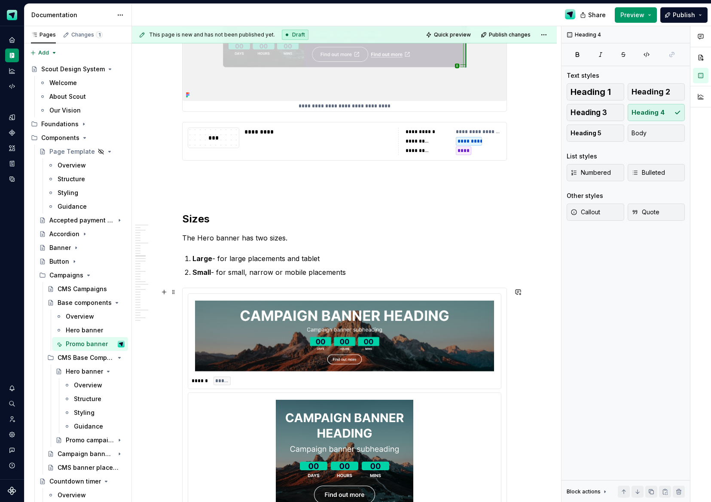
scroll to position [4056, 0]
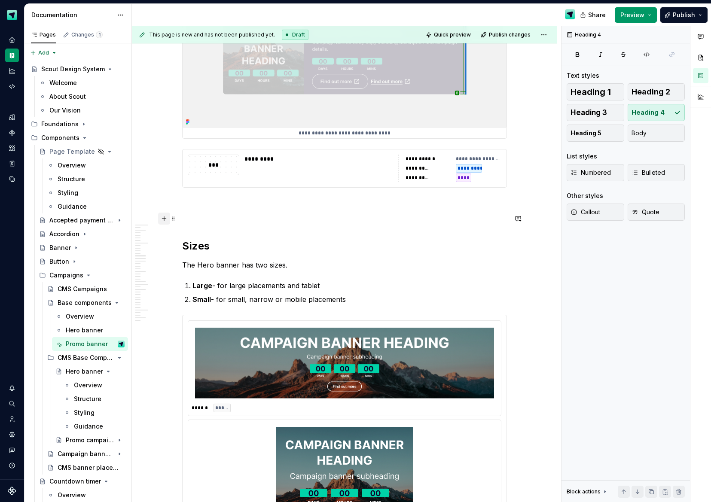
click at [168, 220] on button "button" at bounding box center [164, 219] width 12 height 12
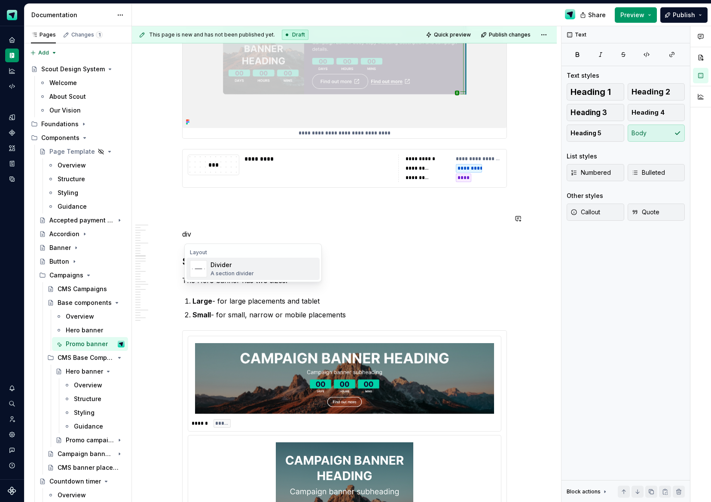
click at [238, 268] on div "Divider" at bounding box center [232, 265] width 43 height 9
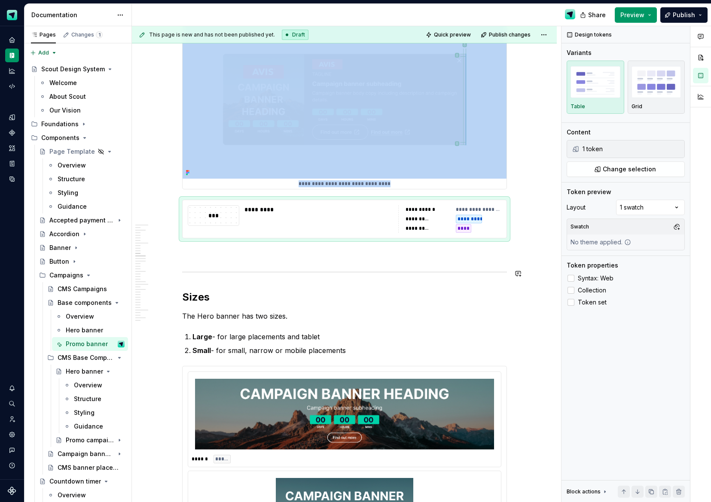
scroll to position [3981, 0]
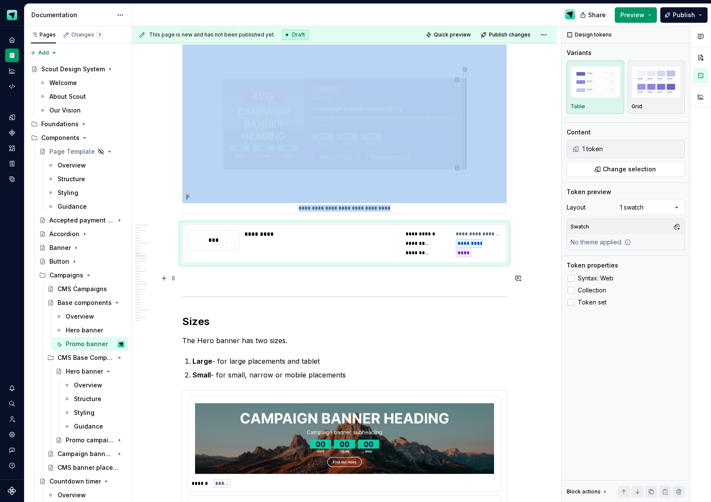
click at [232, 281] on p at bounding box center [344, 278] width 325 height 10
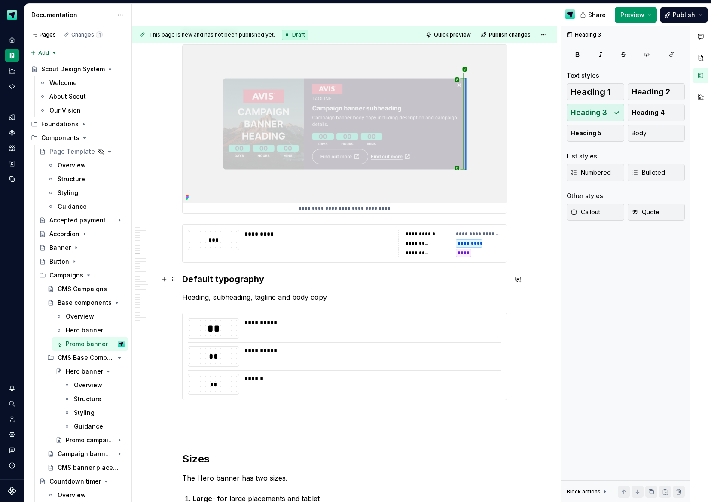
click at [184, 279] on h3 "Default typography" at bounding box center [344, 279] width 325 height 12
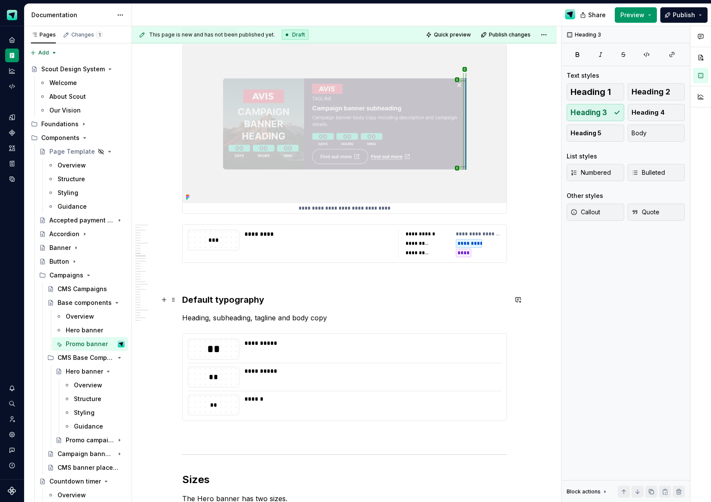
click at [205, 297] on h3 "Default typography" at bounding box center [344, 300] width 325 height 12
click at [206, 298] on h3 "Default typography" at bounding box center [344, 300] width 325 height 12
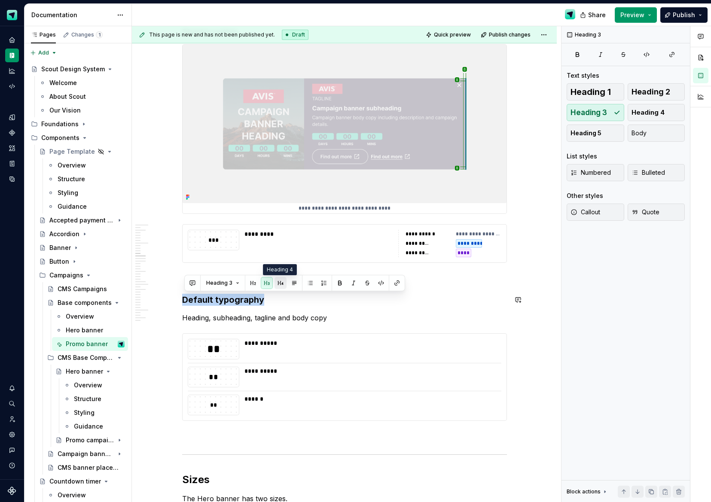
click at [276, 282] on button "button" at bounding box center [281, 283] width 12 height 12
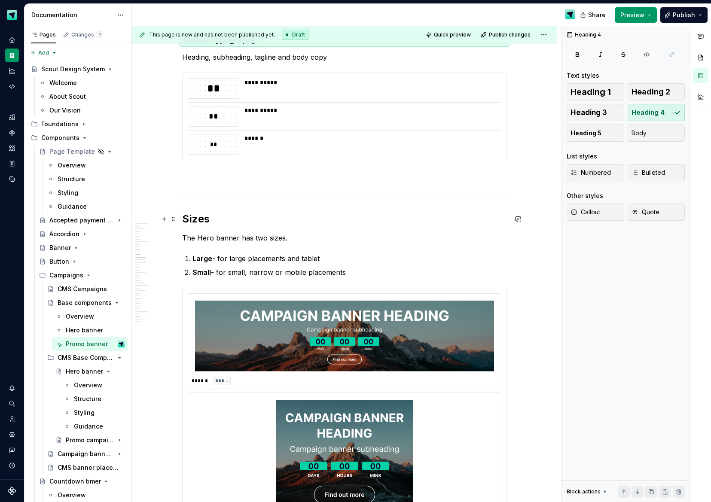
scroll to position [4339, 0]
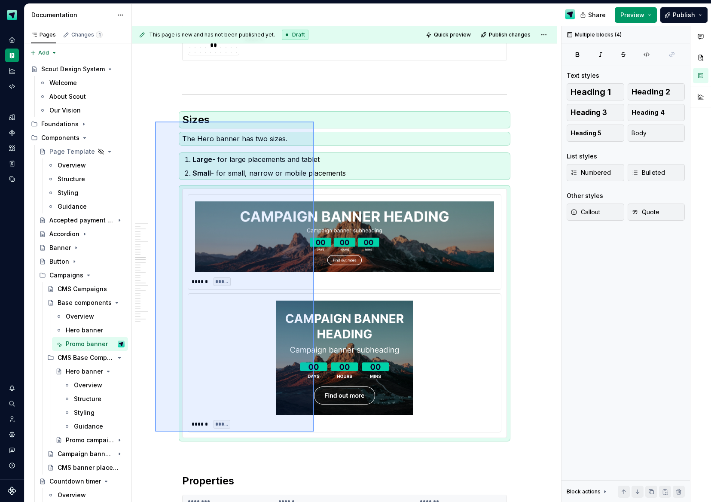
drag, startPoint x: 155, startPoint y: 122, endPoint x: 314, endPoint y: 432, distance: 349.0
click at [314, 432] on div "This page is new and has not been published yet. Draft Quick preview Publish ch…" at bounding box center [346, 264] width 429 height 477
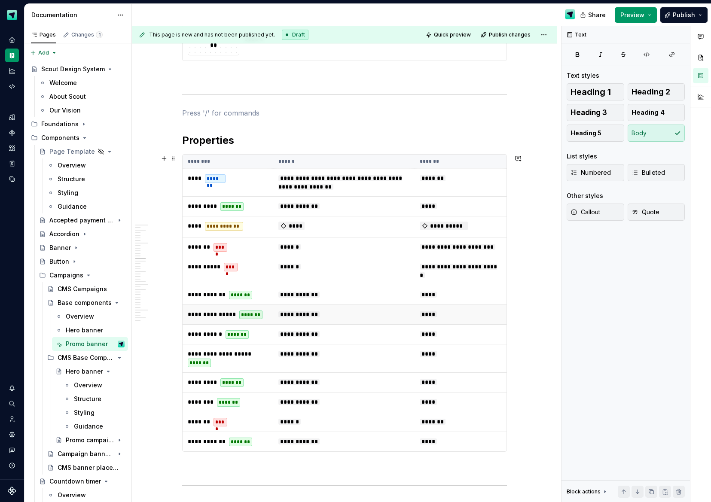
click at [458, 325] on td "****" at bounding box center [461, 315] width 92 height 20
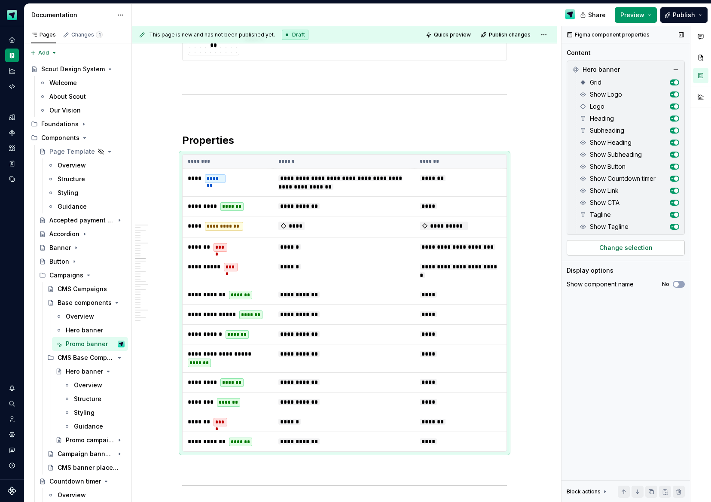
click at [652, 251] on button "Change selection" at bounding box center [626, 247] width 118 height 15
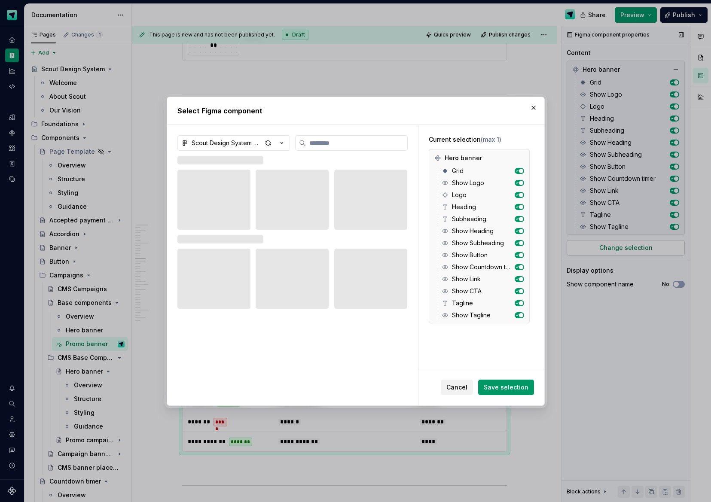
type textarea "*"
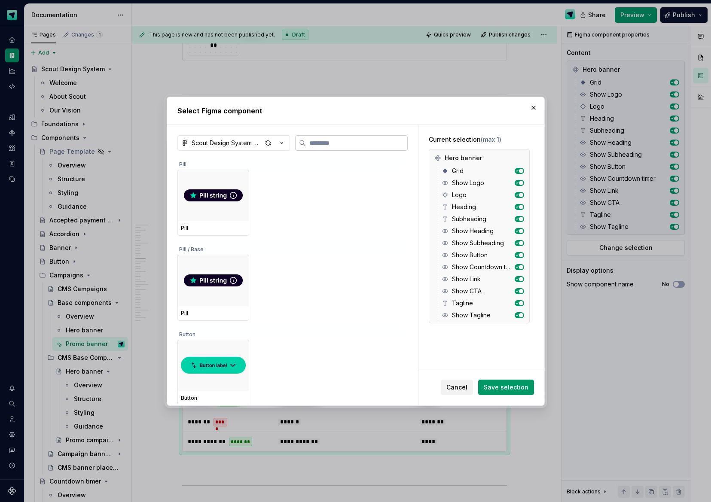
click at [329, 144] on input "search" at bounding box center [356, 143] width 101 height 9
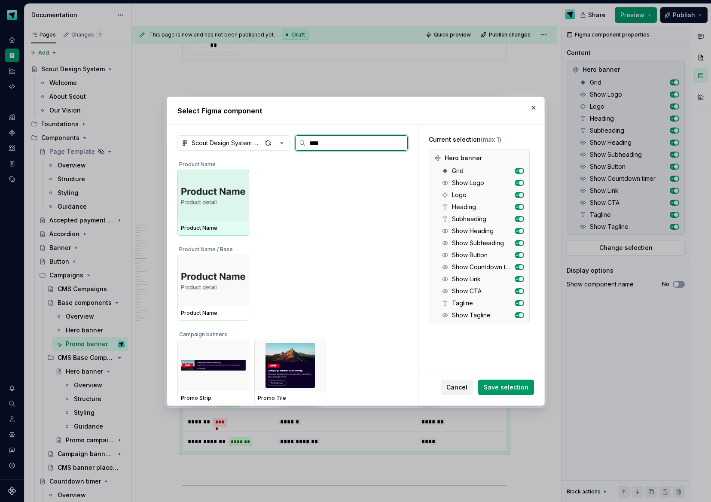
type input "*****"
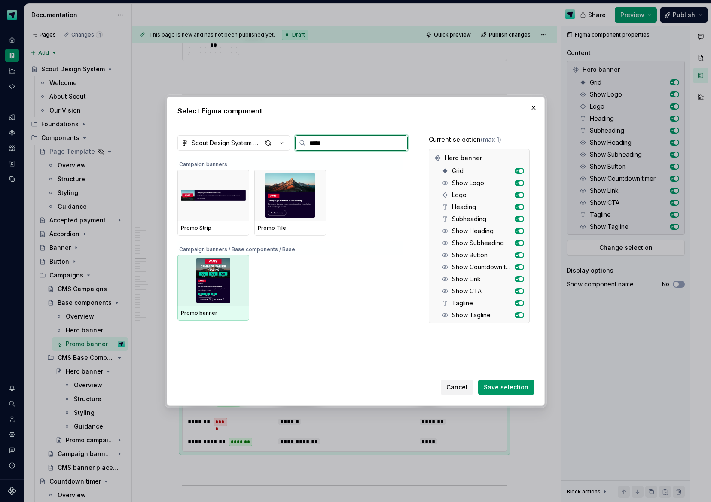
click at [218, 284] on img at bounding box center [213, 280] width 65 height 45
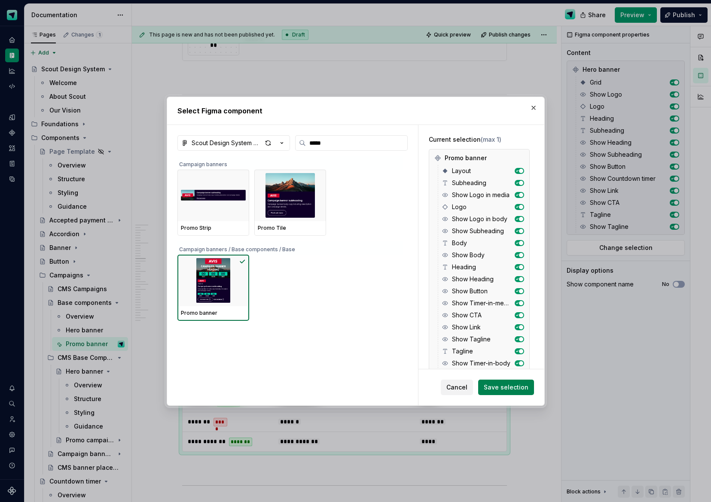
click at [496, 387] on span "Save selection" at bounding box center [506, 387] width 45 height 9
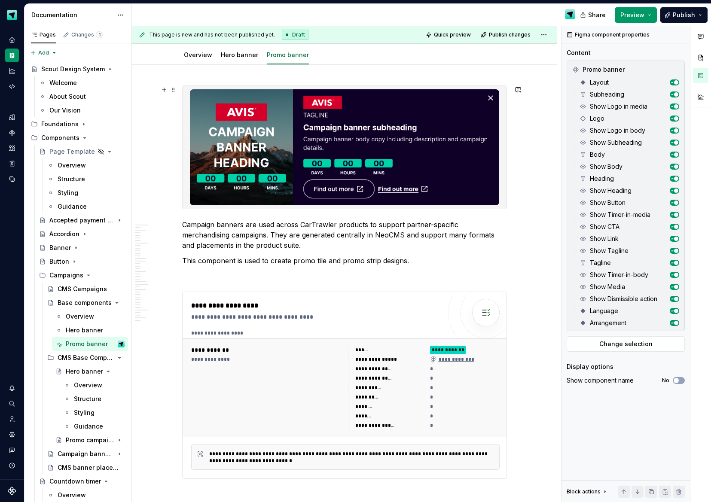
scroll to position [0, 0]
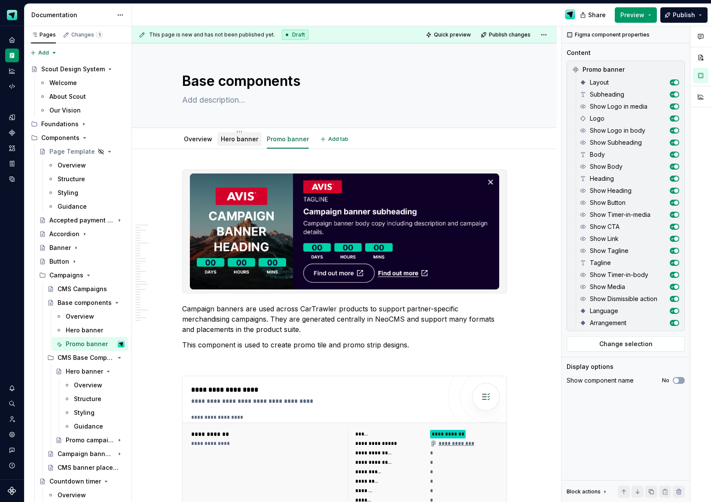
click at [243, 136] on link "Hero banner" at bounding box center [239, 138] width 37 height 7
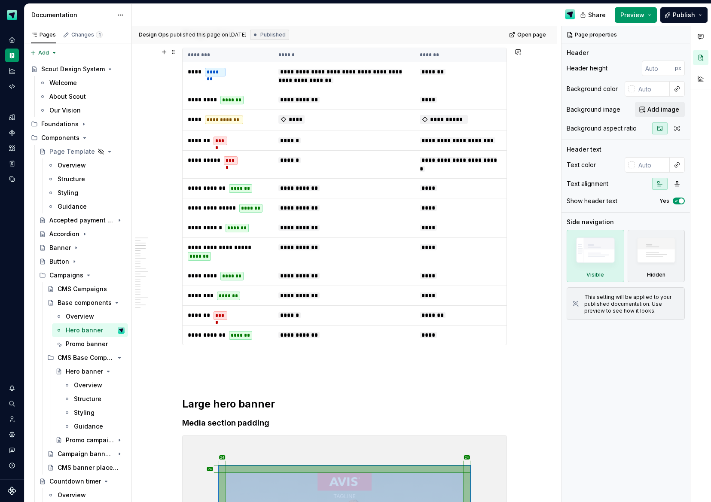
scroll to position [1295, 0]
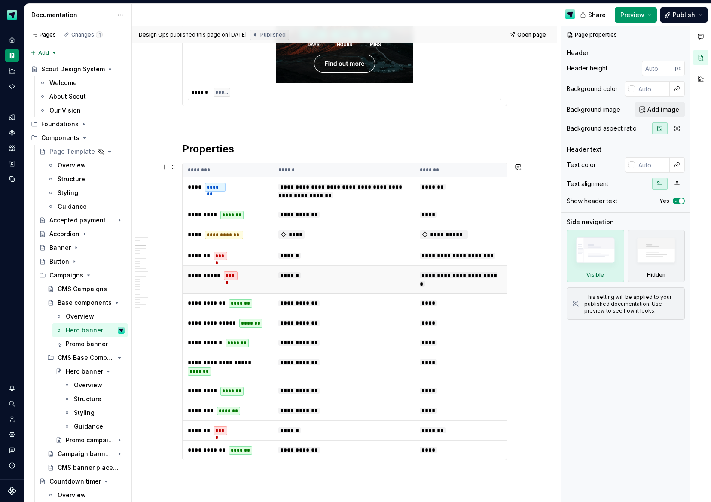
click at [381, 280] on td "******" at bounding box center [343, 280] width 141 height 28
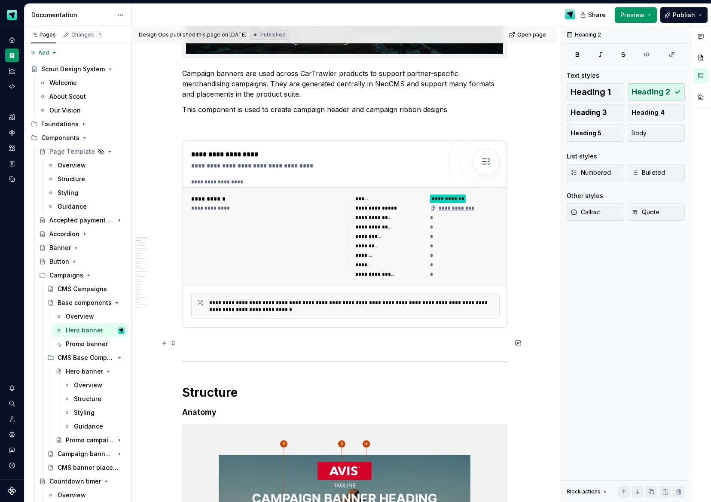
scroll to position [0, 0]
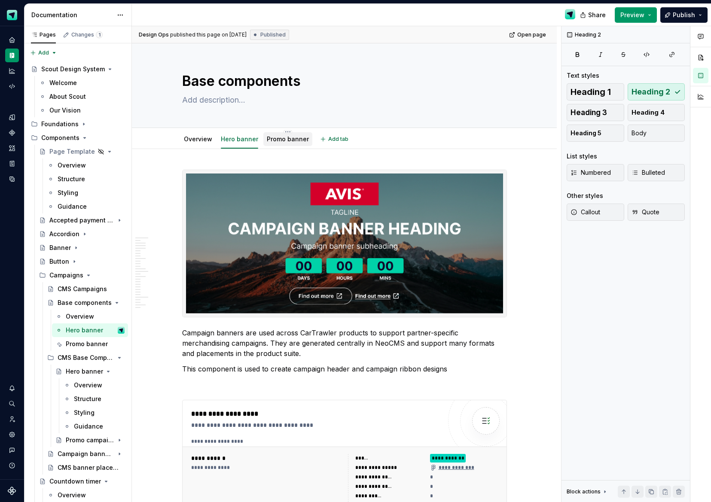
click at [281, 140] on link "Promo banner" at bounding box center [288, 138] width 42 height 7
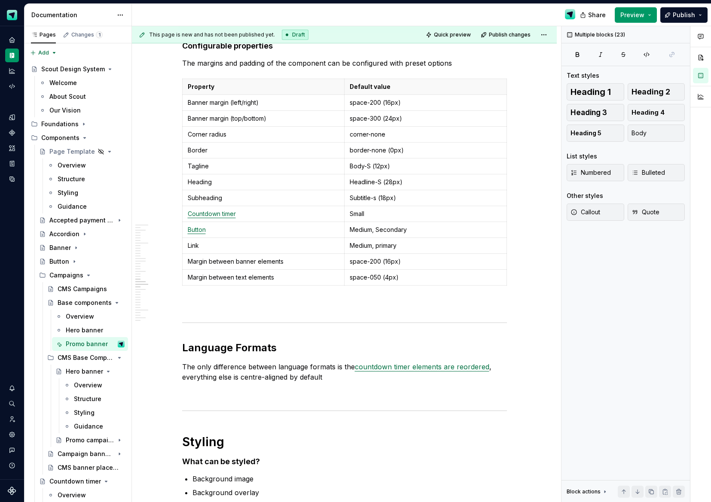
scroll to position [6513, 0]
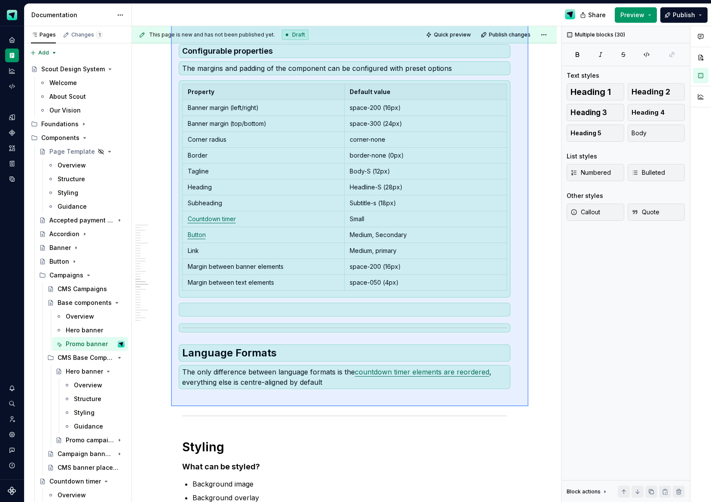
drag, startPoint x: 240, startPoint y: 261, endPoint x: 530, endPoint y: 406, distance: 324.0
click at [530, 406] on div "**********" at bounding box center [346, 264] width 429 height 477
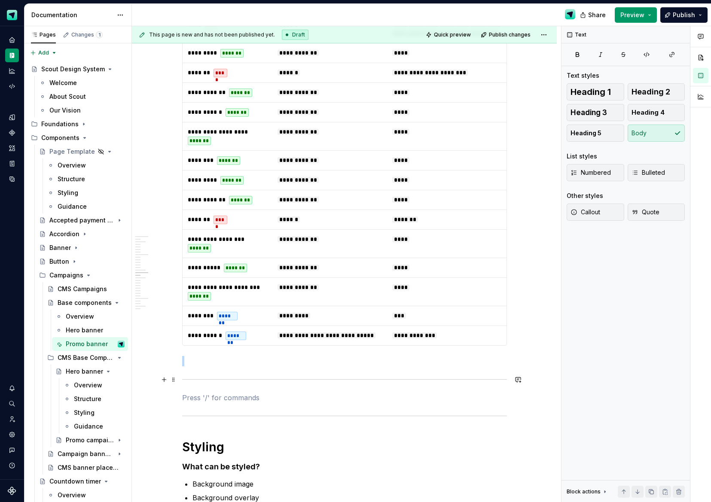
scroll to position [4609, 0]
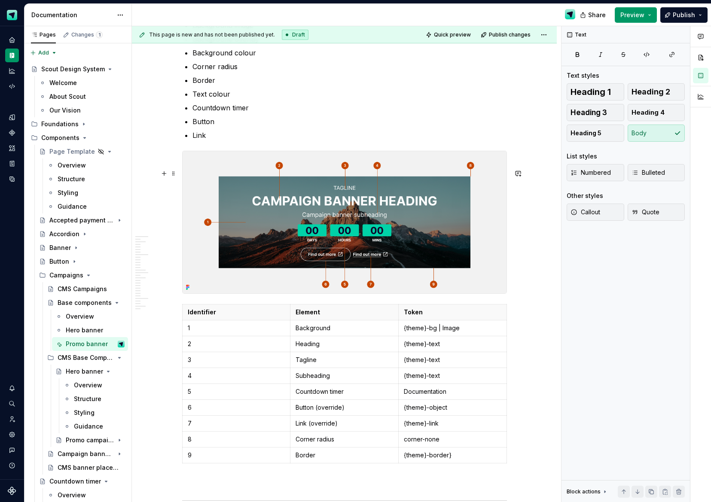
scroll to position [5078, 0]
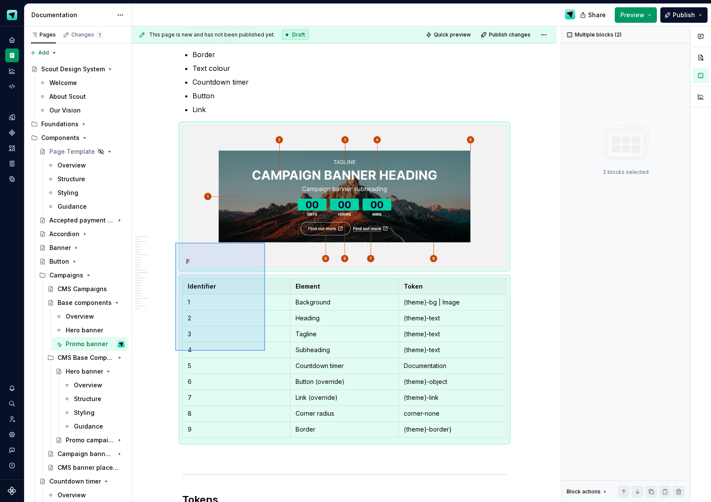
click at [266, 351] on div "**********" at bounding box center [346, 264] width 429 height 477
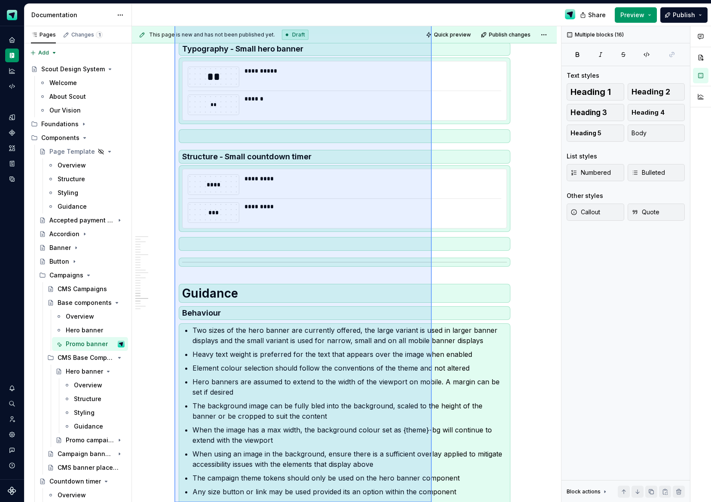
scroll to position [6273, 0]
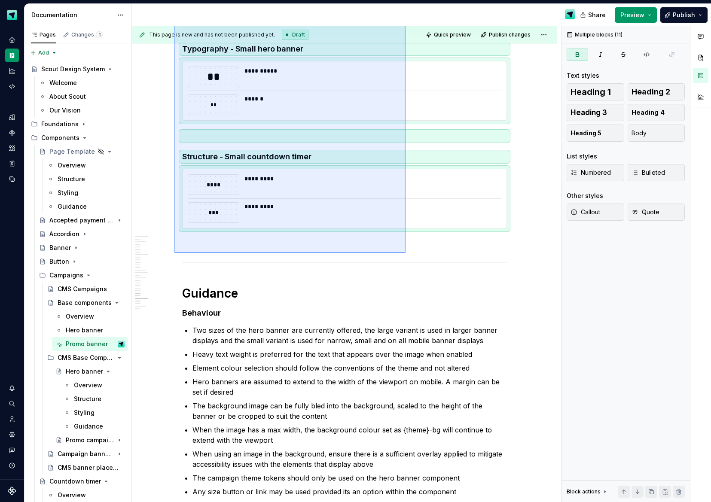
drag, startPoint x: 177, startPoint y: 239, endPoint x: 406, endPoint y: 253, distance: 229.1
click at [406, 253] on div "**********" at bounding box center [346, 264] width 429 height 477
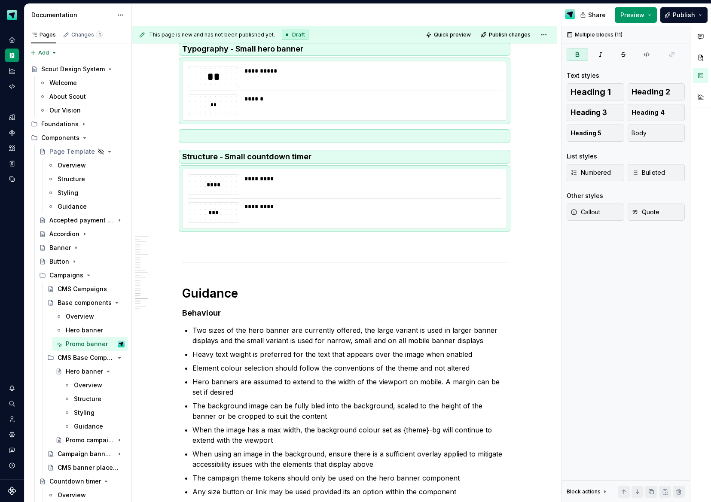
scroll to position [5801, 0]
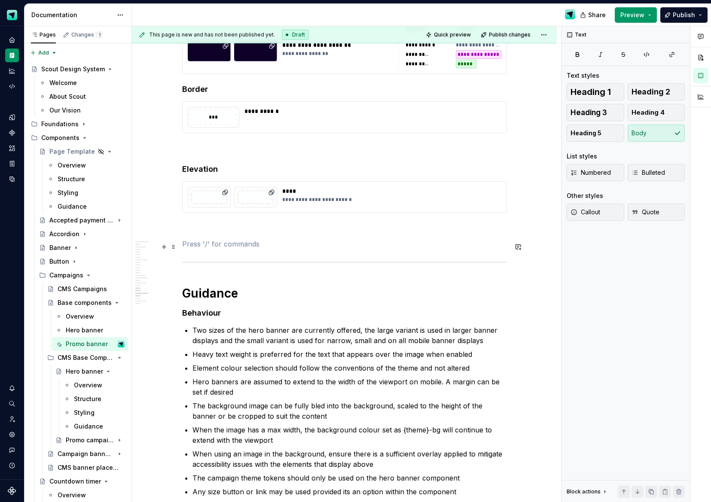
click at [234, 234] on p at bounding box center [344, 228] width 325 height 10
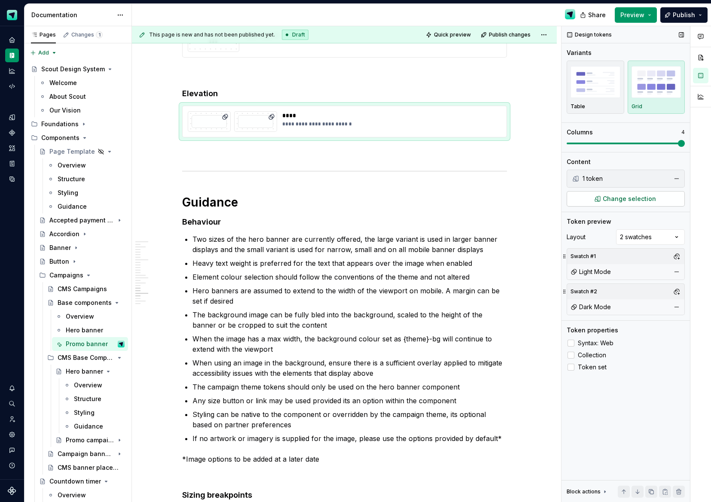
scroll to position [5958, 0]
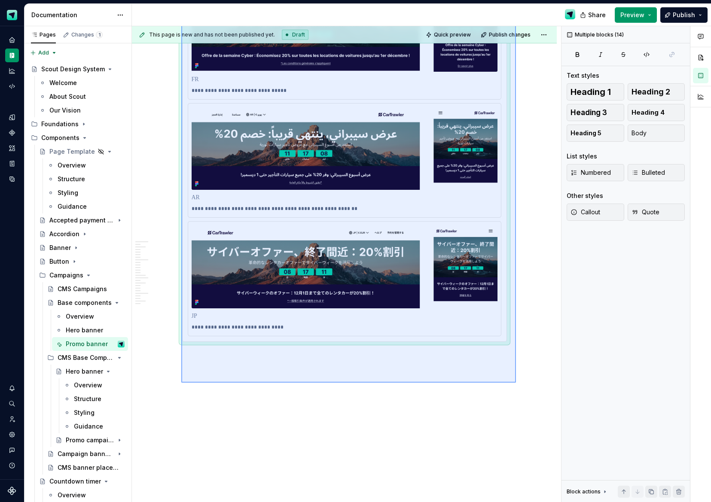
drag, startPoint x: 181, startPoint y: 159, endPoint x: 515, endPoint y: 382, distance: 401.2
click at [515, 382] on div "**********" at bounding box center [346, 264] width 429 height 477
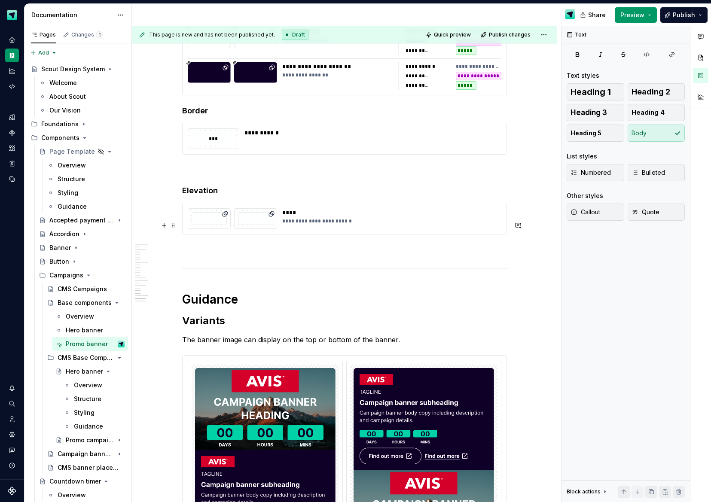
scroll to position [5827, 0]
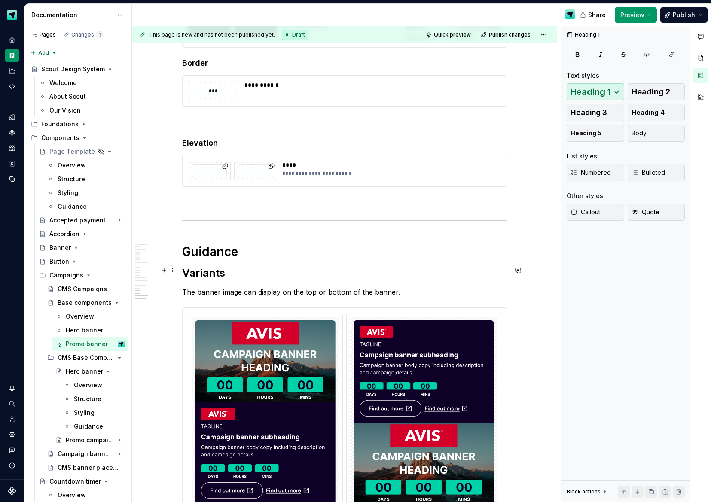
click at [226, 260] on h1 "Guidance" at bounding box center [344, 251] width 325 height 15
click at [216, 280] on h2 "Variants" at bounding box center [344, 273] width 325 height 14
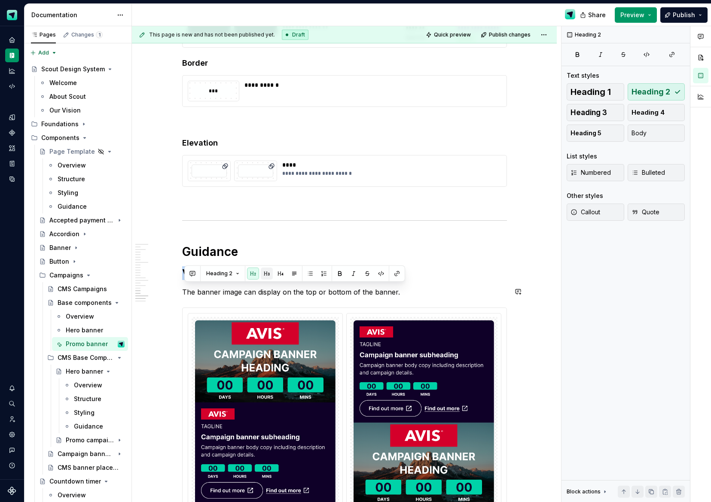
click at [266, 277] on button "button" at bounding box center [267, 274] width 12 height 12
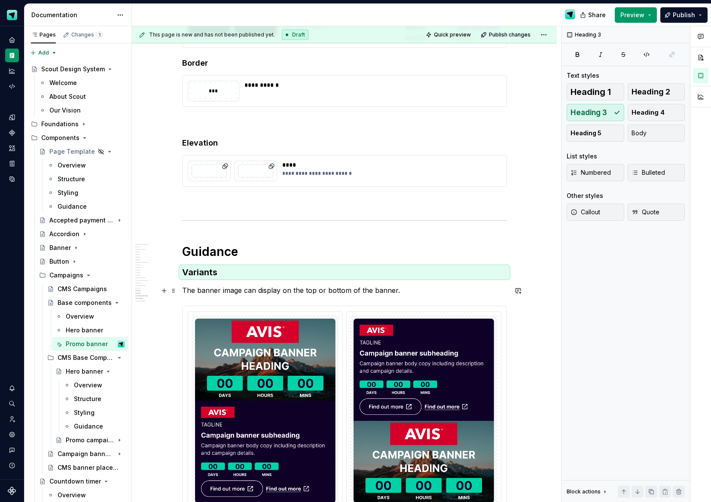
click at [205, 278] on h3 "Variants" at bounding box center [344, 272] width 325 height 12
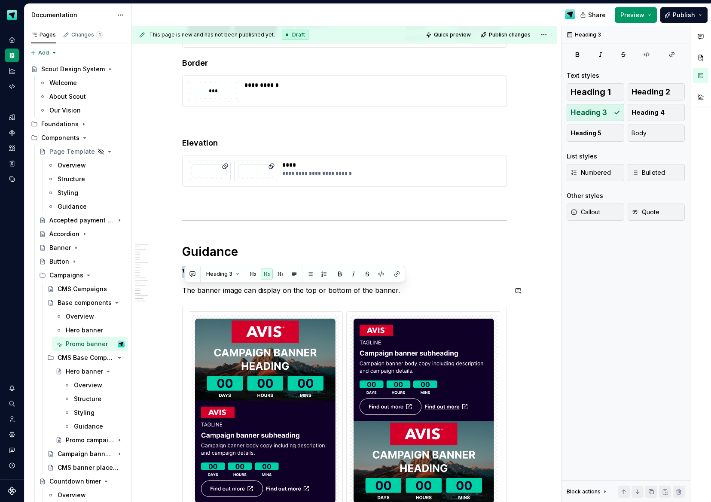
drag, startPoint x: 280, startPoint y: 277, endPoint x: 275, endPoint y: 280, distance: 5.0
click at [280, 277] on button "button" at bounding box center [281, 274] width 12 height 12
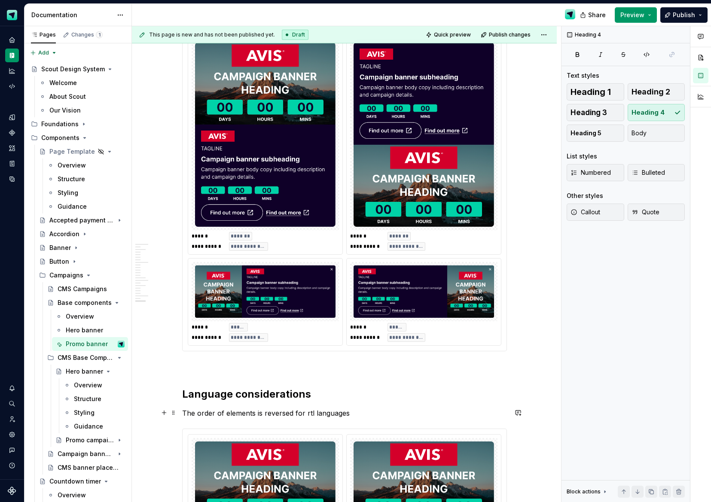
scroll to position [6189, 0]
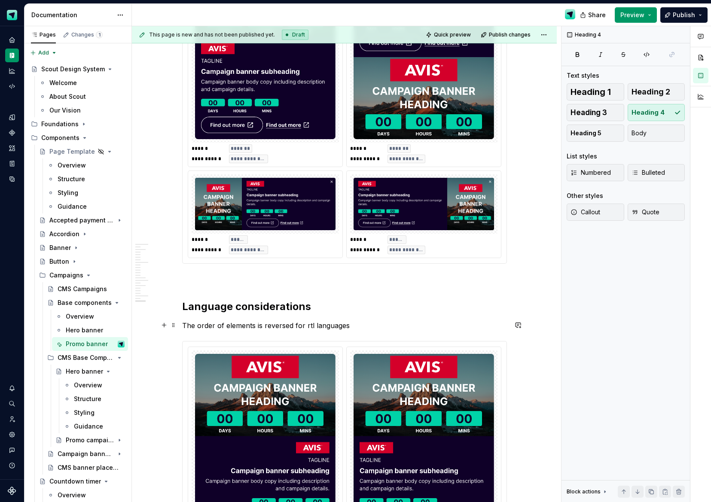
click at [243, 314] on h2 "Language considerations" at bounding box center [344, 307] width 325 height 14
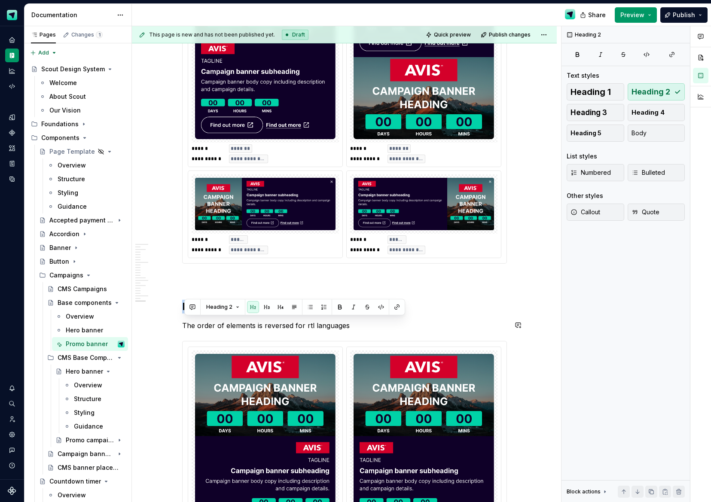
drag, startPoint x: 266, startPoint y: 308, endPoint x: 254, endPoint y: 329, distance: 24.6
click at [266, 308] on button "button" at bounding box center [267, 307] width 12 height 12
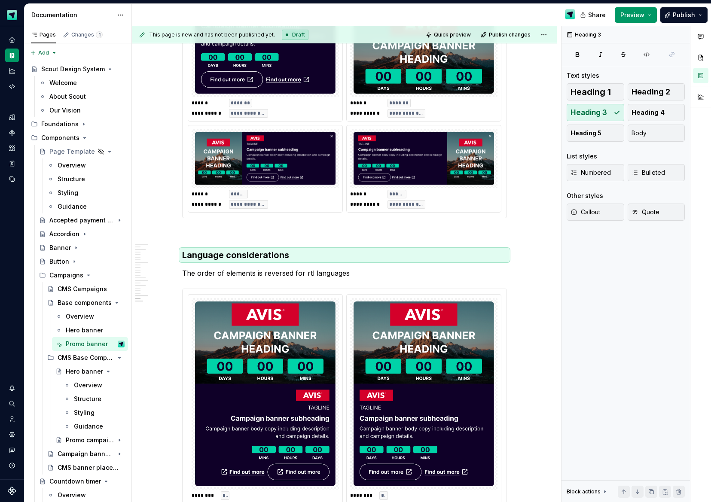
scroll to position [5693, 0]
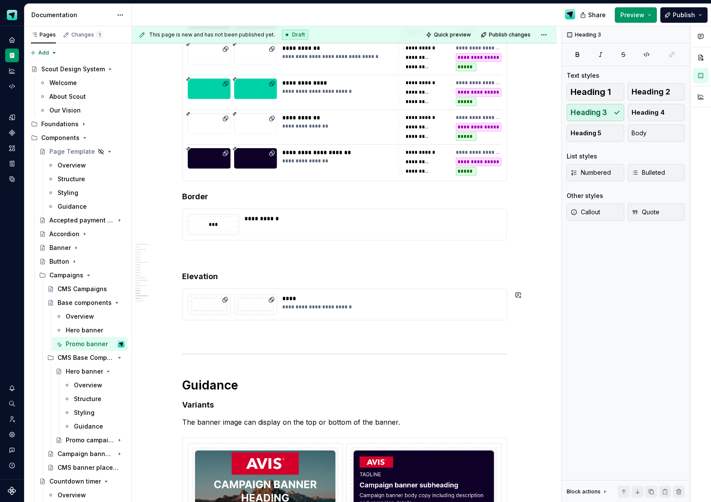
click at [200, 281] on strong "Elevation" at bounding box center [200, 276] width 36 height 9
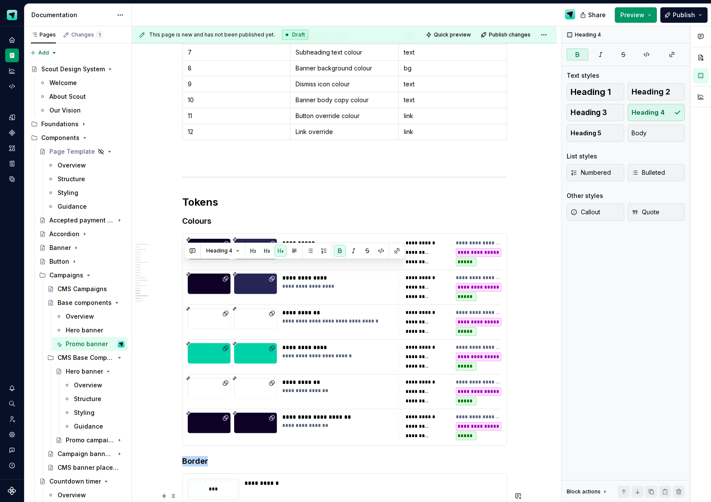
scroll to position [5276, 0]
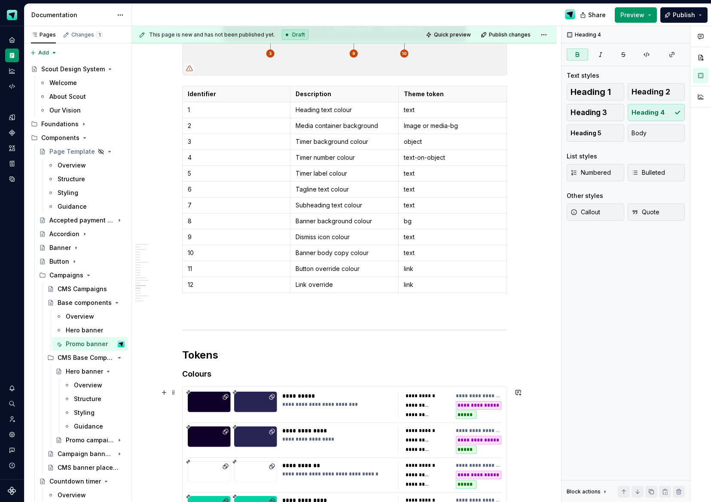
click at [205, 379] on strong "Colours" at bounding box center [196, 374] width 29 height 9
click at [678, 15] on span "Publish" at bounding box center [684, 15] width 22 height 9
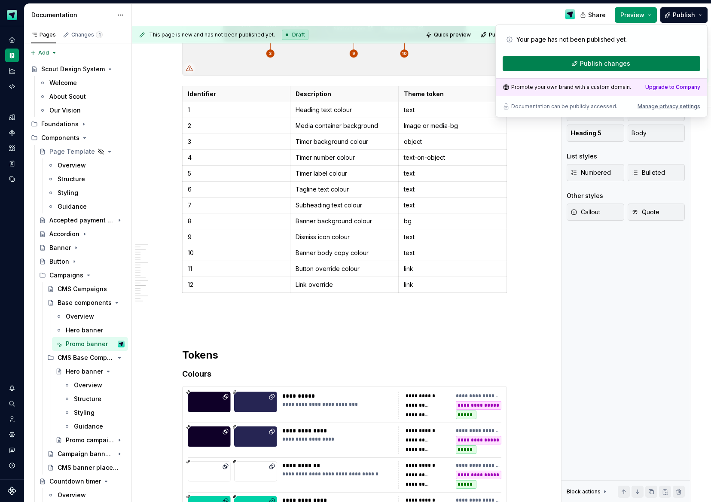
click at [621, 66] on span "Publish changes" at bounding box center [605, 63] width 50 height 9
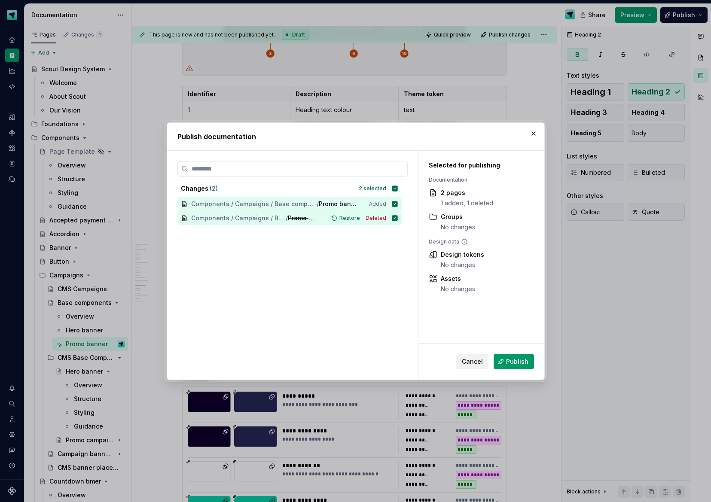
drag, startPoint x: 518, startPoint y: 363, endPoint x: 524, endPoint y: 360, distance: 6.3
click at [519, 363] on span "Publish" at bounding box center [517, 362] width 22 height 9
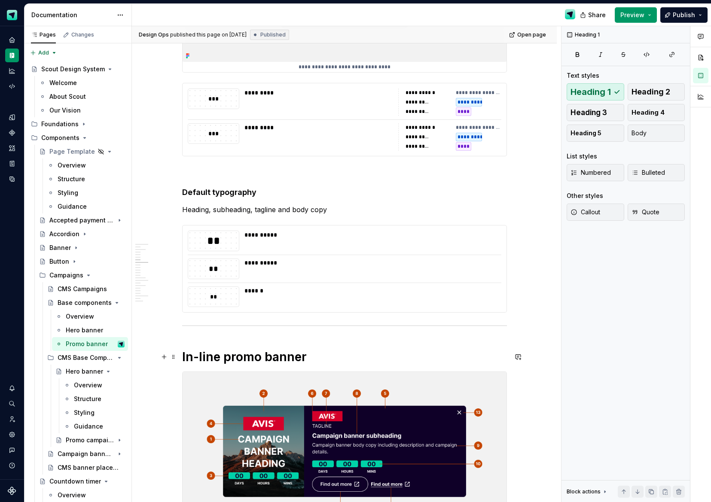
scroll to position [2294, 0]
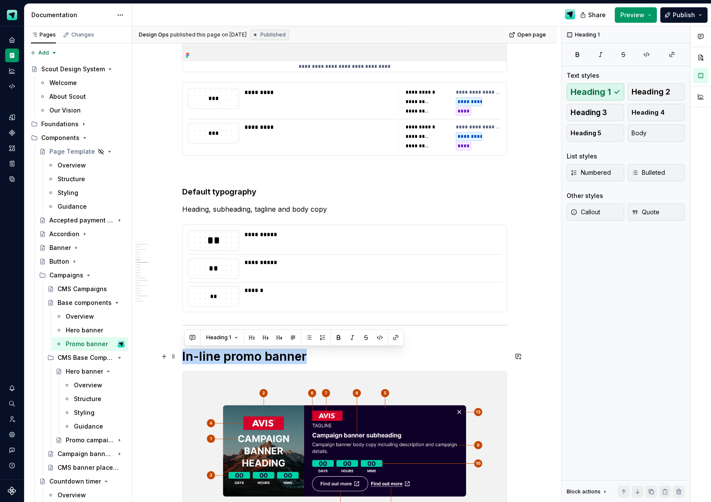
drag, startPoint x: 309, startPoint y: 359, endPoint x: 217, endPoint y: 345, distance: 92.7
click at [185, 357] on h1 "In-line promo banner" at bounding box center [344, 356] width 325 height 15
drag, startPoint x: 252, startPoint y: 338, endPoint x: 260, endPoint y: 333, distance: 9.1
click at [252, 338] on button "button" at bounding box center [252, 338] width 12 height 12
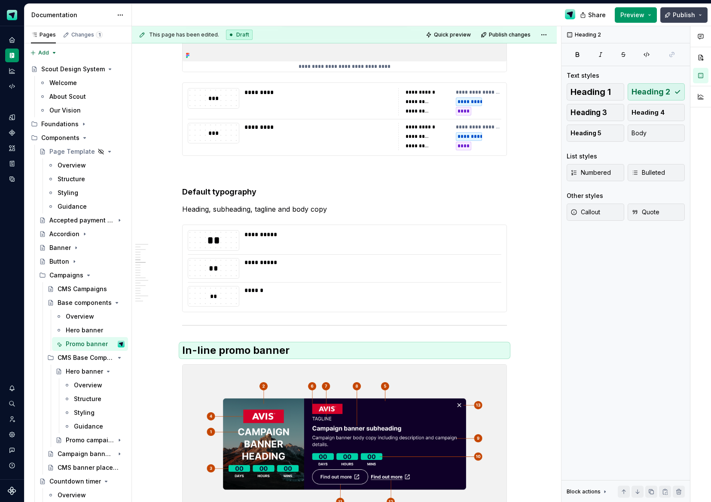
click at [683, 17] on span "Publish" at bounding box center [684, 15] width 22 height 9
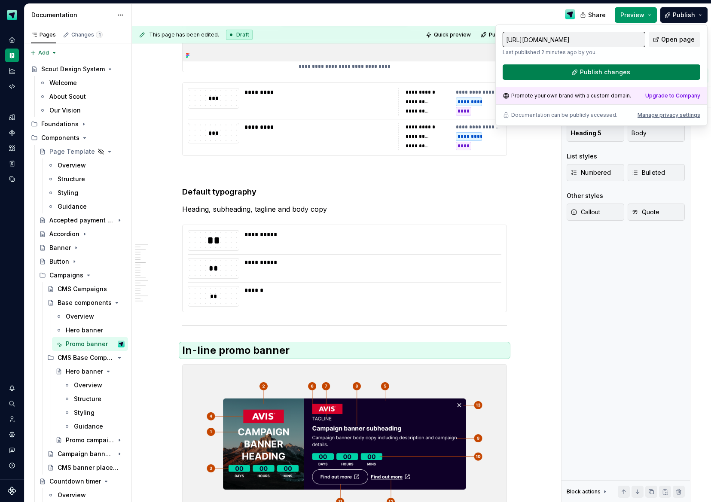
click at [589, 70] on span "Publish changes" at bounding box center [605, 72] width 50 height 9
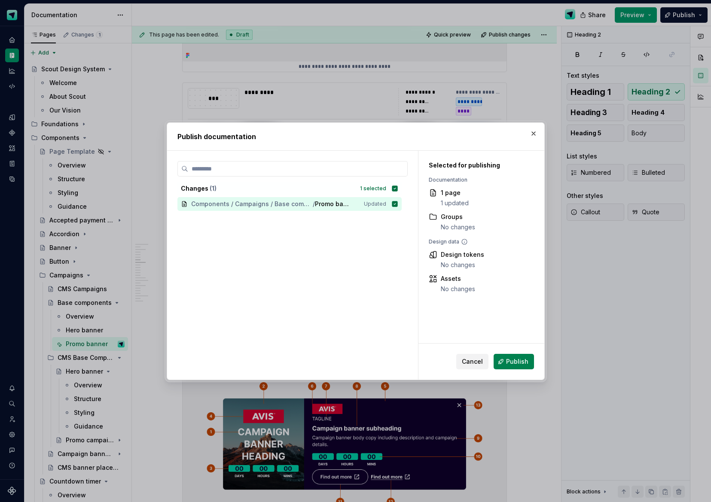
click at [528, 365] on button "Publish" at bounding box center [514, 361] width 40 height 15
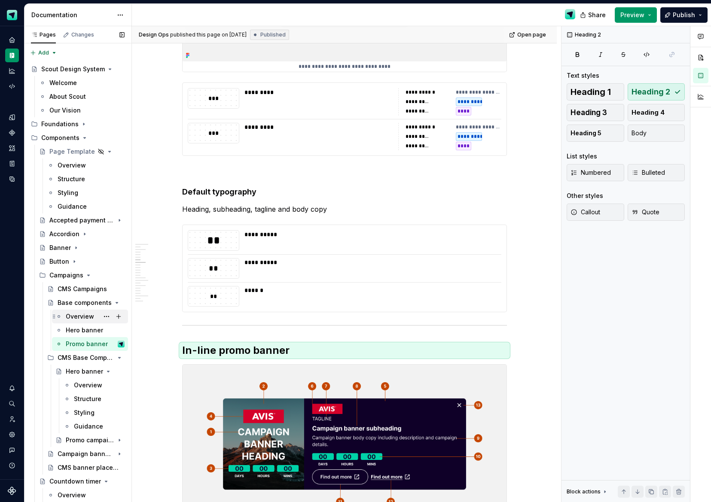
click at [76, 316] on div "Overview" at bounding box center [80, 316] width 28 height 9
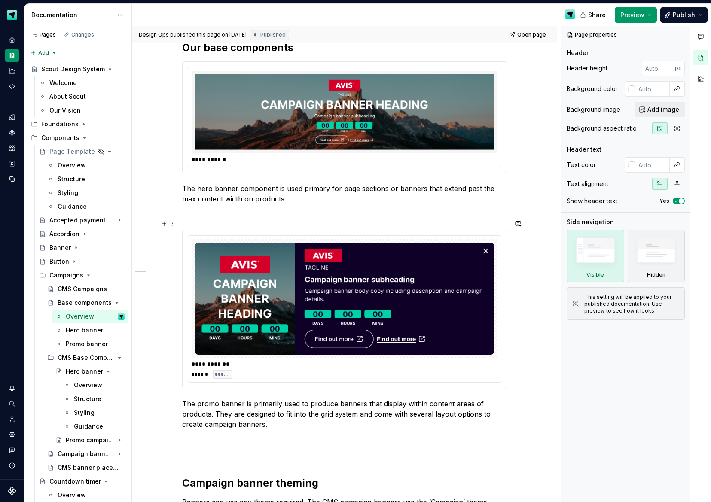
scroll to position [269, 0]
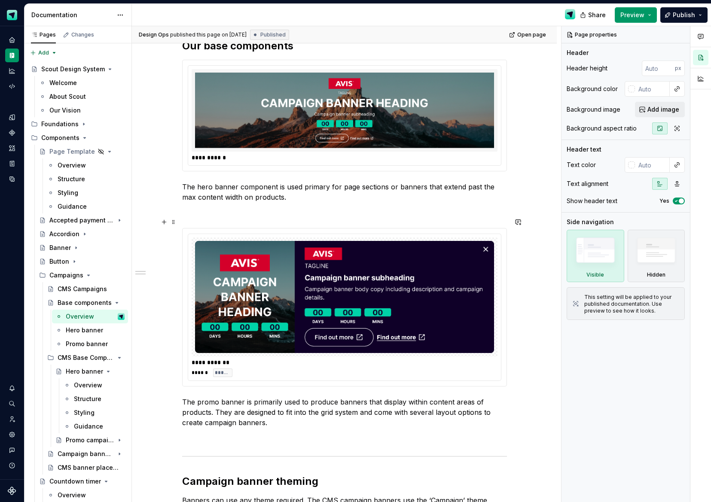
click at [264, 286] on img at bounding box center [344, 297] width 299 height 112
type textarea "*"
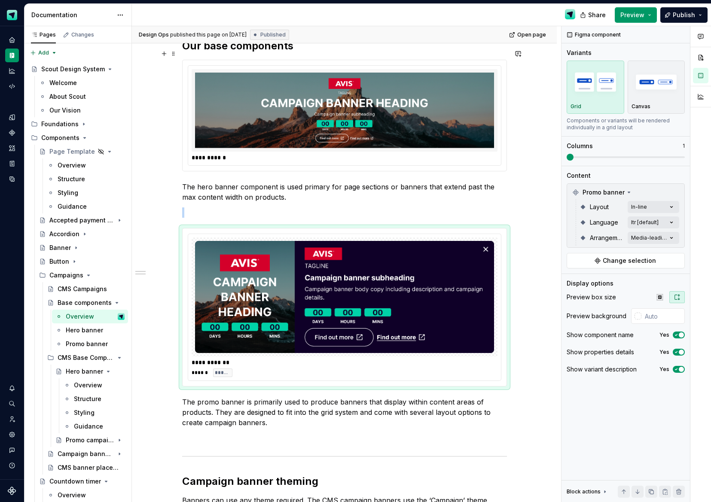
type input "#F5F5F5"
click at [401, 131] on img at bounding box center [344, 111] width 299 height 76
click at [406, 275] on img at bounding box center [344, 297] width 299 height 112
click at [670, 315] on input "text" at bounding box center [663, 316] width 43 height 15
type input "#F5F5F5"
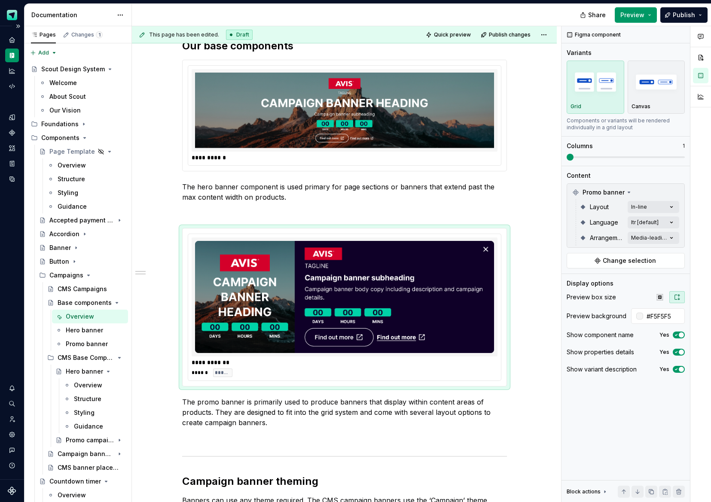
type textarea "*"
